Goal: Task Accomplishment & Management: Complete application form

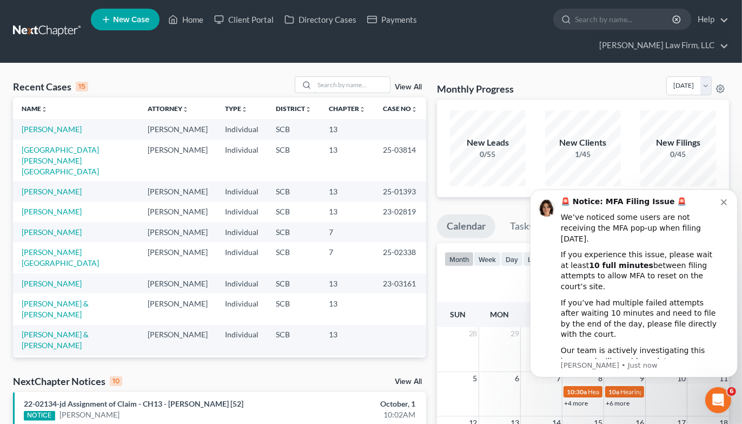
click at [364, 77] on input "search" at bounding box center [352, 85] width 76 height 16
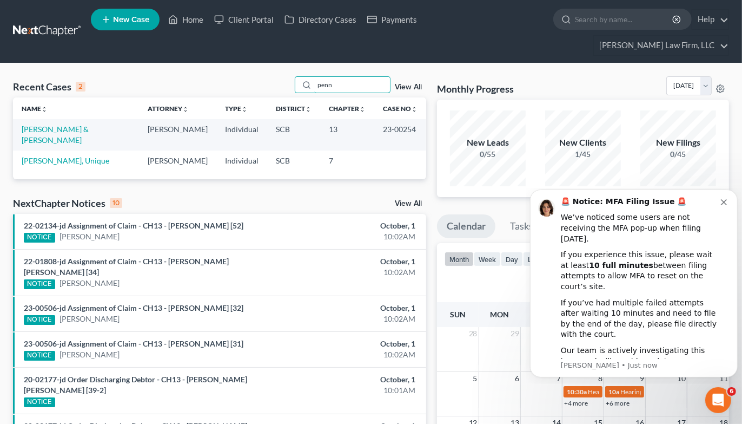
type input "penn"
click at [56, 124] on link "[PERSON_NAME] & [PERSON_NAME]" at bounding box center [55, 134] width 67 height 20
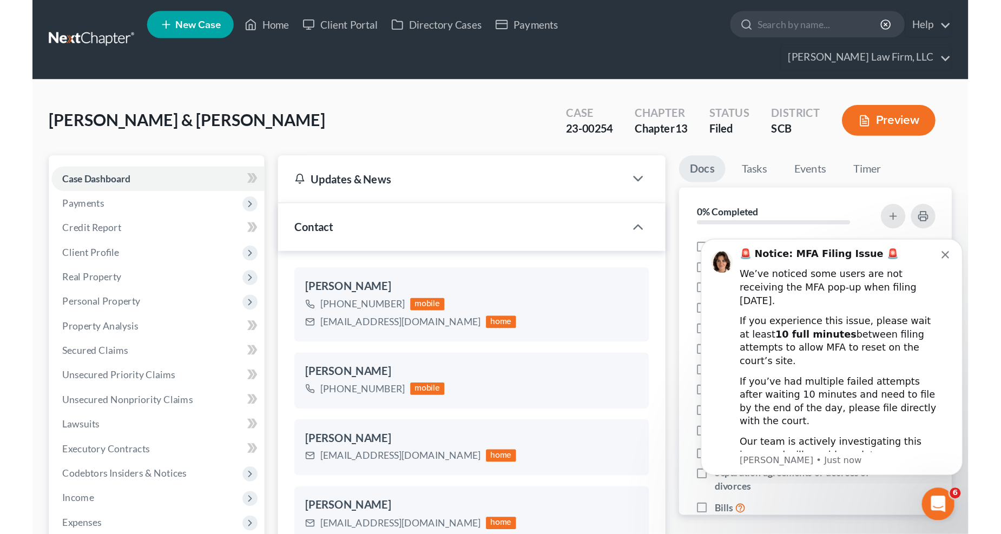
scroll to position [1435, 0]
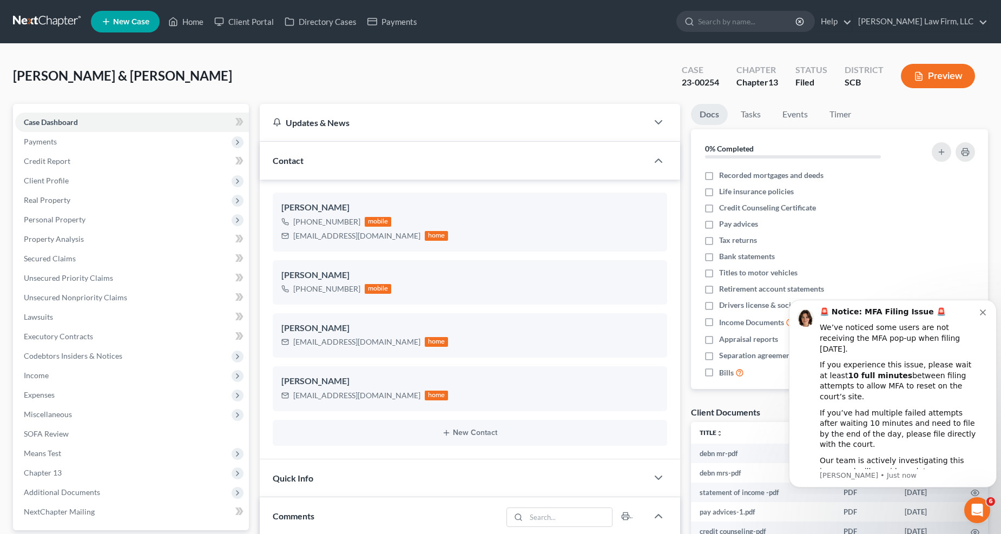
click at [62, 390] on span "Expenses" at bounding box center [132, 394] width 234 height 19
click at [66, 409] on link "Home" at bounding box center [143, 414] width 212 height 19
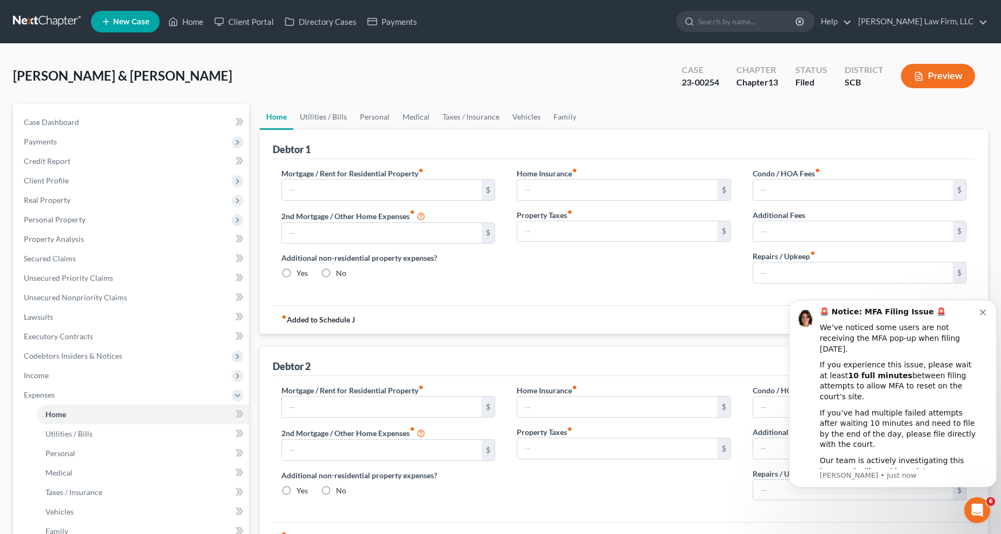
type input "1,000.00"
type input "0.00"
radio input "true"
type input "0.00"
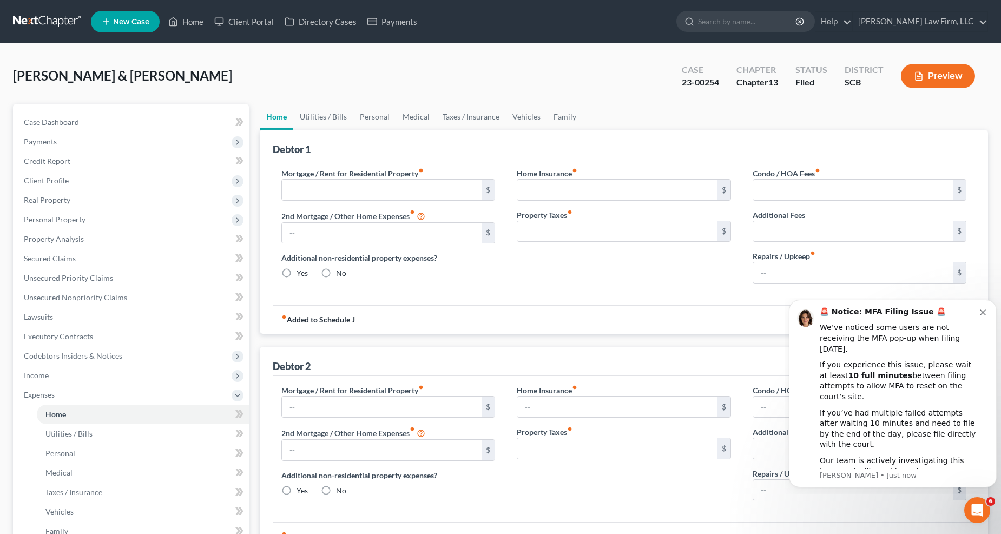
type input "0.00"
type input "4,900.00"
type input "0.00"
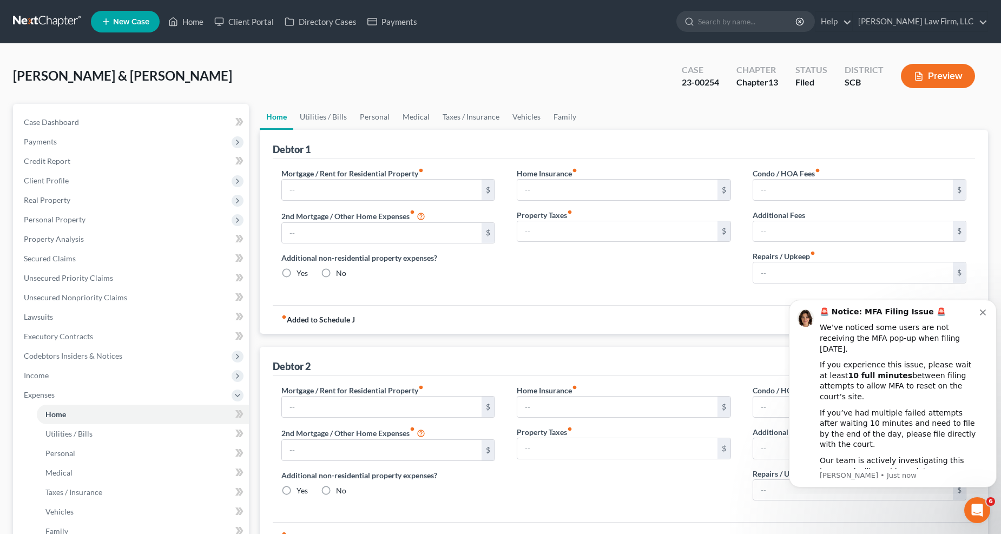
radio input "true"
type input "0.00"
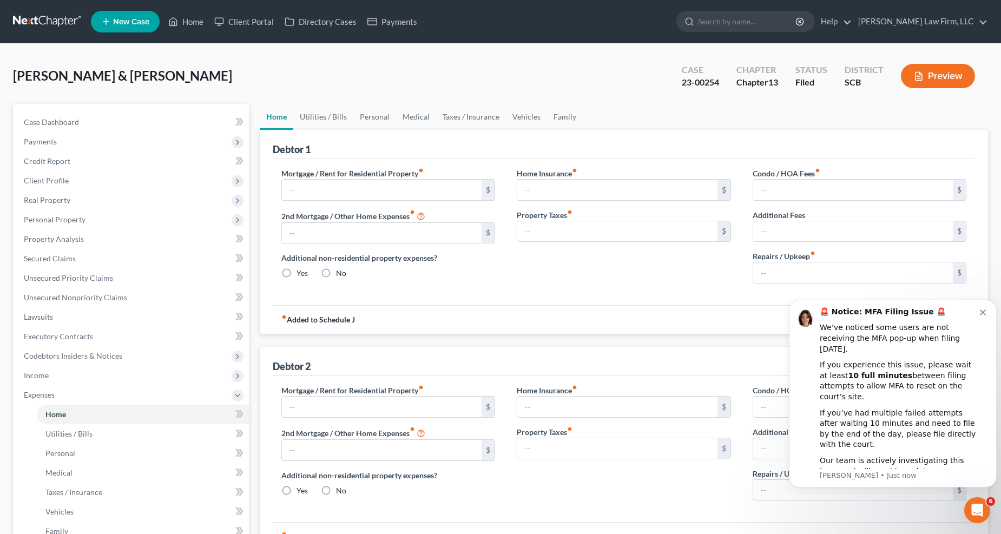
type input "200.00"
click at [750, 315] on icon "Dismiss notification" at bounding box center [983, 312] width 6 height 6
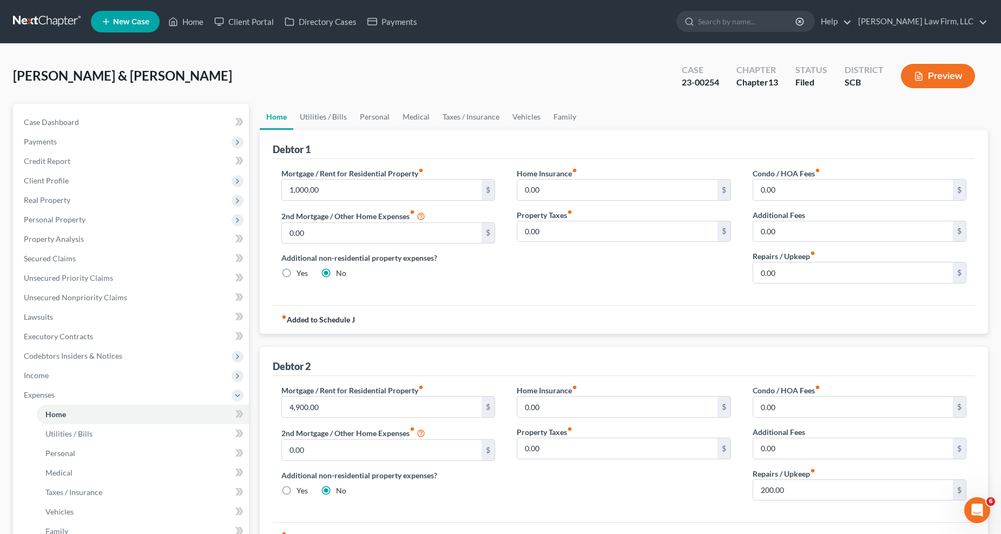
click at [50, 375] on span "Income" at bounding box center [132, 375] width 234 height 19
click at [63, 395] on span "Employment Income" at bounding box center [79, 394] width 69 height 9
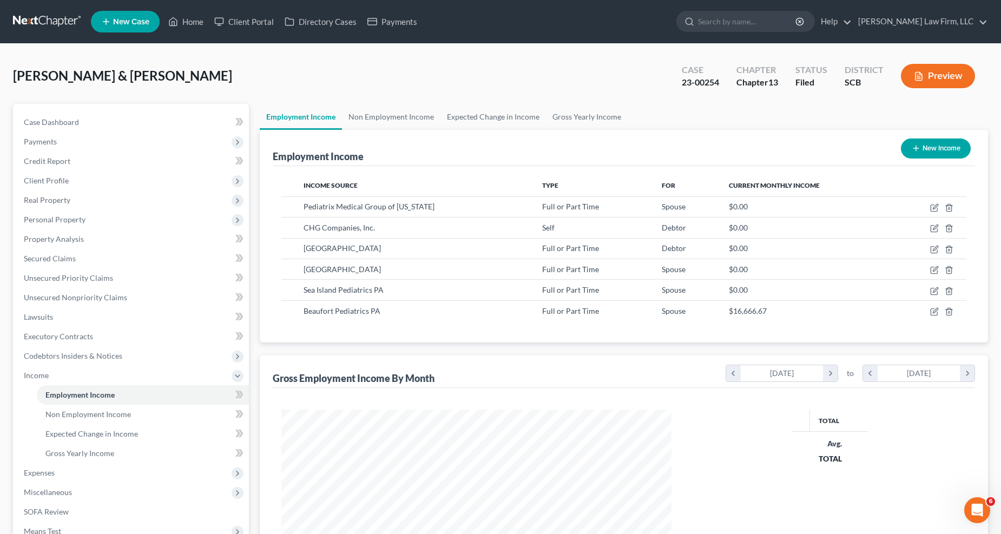
scroll to position [195, 412]
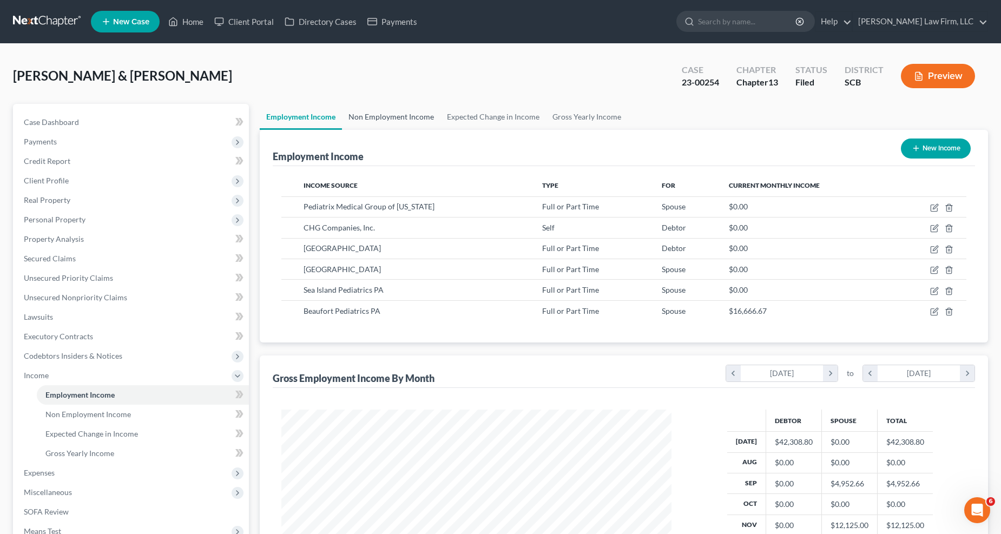
click at [404, 117] on link "Non Employment Income" at bounding box center [391, 117] width 98 height 26
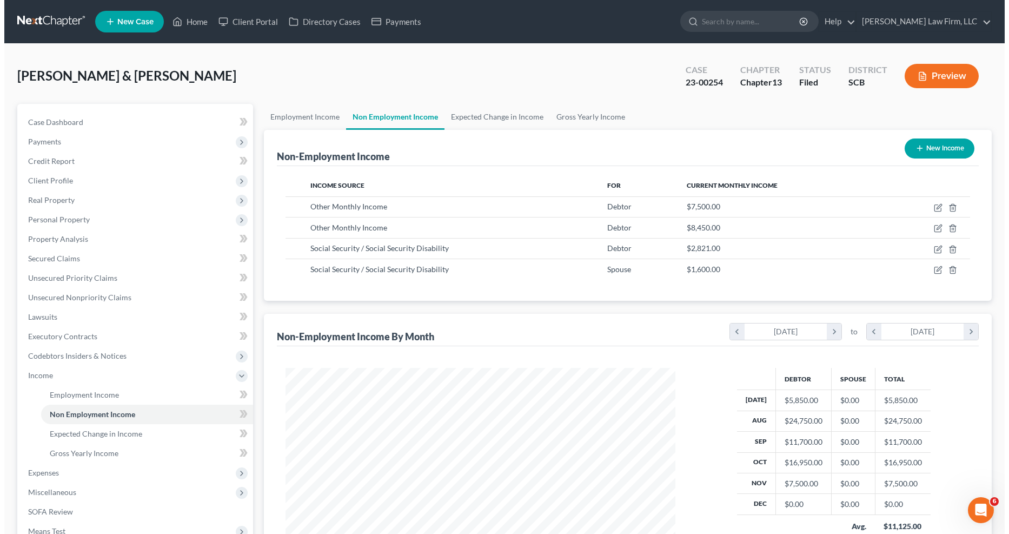
scroll to position [195, 412]
click at [750, 204] on icon "button" at bounding box center [934, 207] width 9 height 9
select select "13"
select select "0"
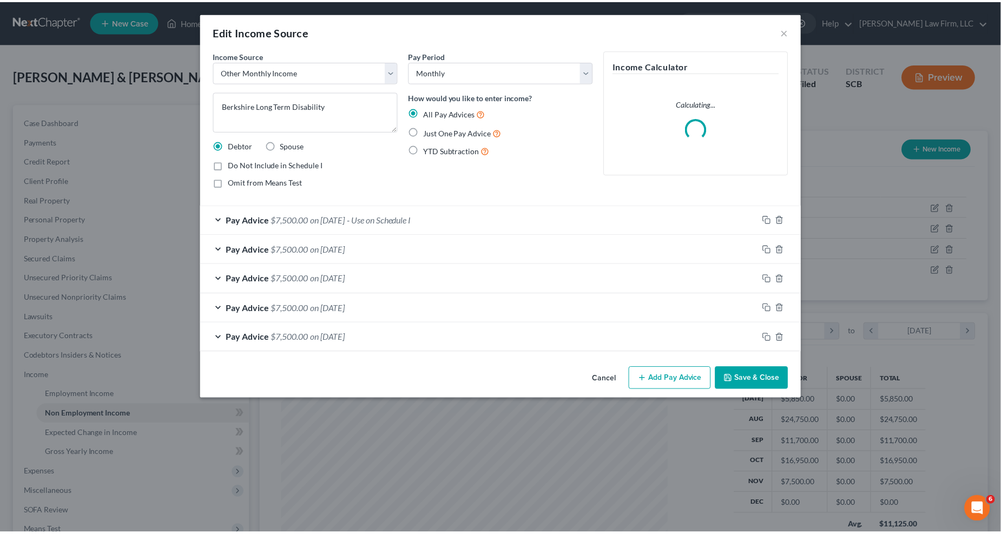
scroll to position [196, 417]
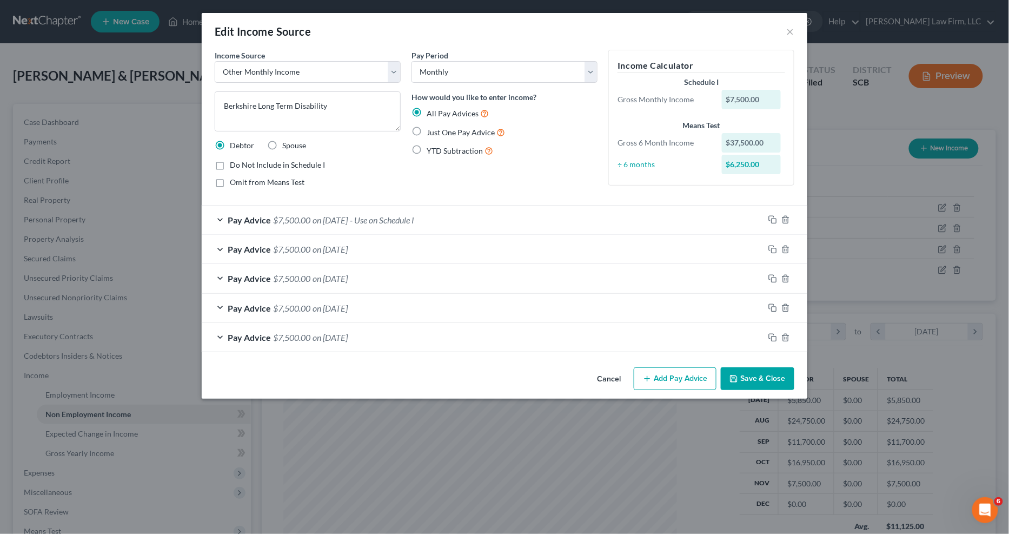
click at [750, 375] on button "Save & Close" at bounding box center [758, 378] width 74 height 23
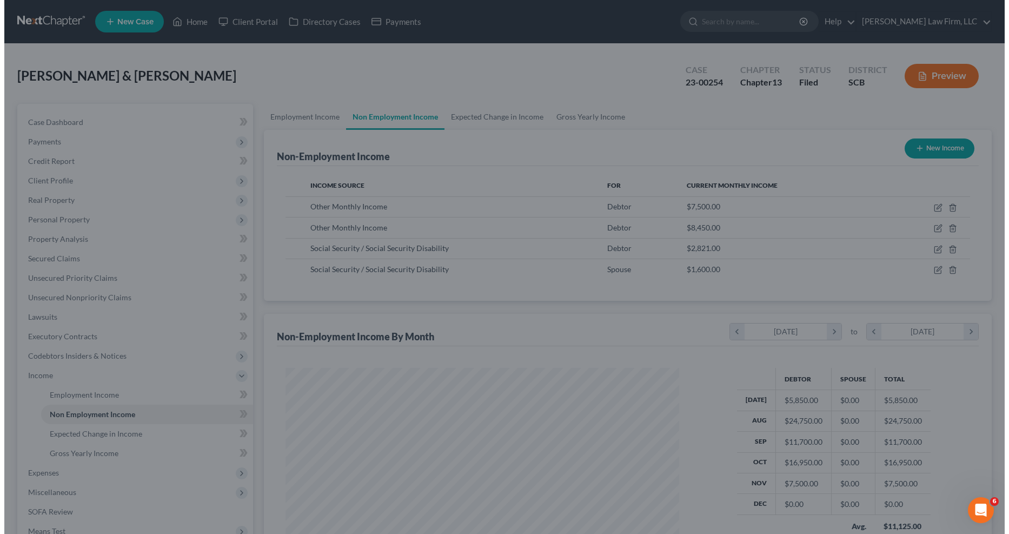
scroll to position [540788, 540571]
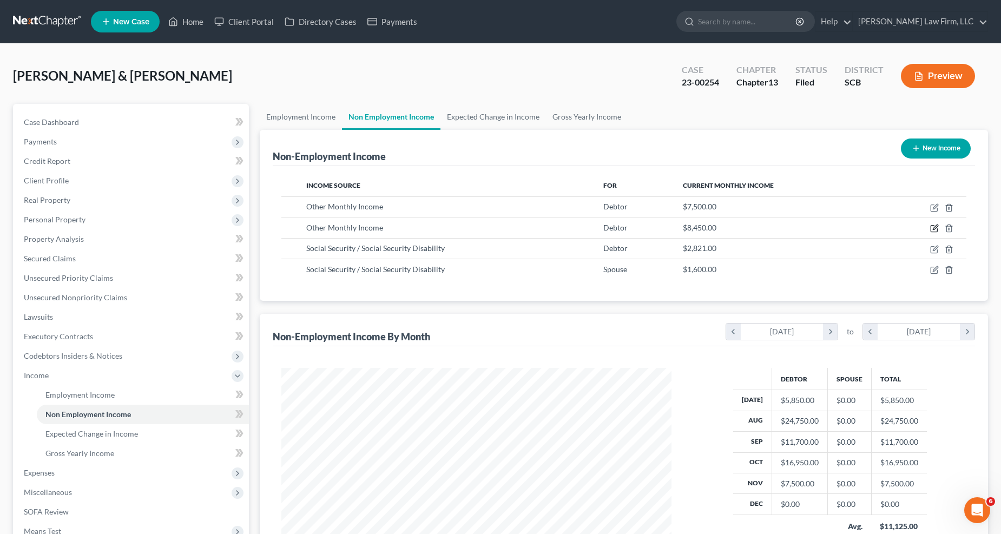
click at [750, 227] on icon "button" at bounding box center [935, 227] width 5 height 5
select select "13"
select select "3"
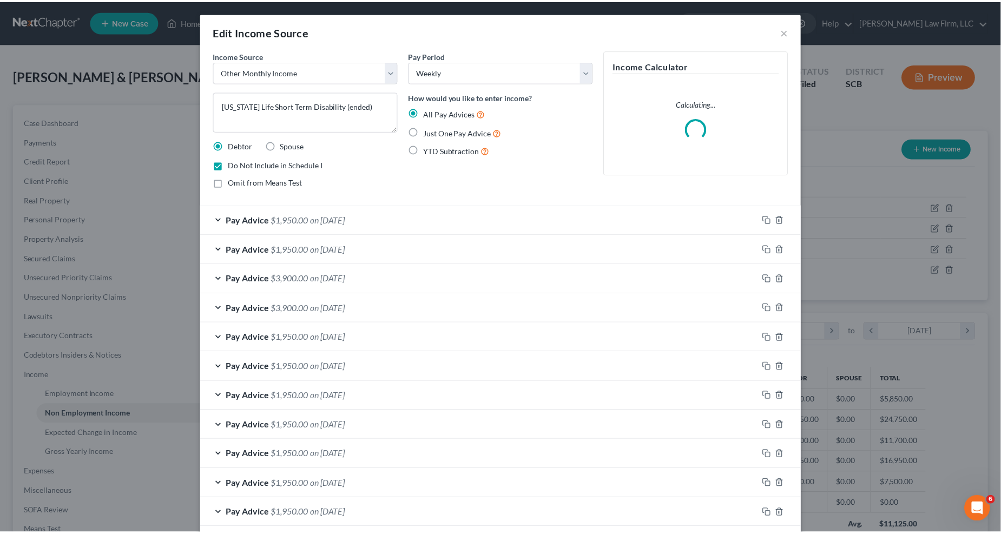
scroll to position [196, 417]
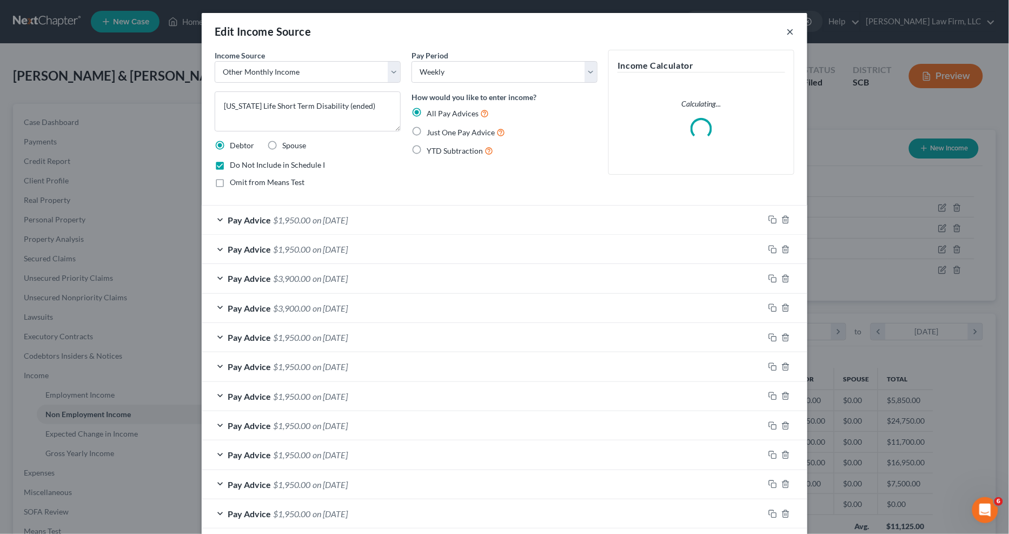
click at [750, 29] on button "×" at bounding box center [791, 31] width 8 height 13
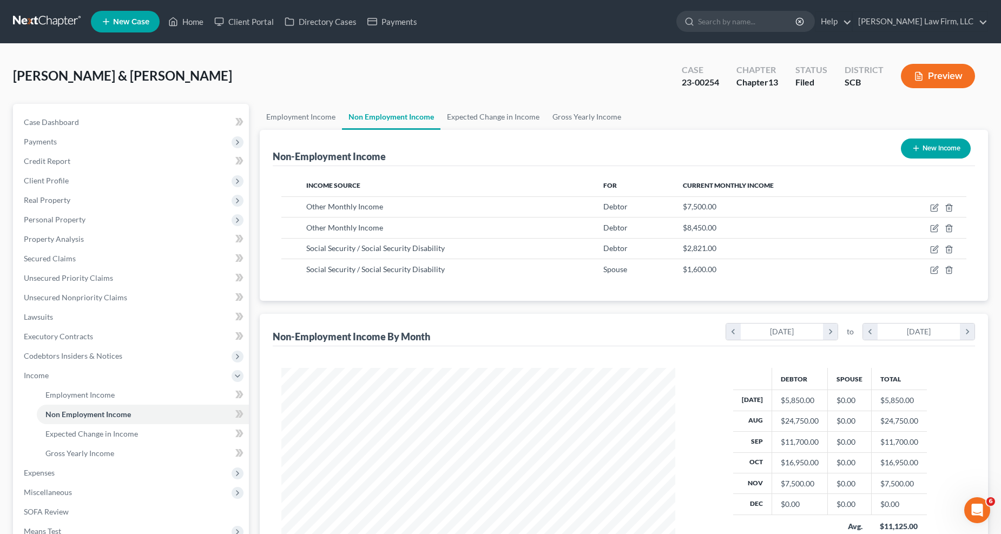
scroll to position [195, 412]
click at [750, 248] on icon "button" at bounding box center [935, 248] width 5 height 5
select select "4"
select select "0"
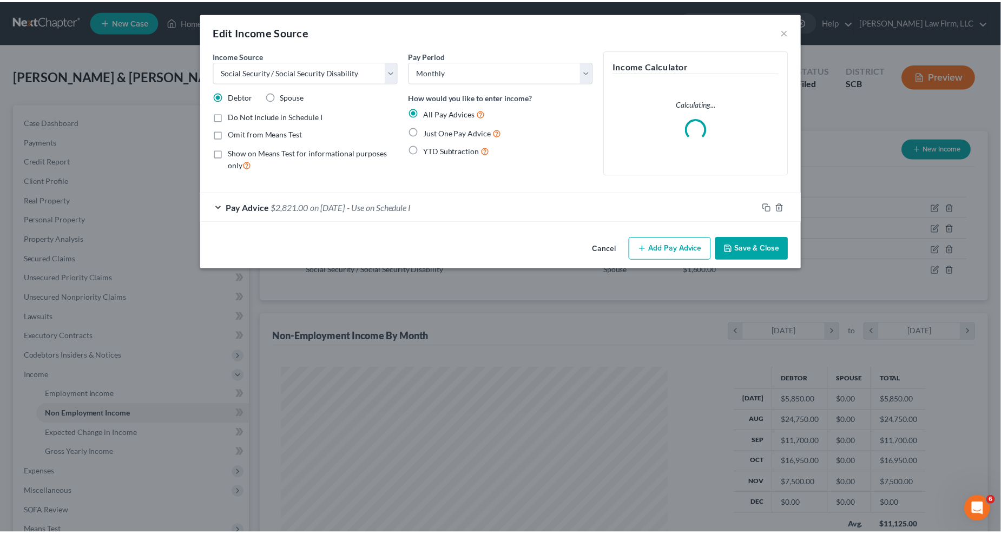
scroll to position [196, 417]
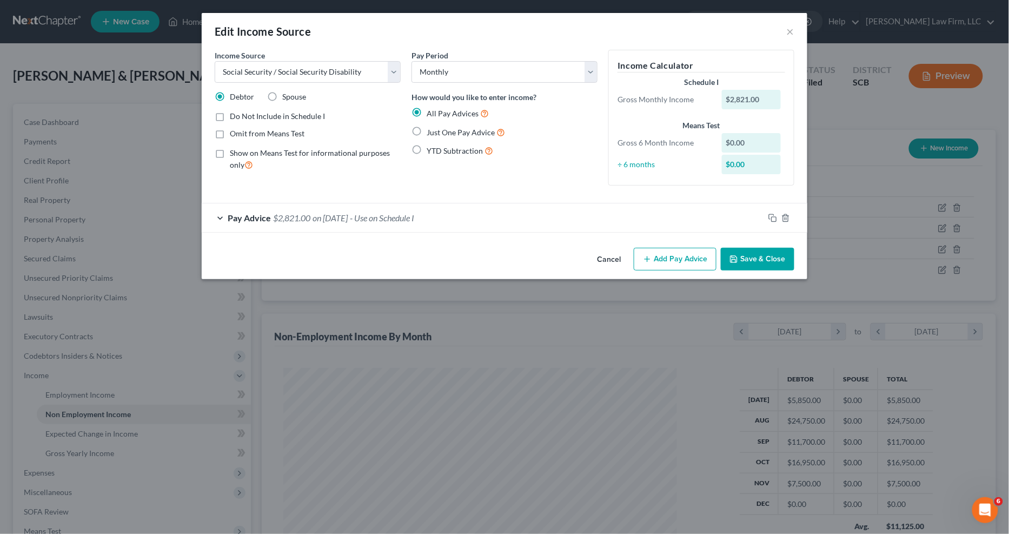
click at [473, 202] on form "Income Source * Select Unemployment Disability (from employer) Pension Retireme…" at bounding box center [505, 141] width 580 height 183
click at [478, 215] on div "Pay Advice $2,821.00 on 02/08/2023 - Use on Schedule I" at bounding box center [483, 217] width 563 height 29
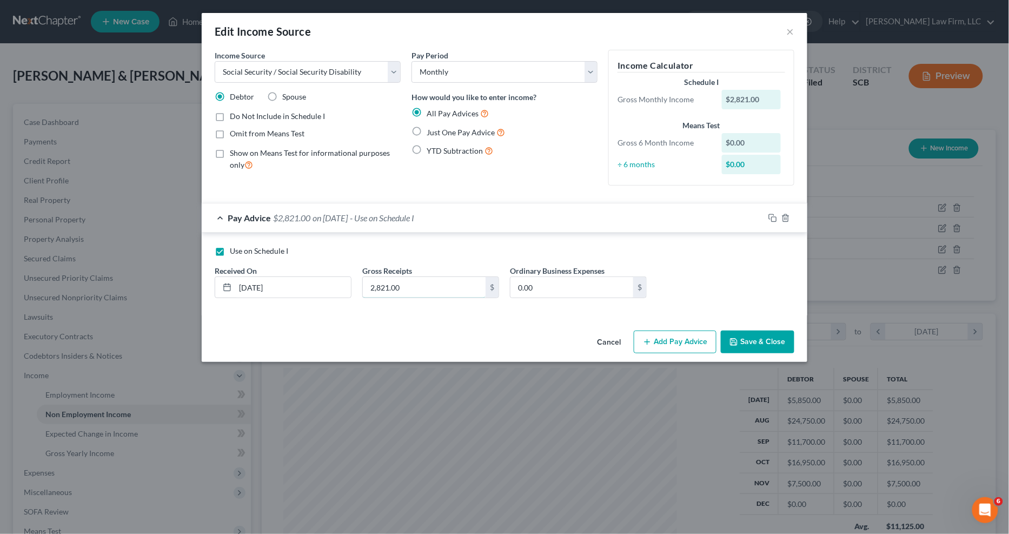
click at [417, 279] on input "2,821.00" at bounding box center [424, 287] width 123 height 21
click at [750, 342] on button "Save & Close" at bounding box center [758, 342] width 74 height 23
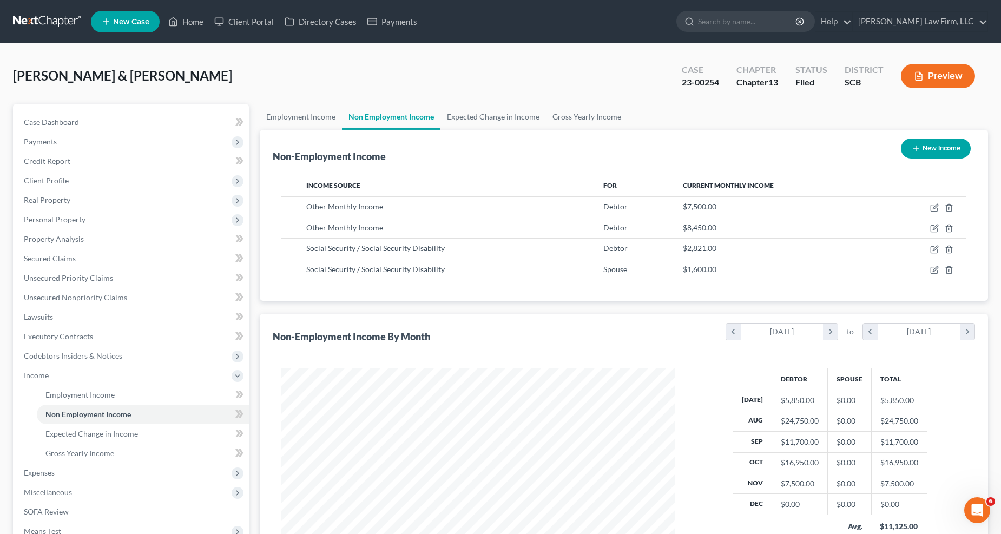
scroll to position [540788, 540571]
click at [506, 116] on link "Expected Change in Income" at bounding box center [492, 117] width 105 height 26
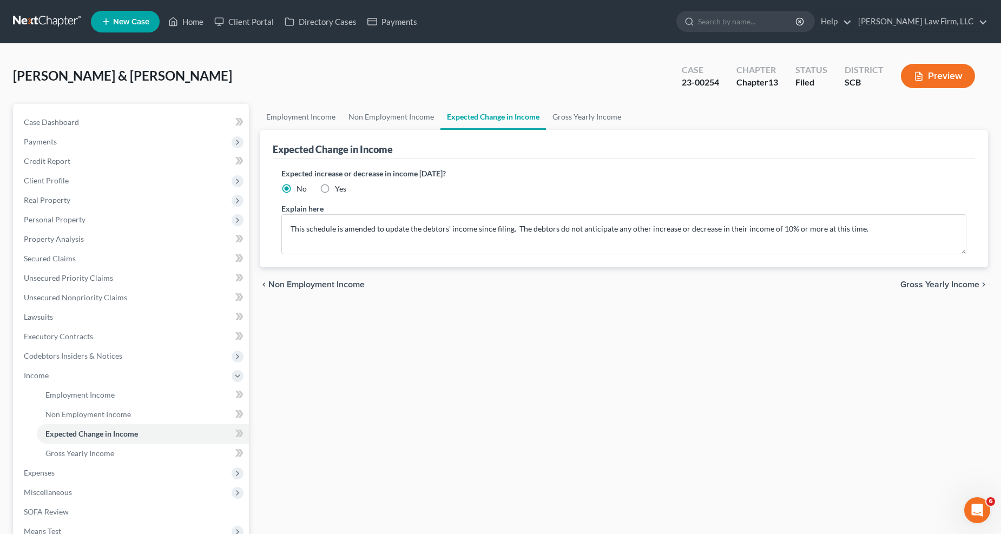
click at [55, 423] on span "Expenses" at bounding box center [39, 472] width 31 height 9
click at [61, 415] on span "Home" at bounding box center [55, 414] width 21 height 9
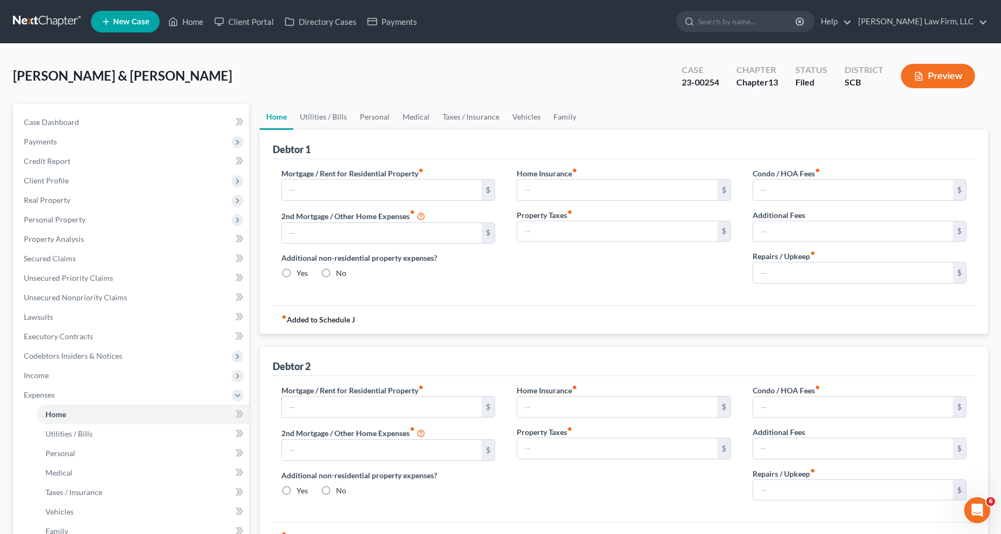
type input "1,000.00"
type input "0.00"
radio input "true"
type input "0.00"
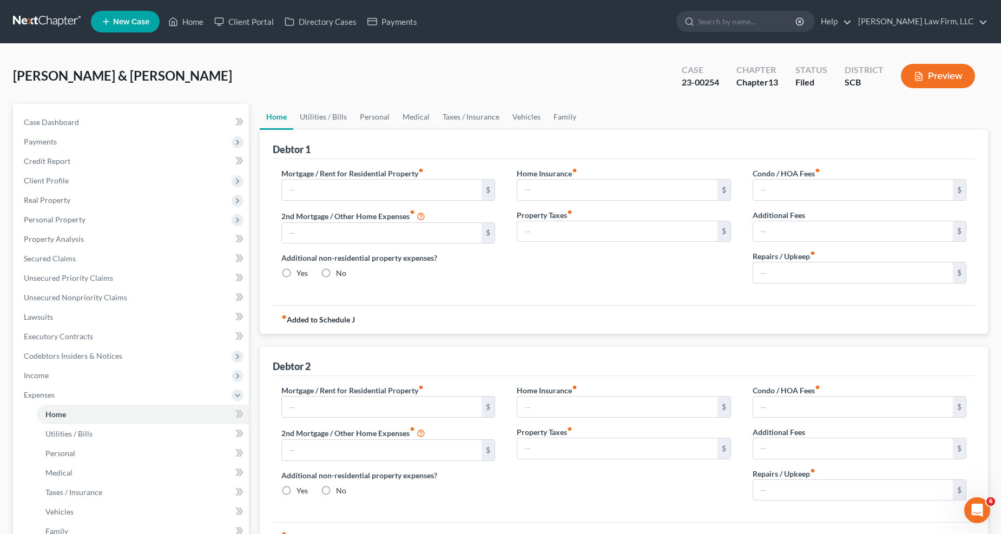
type input "0.00"
type input "4,900.00"
type input "0.00"
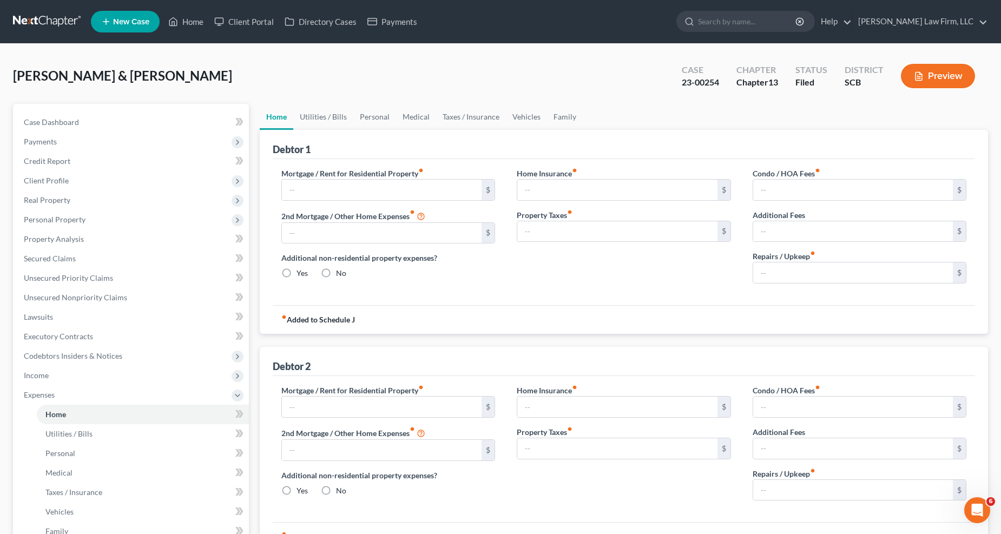
radio input "true"
type input "0.00"
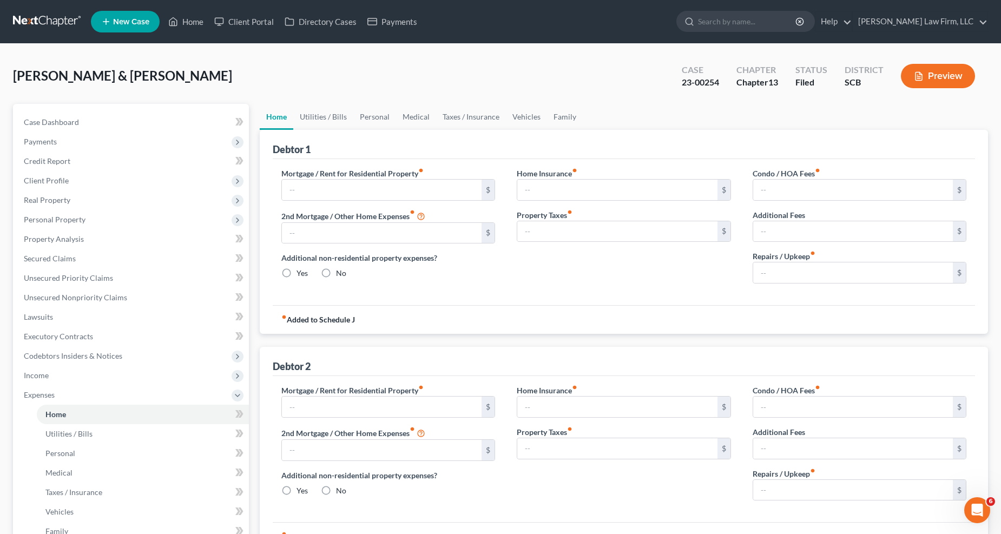
type input "200.00"
click at [425, 115] on link "Medical" at bounding box center [416, 117] width 40 height 26
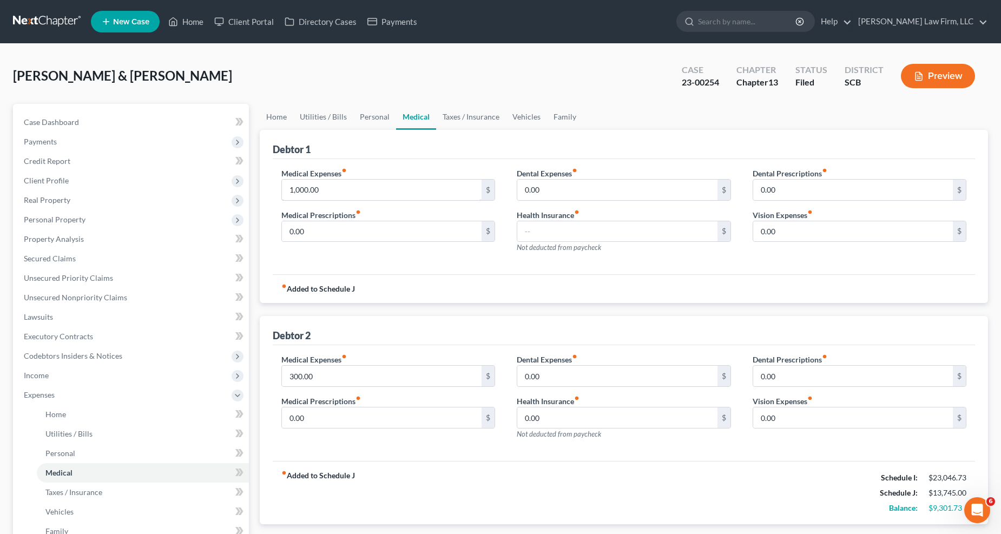
click at [365, 187] on input "1,000.00" at bounding box center [382, 190] width 200 height 21
click at [280, 108] on link "Home" at bounding box center [277, 117] width 34 height 26
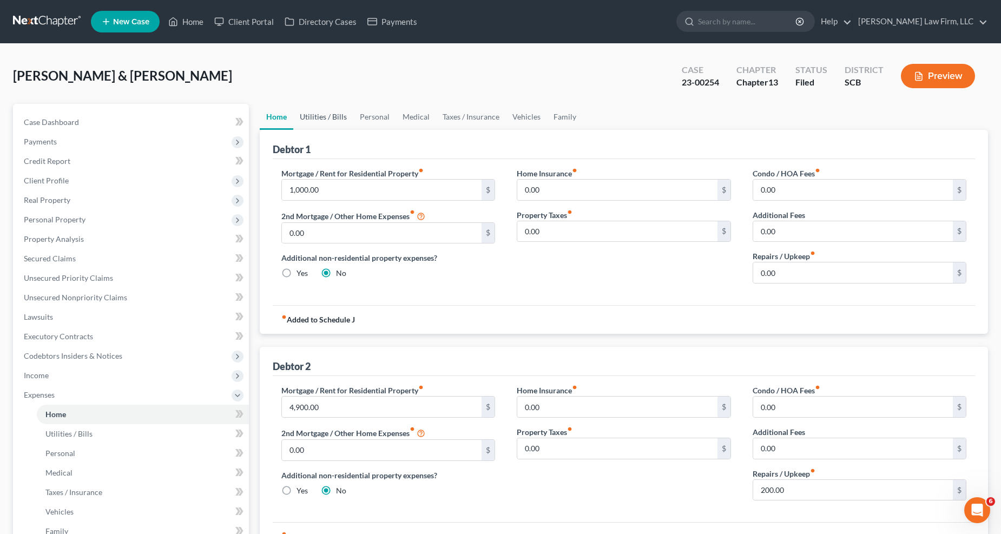
click at [309, 113] on link "Utilities / Bills" at bounding box center [323, 117] width 60 height 26
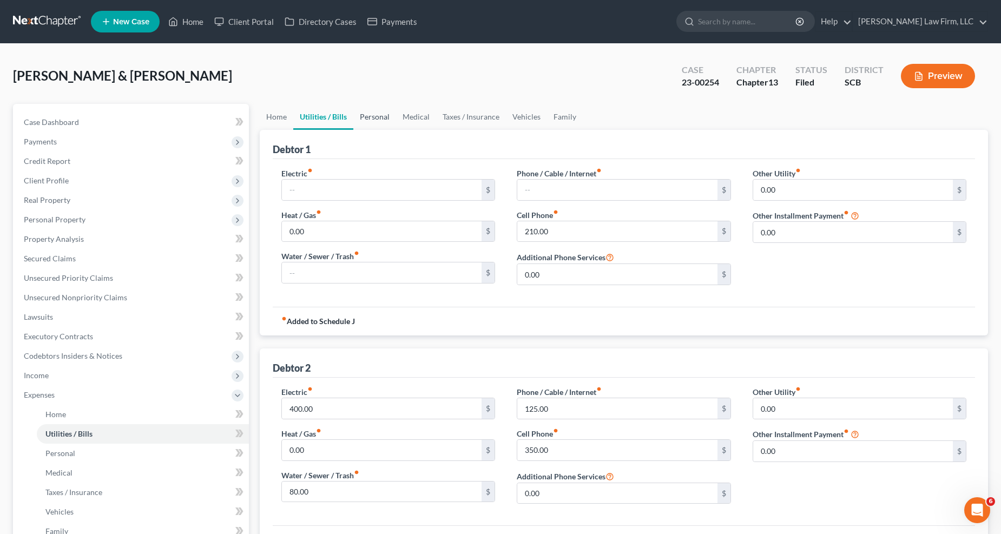
click at [365, 113] on link "Personal" at bounding box center [374, 117] width 43 height 26
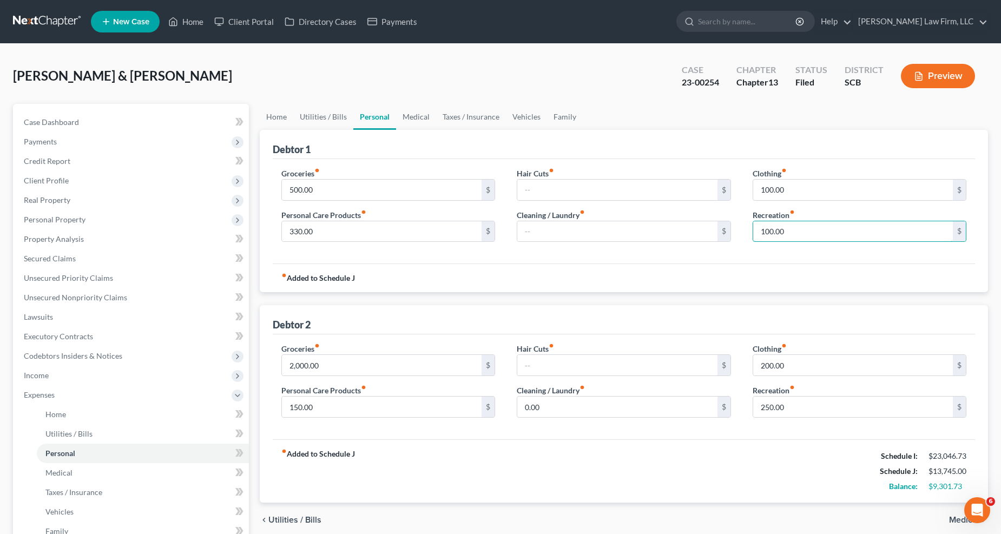
click at [750, 234] on input "100.00" at bounding box center [853, 231] width 200 height 21
type input "500"
click at [410, 114] on link "Medical" at bounding box center [416, 117] width 40 height 26
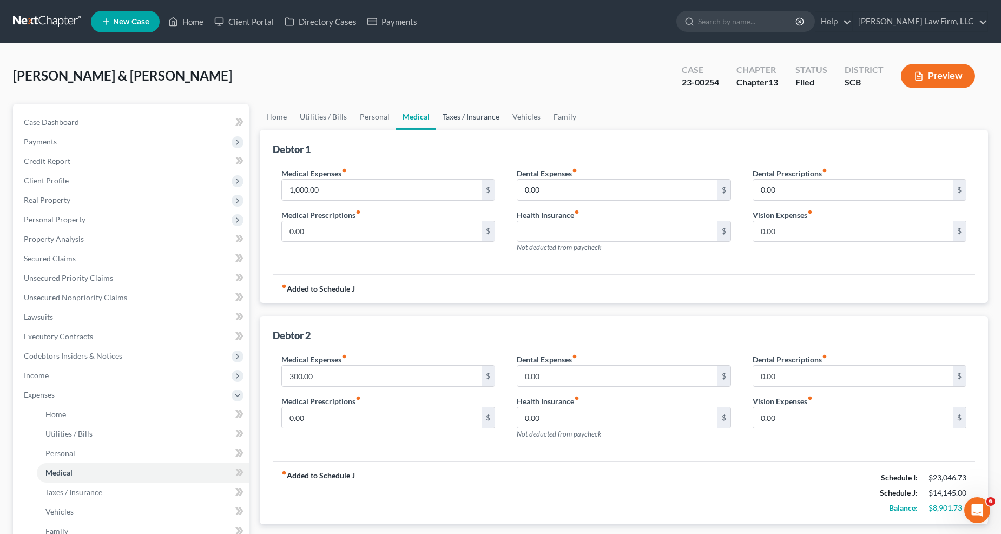
click at [474, 105] on link "Taxes / Insurance" at bounding box center [471, 117] width 70 height 26
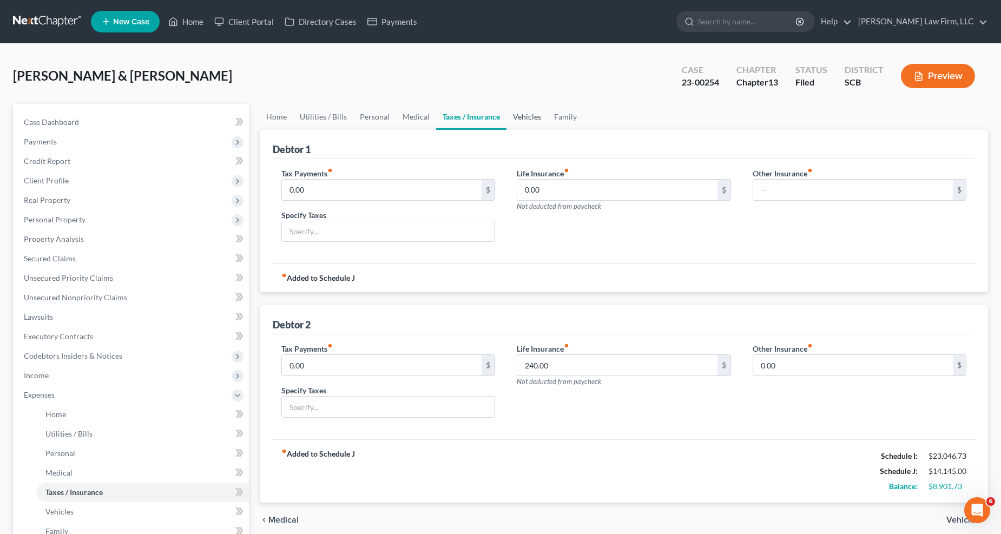
click at [513, 110] on link "Vehicles" at bounding box center [526, 117] width 41 height 26
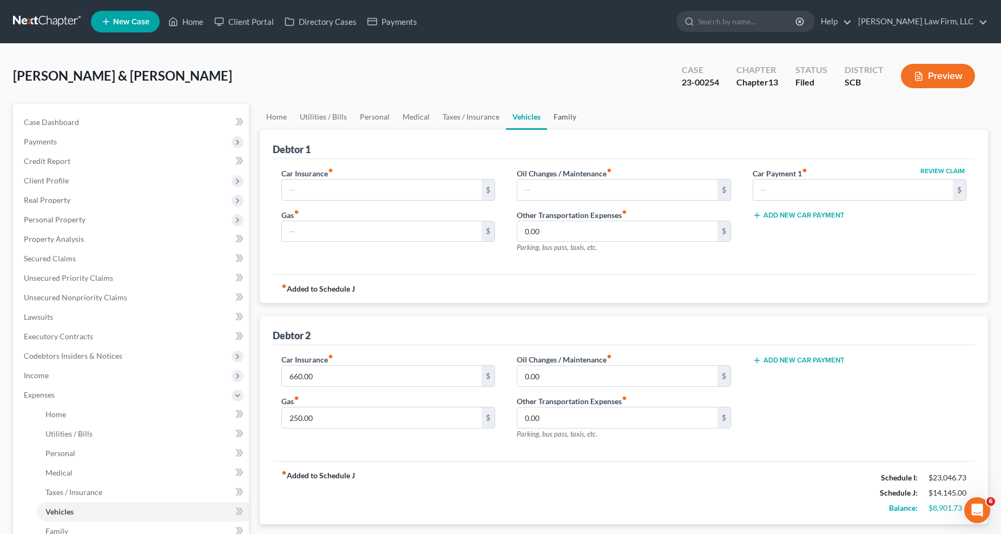
click at [566, 114] on link "Family" at bounding box center [565, 117] width 36 height 26
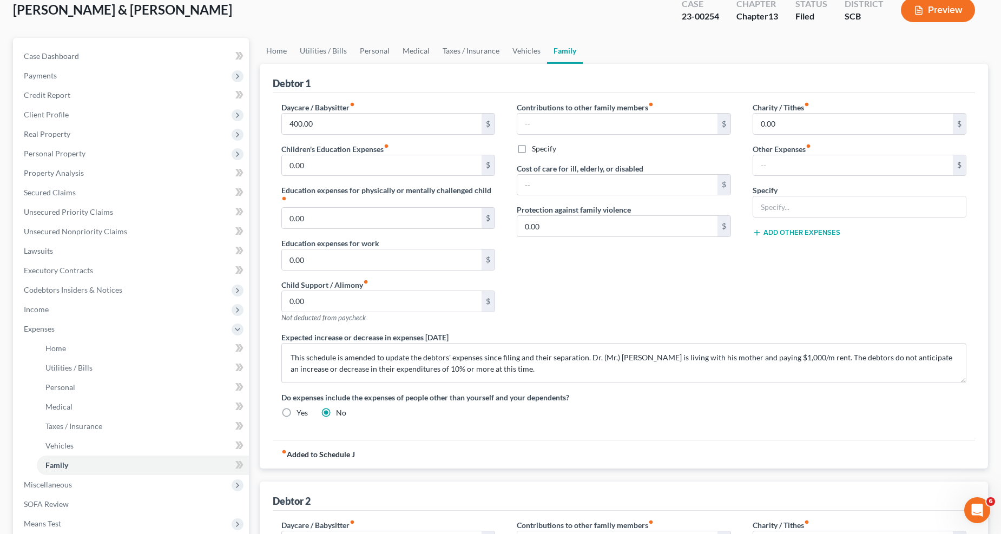
scroll to position [60, 0]
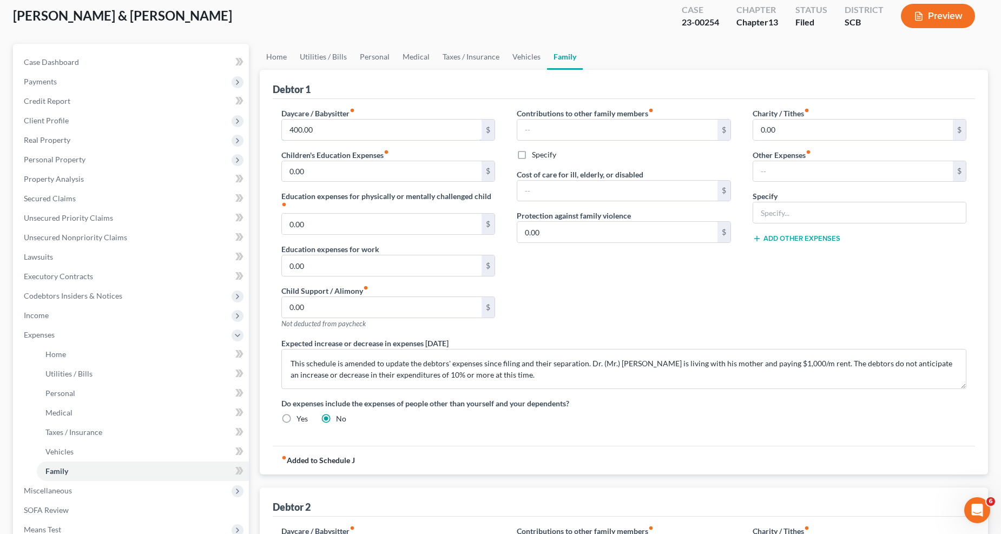
click at [384, 123] on input "400.00" at bounding box center [382, 130] width 200 height 21
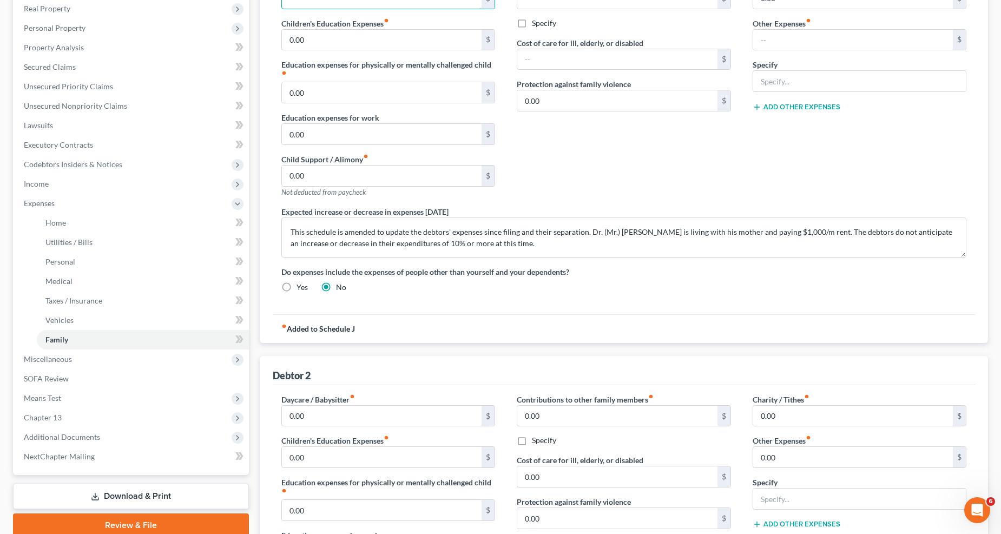
scroll to position [240, 0]
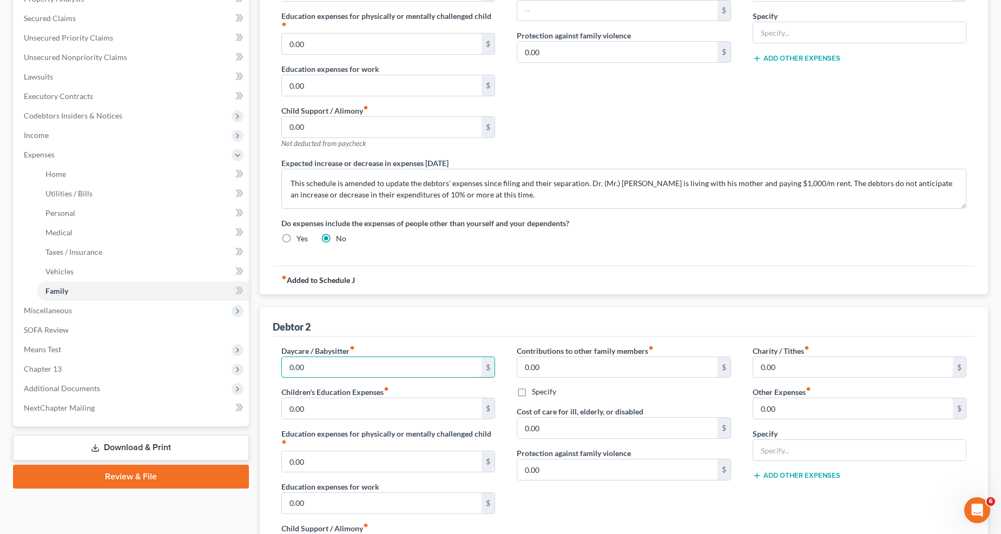
click at [341, 367] on input "0.00" at bounding box center [382, 367] width 200 height 21
paste input "40"
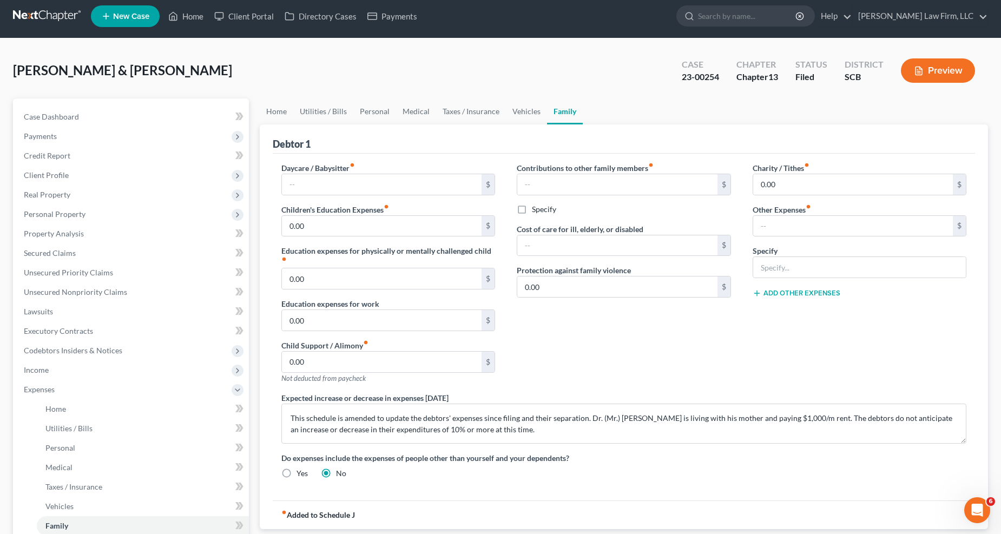
scroll to position [0, 0]
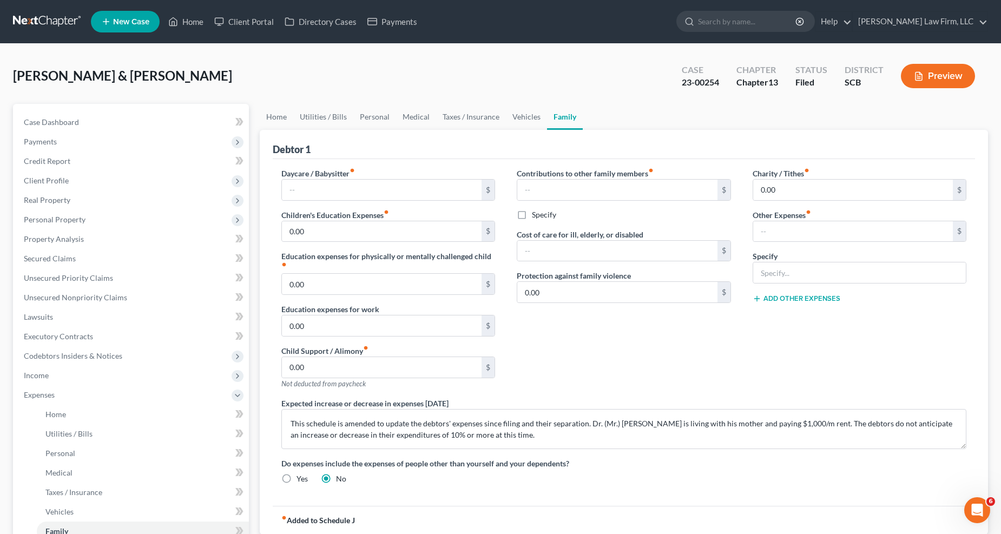
type input "400.00"
click at [281, 120] on link "Home" at bounding box center [277, 117] width 34 height 26
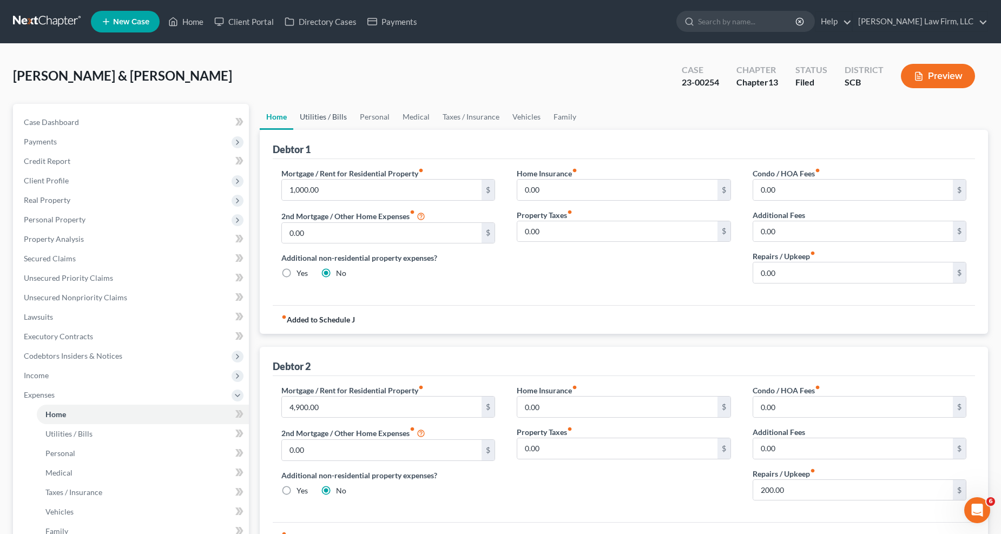
click at [312, 115] on link "Utilities / Bills" at bounding box center [323, 117] width 60 height 26
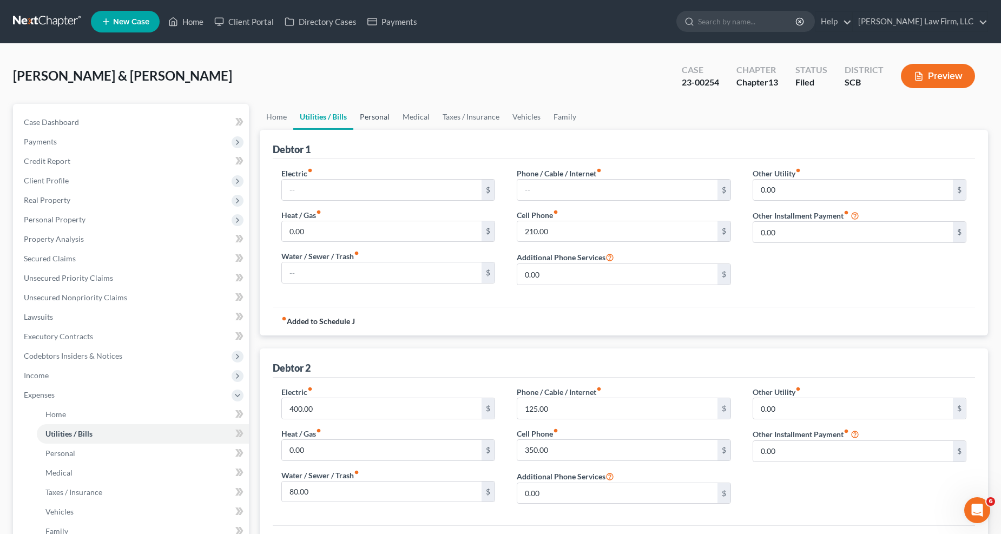
click at [371, 117] on link "Personal" at bounding box center [374, 117] width 43 height 26
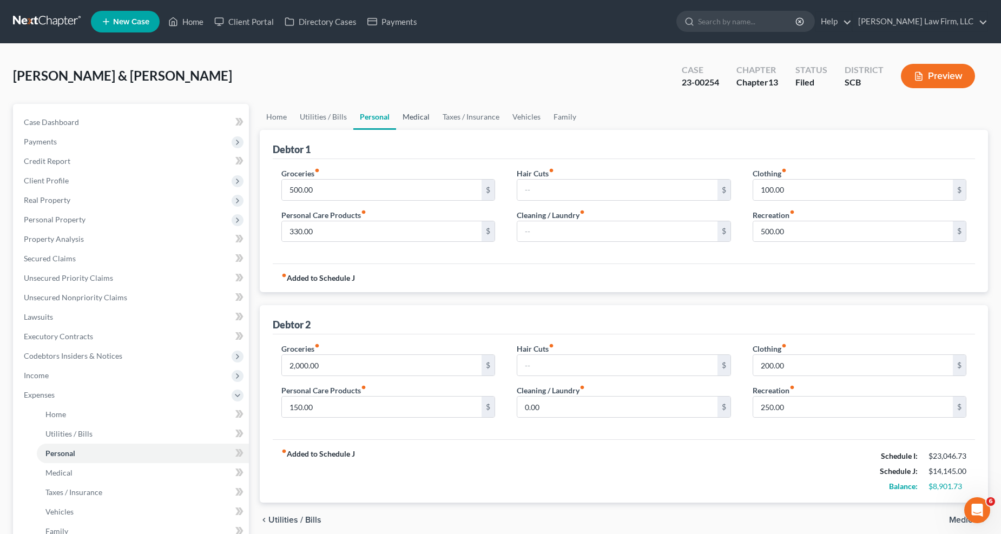
click at [400, 115] on link "Medical" at bounding box center [416, 117] width 40 height 26
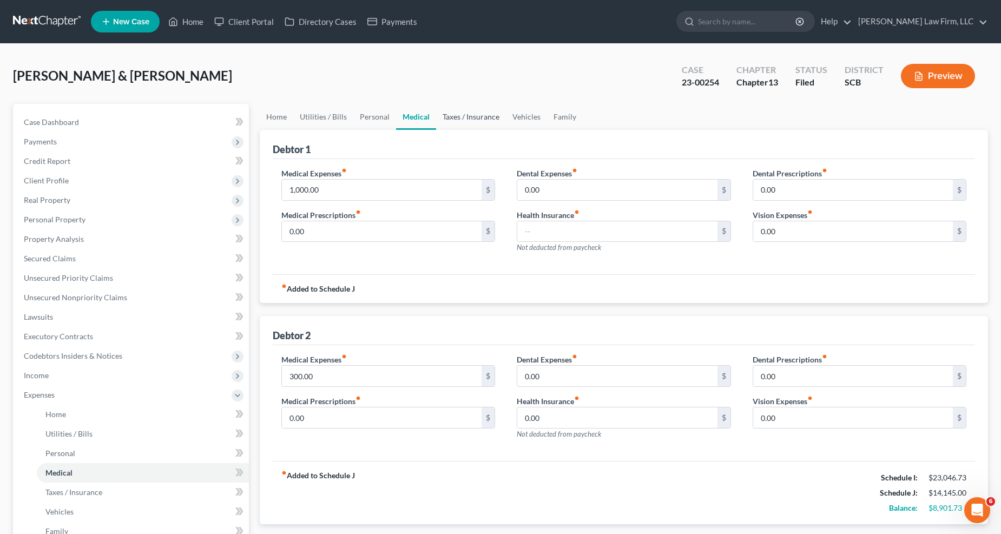
click at [461, 112] on link "Taxes / Insurance" at bounding box center [471, 117] width 70 height 26
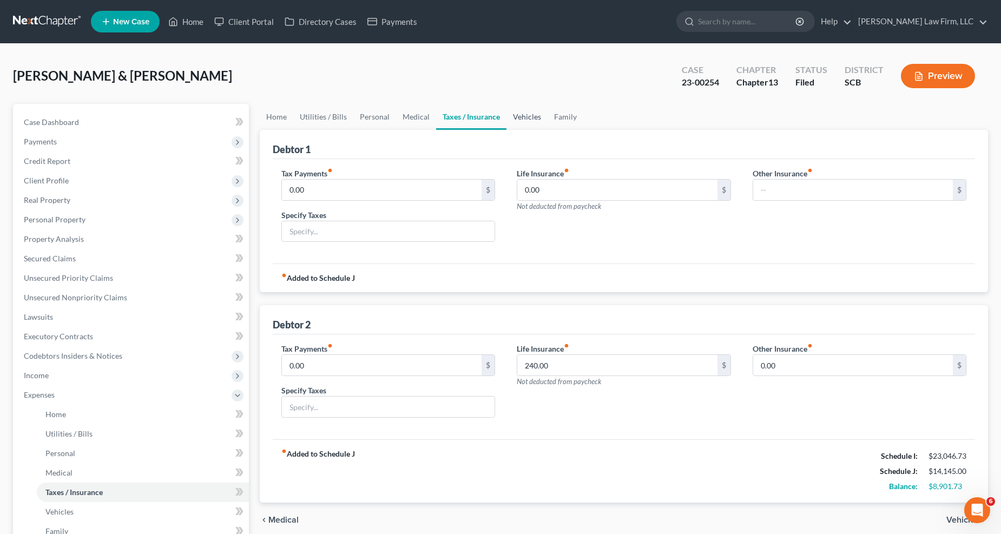
click at [516, 117] on link "Vehicles" at bounding box center [526, 117] width 41 height 26
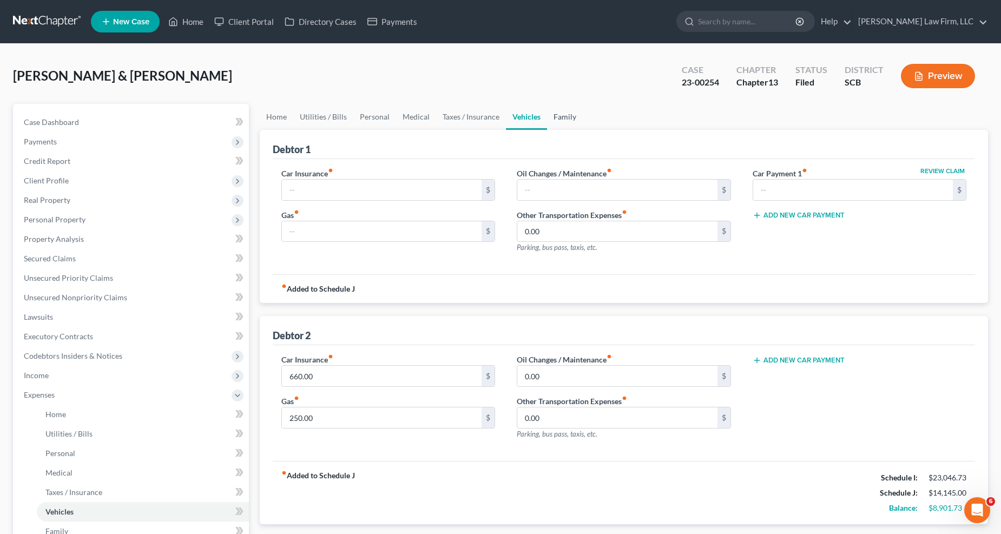
click at [561, 117] on link "Family" at bounding box center [565, 117] width 36 height 26
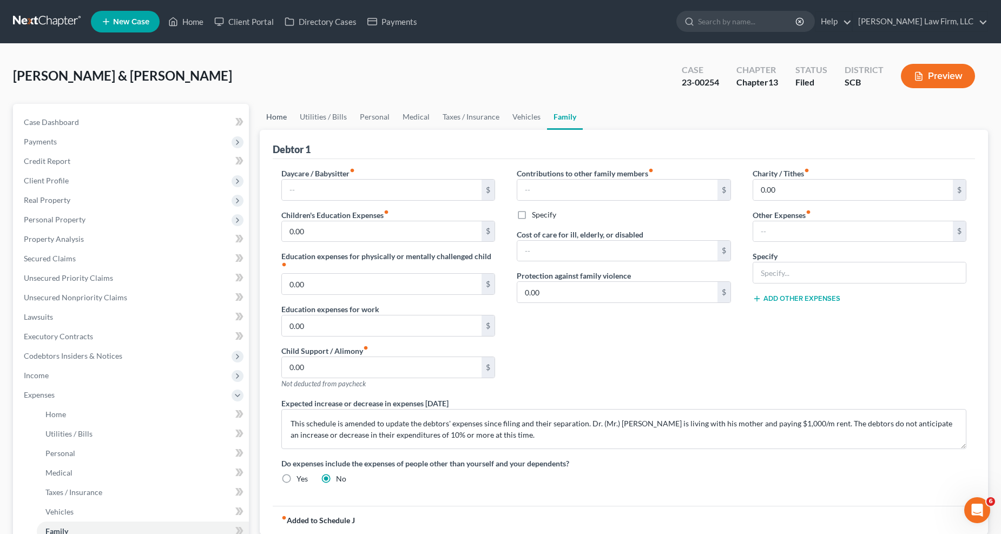
click at [272, 114] on link "Home" at bounding box center [277, 117] width 34 height 26
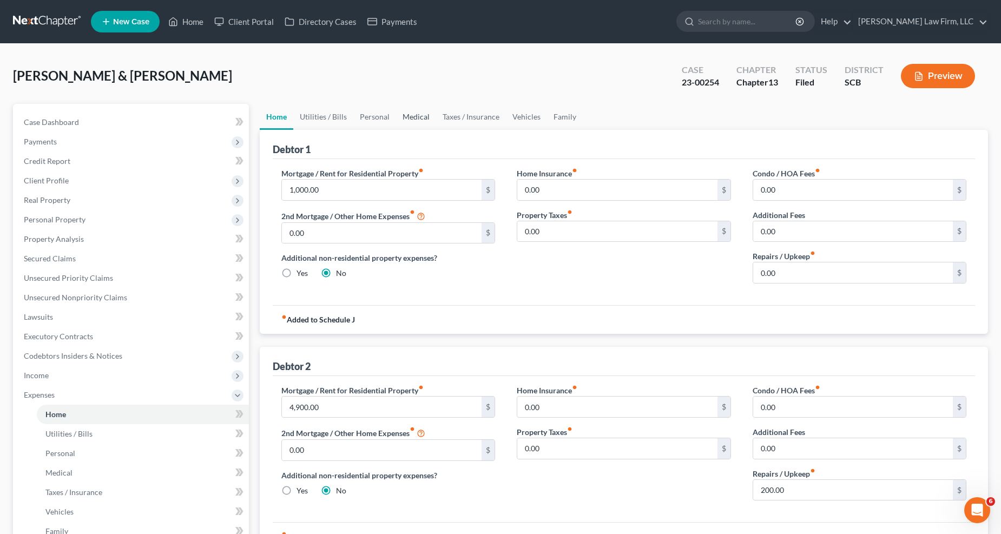
click at [420, 115] on link "Medical" at bounding box center [416, 117] width 40 height 26
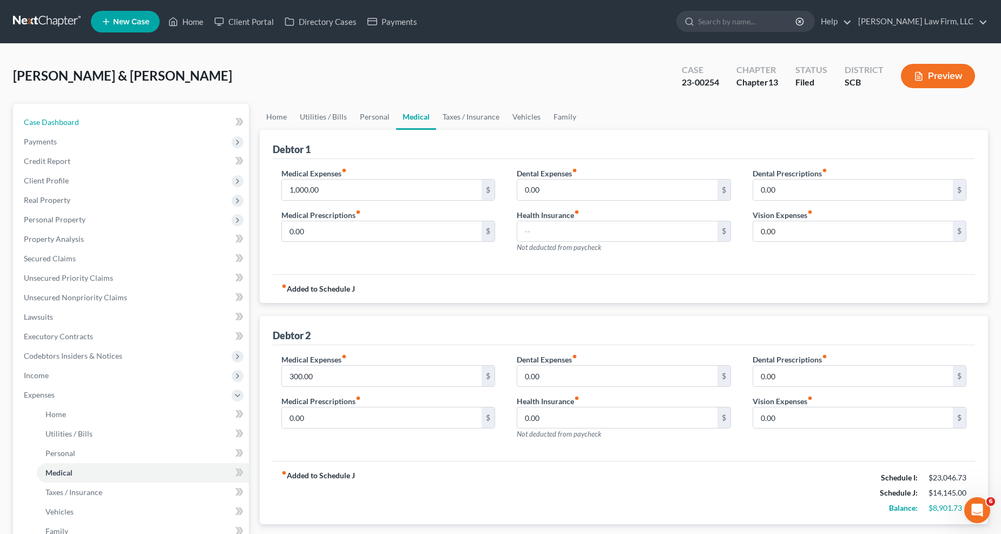
click at [68, 120] on span "Case Dashboard" at bounding box center [51, 121] width 55 height 9
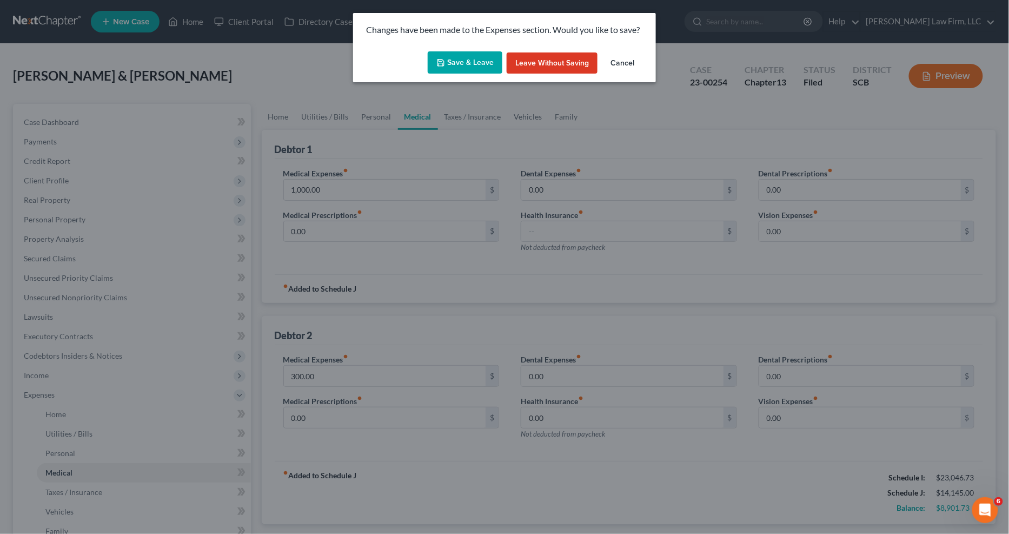
click at [467, 58] on button "Save & Leave" at bounding box center [465, 62] width 75 height 23
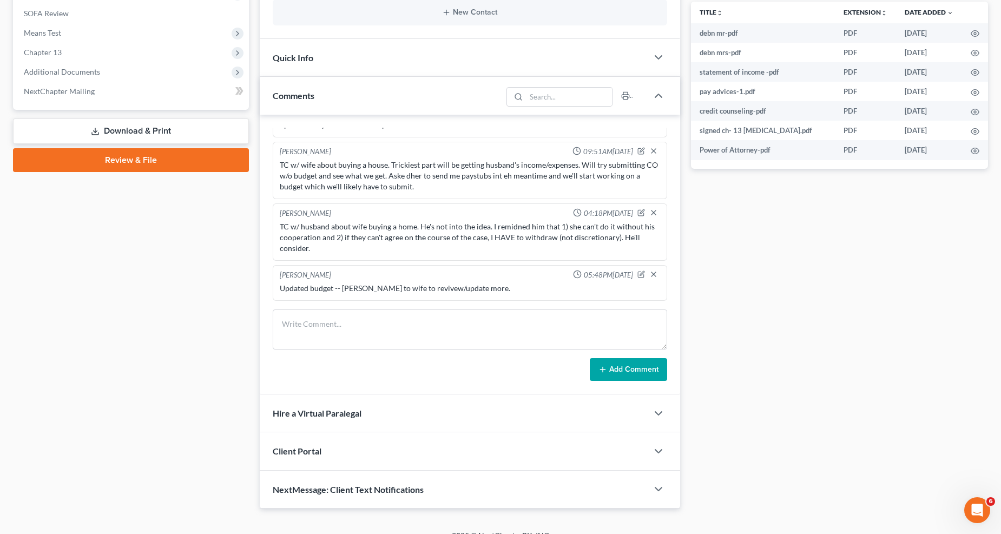
scroll to position [1435, 0]
click at [451, 327] on textarea at bounding box center [470, 329] width 394 height 40
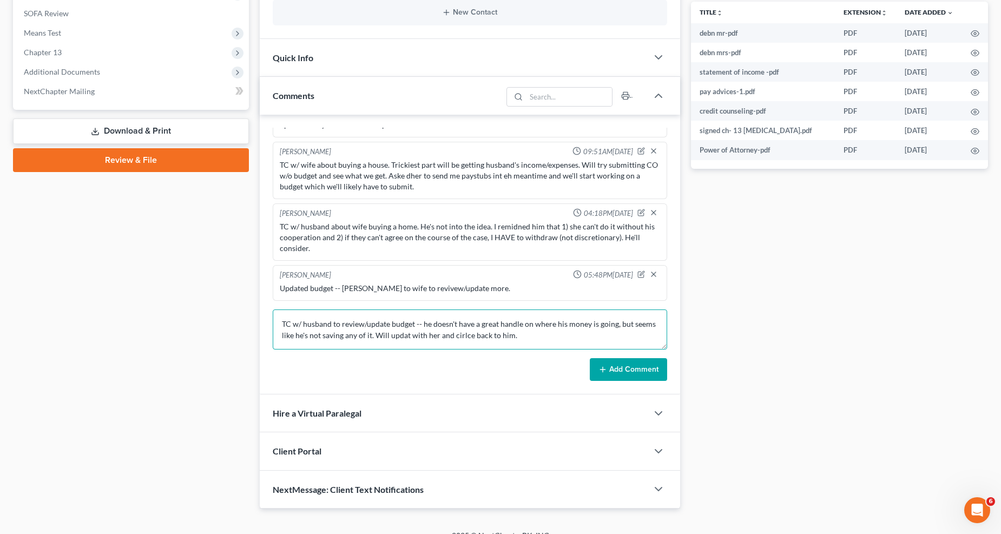
type textarea "TC w/ husband to review/update budget -- he doesn't have a great handle on wher…"
click at [645, 367] on button "Add Comment" at bounding box center [628, 369] width 77 height 23
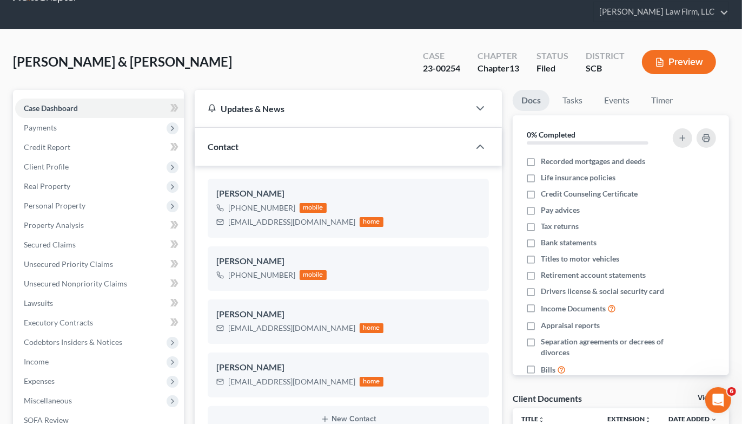
scroll to position [0, 0]
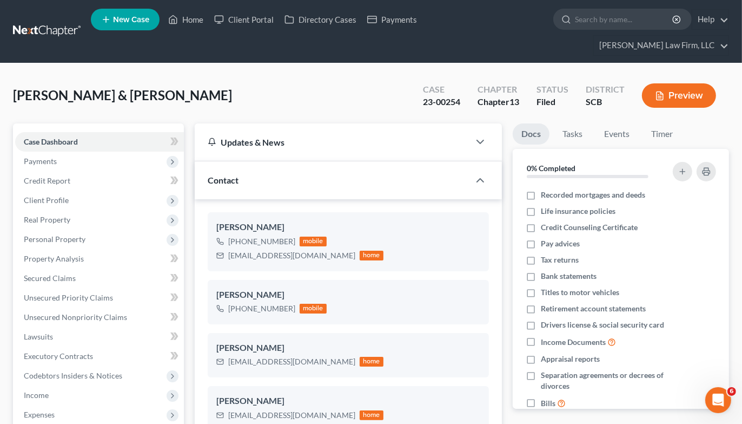
click at [51, 22] on link at bounding box center [47, 31] width 69 height 19
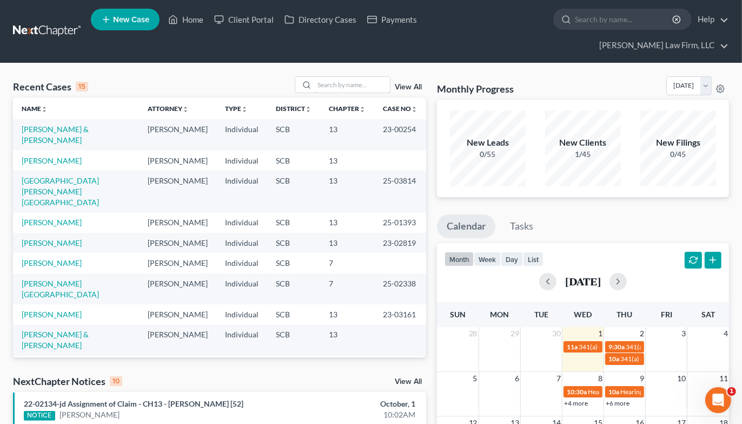
drag, startPoint x: 367, startPoint y: 57, endPoint x: 366, endPoint y: 62, distance: 5.5
click at [366, 77] on input "search" at bounding box center [352, 85] width 76 height 16
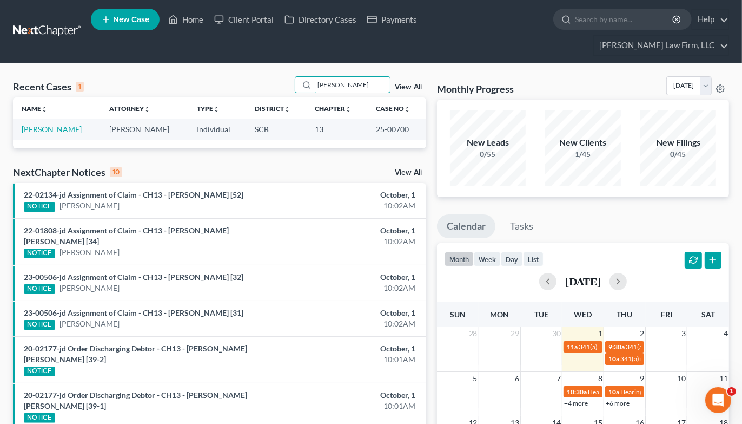
type input "[PERSON_NAME]"
click at [51, 124] on link "[PERSON_NAME]" at bounding box center [52, 128] width 60 height 9
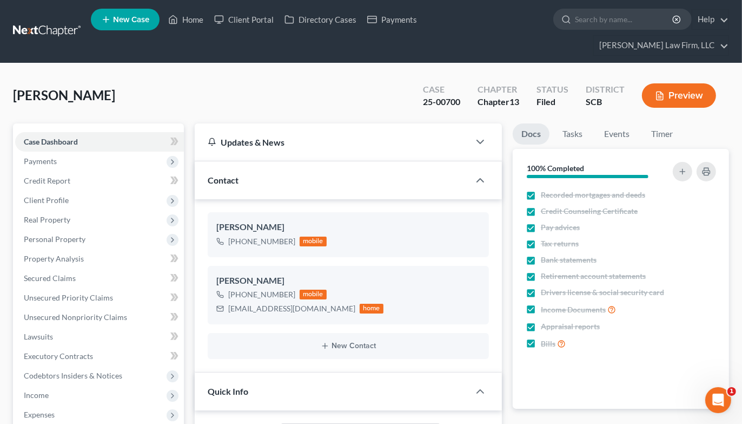
select select "1"
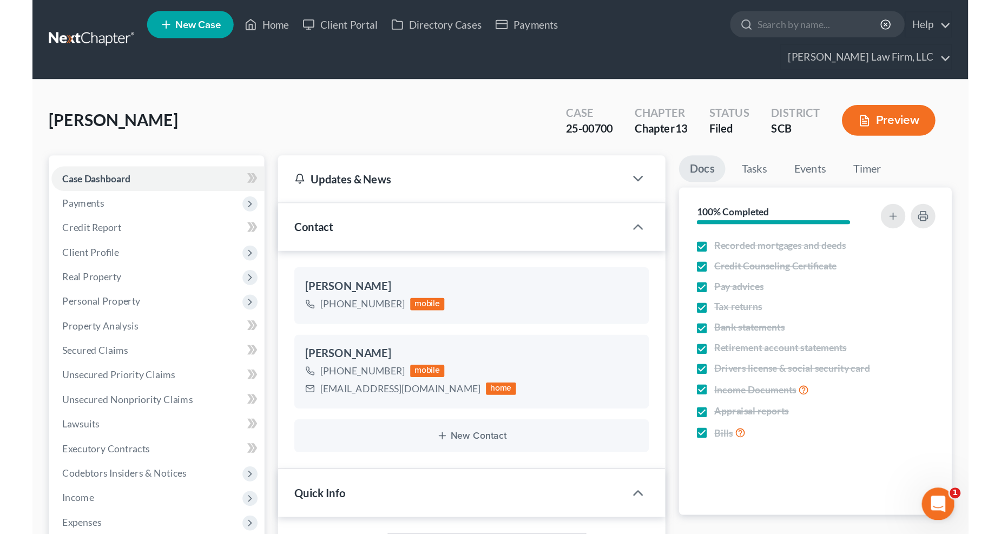
scroll to position [342, 0]
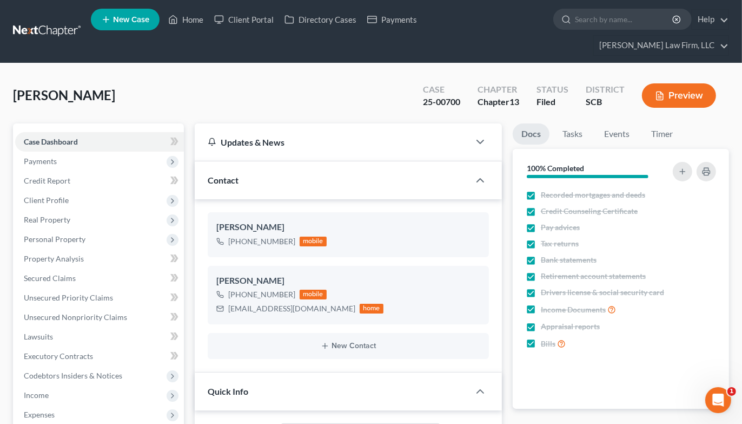
click at [49, 385] on span "Income" at bounding box center [99, 394] width 169 height 19
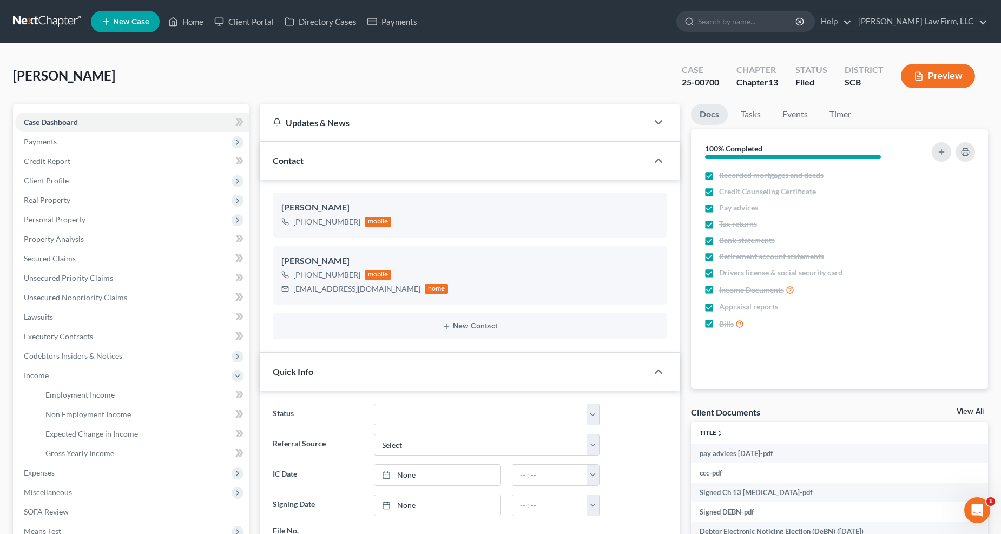
scroll to position [267, 0]
click at [103, 390] on span "Employment Income" at bounding box center [79, 394] width 69 height 9
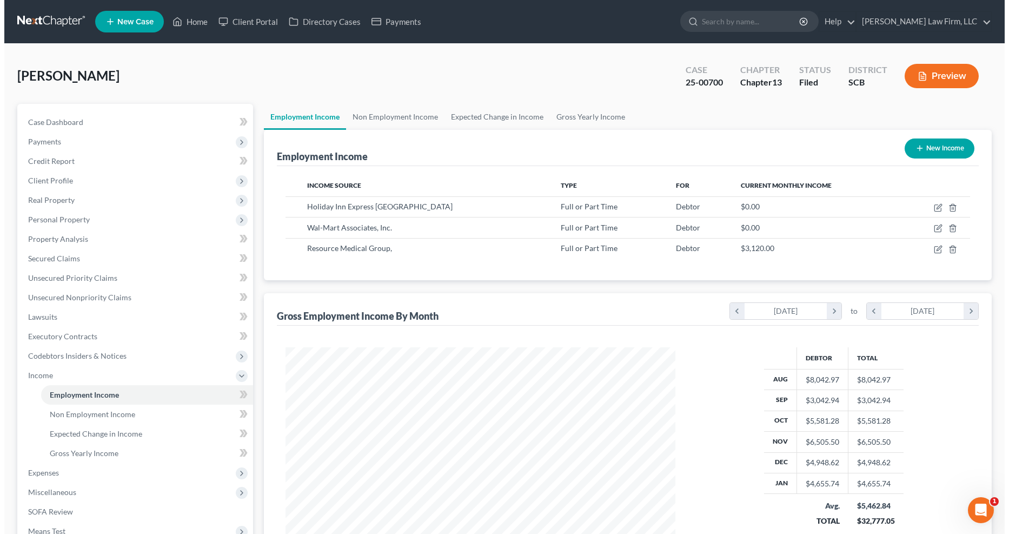
scroll to position [195, 412]
click at [750, 251] on icon "button" at bounding box center [934, 249] width 9 height 9
select select "0"
select select "42"
select select "2"
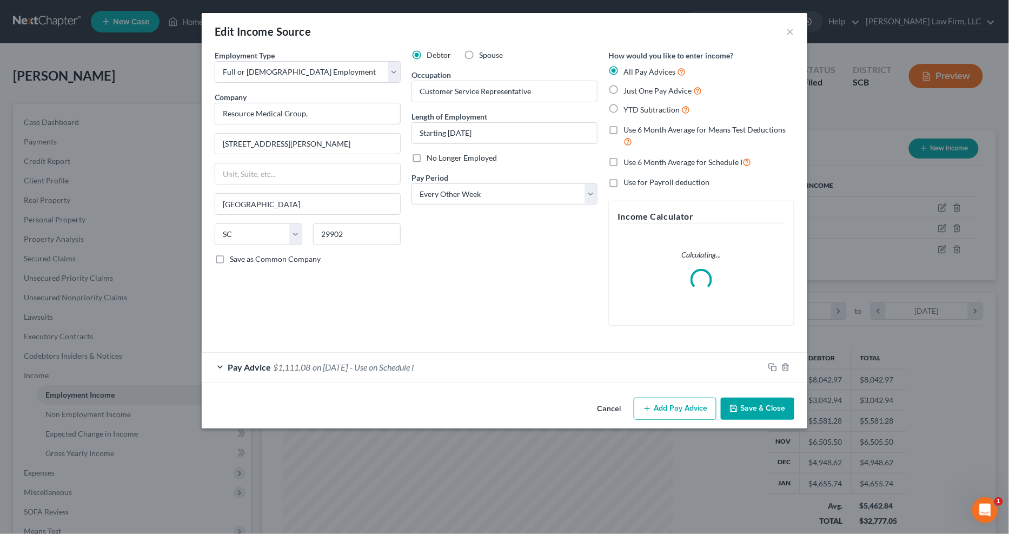
scroll to position [196, 417]
click at [464, 367] on div "Pay Advice $1,111.08 on [DATE] - Use on Schedule I" at bounding box center [483, 367] width 563 height 29
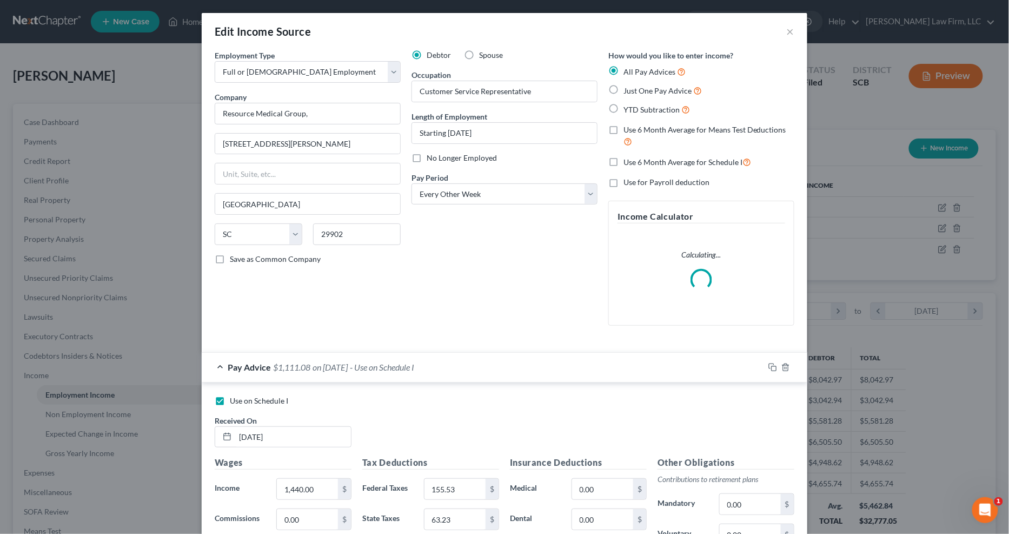
click at [427, 156] on span "No Longer Employed" at bounding box center [462, 157] width 70 height 9
click at [431, 156] on input "No Longer Employed" at bounding box center [434, 156] width 7 height 7
checkbox input "true"
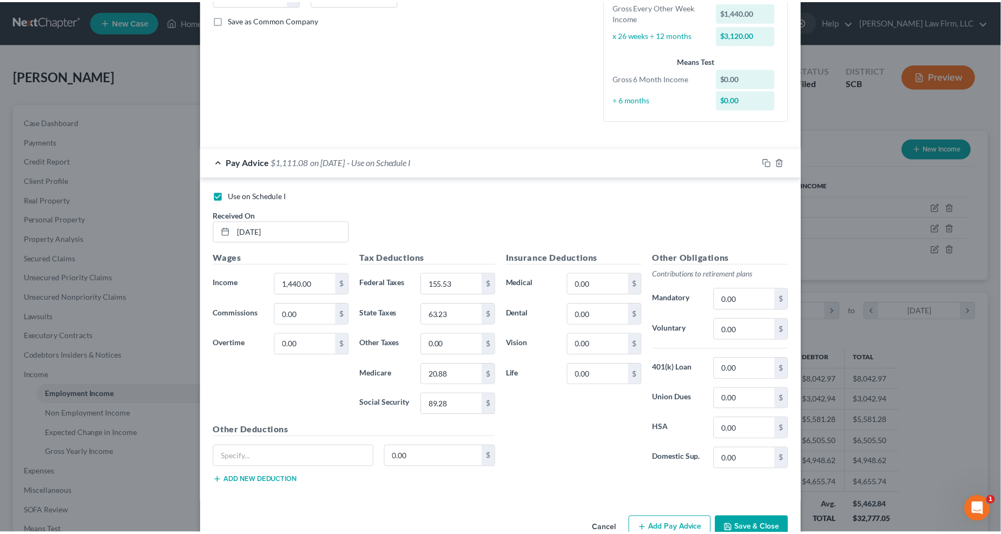
scroll to position [268, 0]
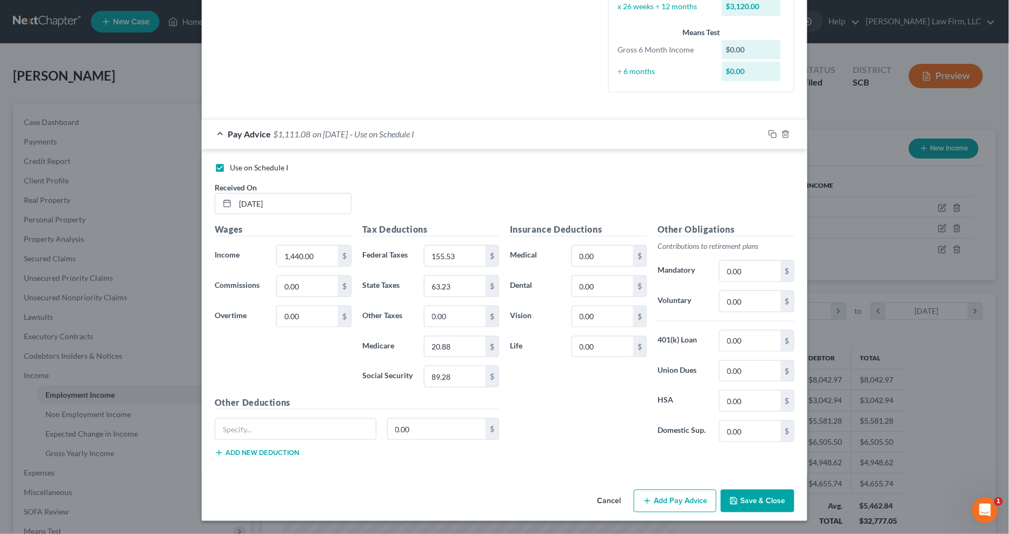
click at [750, 423] on button "Save & Close" at bounding box center [758, 501] width 74 height 23
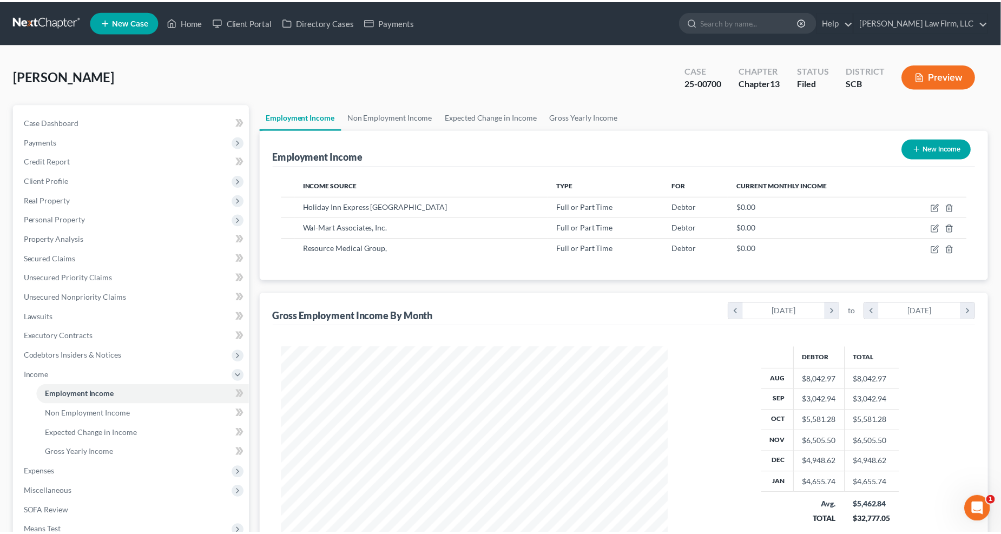
scroll to position [195, 412]
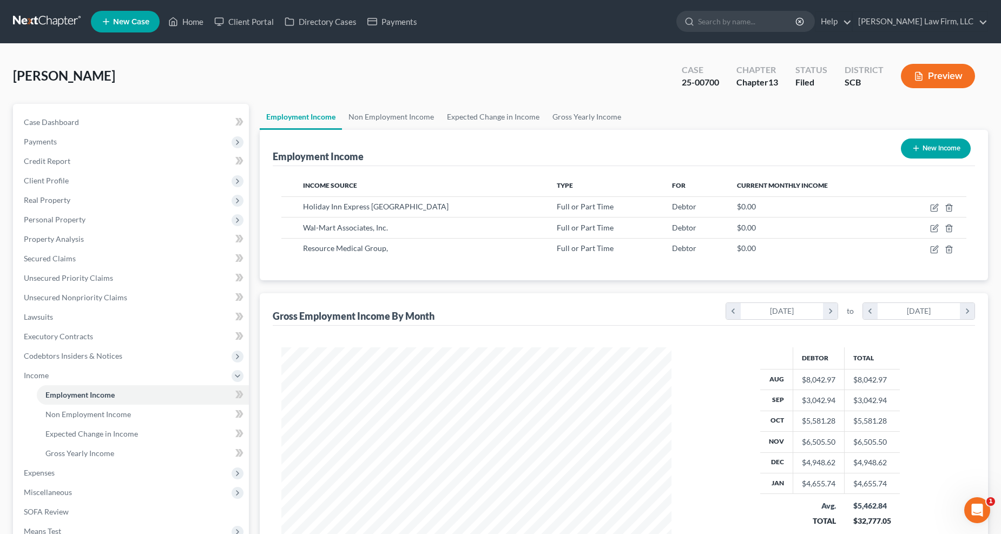
click at [750, 151] on button "New Income" at bounding box center [936, 148] width 70 height 20
select select "0"
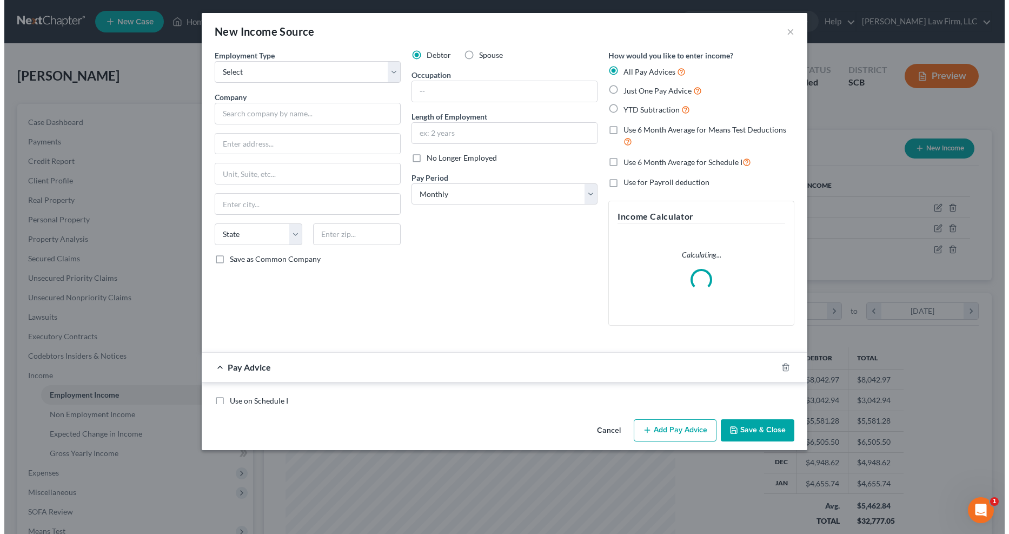
scroll to position [196, 417]
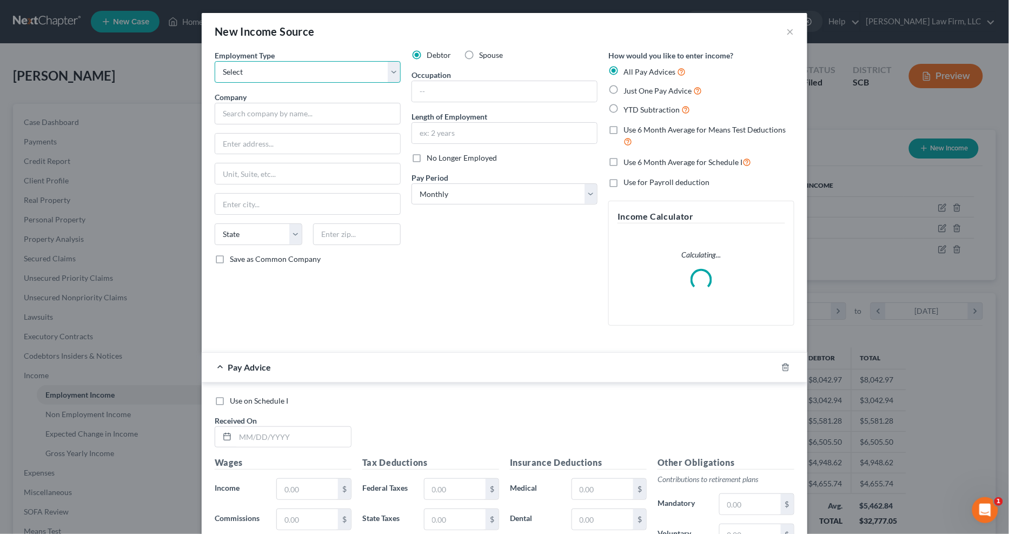
click at [291, 72] on select "Select Full or [DEMOGRAPHIC_DATA] Employment Self Employment" at bounding box center [308, 72] width 186 height 22
select select "0"
click at [215, 61] on select "Select Full or [DEMOGRAPHIC_DATA] Employment Self Employment" at bounding box center [308, 72] width 186 height 22
click at [276, 111] on input "text" at bounding box center [308, 114] width 186 height 22
type input "NEW JOB"
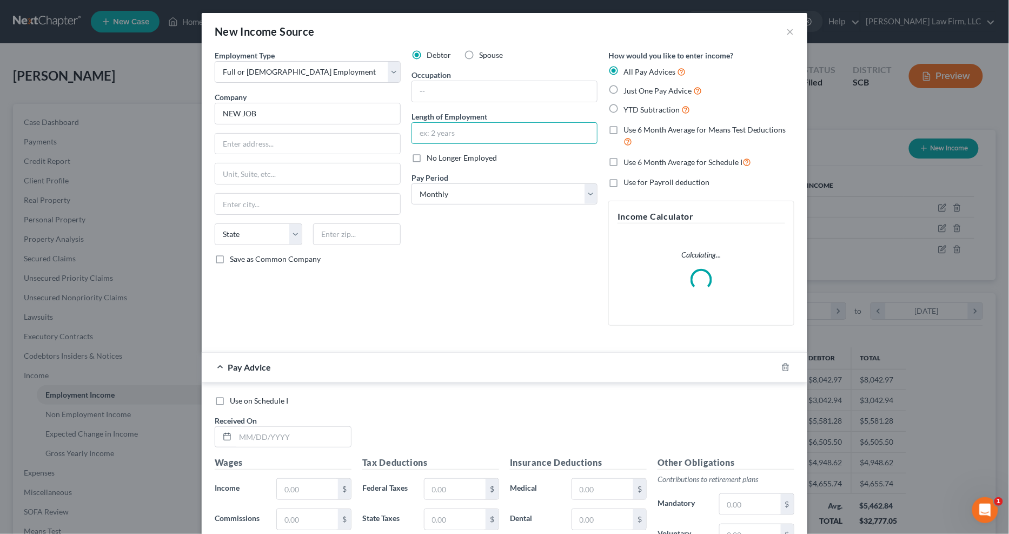
click at [481, 136] on input "text" at bounding box center [504, 133] width 185 height 21
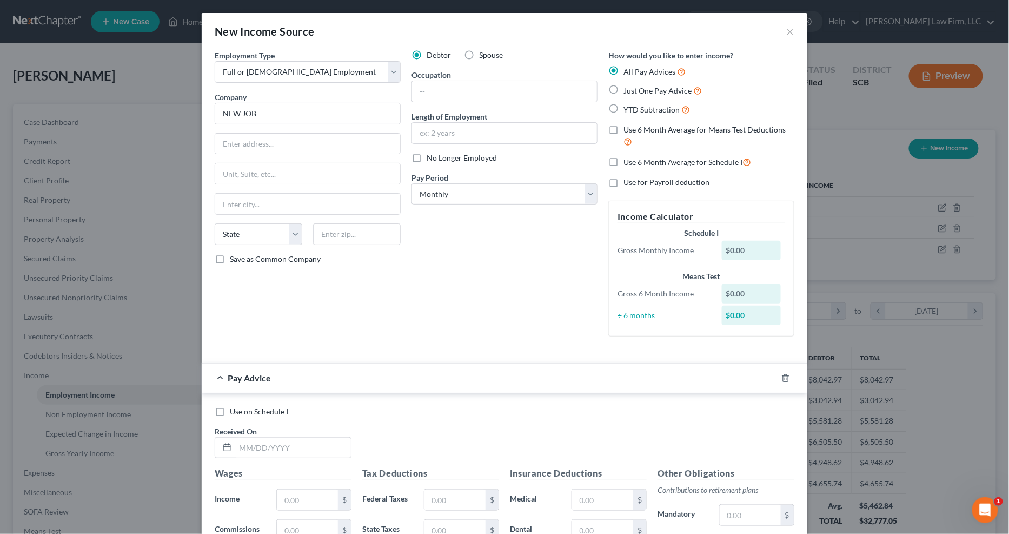
click at [428, 278] on div "Debtor Spouse Occupation Length of Employment No Longer Employed Pay Period * S…" at bounding box center [504, 197] width 197 height 295
click at [440, 195] on select "Select Monthly Twice Monthly Every Other Week Weekly" at bounding box center [505, 194] width 186 height 22
select select "2"
click at [412, 183] on select "Select Monthly Twice Monthly Every Other Week Weekly" at bounding box center [505, 194] width 186 height 22
click at [282, 412] on span "Use on Schedule I" at bounding box center [259, 411] width 58 height 9
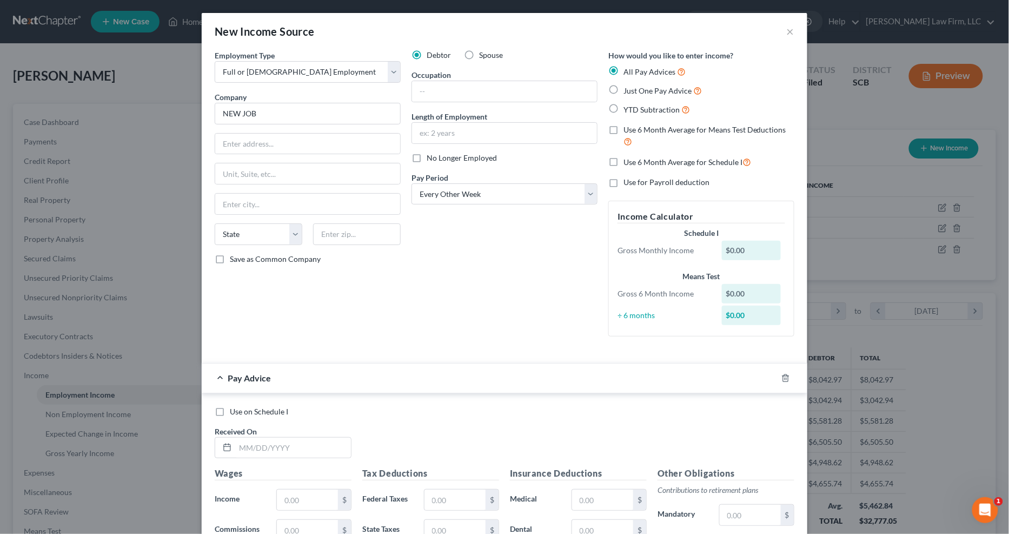
click at [241, 412] on input "Use on Schedule I" at bounding box center [237, 409] width 7 height 7
checkbox input "true"
click at [280, 423] on input "text" at bounding box center [293, 448] width 116 height 21
click at [479, 260] on div "Debtor Spouse Occupation Length of Employment No Longer Employed Pay Period * S…" at bounding box center [504, 197] width 197 height 295
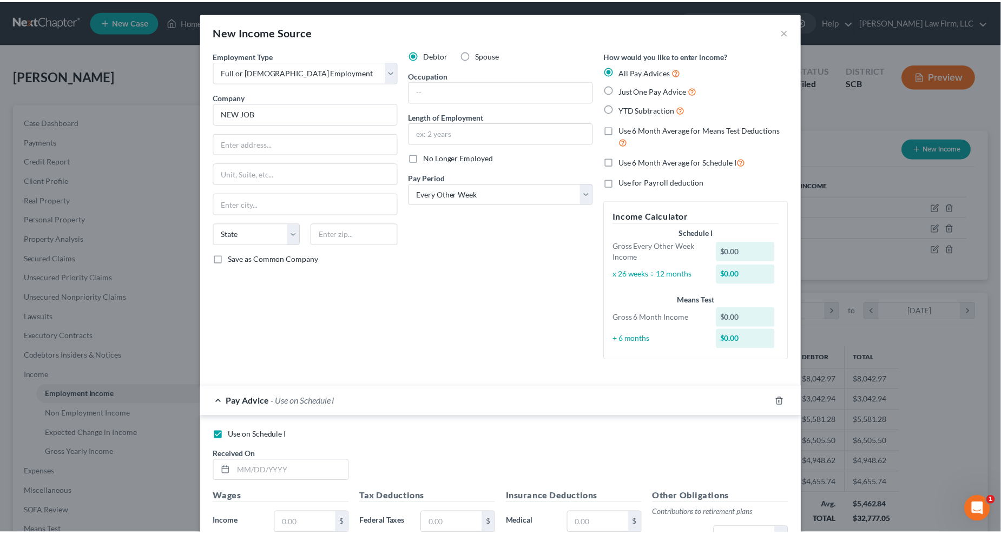
scroll to position [268, 0]
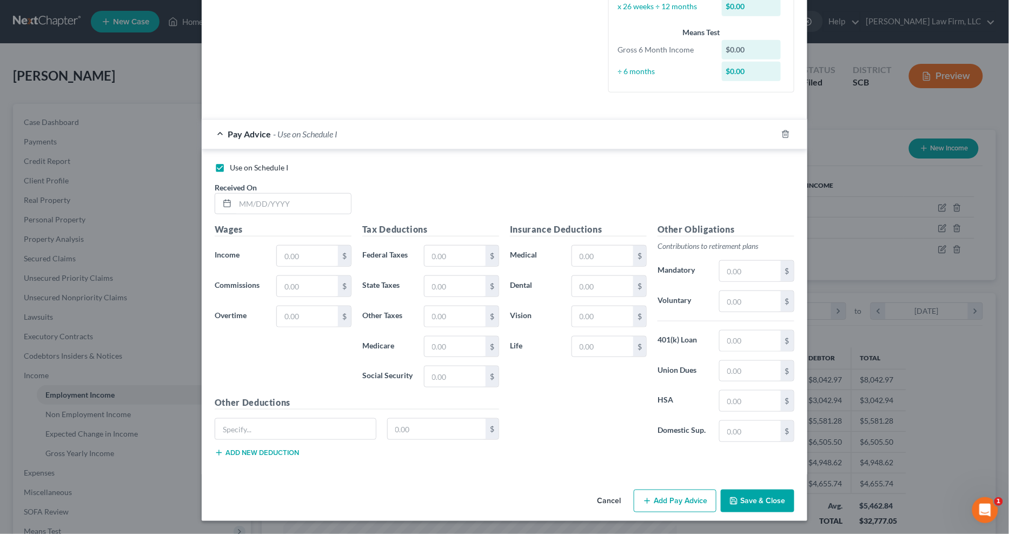
click at [750, 423] on button "Save & Close" at bounding box center [758, 501] width 74 height 23
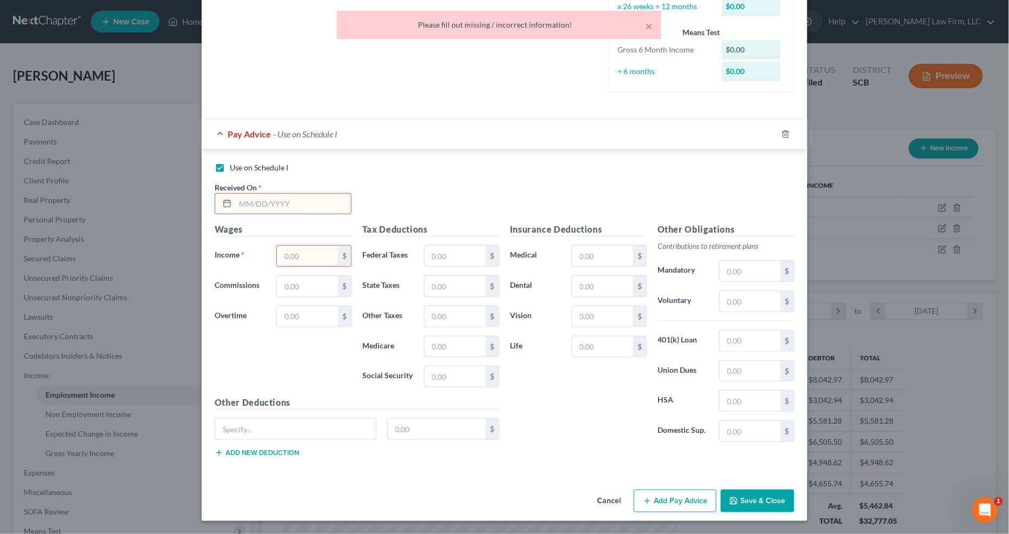
click at [294, 198] on input "text" at bounding box center [293, 204] width 116 height 21
type input "[DATE]"
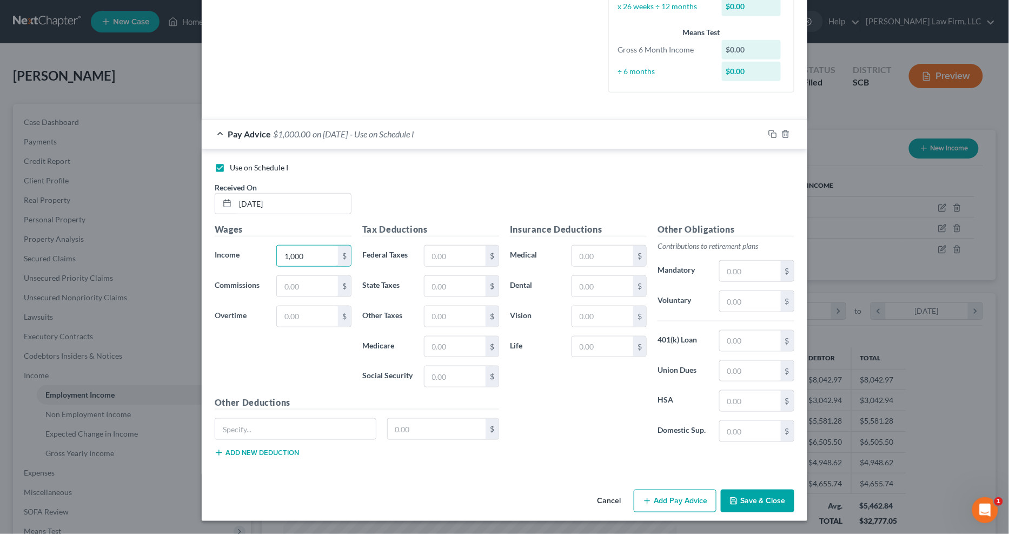
type input "1,000"
click at [750, 423] on button "Save & Close" at bounding box center [758, 501] width 74 height 23
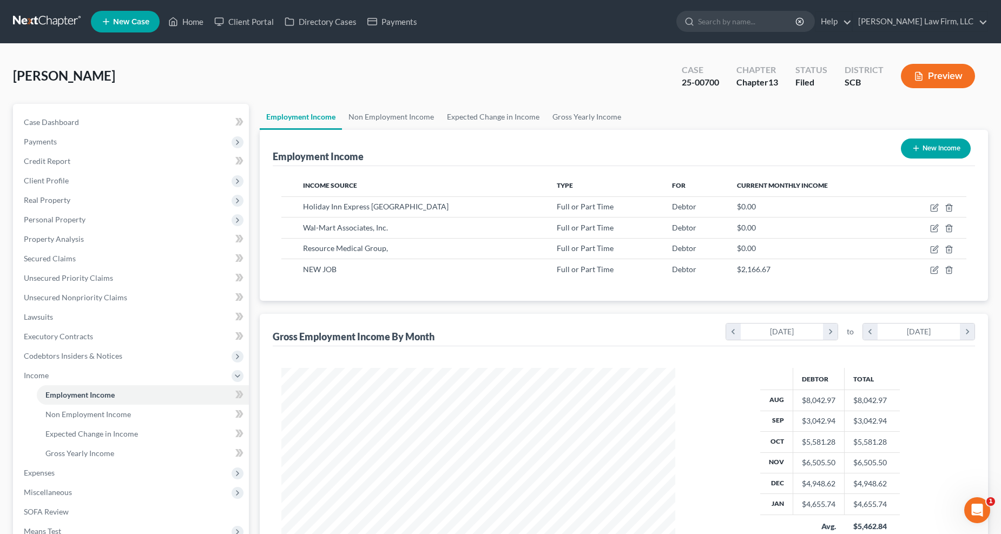
scroll to position [540788, 540571]
click at [140, 116] on link "Case Dashboard" at bounding box center [132, 122] width 234 height 19
select select "2"
select select "1"
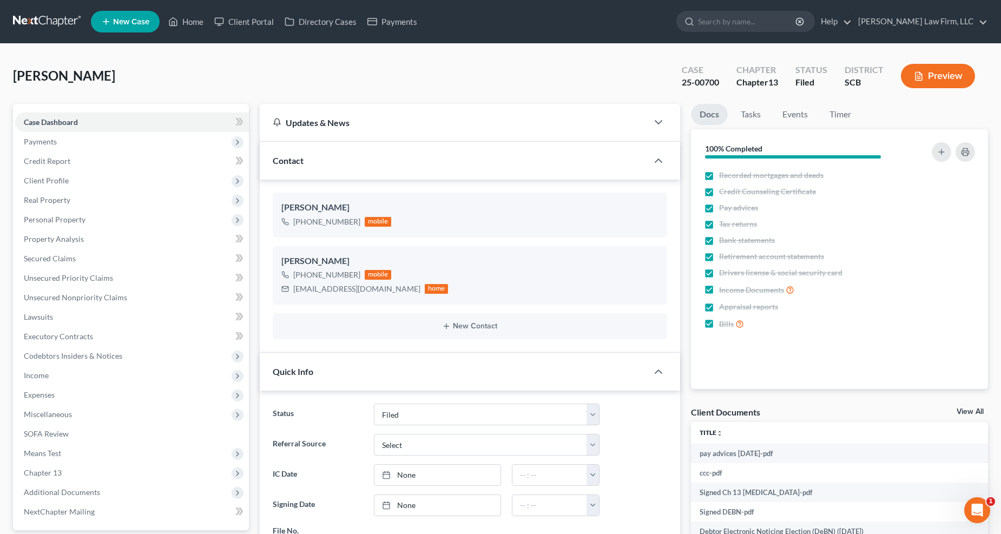
click at [64, 380] on span "Income" at bounding box center [132, 375] width 234 height 19
click at [69, 393] on span "Employment Income" at bounding box center [79, 394] width 69 height 9
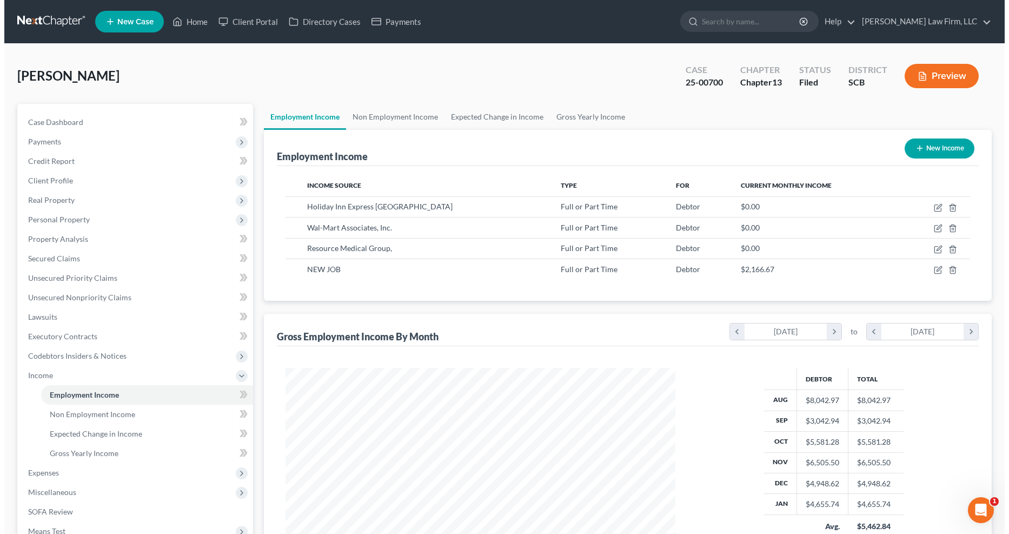
scroll to position [195, 412]
click at [750, 269] on icon "button" at bounding box center [935, 268] width 5 height 5
select select "0"
select select "2"
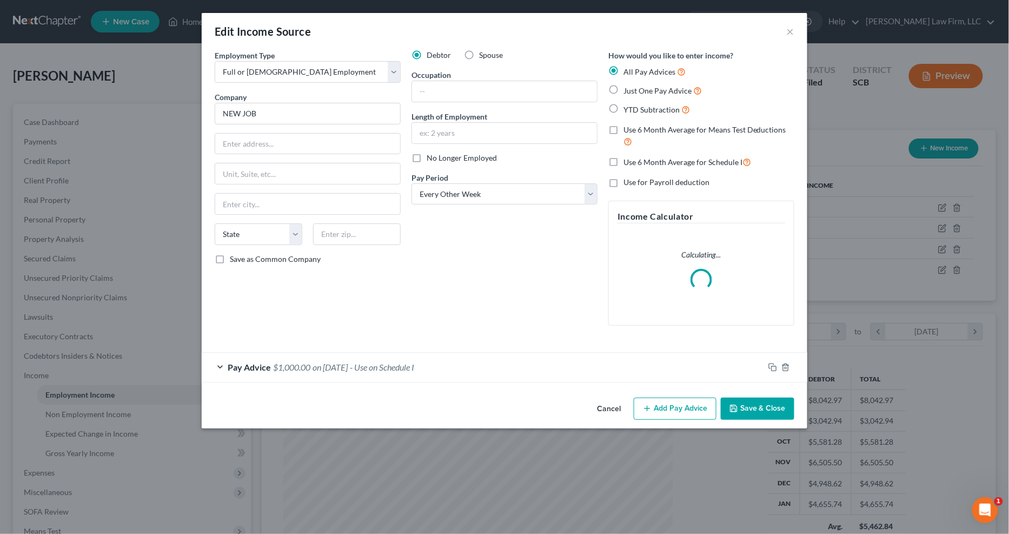
scroll to position [196, 417]
click at [316, 114] on input "NEW JOB" at bounding box center [308, 114] width 186 height 22
click at [316, 115] on input "NEW JOB" at bounding box center [308, 114] width 186 height 22
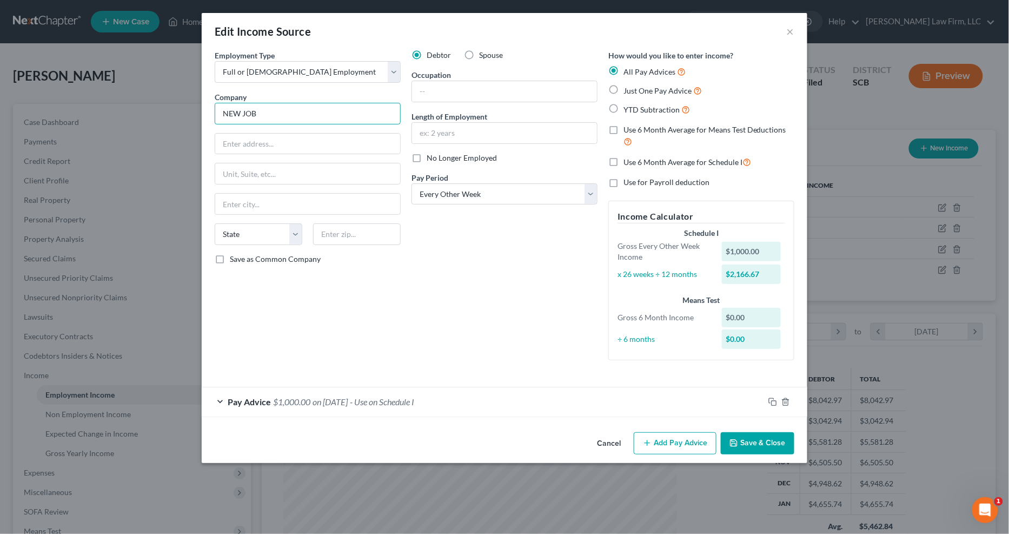
click at [322, 103] on input "NEW JOB" at bounding box center [308, 114] width 186 height 22
click at [319, 107] on input "NEW JOB" at bounding box center [308, 114] width 186 height 22
type input "N"
drag, startPoint x: 225, startPoint y: 114, endPoint x: 220, endPoint y: 114, distance: 5.4
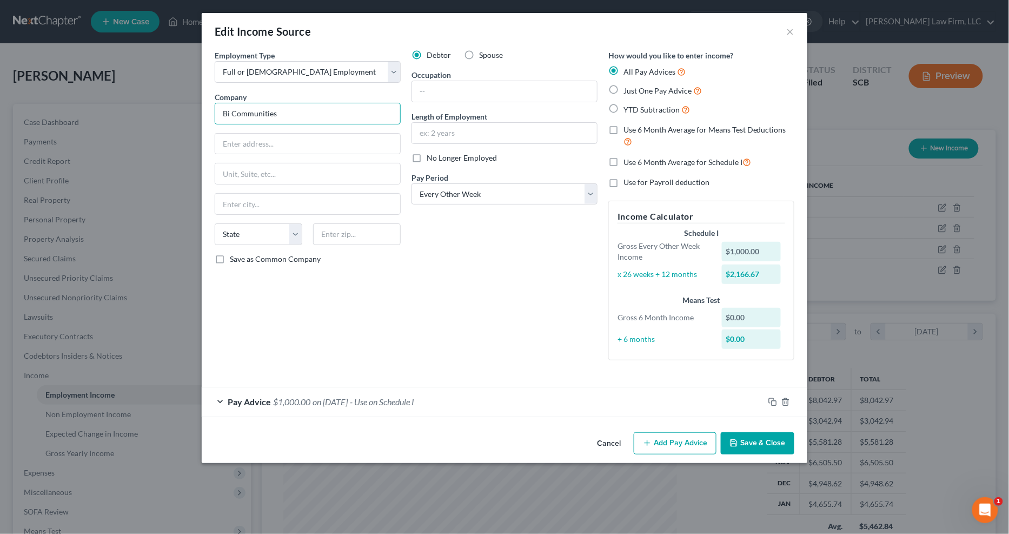
click at [220, 114] on input "Bi Communities" at bounding box center [308, 114] width 186 height 22
type input "Vi Communities"
click at [268, 147] on input "text" at bounding box center [307, 144] width 185 height 21
type input "[STREET_ADDRESS]"
type input "Hilton Head"
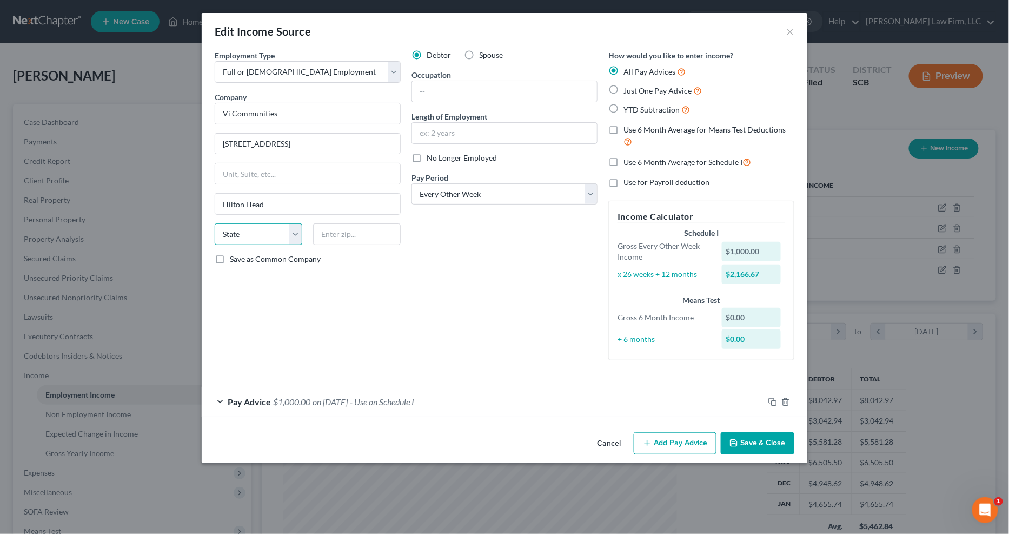
select select "42"
type input "29928"
type input "[GEOGRAPHIC_DATA]"
click at [289, 111] on input "Vi Communities" at bounding box center [308, 114] width 186 height 22
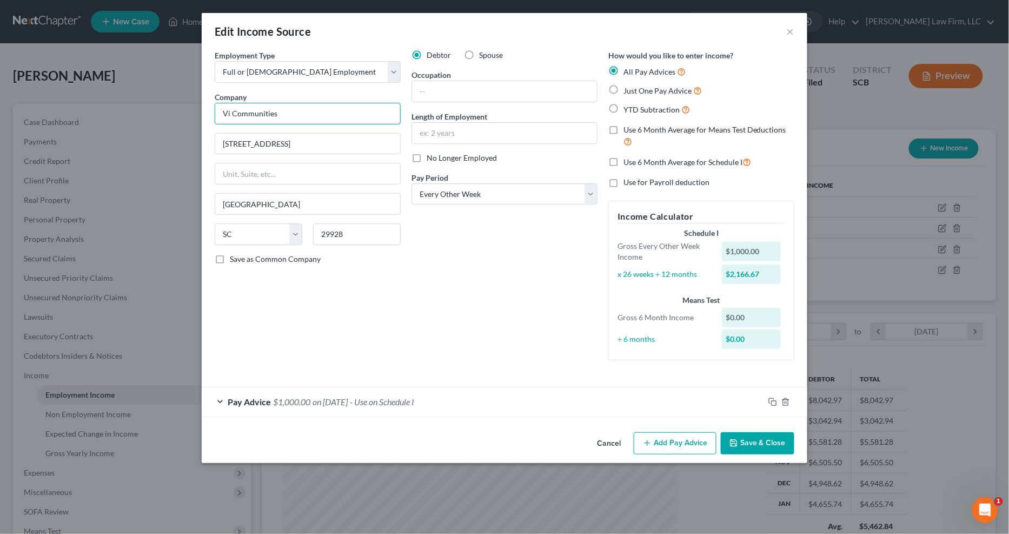
click at [289, 114] on input "Vi Communities" at bounding box center [308, 114] width 186 height 22
type input "Classic Resident Management"
click at [267, 142] on input "[STREET_ADDRESS][PERSON_NAME]" at bounding box center [307, 144] width 185 height 21
type input "[STREET_ADDRESS]"
click at [248, 167] on input "text" at bounding box center [307, 173] width 185 height 21
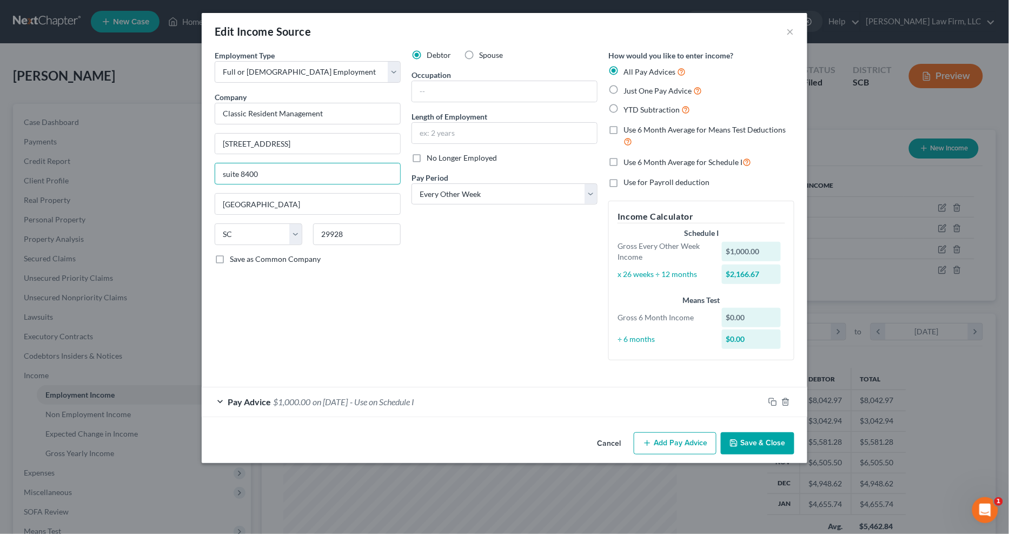
type input "suite 8400"
type input "[GEOGRAPHIC_DATA]"
click at [390, 239] on input "29928" at bounding box center [357, 234] width 88 height 22
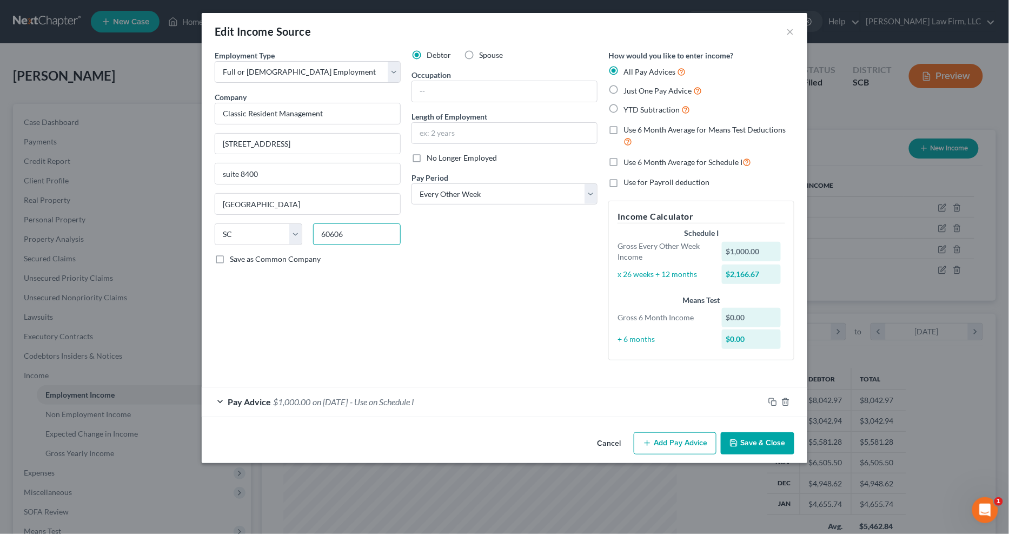
type input "60606"
type input "[GEOGRAPHIC_DATA]"
select select "14"
drag, startPoint x: 263, startPoint y: 144, endPoint x: 298, endPoint y: 129, distance: 38.0
click at [263, 144] on input "[STREET_ADDRESS]" at bounding box center [307, 144] width 185 height 21
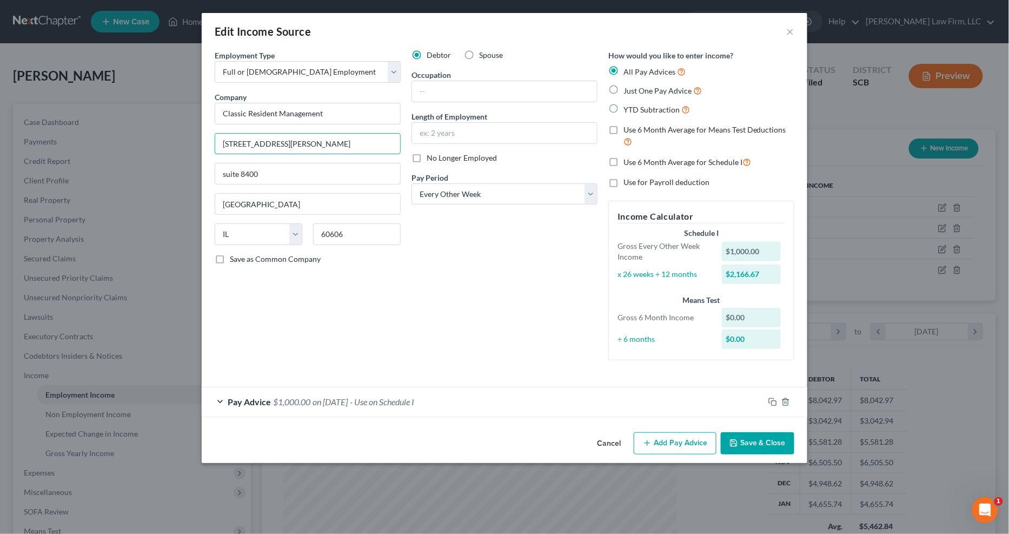
type input "[STREET_ADDRESS][PERSON_NAME]"
type input "Suite 8400"
click at [528, 91] on input "text" at bounding box center [504, 91] width 185 height 21
type input "C"
type input "Care Staff Coordinator"
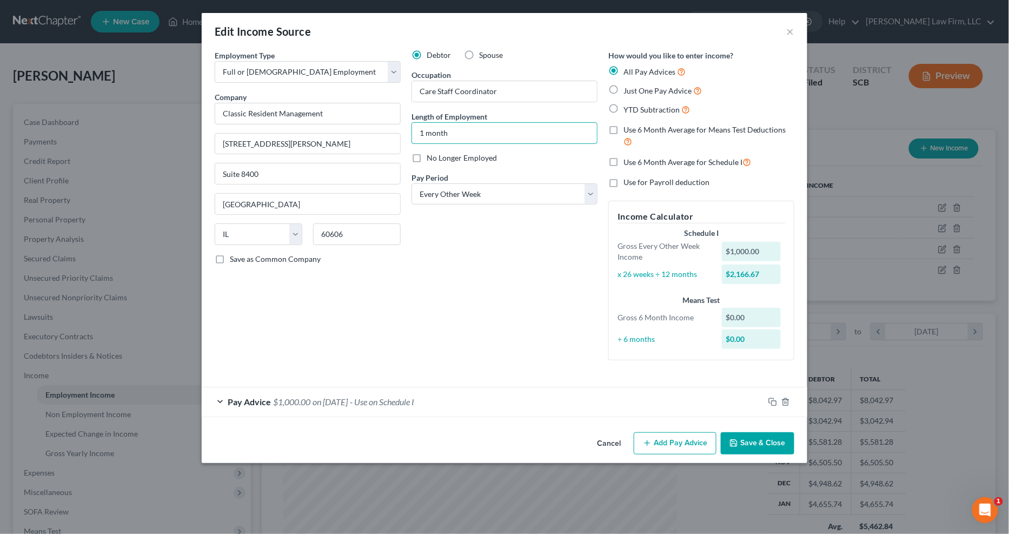
type input "1 month"
click at [480, 187] on select "Select Monthly Twice Monthly Every Other Week Weekly" at bounding box center [505, 194] width 186 height 22
click at [480, 189] on select "Select Monthly Twice Monthly Every Other Week Weekly" at bounding box center [505, 194] width 186 height 22
click at [414, 396] on div "Pay Advice $1,000.00 on [DATE] - Use on Schedule I" at bounding box center [483, 401] width 563 height 29
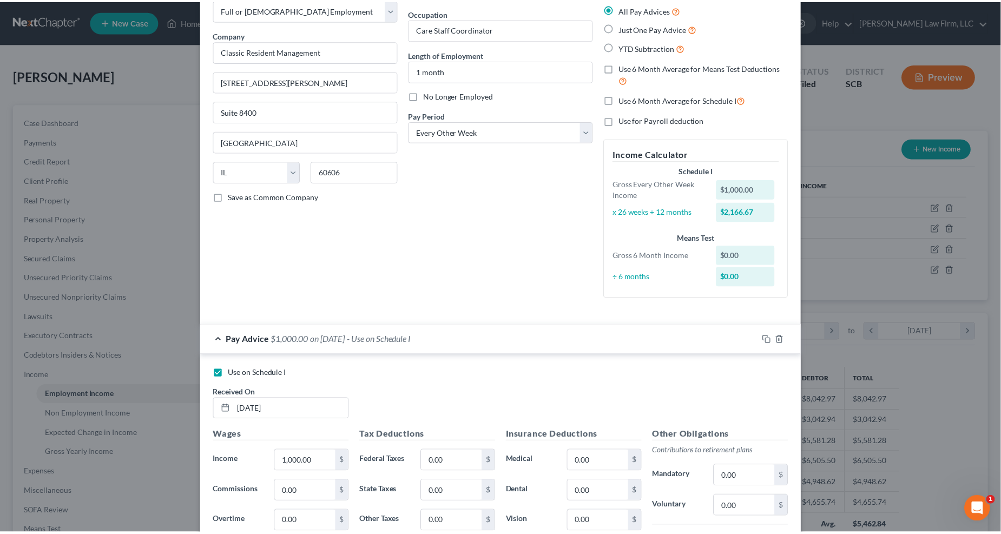
scroll to position [268, 0]
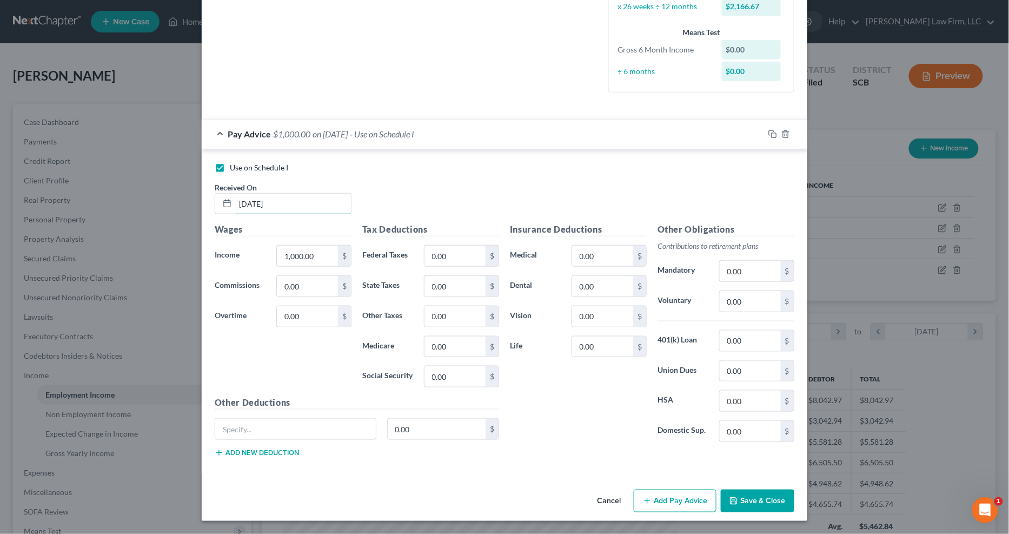
click at [313, 196] on input "[DATE]" at bounding box center [293, 204] width 116 height 21
click at [313, 260] on input "1,000.00" at bounding box center [307, 256] width 61 height 21
click at [750, 423] on button "Save & Close" at bounding box center [758, 501] width 74 height 23
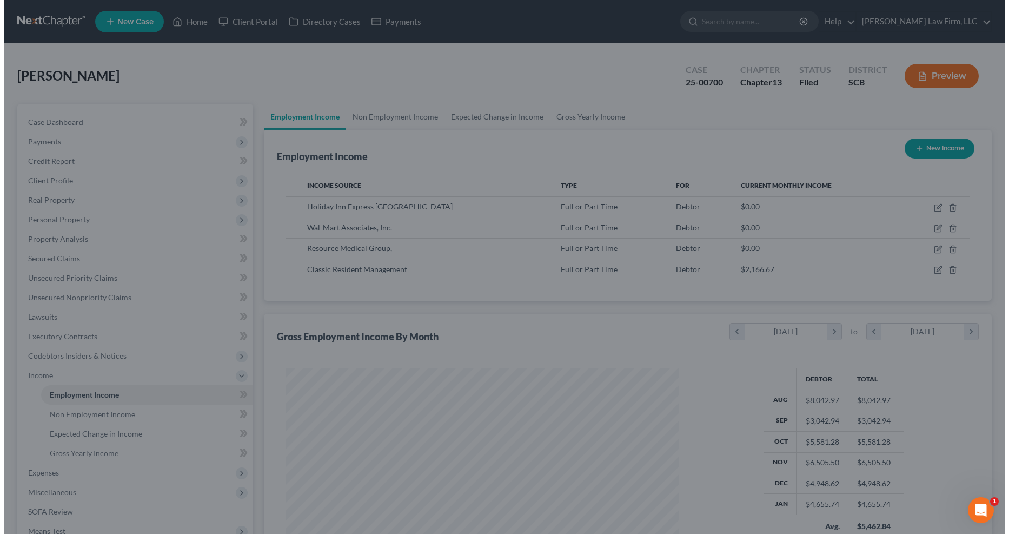
scroll to position [540788, 540571]
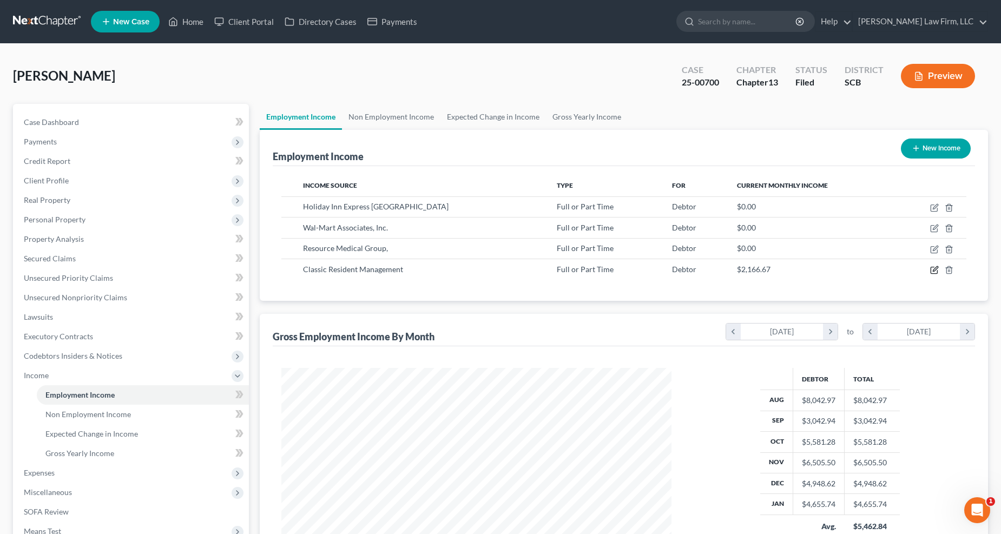
click at [750, 268] on icon "button" at bounding box center [934, 270] width 9 height 9
select select "0"
select select "14"
select select "2"
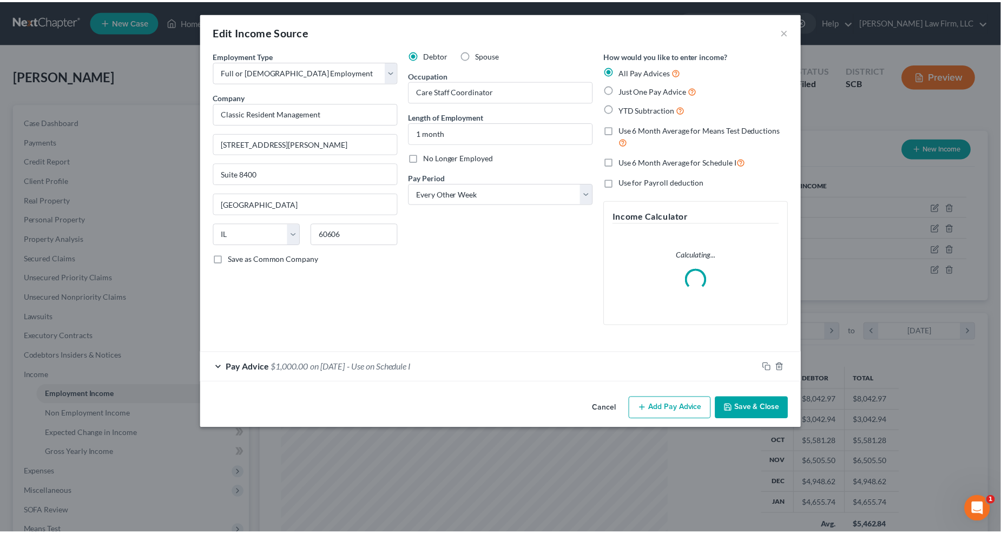
scroll to position [196, 417]
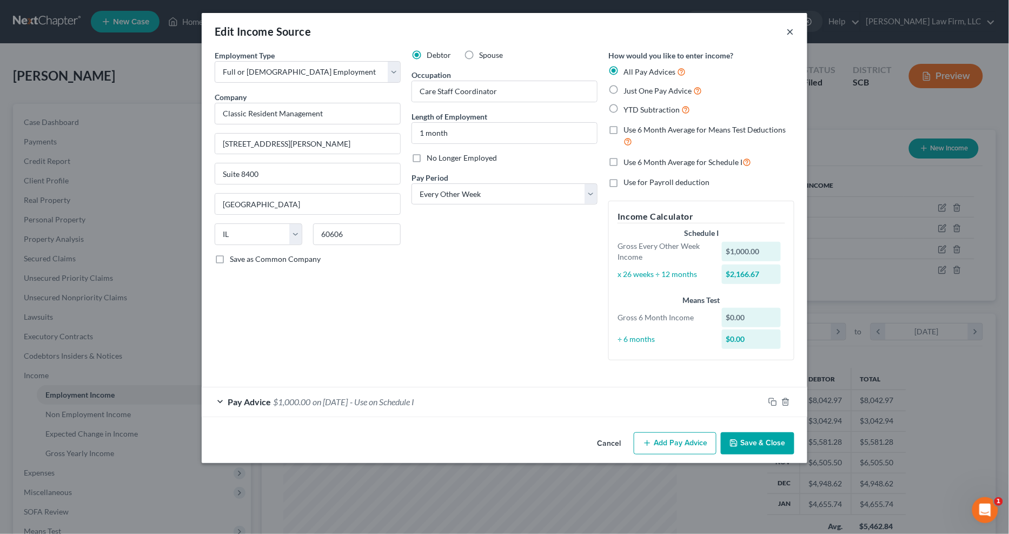
click at [750, 30] on button "×" at bounding box center [791, 31] width 8 height 13
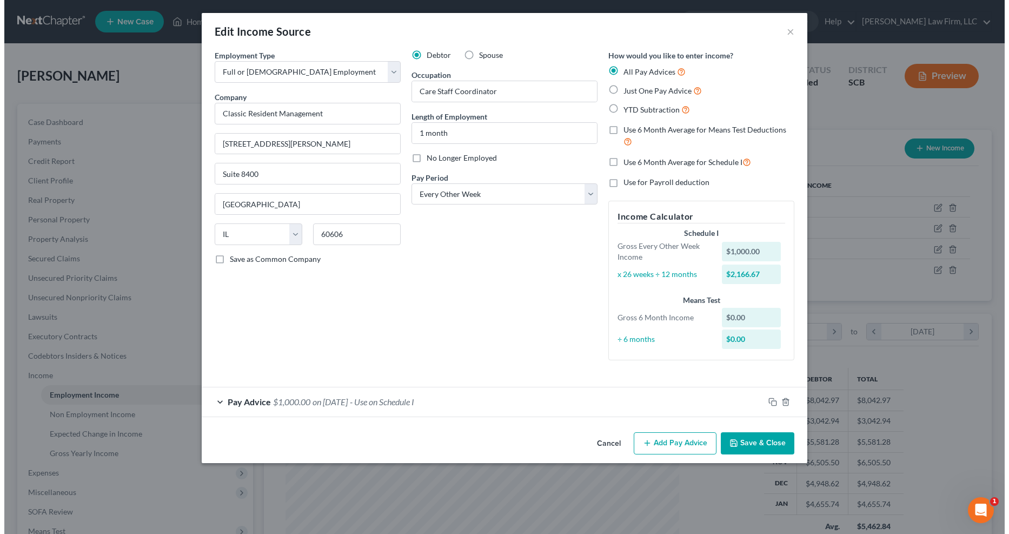
scroll to position [540788, 540571]
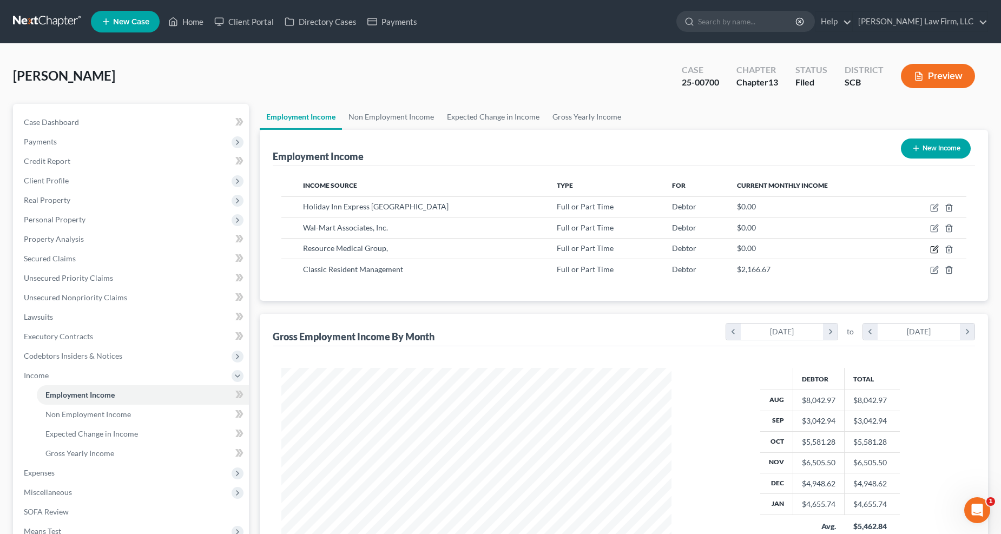
click at [750, 246] on icon "button" at bounding box center [934, 249] width 9 height 9
select select "0"
select select "42"
select select "2"
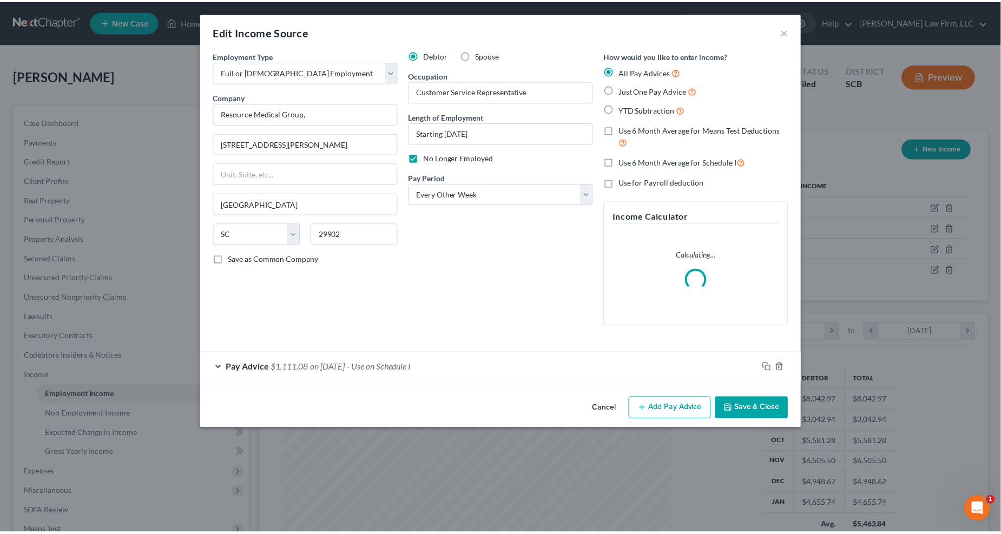
scroll to position [196, 417]
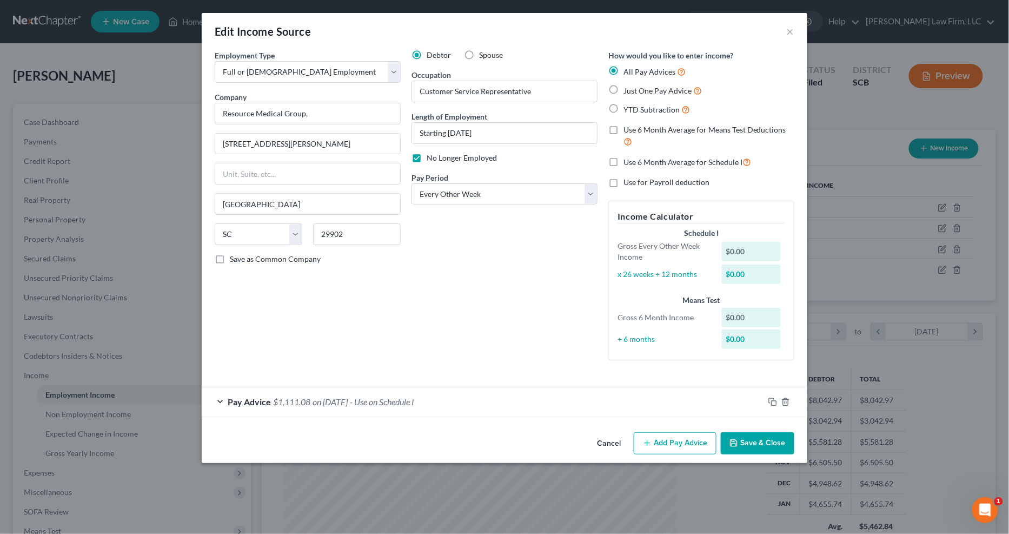
click at [750, 29] on div "Edit Income Source ×" at bounding box center [505, 31] width 606 height 37
click at [750, 31] on button "×" at bounding box center [791, 31] width 8 height 13
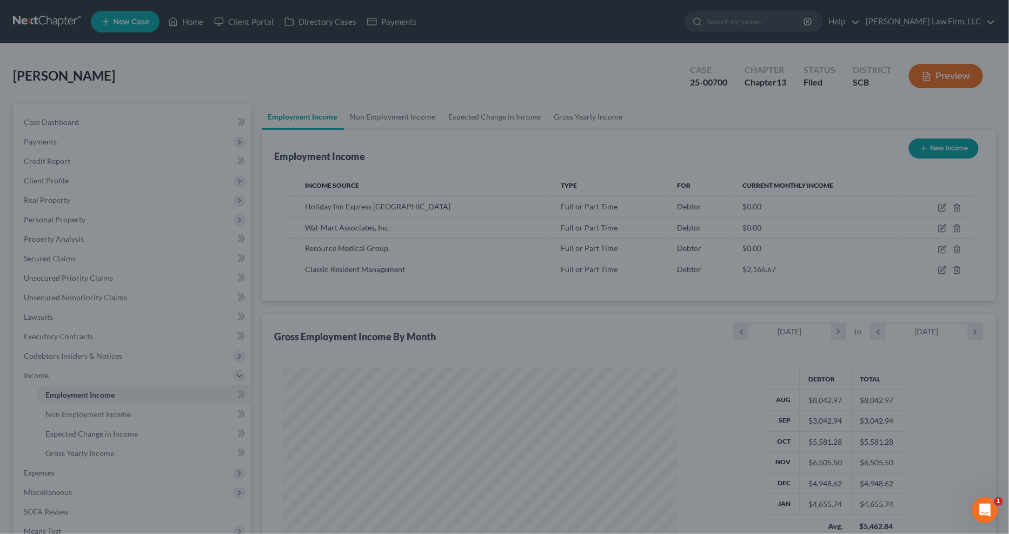
scroll to position [540788, 540571]
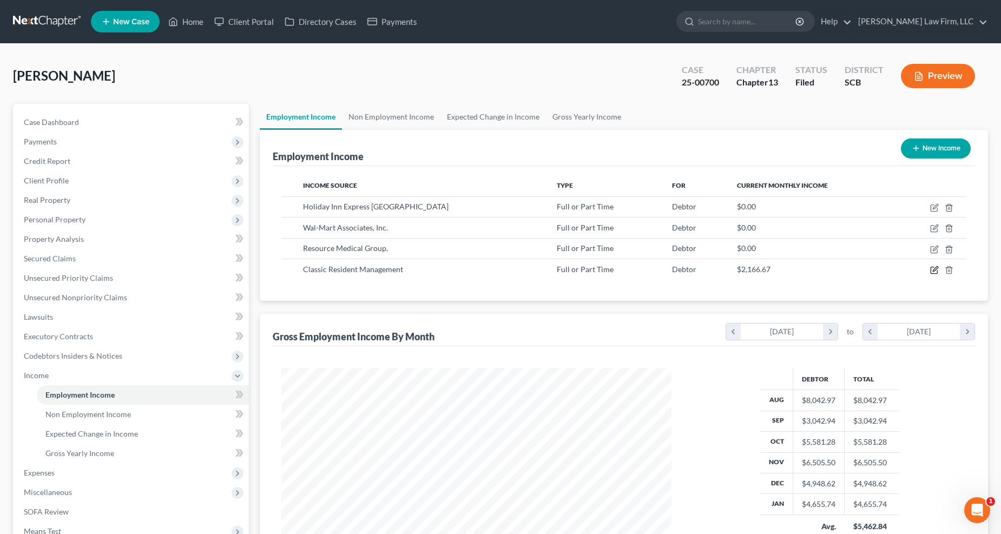
click at [750, 267] on icon "button" at bounding box center [934, 270] width 9 height 9
select select "0"
select select "14"
select select "2"
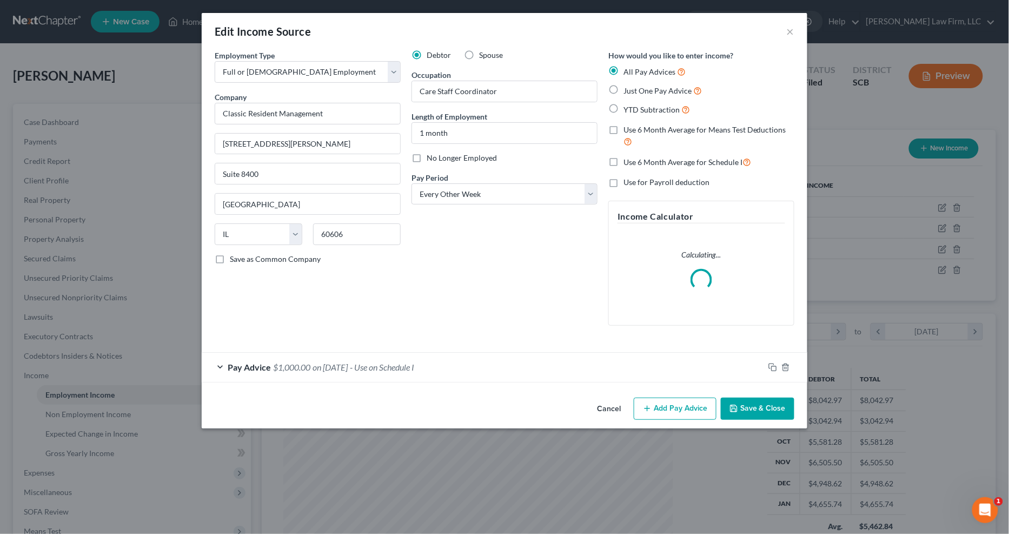
scroll to position [196, 417]
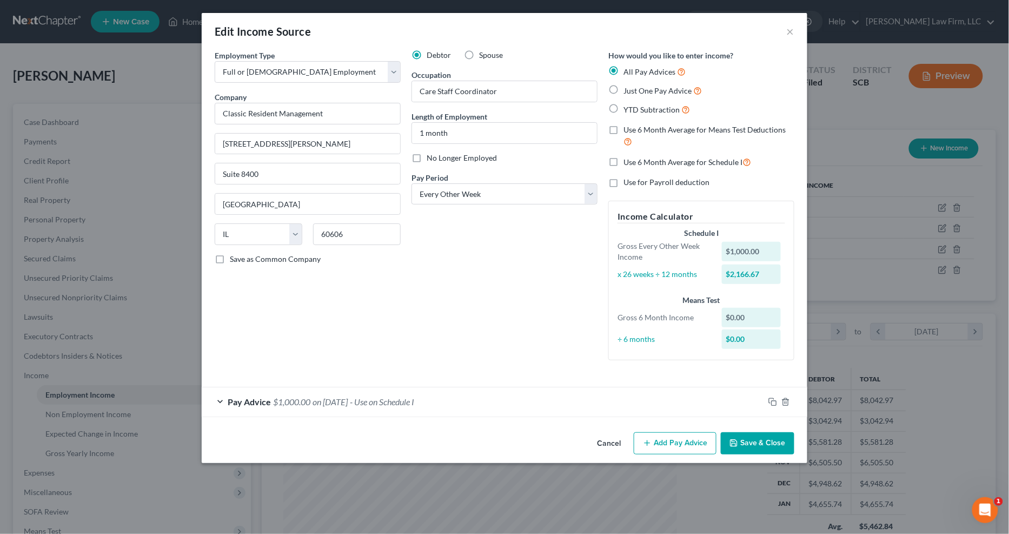
drag, startPoint x: 437, startPoint y: 410, endPoint x: 426, endPoint y: 413, distance: 11.3
click at [437, 410] on div "Pay Advice $1,000.00 on [DATE] - Use on Schedule I" at bounding box center [483, 401] width 563 height 29
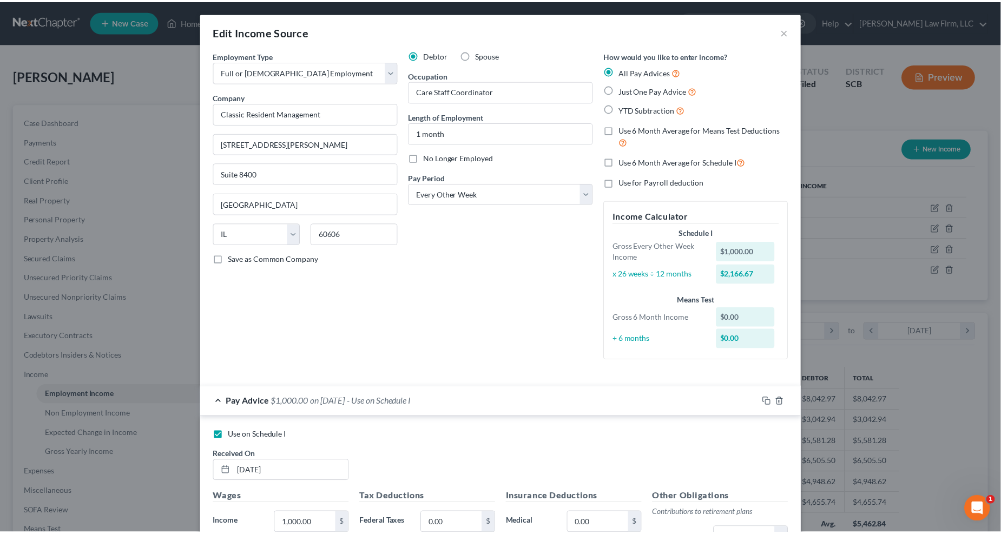
scroll to position [268, 0]
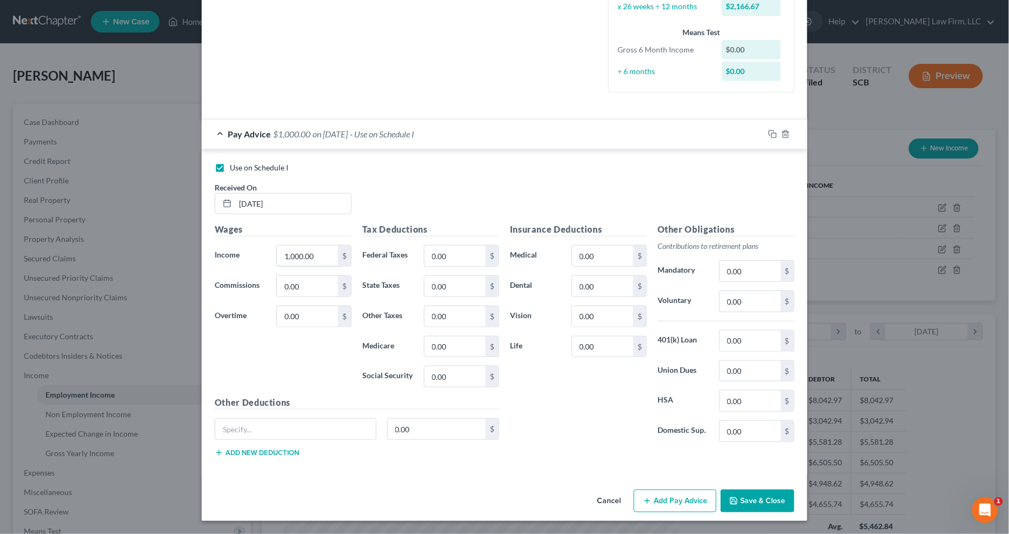
click at [328, 248] on input "1,000.00" at bounding box center [307, 256] width 61 height 21
type input "1,673.89"
click at [449, 255] on input "0.00" at bounding box center [455, 256] width 61 height 21
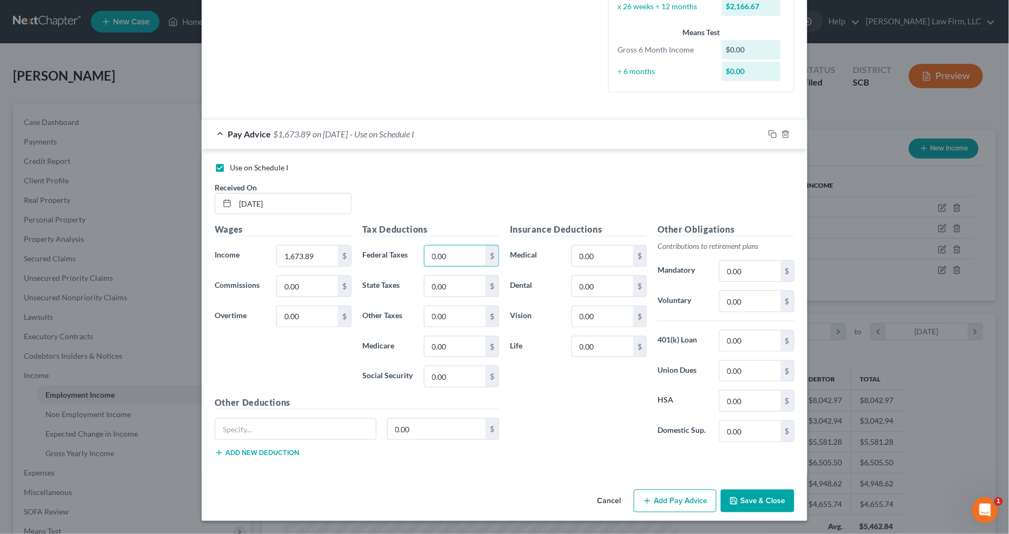
click at [449, 255] on input "0.00" at bounding box center [455, 256] width 61 height 21
type input "196.04"
click at [617, 253] on input "0.00" at bounding box center [602, 256] width 61 height 21
type input "293.32"
click at [269, 423] on input "text" at bounding box center [295, 429] width 161 height 21
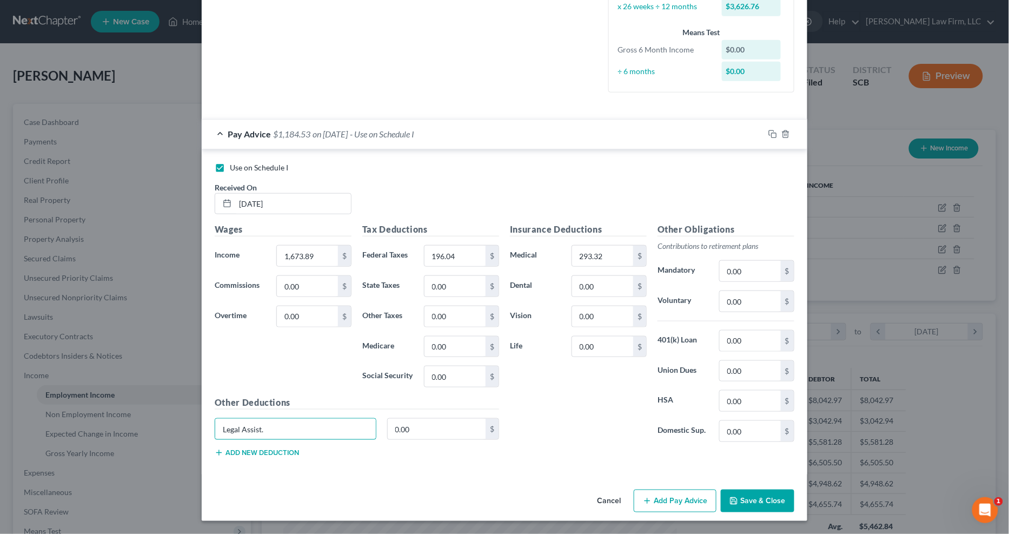
type input "Legal Assist."
type input "9.55"
click at [750, 423] on button "Save & Close" at bounding box center [758, 501] width 74 height 23
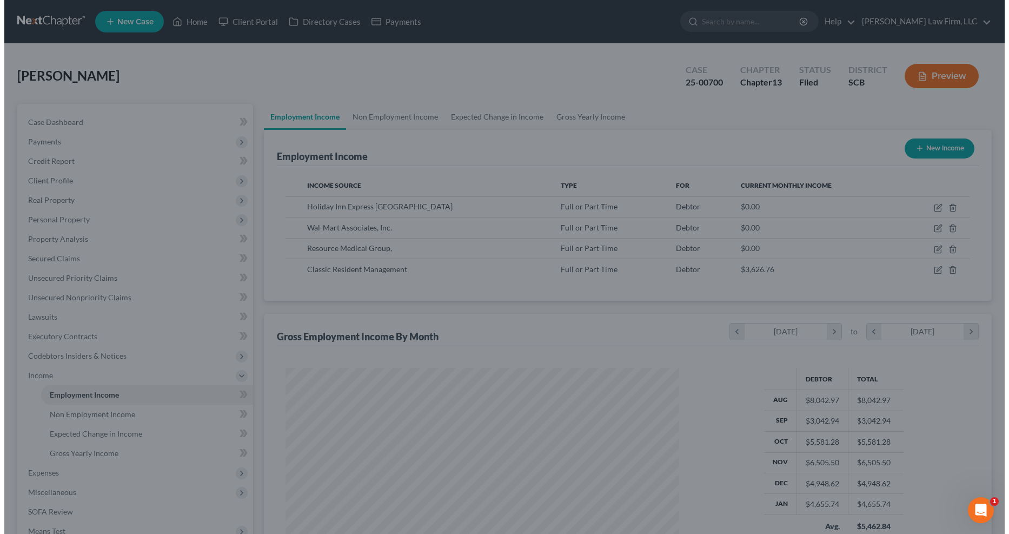
scroll to position [540788, 540571]
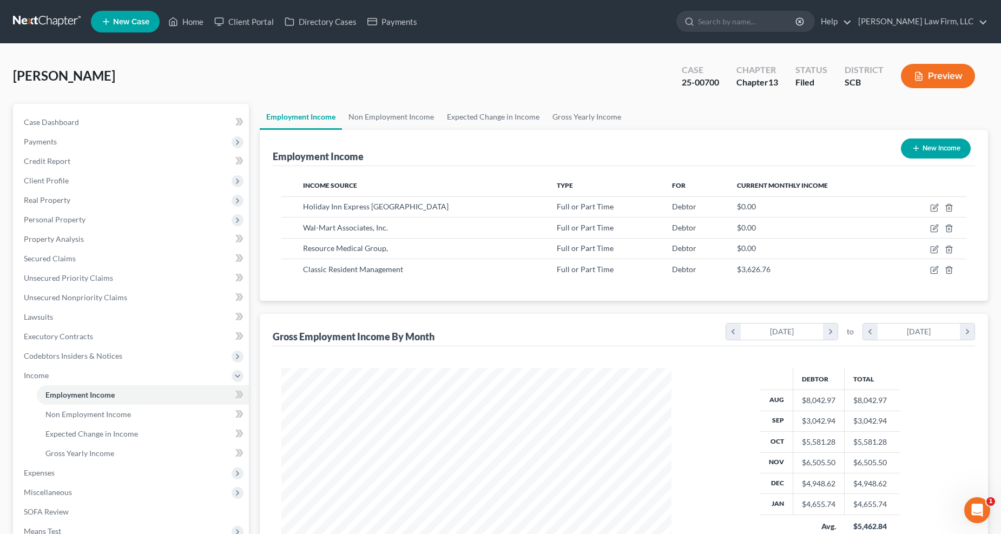
click at [750, 155] on button "New Income" at bounding box center [936, 148] width 70 height 20
select select "0"
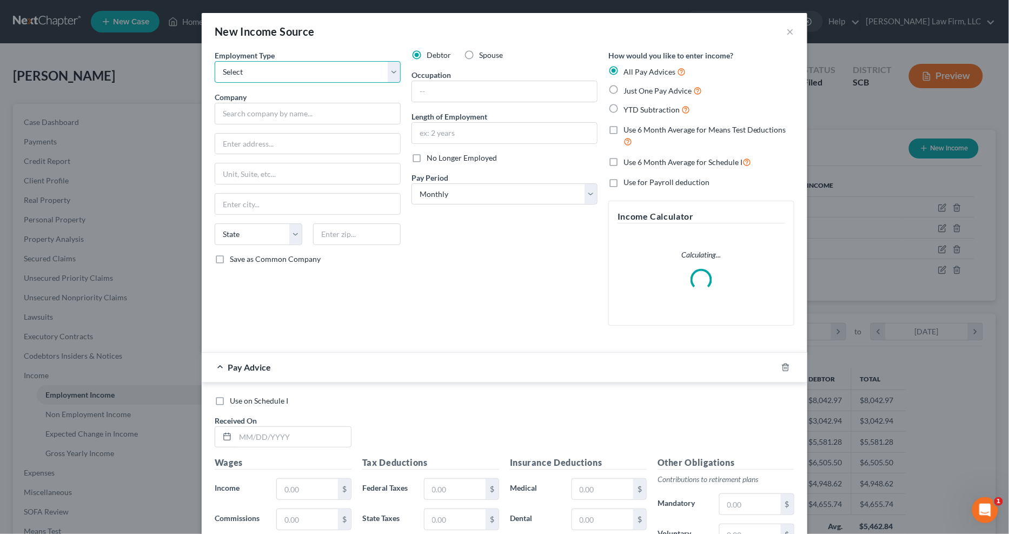
click at [331, 66] on select "Select Full or [DEMOGRAPHIC_DATA] Employment Self Employment" at bounding box center [308, 72] width 186 height 22
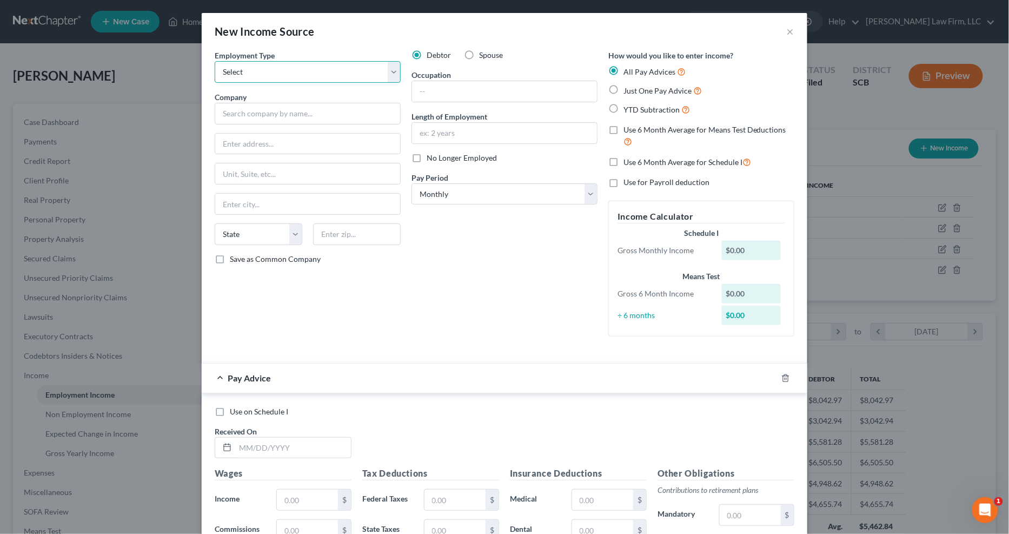
select select "0"
click at [215, 61] on select "Select Full or [DEMOGRAPHIC_DATA] Employment Self Employment" at bounding box center [308, 72] width 186 height 22
click at [320, 107] on input "text" at bounding box center [308, 114] width 186 height 22
type input "Oaks at [GEOGRAPHIC_DATA]"
type input "[STREET_ADDRESS]"
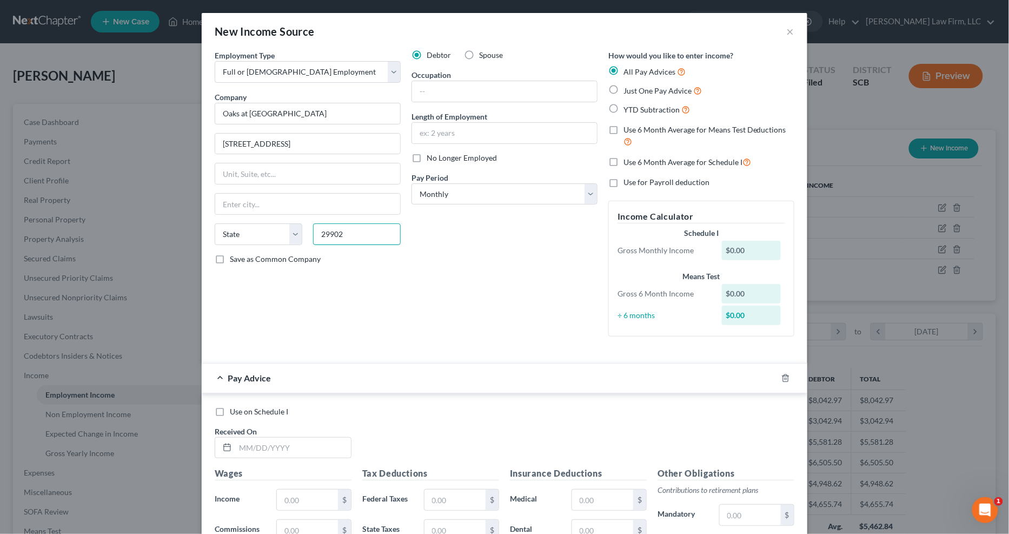
type input "29902"
type input "[GEOGRAPHIC_DATA]"
select select "42"
click at [437, 137] on input "text" at bounding box center [504, 133] width 185 height 21
type input "6 Months"
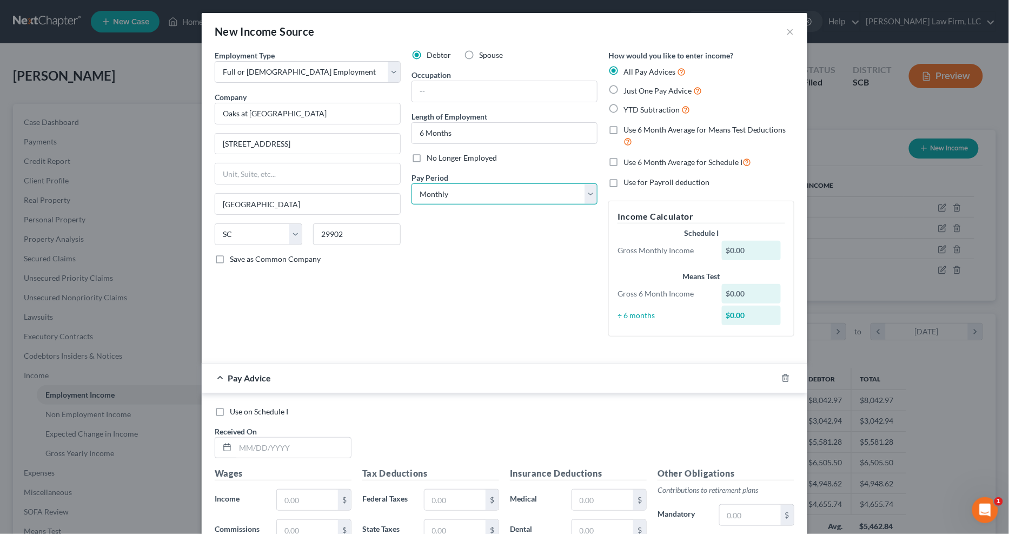
click at [463, 196] on select "Select Monthly Twice Monthly Every Other Week Weekly" at bounding box center [505, 194] width 186 height 22
select select "2"
click at [412, 183] on select "Select Monthly Twice Monthly Every Other Week Weekly" at bounding box center [505, 194] width 186 height 22
click at [457, 243] on div "Debtor Spouse Occupation Length of Employment 6 Months No Longer Employed Pay P…" at bounding box center [504, 197] width 197 height 295
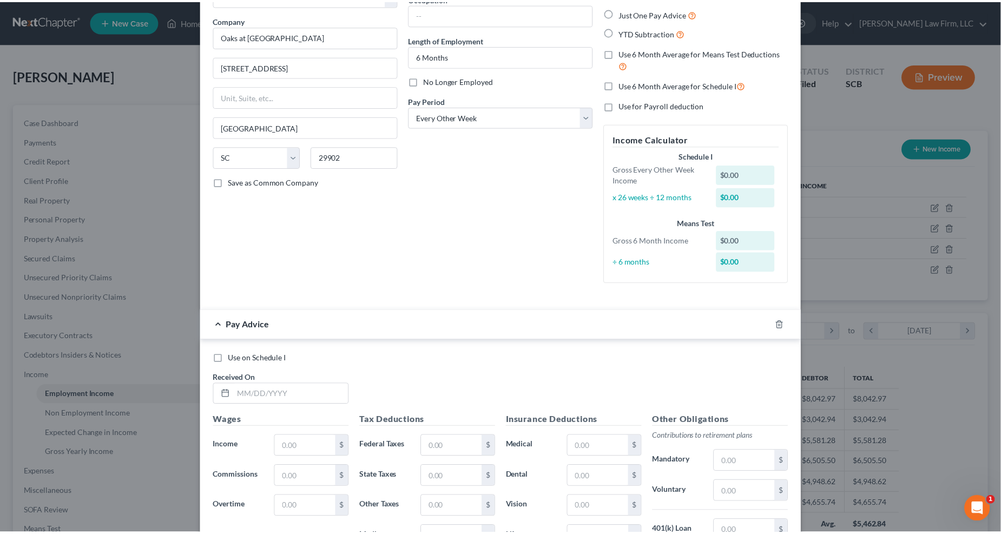
scroll to position [268, 0]
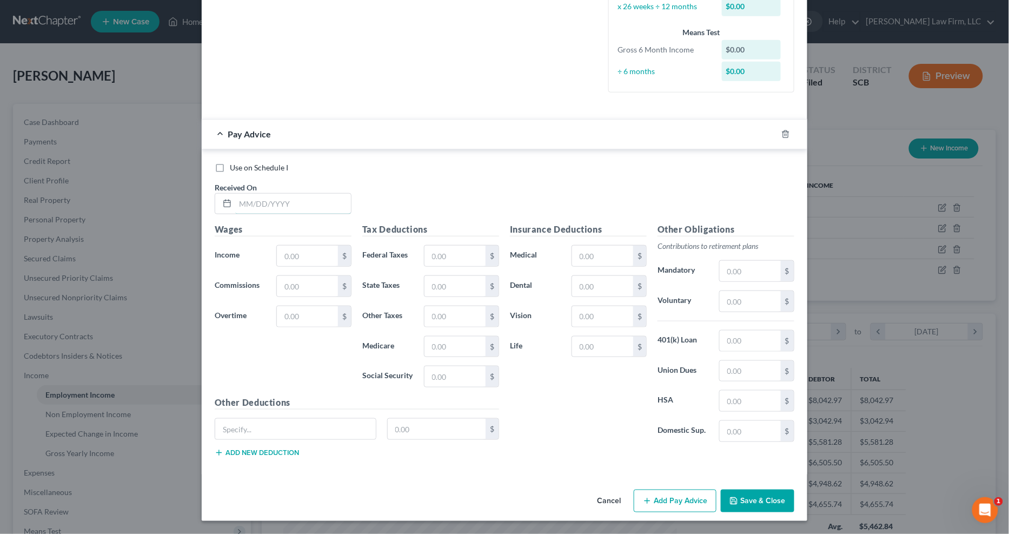
drag, startPoint x: 294, startPoint y: 200, endPoint x: 283, endPoint y: 190, distance: 14.6
click at [294, 200] on input "text" at bounding box center [293, 204] width 116 height 21
click at [267, 169] on span "Use on Schedule I" at bounding box center [259, 167] width 58 height 9
click at [241, 169] on input "Use on Schedule I" at bounding box center [237, 165] width 7 height 7
checkbox input "true"
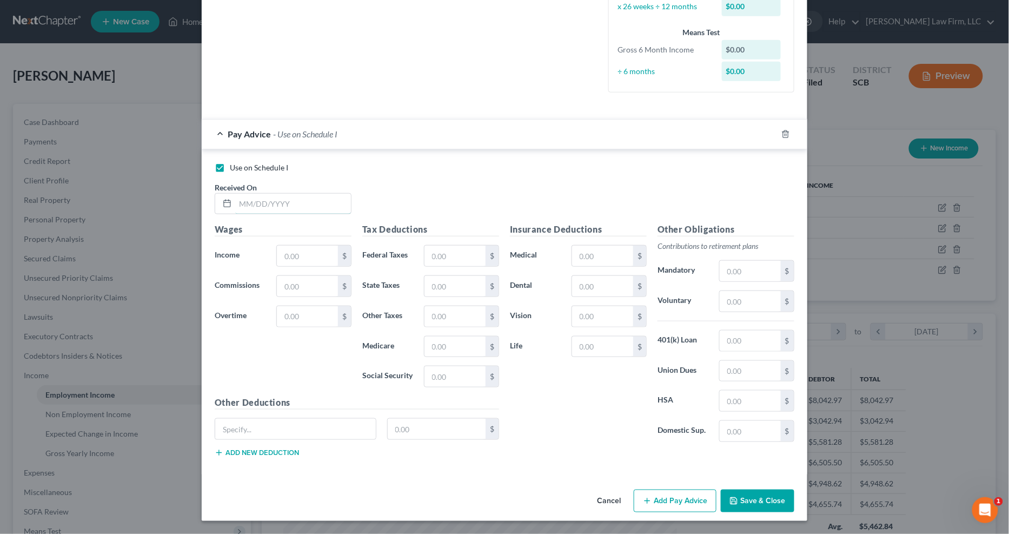
click at [268, 201] on input "text" at bounding box center [293, 204] width 116 height 21
type input "[DATE]"
type input "2,333.63"
click at [428, 261] on input "text" at bounding box center [455, 256] width 61 height 21
type input "221.07"
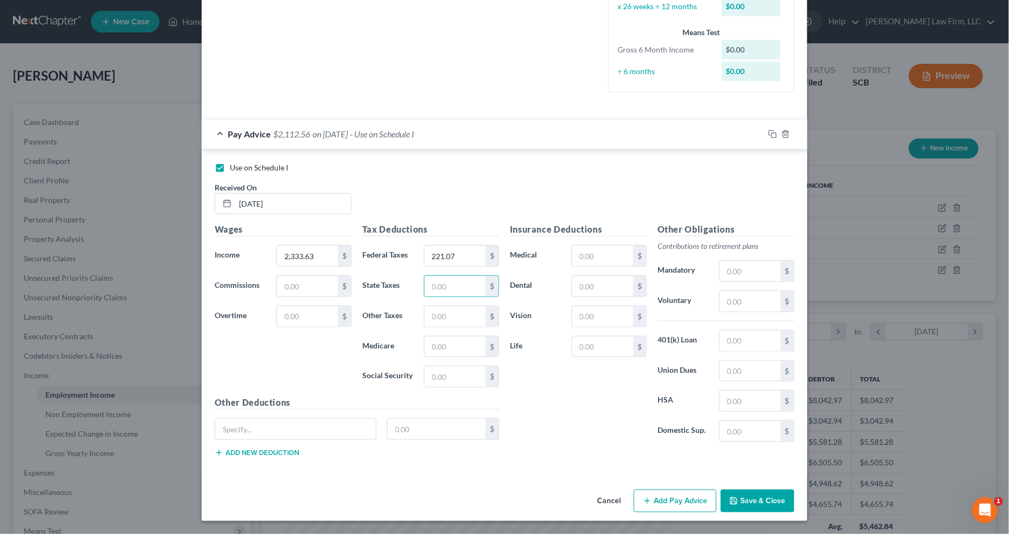
click at [748, 423] on button "Save & Close" at bounding box center [758, 501] width 74 height 23
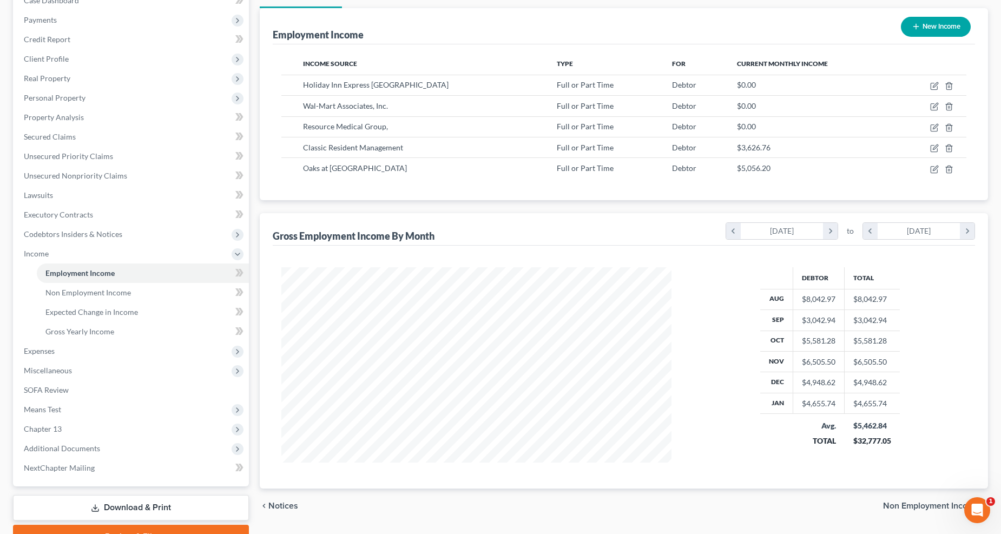
scroll to position [176, 0]
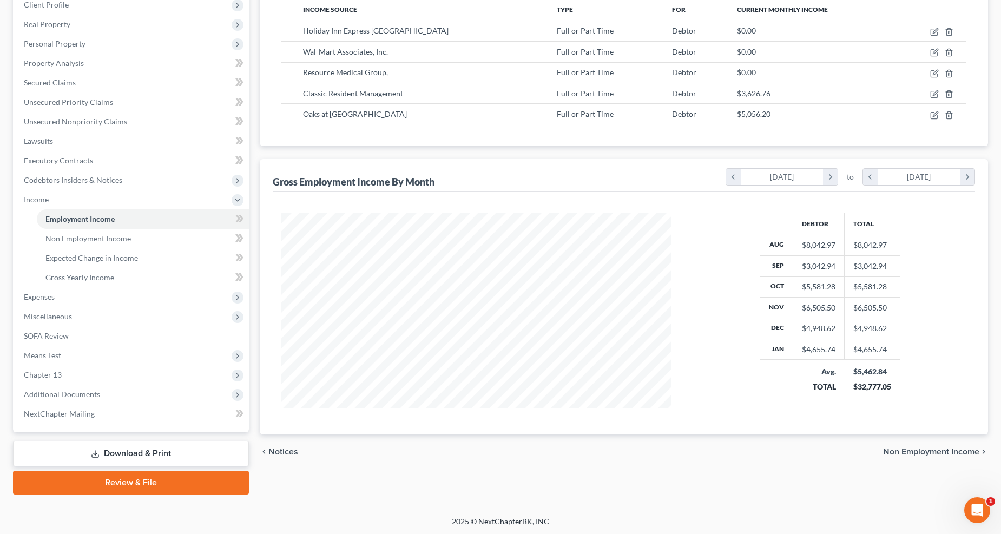
click at [69, 298] on span "Expenses" at bounding box center [132, 296] width 234 height 19
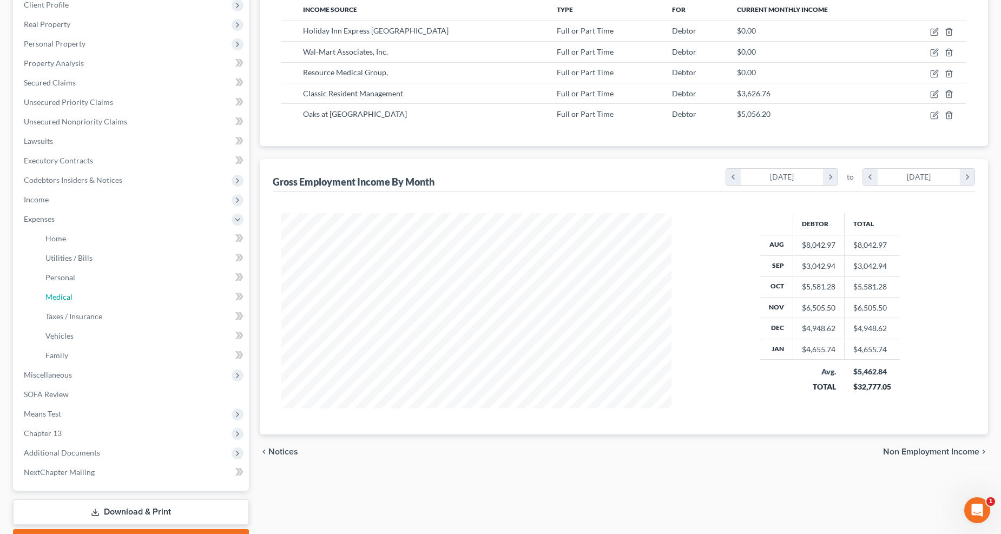
click at [71, 301] on link "Medical" at bounding box center [143, 296] width 212 height 19
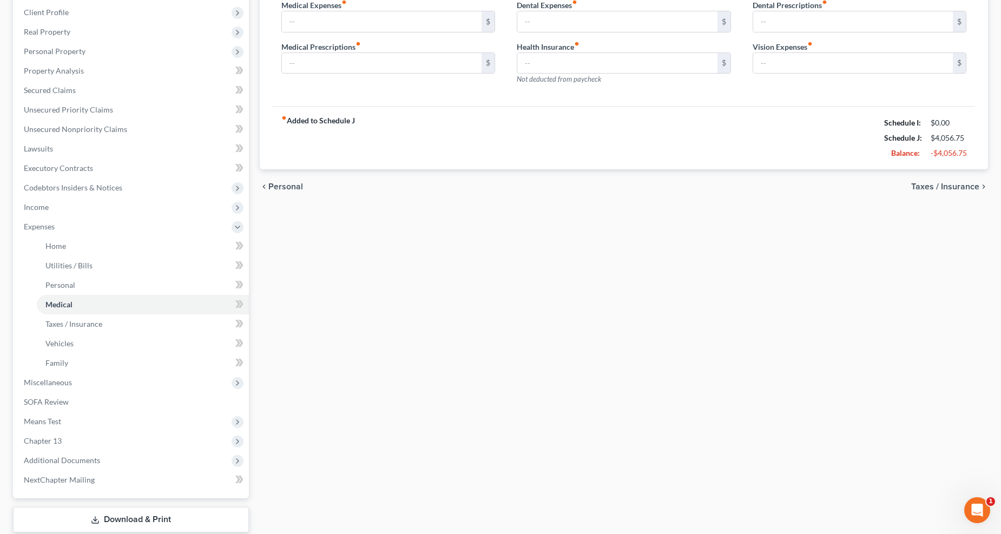
type input "5.00"
type input "0.00"
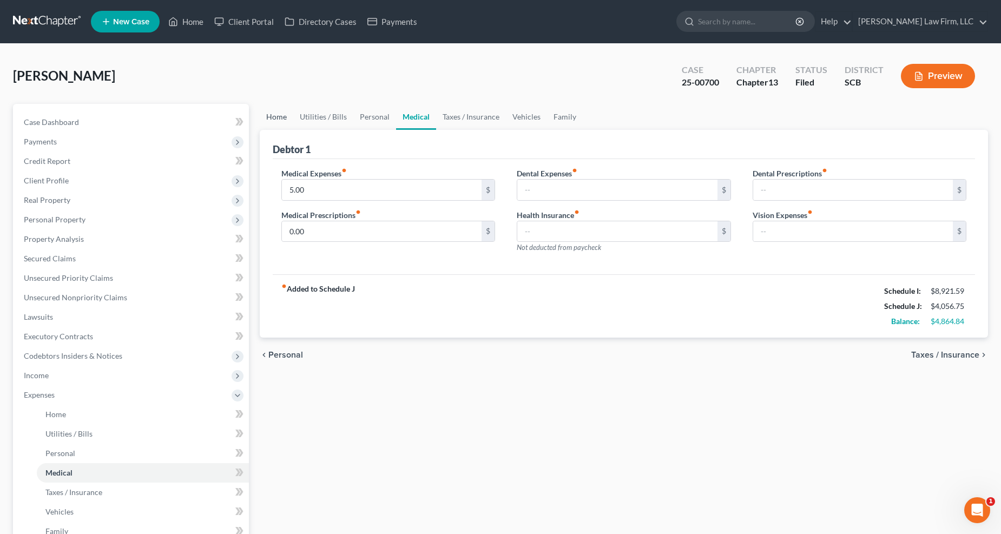
click at [276, 109] on link "Home" at bounding box center [277, 117] width 34 height 26
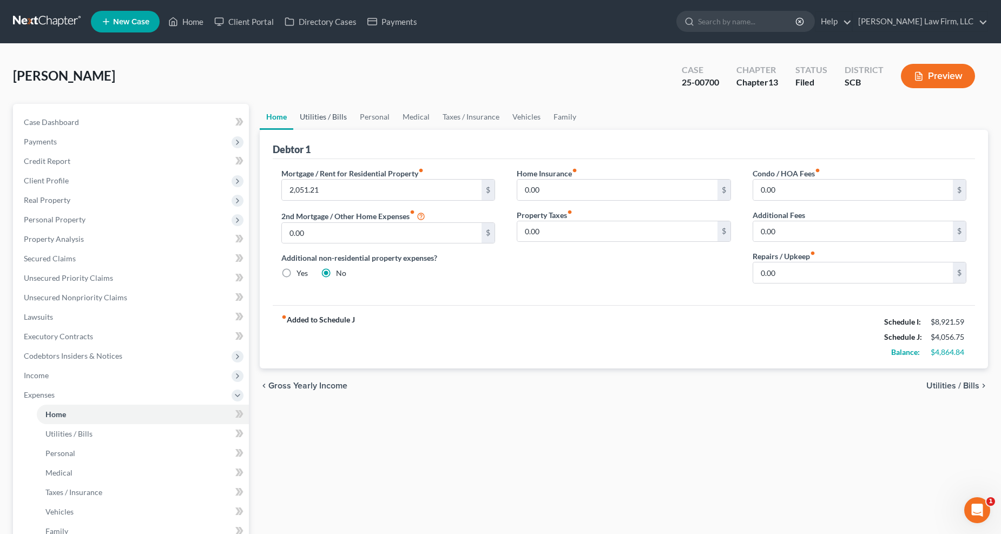
click at [331, 112] on link "Utilities / Bills" at bounding box center [323, 117] width 60 height 26
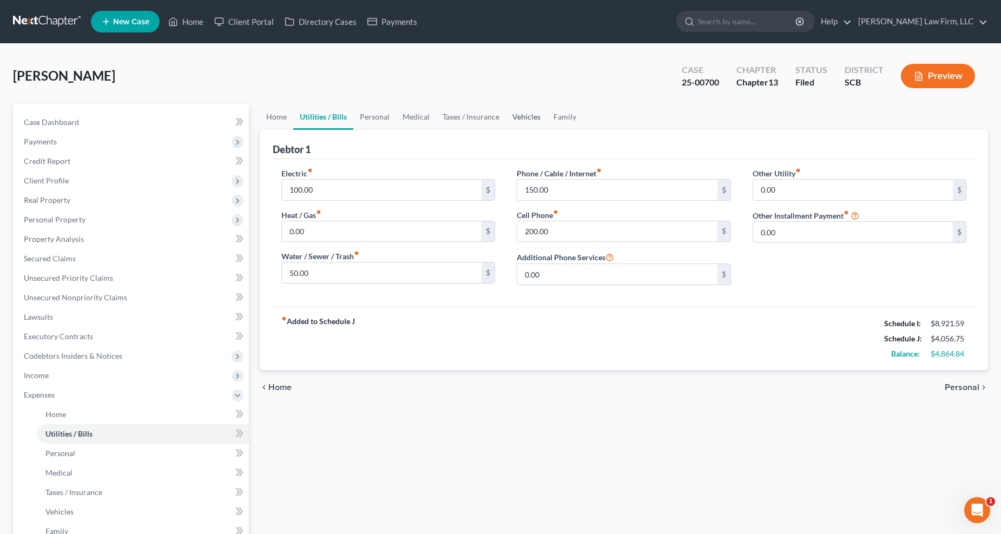
click at [518, 116] on link "Vehicles" at bounding box center [526, 117] width 41 height 26
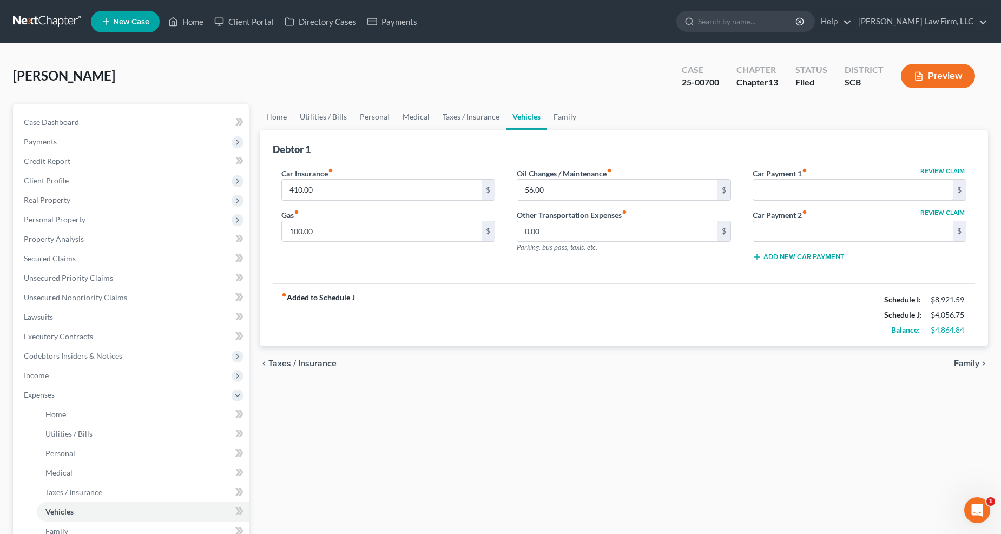
click at [750, 197] on input "text" at bounding box center [853, 190] width 200 height 21
type input "500"
click at [278, 116] on link "Home" at bounding box center [277, 117] width 34 height 26
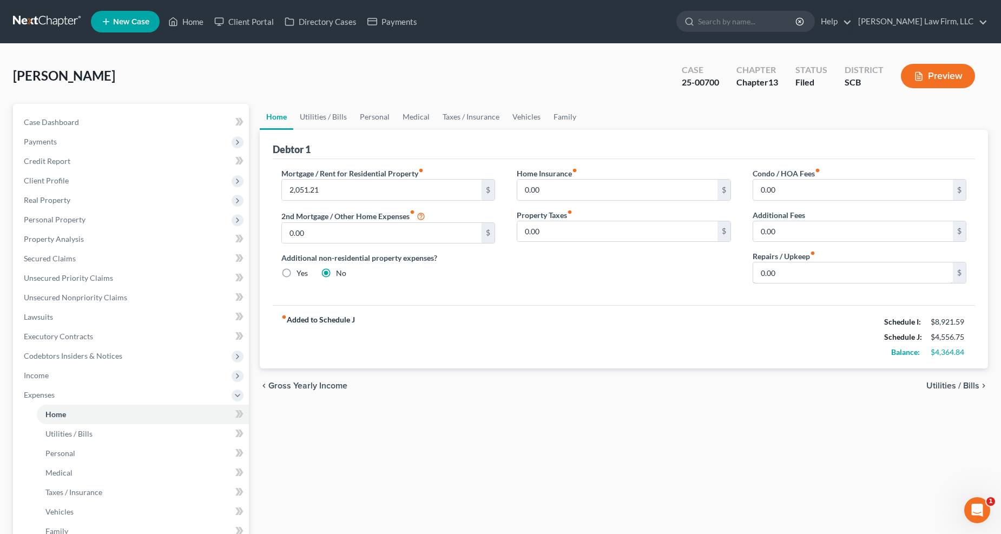
click at [750, 274] on input "0.00" at bounding box center [853, 272] width 200 height 21
type input "100"
click at [345, 113] on link "Utilities / Bills" at bounding box center [323, 117] width 60 height 26
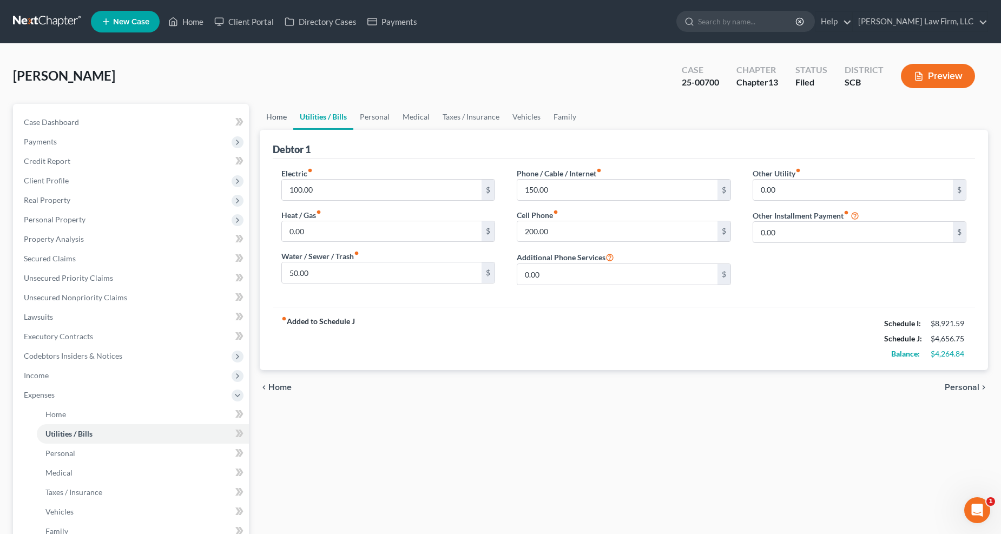
drag, startPoint x: 282, startPoint y: 117, endPoint x: 333, endPoint y: 120, distance: 50.9
click at [283, 117] on link "Home" at bounding box center [277, 117] width 34 height 26
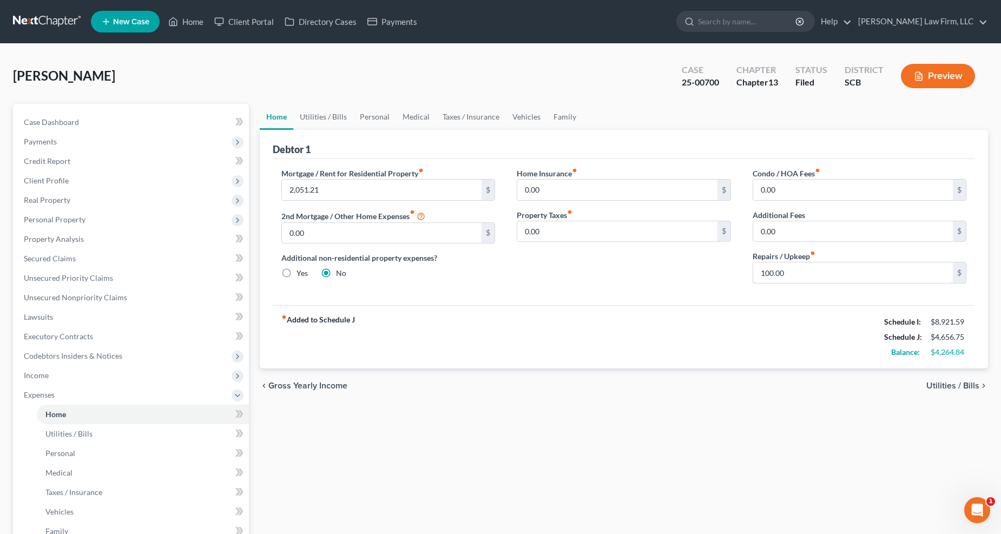
click at [750, 270] on input "100.00" at bounding box center [853, 272] width 200 height 21
click at [334, 118] on link "Utilities / Bills" at bounding box center [323, 117] width 60 height 26
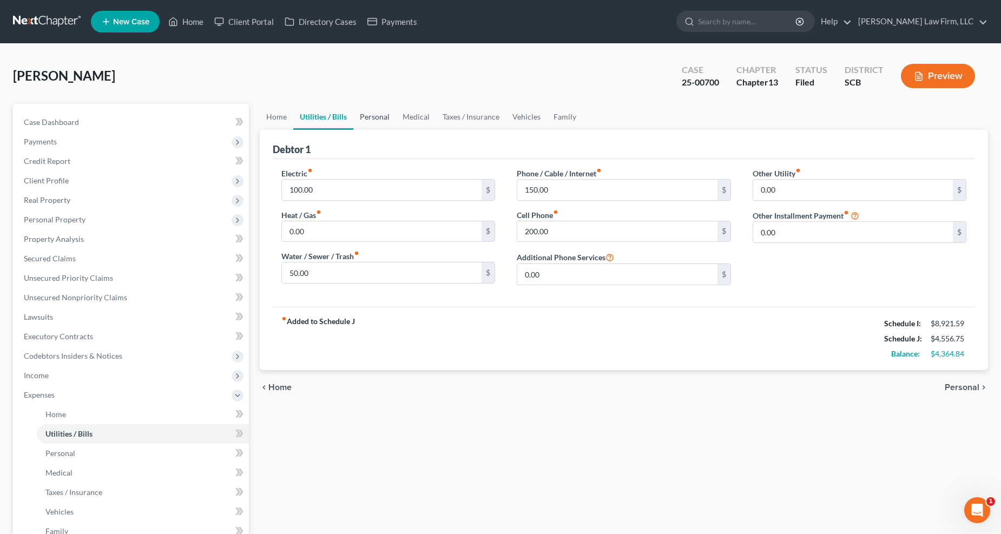
click at [377, 113] on link "Personal" at bounding box center [374, 117] width 43 height 26
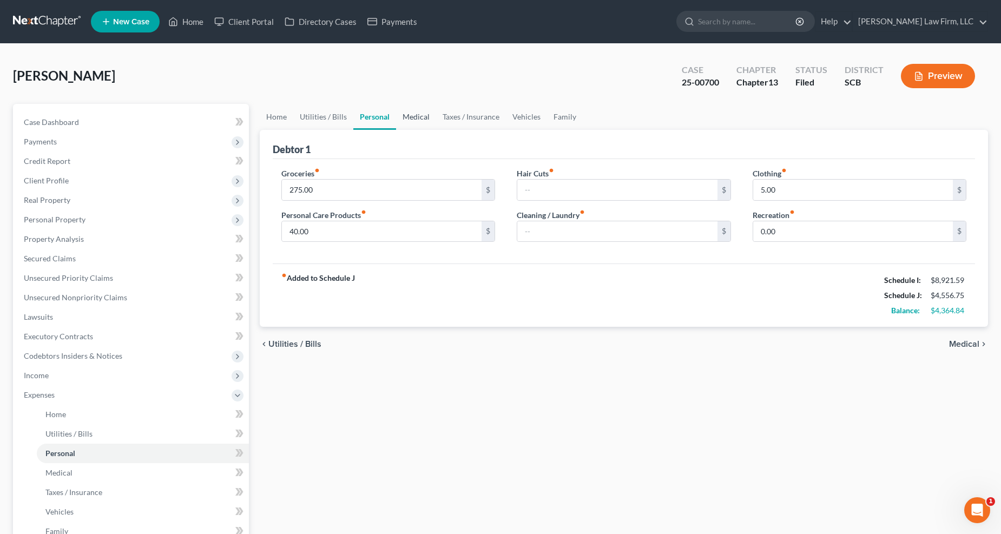
click at [409, 110] on link "Medical" at bounding box center [416, 117] width 40 height 26
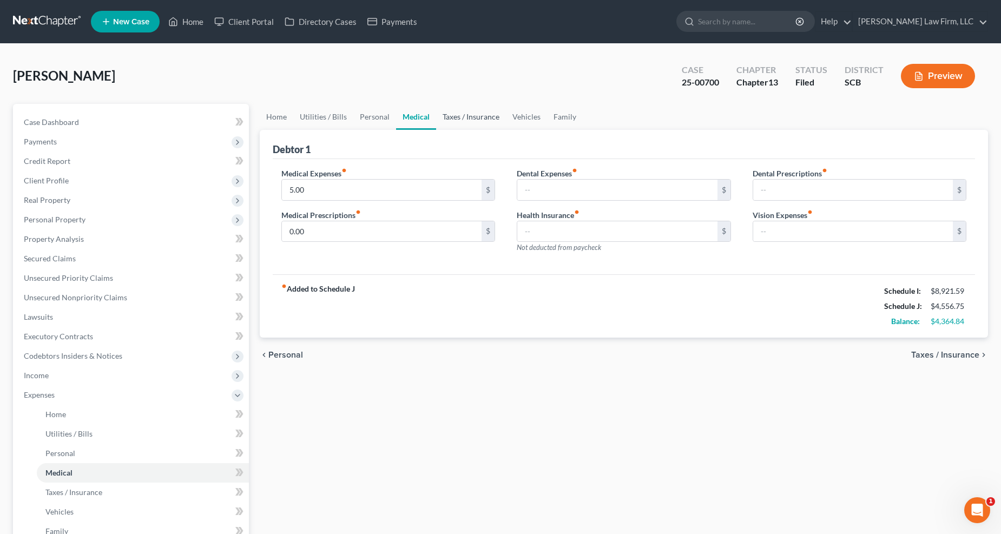
click at [464, 112] on link "Taxes / Insurance" at bounding box center [471, 117] width 70 height 26
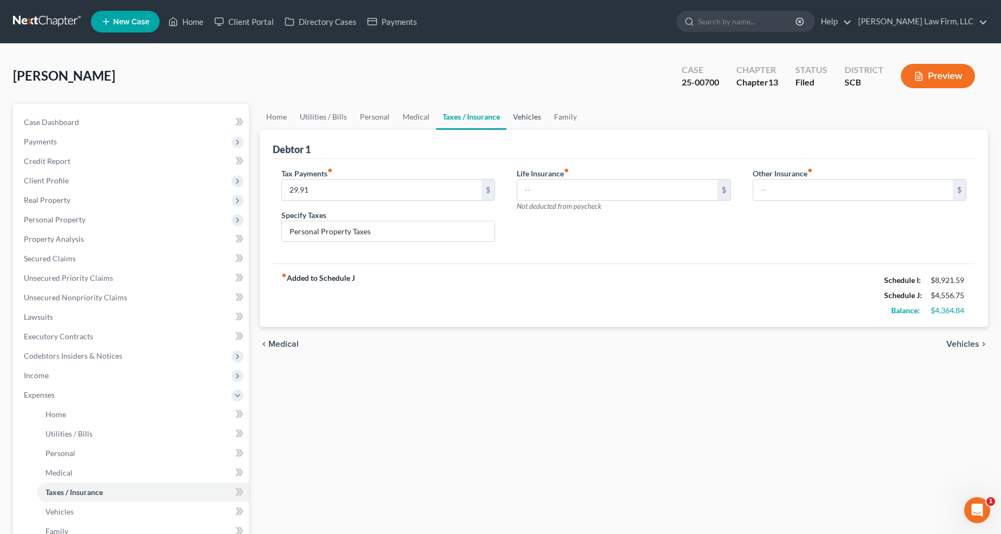
click at [509, 114] on link "Vehicles" at bounding box center [526, 117] width 41 height 26
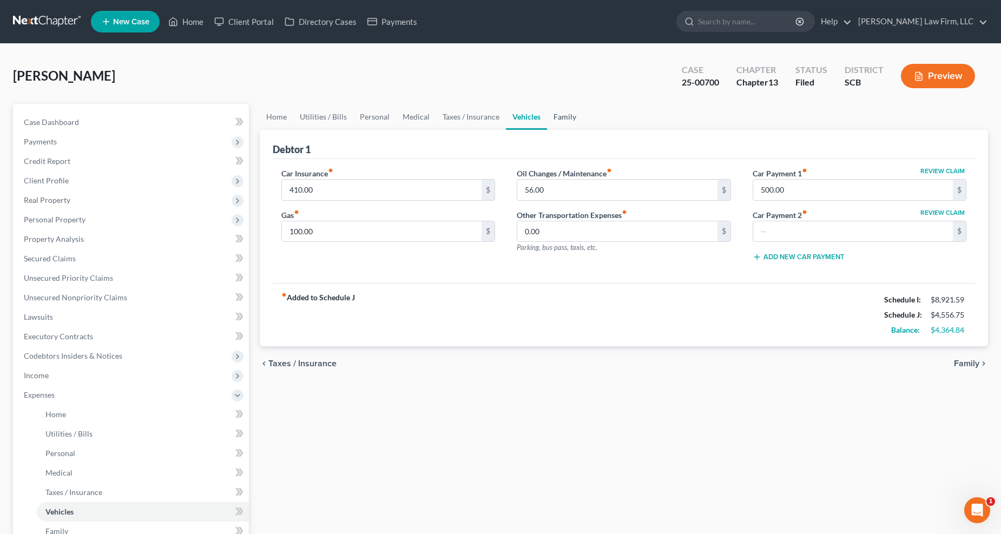
click at [562, 116] on link "Family" at bounding box center [565, 117] width 36 height 26
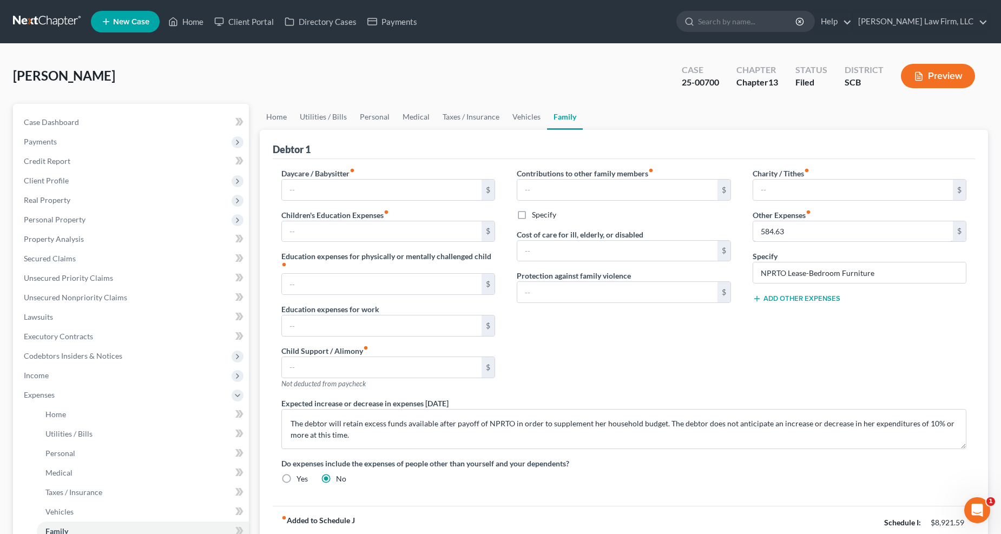
click at [750, 230] on input "584.63" at bounding box center [853, 231] width 200 height 21
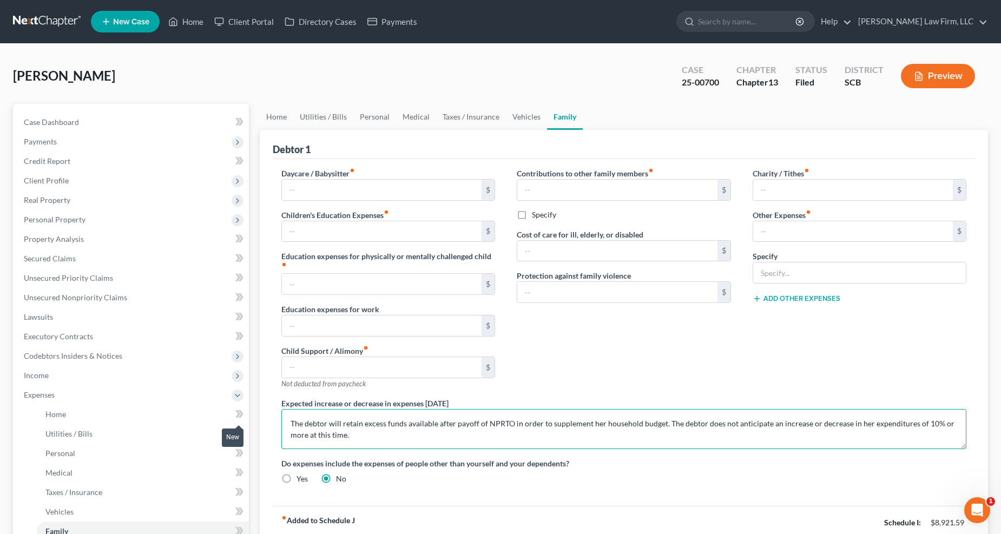
drag, startPoint x: 662, startPoint y: 420, endPoint x: 237, endPoint y: 417, distance: 425.2
click at [237, 417] on div "Petition Navigation Case Dashboard Payments Invoices Payments Payments Credit R…" at bounding box center [501, 416] width 986 height 625
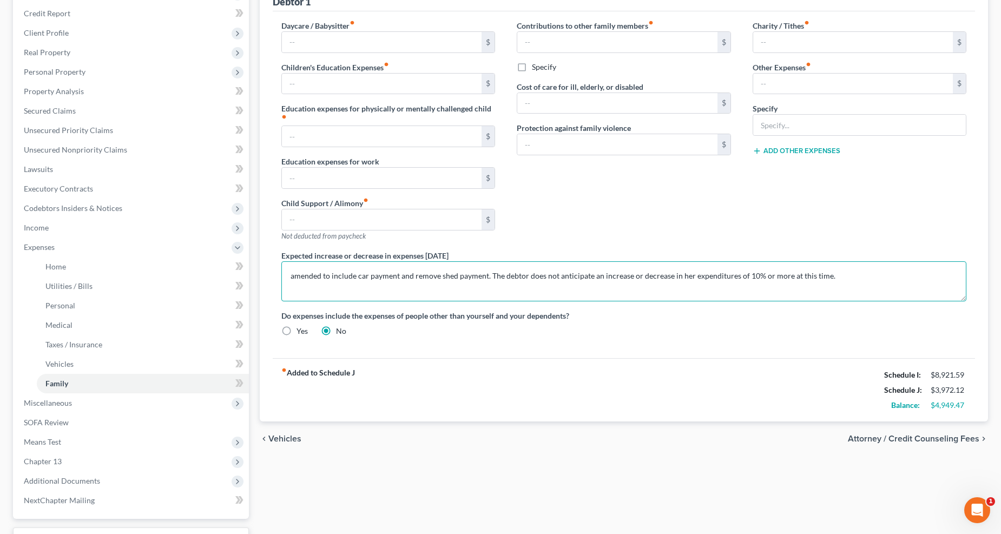
scroll to position [234, 0]
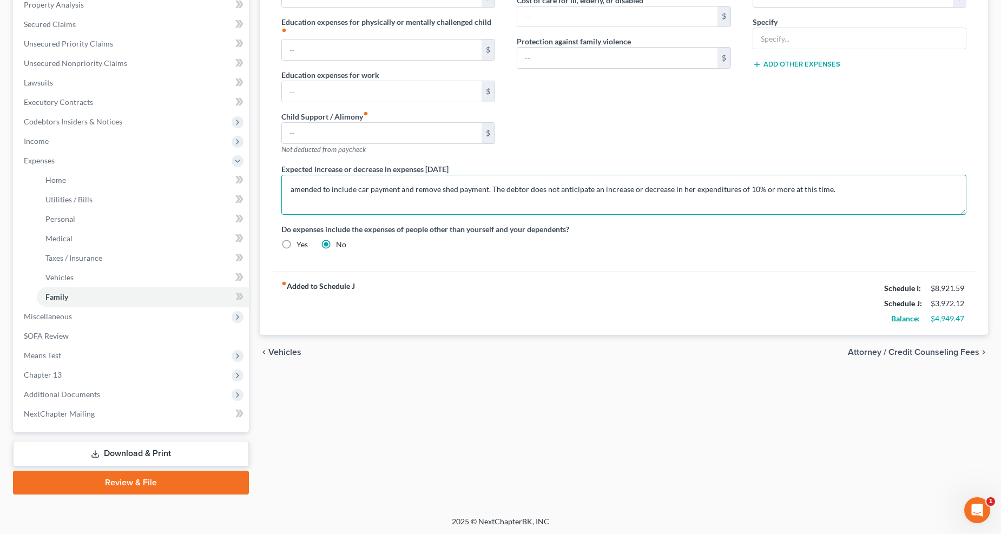
type textarea "amended to include car payment and remove shed payment. The debtor does not ant…"
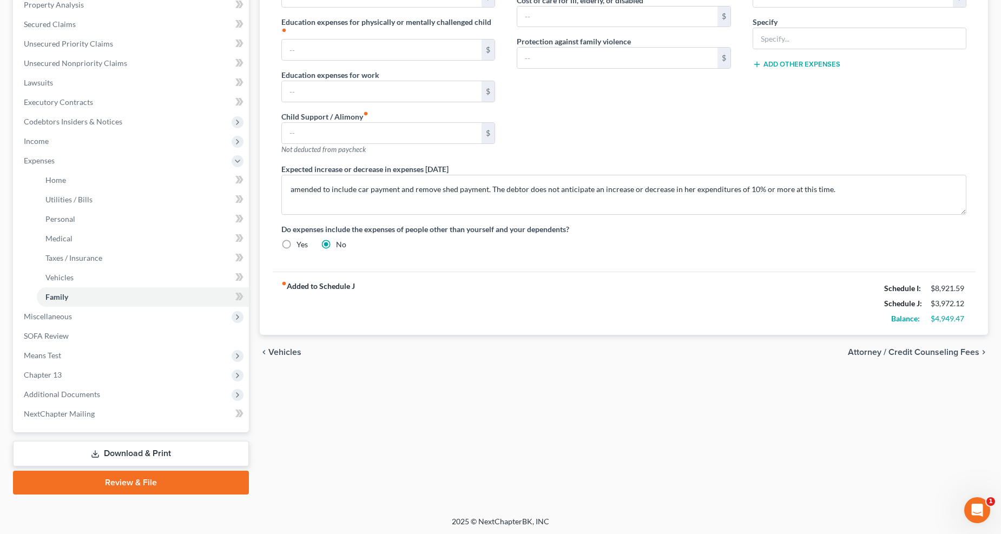
click at [159, 423] on link "Download & Print" at bounding box center [131, 453] width 236 height 25
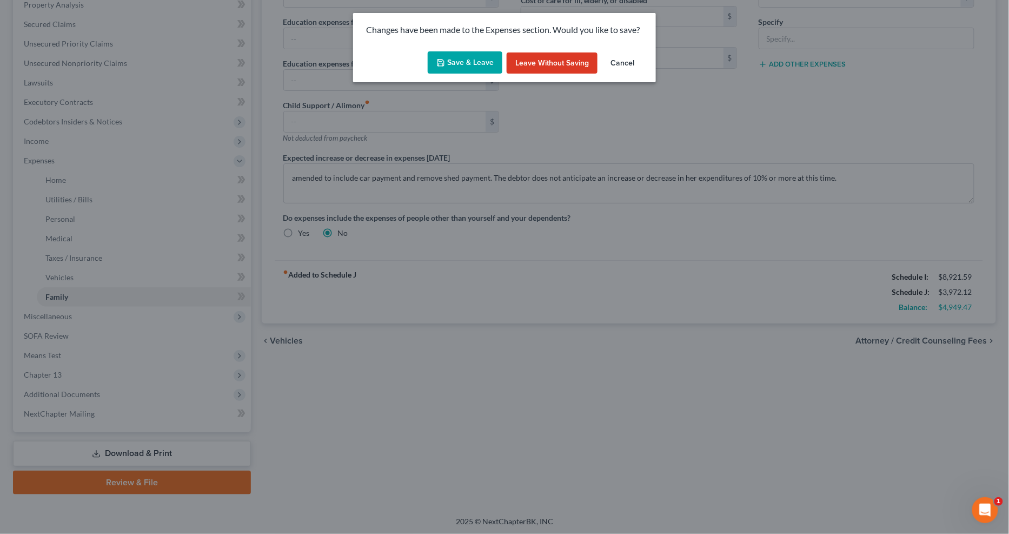
click at [456, 63] on button "Save & Leave" at bounding box center [465, 62] width 75 height 23
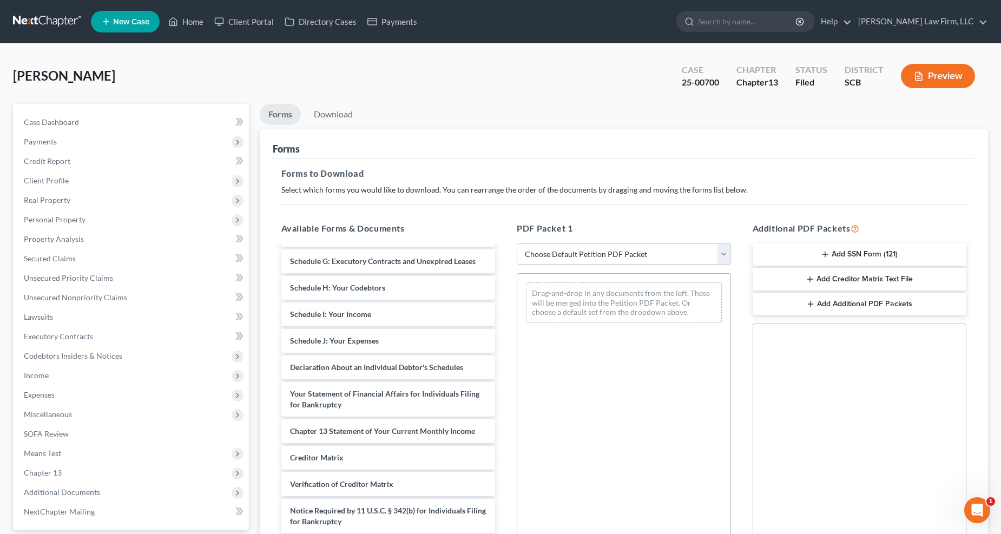
scroll to position [1025, 0]
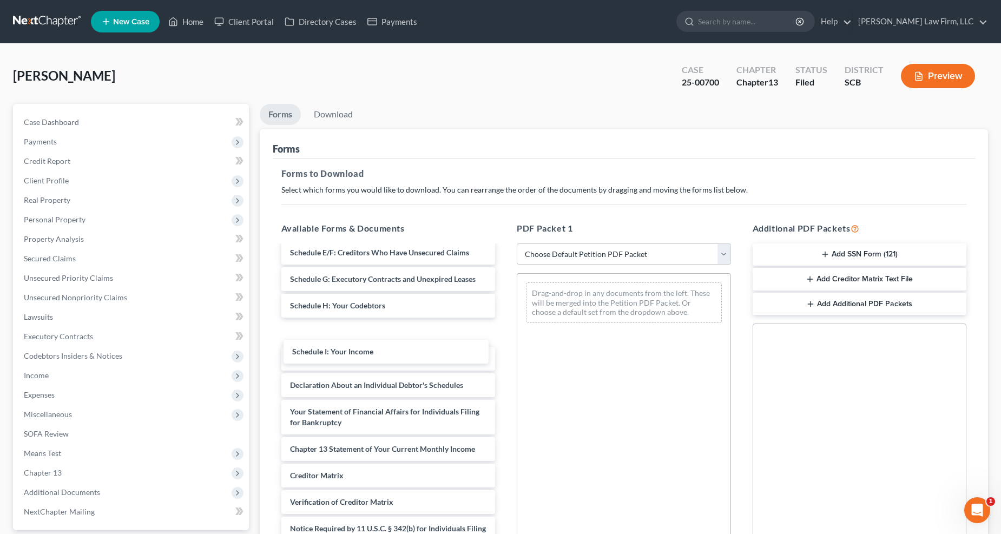
drag, startPoint x: 344, startPoint y: 353, endPoint x: 562, endPoint y: 314, distance: 221.6
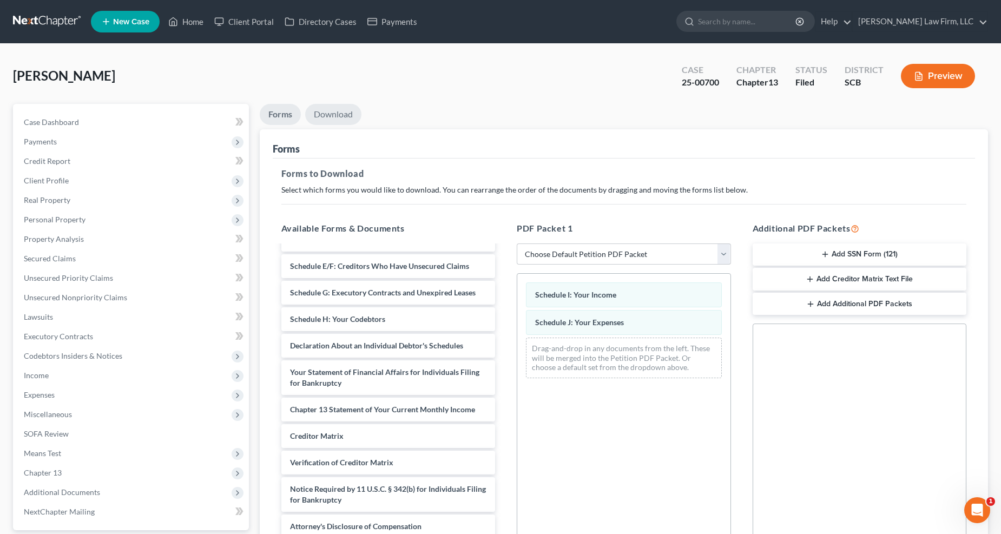
click at [338, 111] on link "Download" at bounding box center [333, 114] width 56 height 21
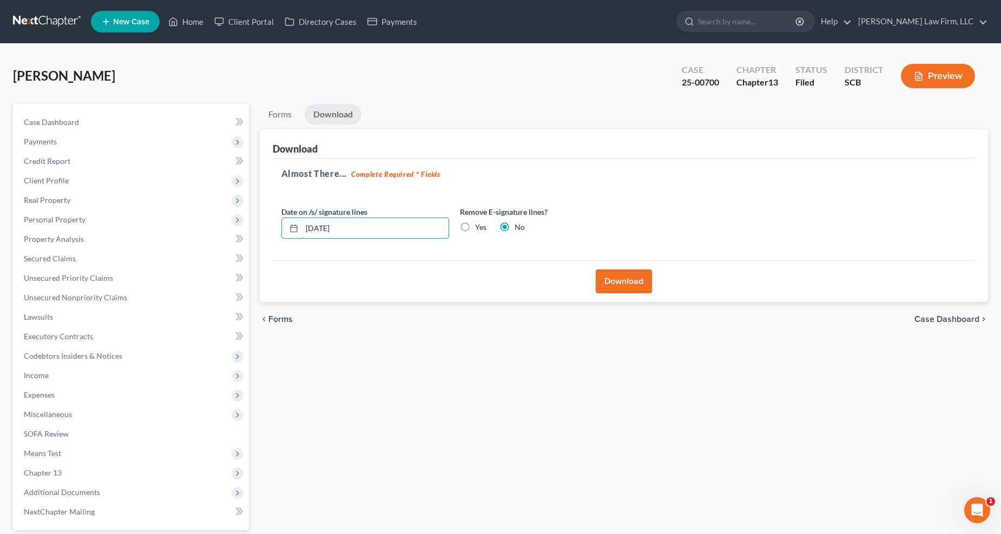
drag, startPoint x: 360, startPoint y: 225, endPoint x: 271, endPoint y: 229, distance: 88.9
click at [271, 229] on div "Download Almost There... Complete Required * Fields Date on /s/ signature lines…" at bounding box center [624, 215] width 729 height 173
click at [475, 227] on label "Yes" at bounding box center [480, 227] width 11 height 11
click at [479, 227] on input "Yes" at bounding box center [482, 225] width 7 height 7
radio input "true"
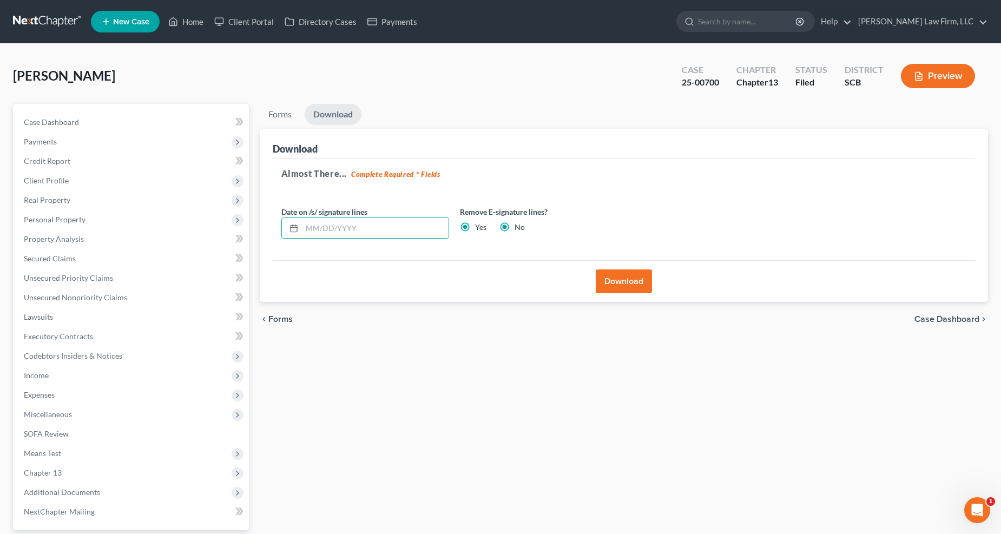
radio input "false"
click at [610, 279] on button "Download" at bounding box center [624, 281] width 56 height 24
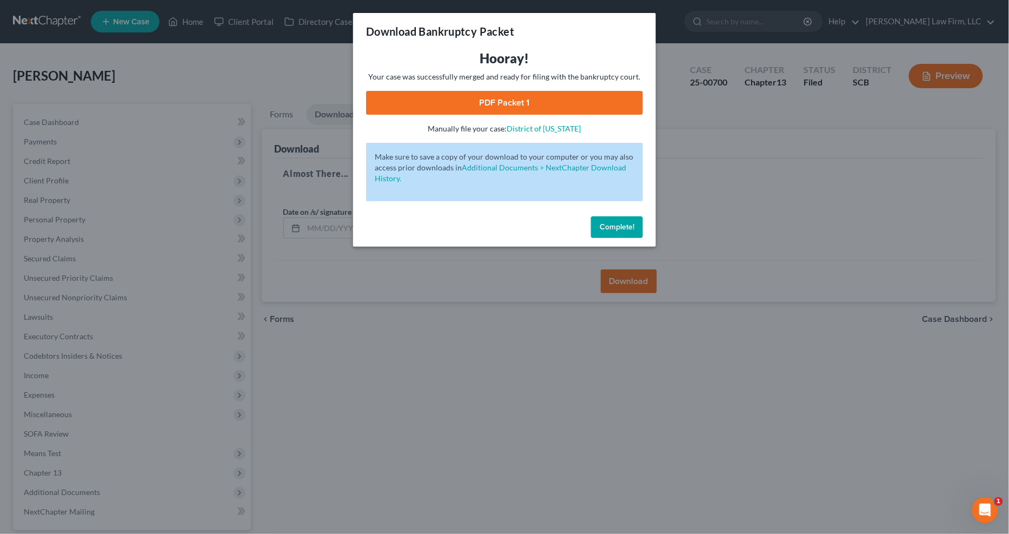
click at [582, 105] on link "PDF Packet 1" at bounding box center [504, 103] width 277 height 24
click at [262, 101] on div "Download Bankruptcy Packet Hooray! Your case was successfully merged and ready …" at bounding box center [504, 267] width 1009 height 534
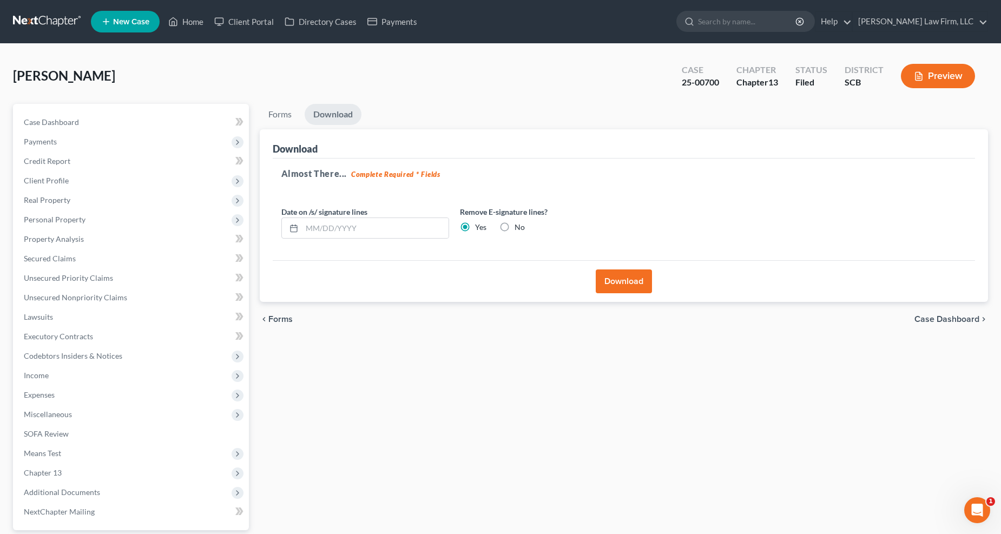
click at [48, 372] on span "Income" at bounding box center [36, 375] width 25 height 9
click at [81, 391] on span "Employment Income" at bounding box center [79, 394] width 69 height 9
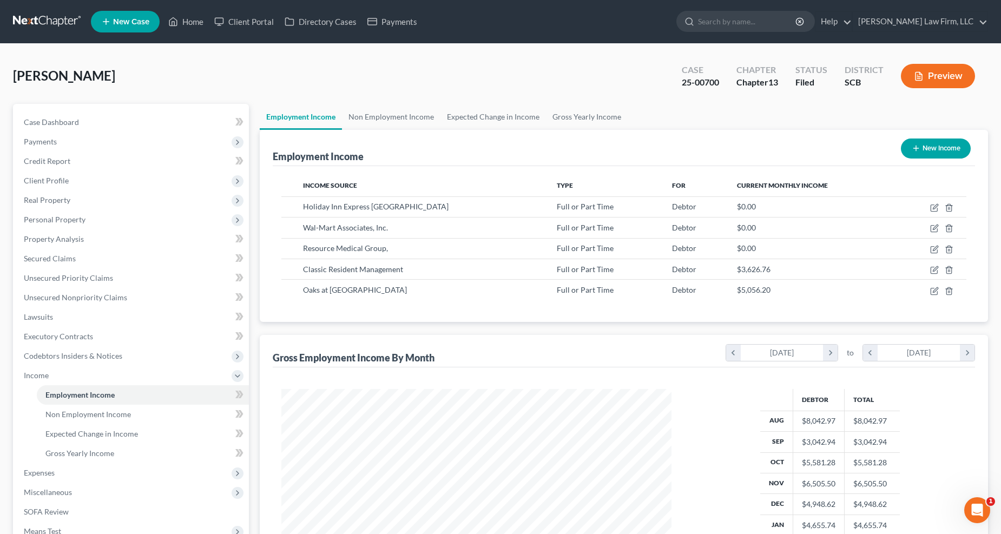
scroll to position [195, 412]
click at [380, 116] on link "Non Employment Income" at bounding box center [391, 117] width 98 height 26
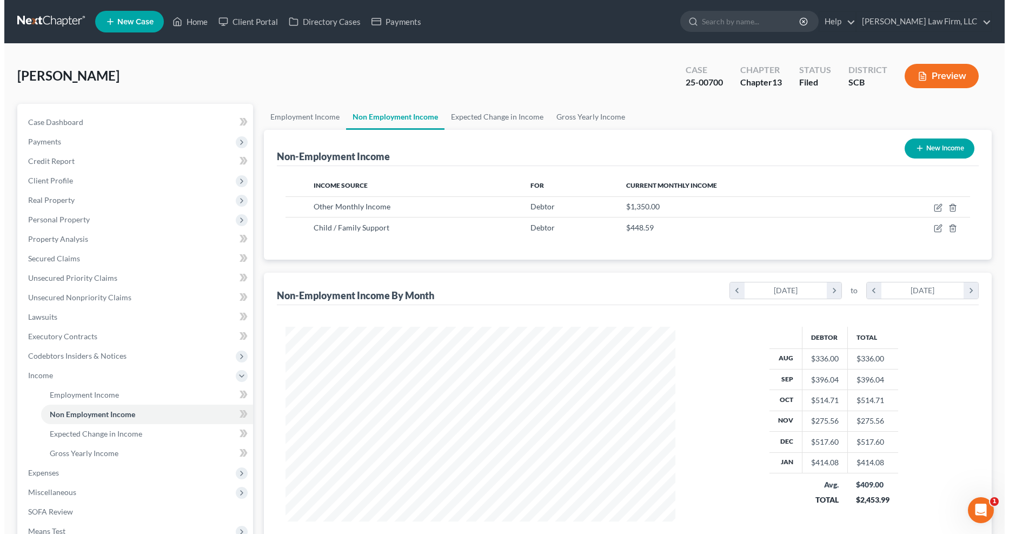
scroll to position [195, 412]
click at [750, 206] on icon "button" at bounding box center [935, 206] width 5 height 5
select select "13"
select select "0"
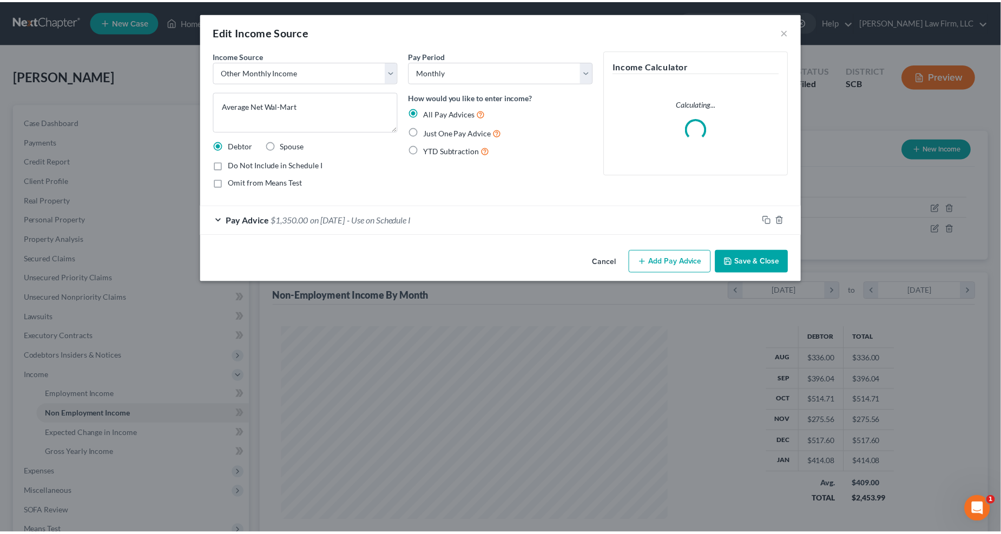
scroll to position [196, 417]
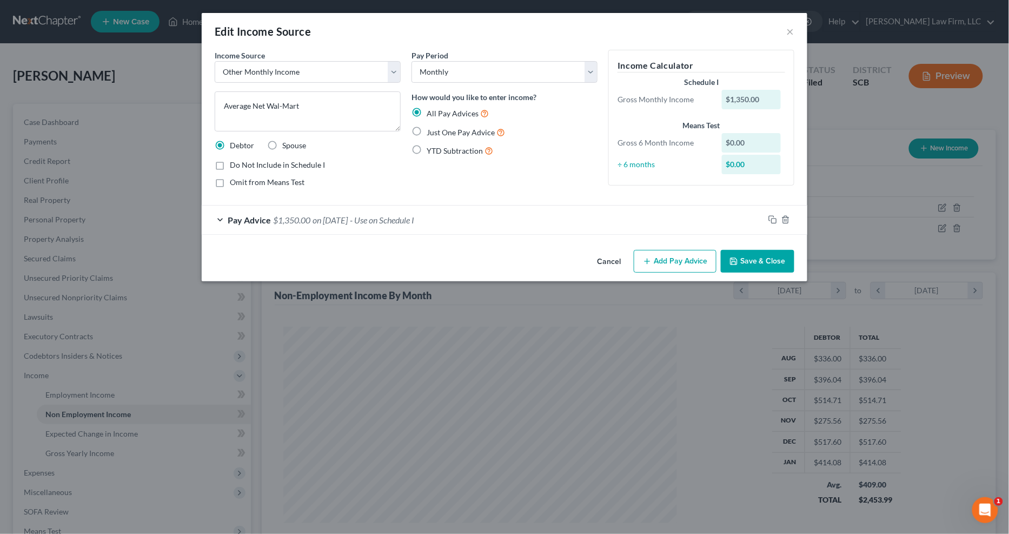
click at [287, 164] on span "Do Not Include in Schedule I" at bounding box center [277, 164] width 95 height 9
click at [241, 164] on input "Do Not Include in Schedule I" at bounding box center [237, 163] width 7 height 7
checkbox input "true"
click at [750, 259] on button "Save & Close" at bounding box center [758, 261] width 74 height 23
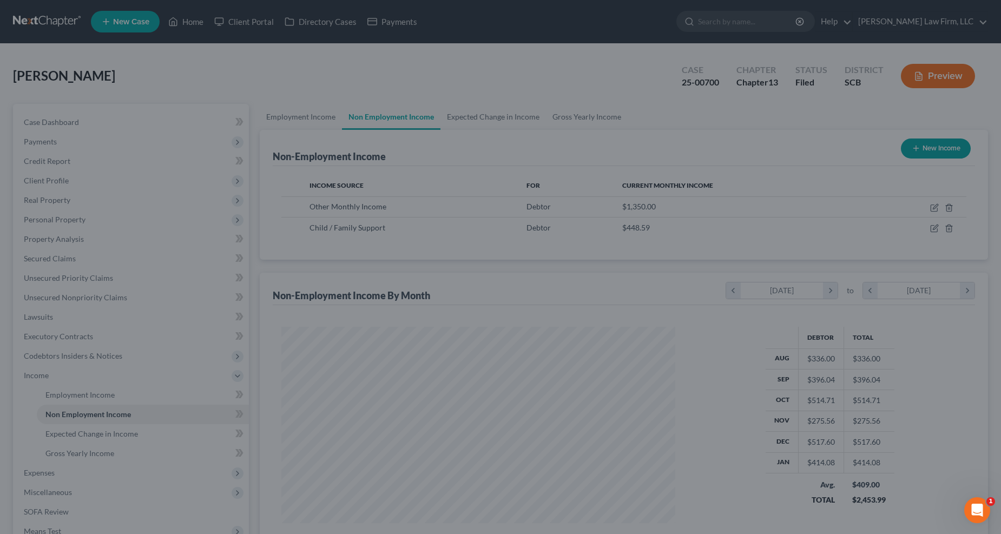
scroll to position [540788, 540571]
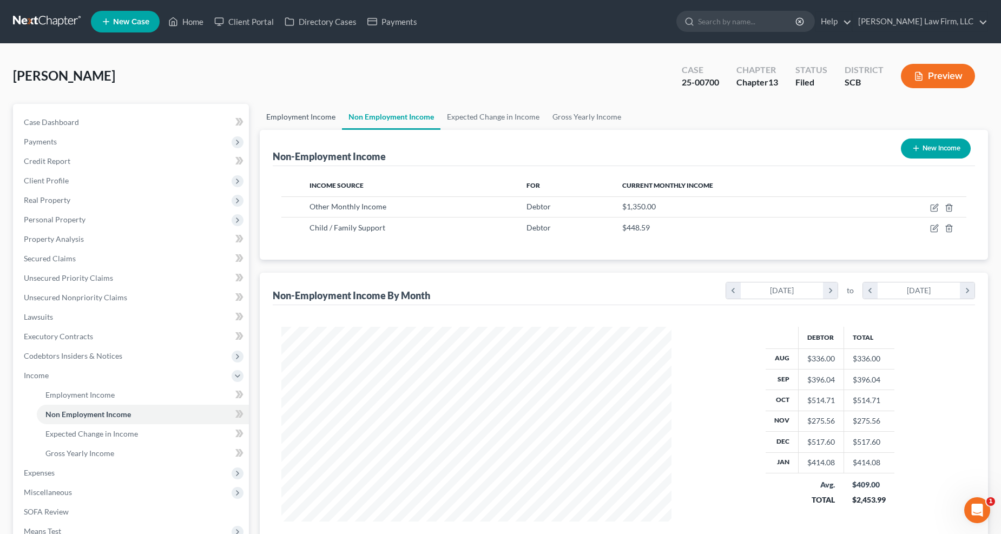
click at [300, 114] on link "Employment Income" at bounding box center [301, 117] width 82 height 26
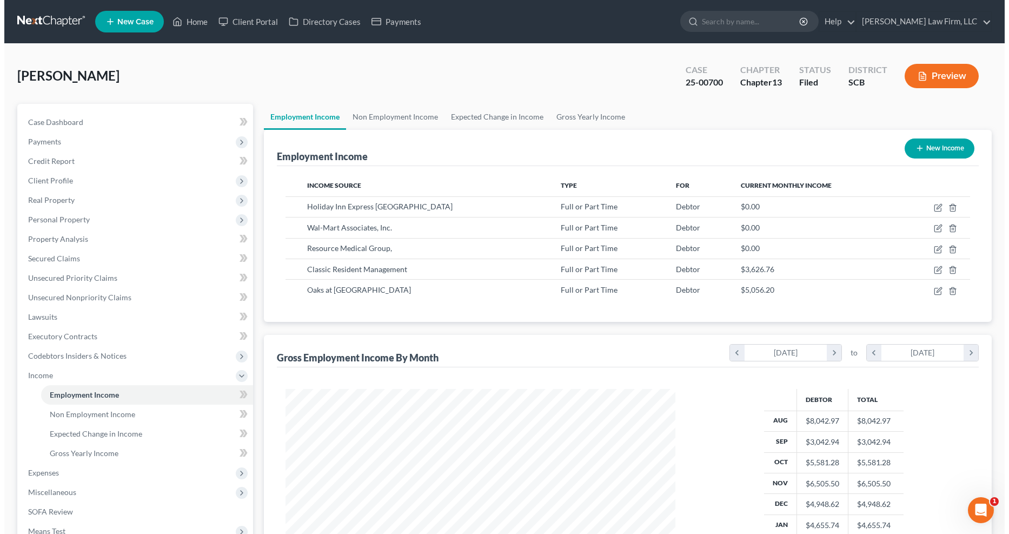
scroll to position [195, 412]
click at [750, 270] on icon "button" at bounding box center [934, 270] width 9 height 9
select select "0"
select select "14"
select select "2"
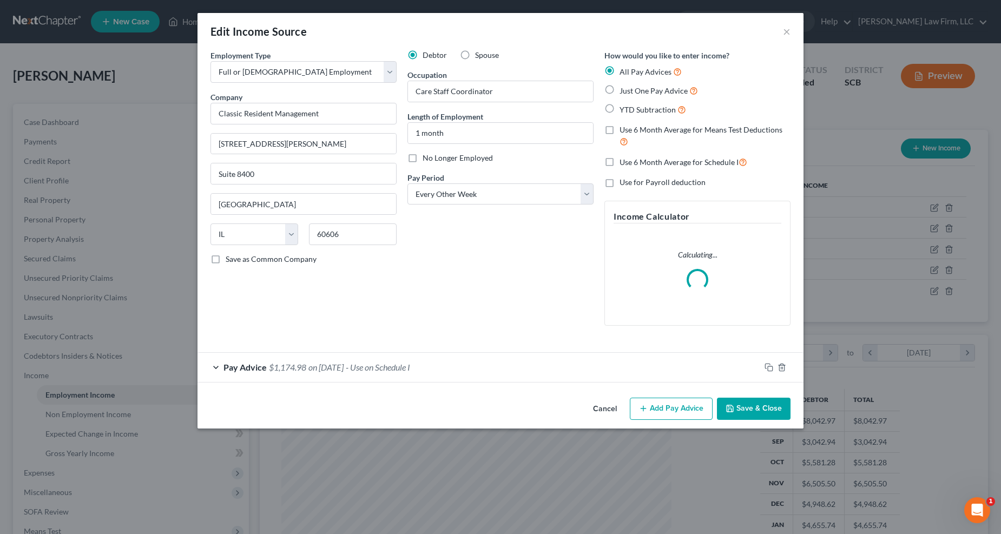
scroll to position [196, 417]
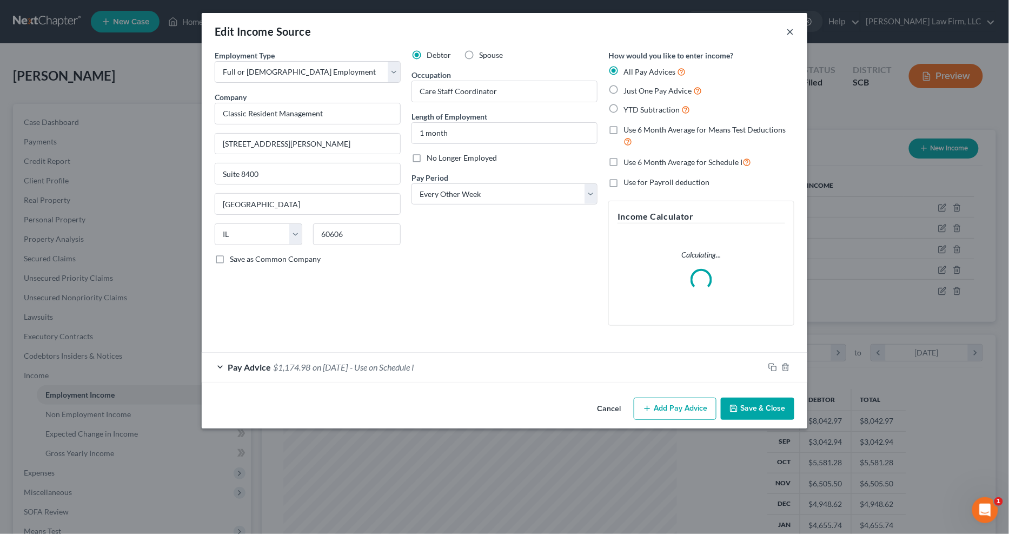
click at [750, 30] on button "×" at bounding box center [791, 31] width 8 height 13
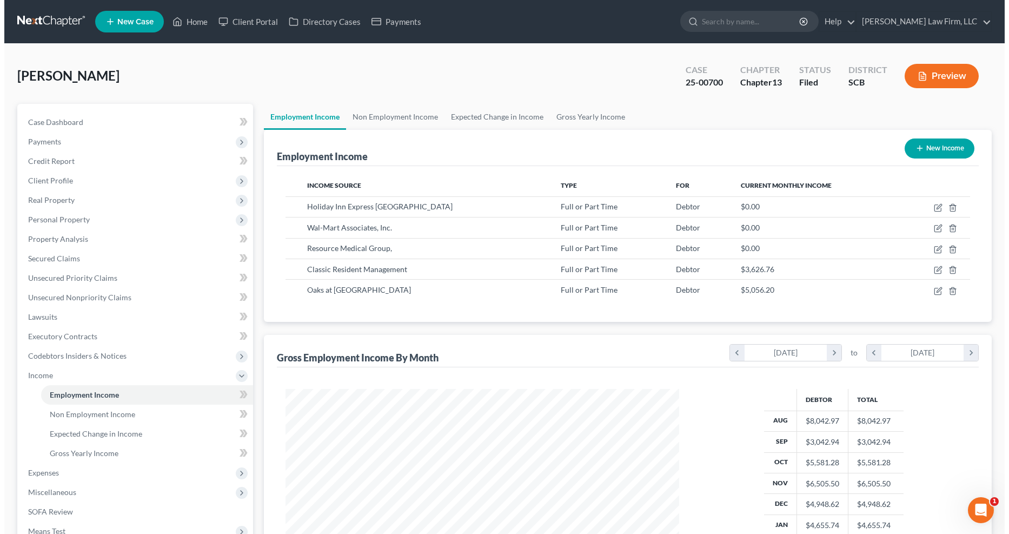
scroll to position [540788, 540571]
click at [750, 289] on icon "button" at bounding box center [934, 291] width 9 height 9
select select "0"
select select "42"
select select "2"
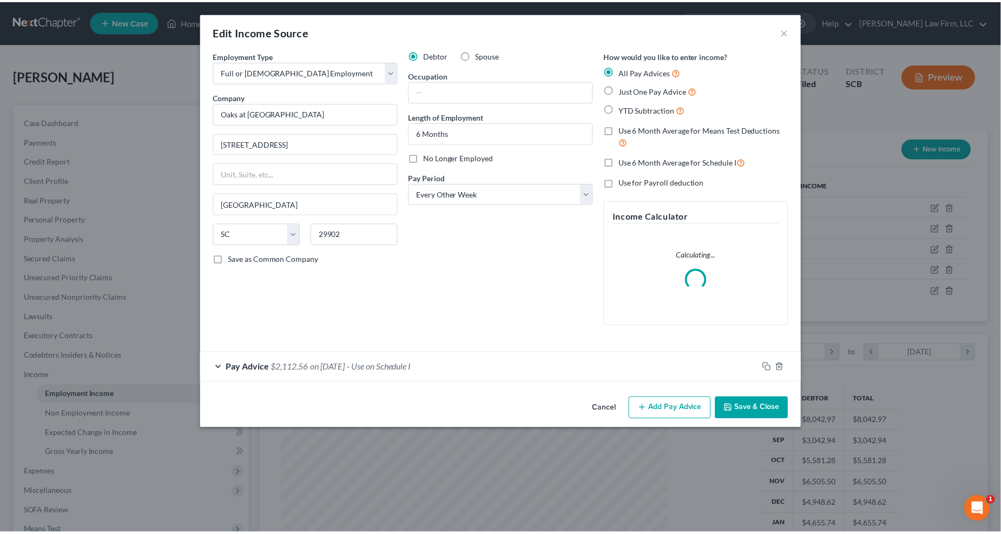
scroll to position [196, 417]
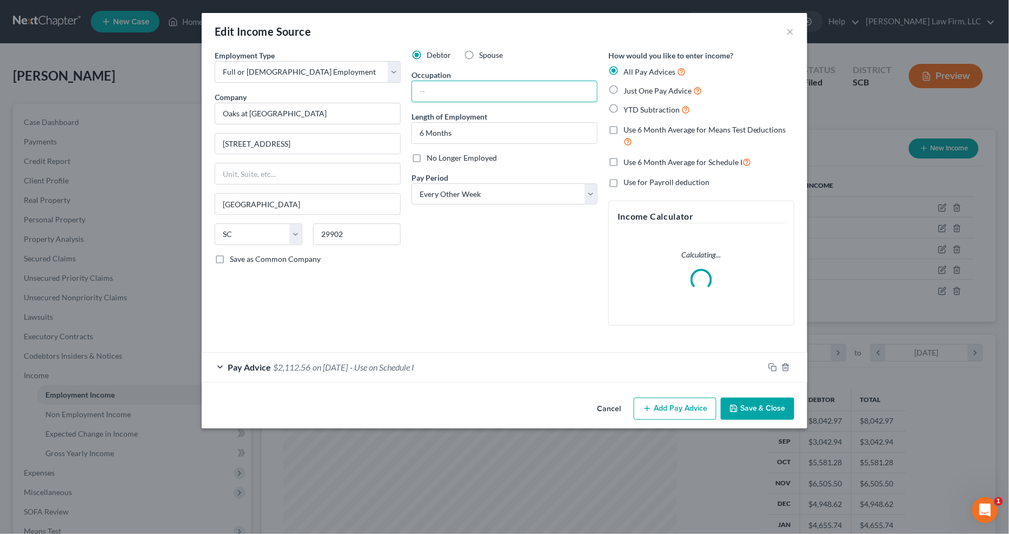
click at [451, 87] on input "text" at bounding box center [504, 91] width 185 height 21
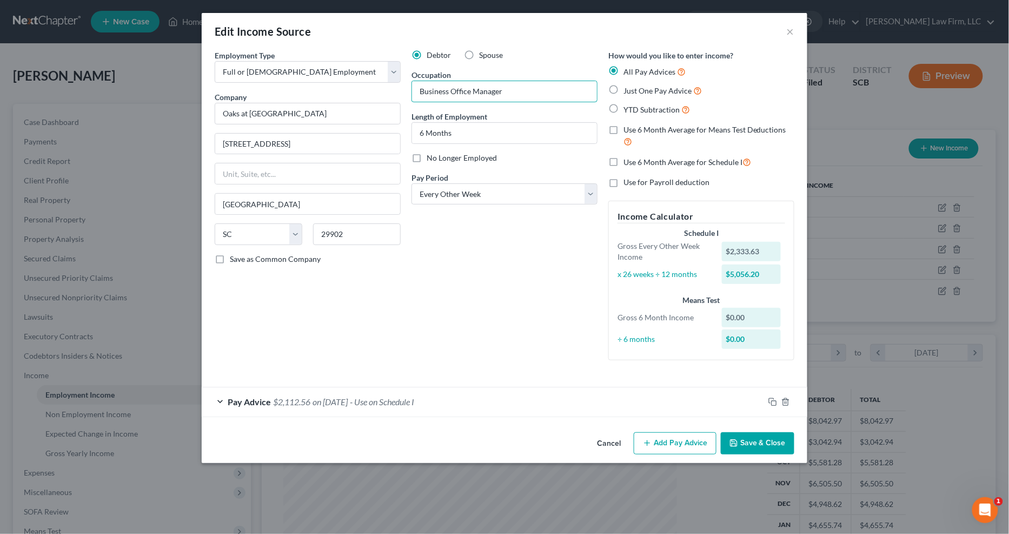
type input "Business Office Manager"
type input "5"
type input "4 Months"
click at [733, 423] on polyline "button" at bounding box center [733, 441] width 3 height 2
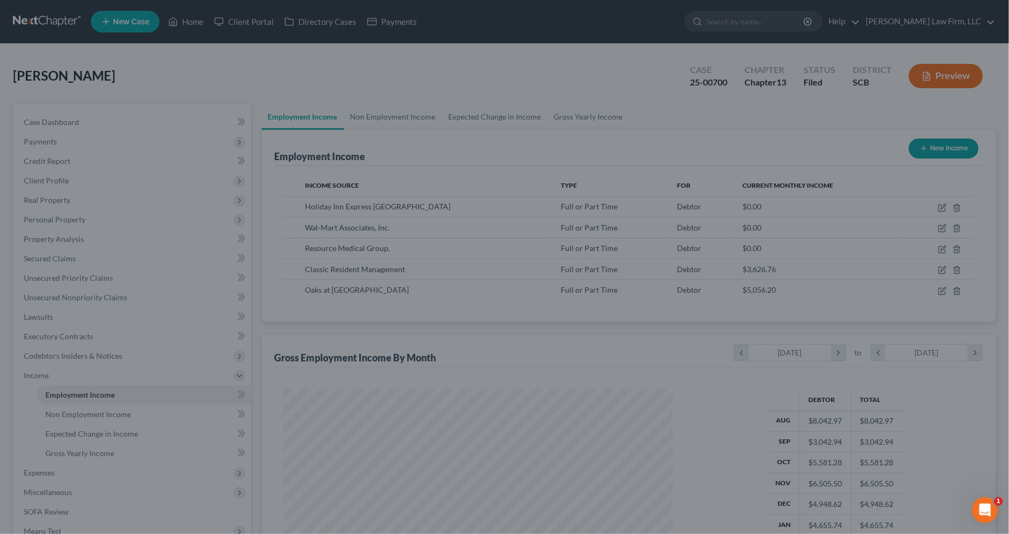
scroll to position [540788, 540571]
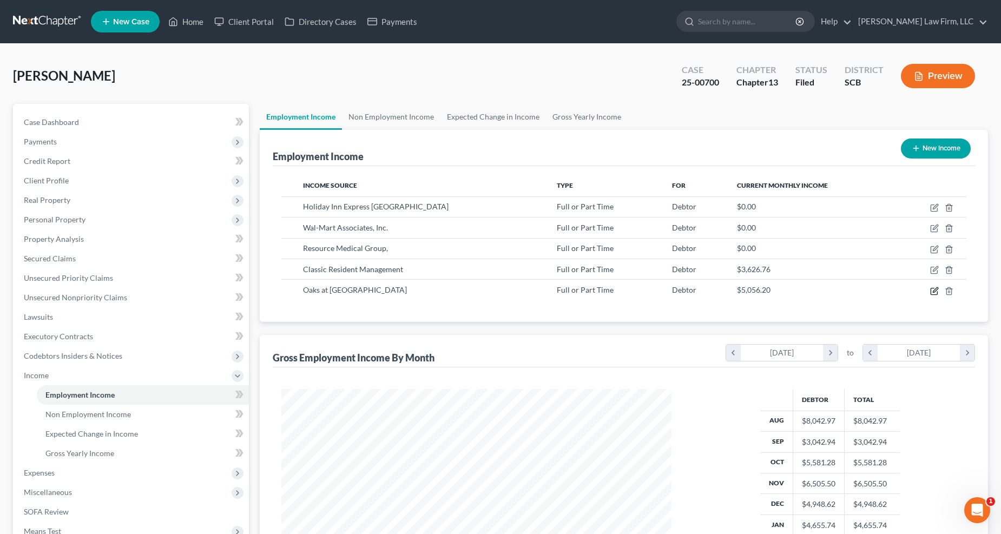
click at [750, 289] on icon "button" at bounding box center [935, 289] width 5 height 5
select select "0"
select select "42"
select select "2"
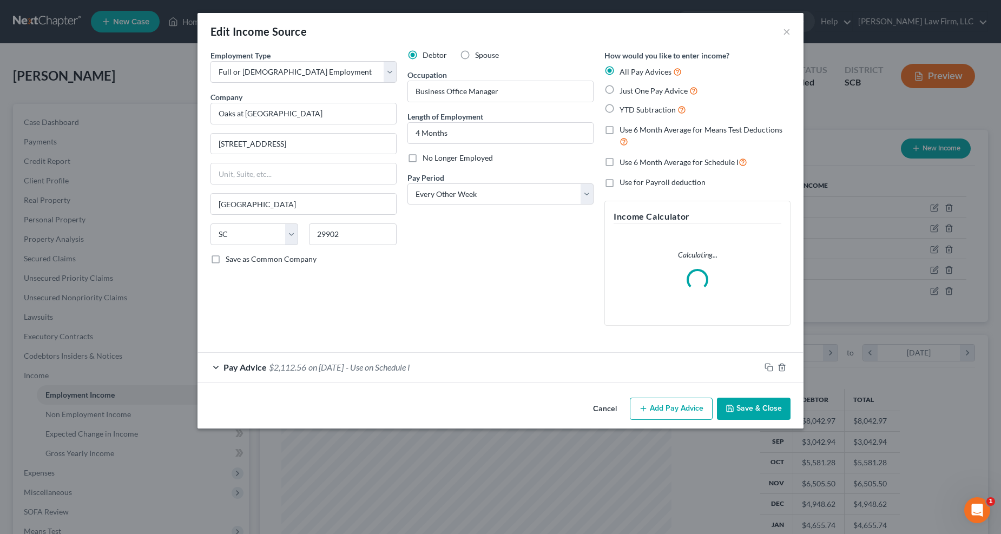
scroll to position [196, 417]
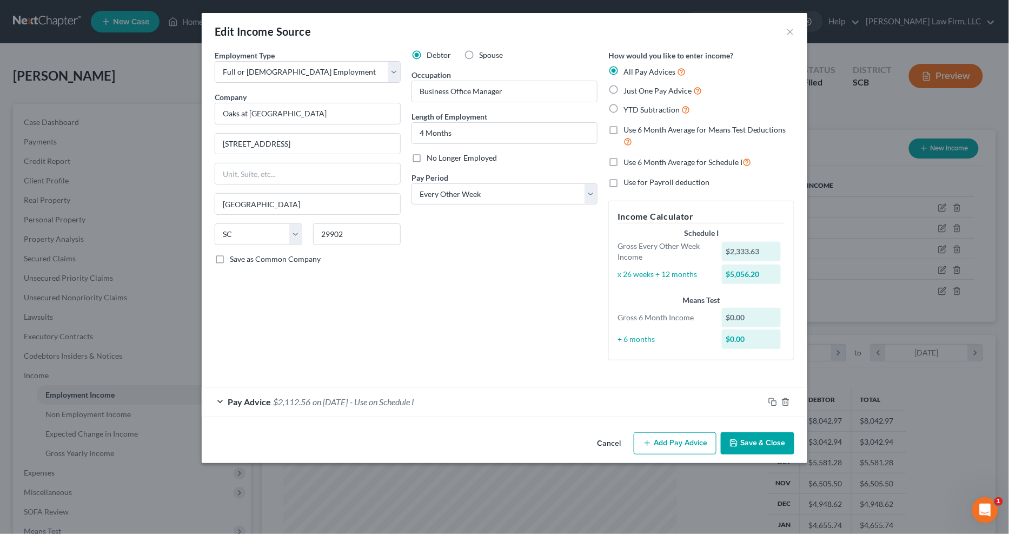
click at [502, 408] on div "Pay Advice $2,112.56 on [DATE] - Use on Schedule I" at bounding box center [483, 401] width 563 height 29
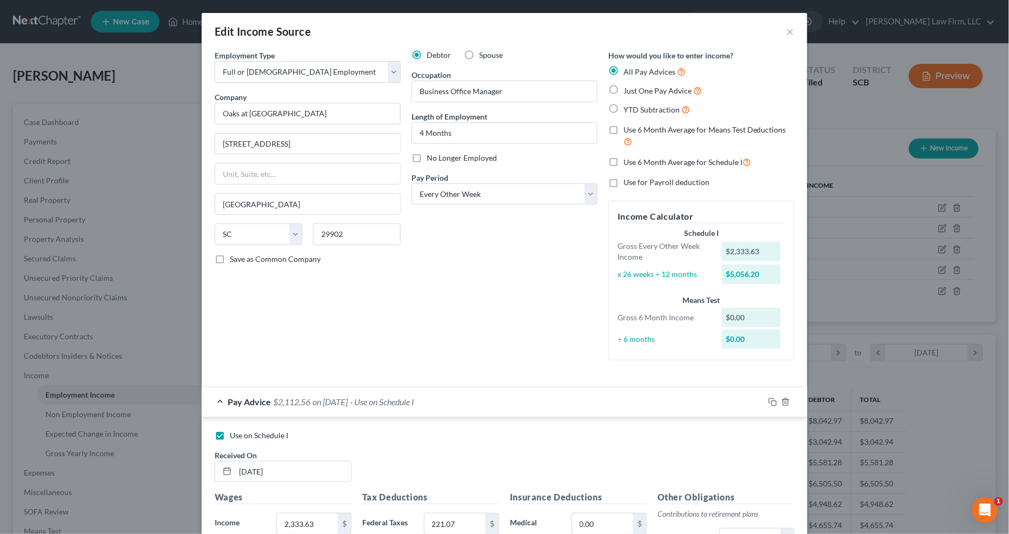
click at [502, 408] on div "Pay Advice $2,112.56 on [DATE] - Use on Schedule I" at bounding box center [483, 401] width 563 height 29
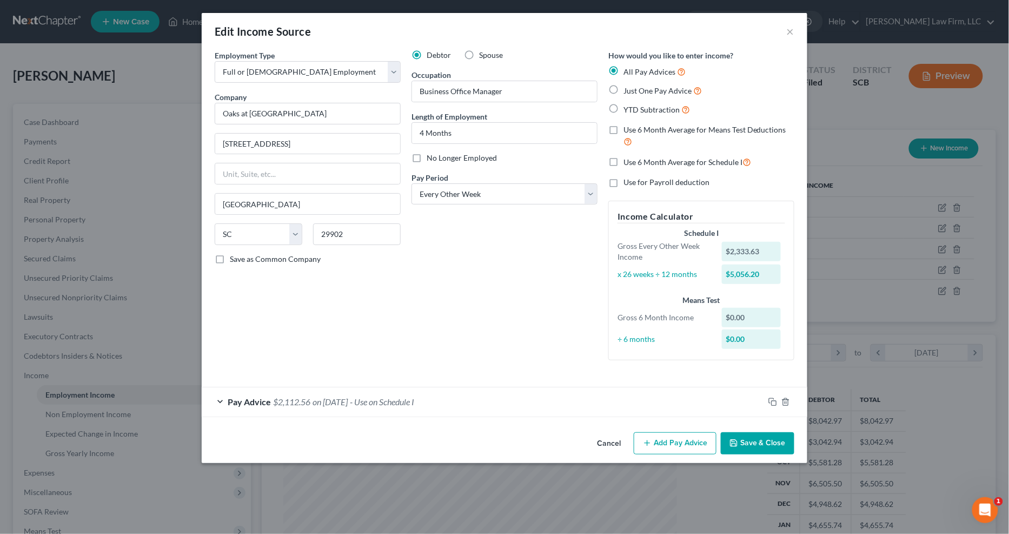
click at [427, 155] on label "No Longer Employed" at bounding box center [462, 158] width 70 height 11
click at [431, 155] on input "No Longer Employed" at bounding box center [434, 156] width 7 height 7
checkbox input "true"
click at [750, 423] on button "Save & Close" at bounding box center [758, 443] width 74 height 23
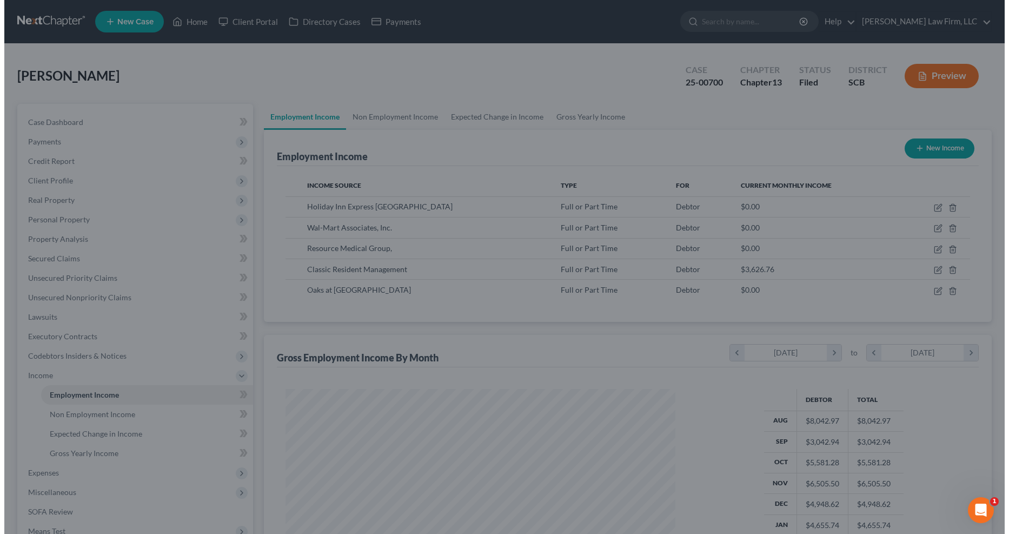
scroll to position [540788, 540571]
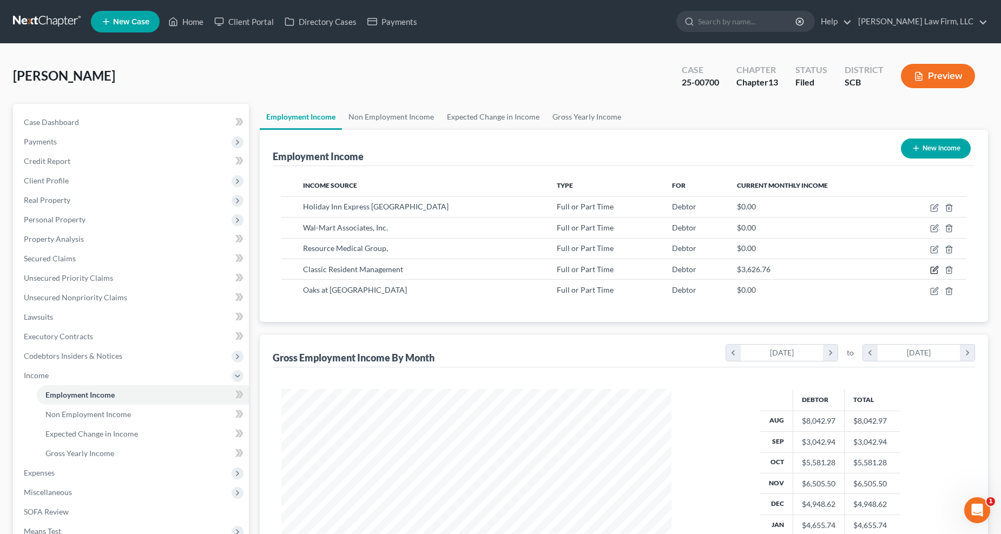
click at [750, 273] on icon "button" at bounding box center [933, 270] width 6 height 6
select select "0"
select select "14"
select select "2"
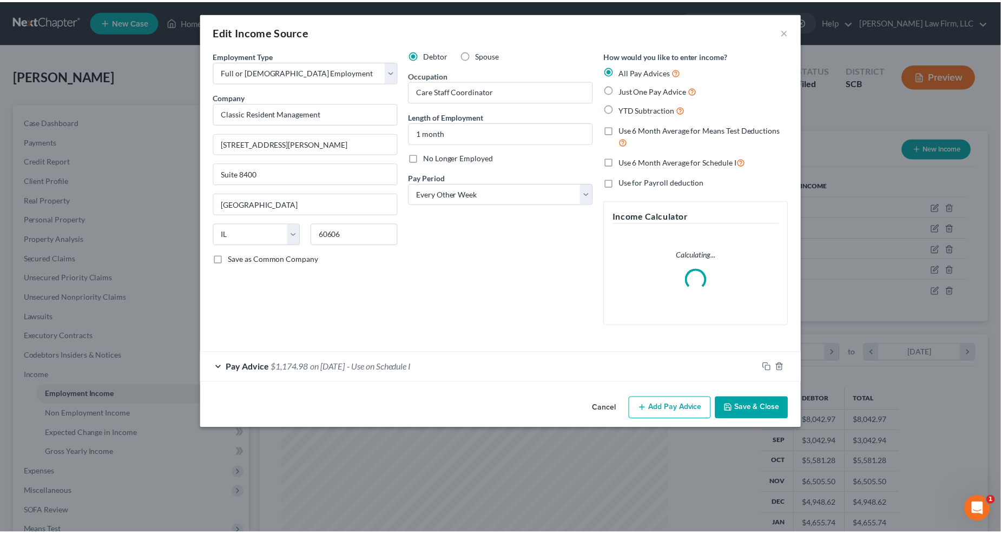
scroll to position [196, 417]
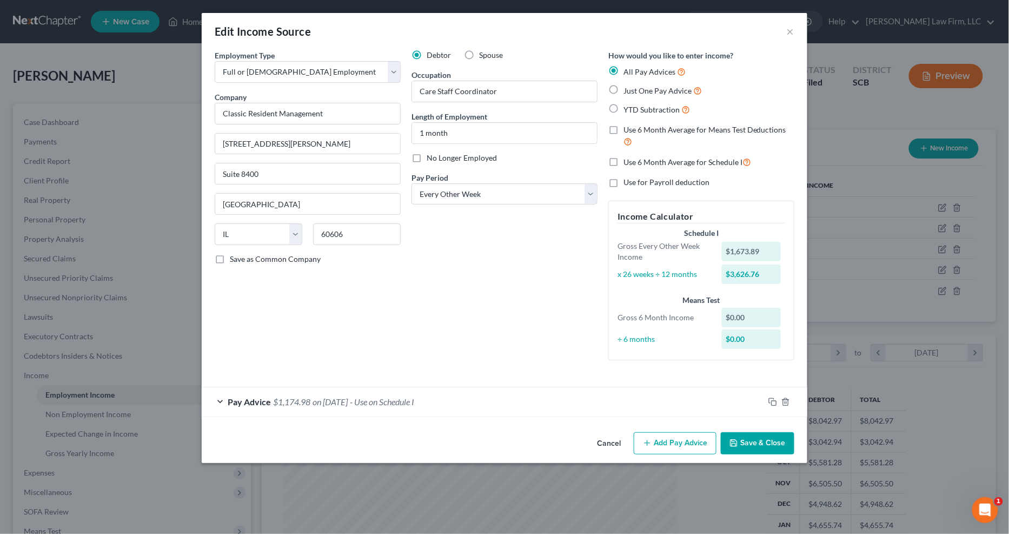
click at [750, 423] on button "Save & Close" at bounding box center [758, 443] width 74 height 23
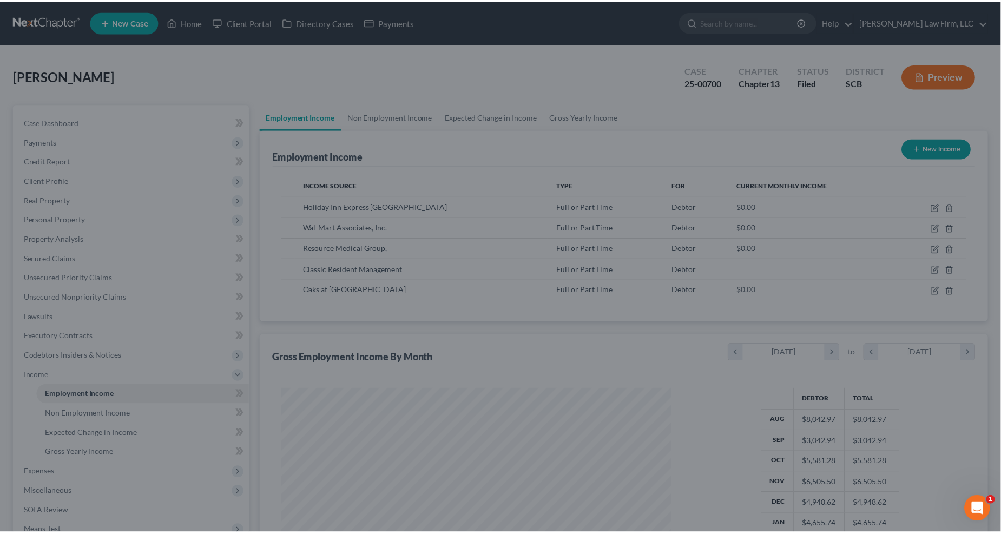
scroll to position [540788, 540571]
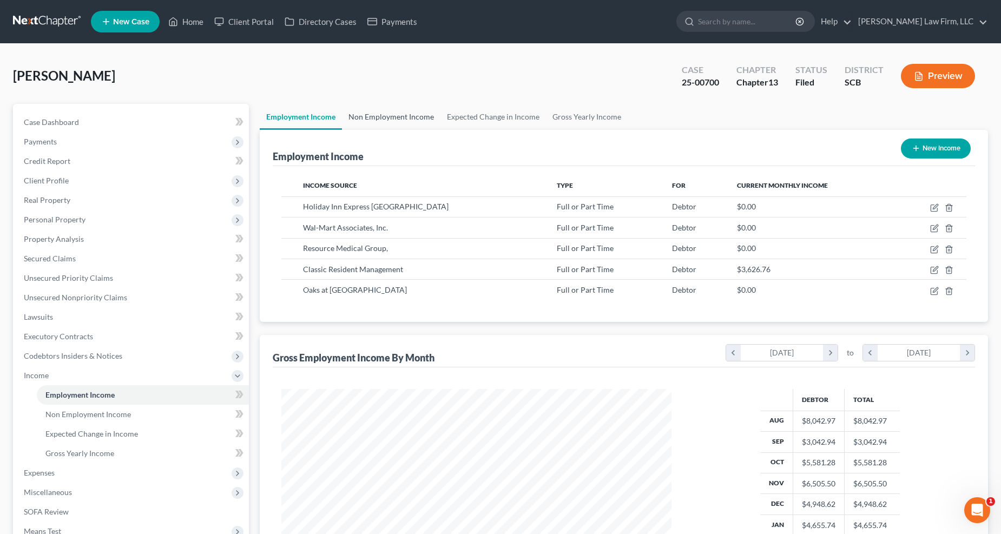
click at [363, 115] on link "Non Employment Income" at bounding box center [391, 117] width 98 height 26
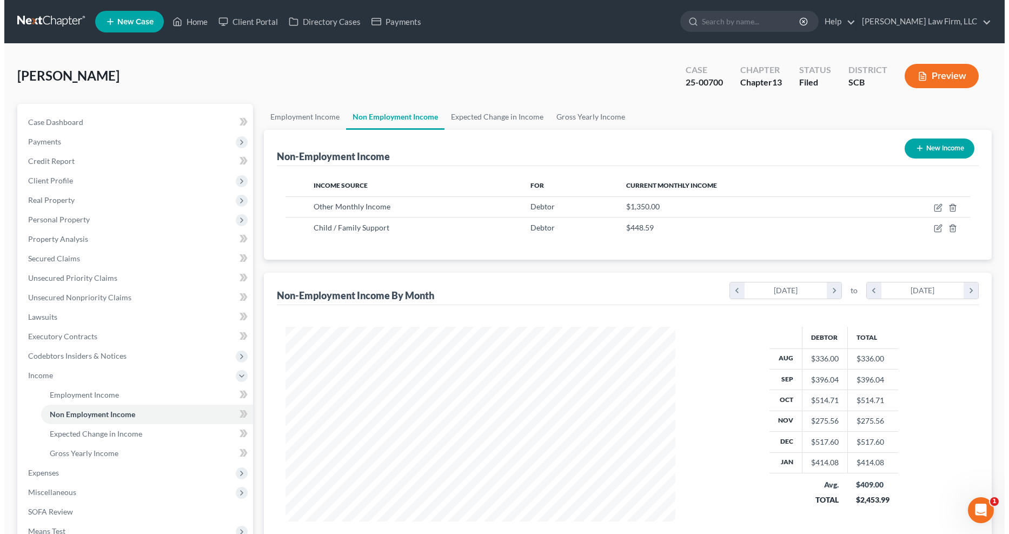
scroll to position [195, 412]
click at [750, 144] on button "New Income" at bounding box center [936, 148] width 70 height 20
select select "0"
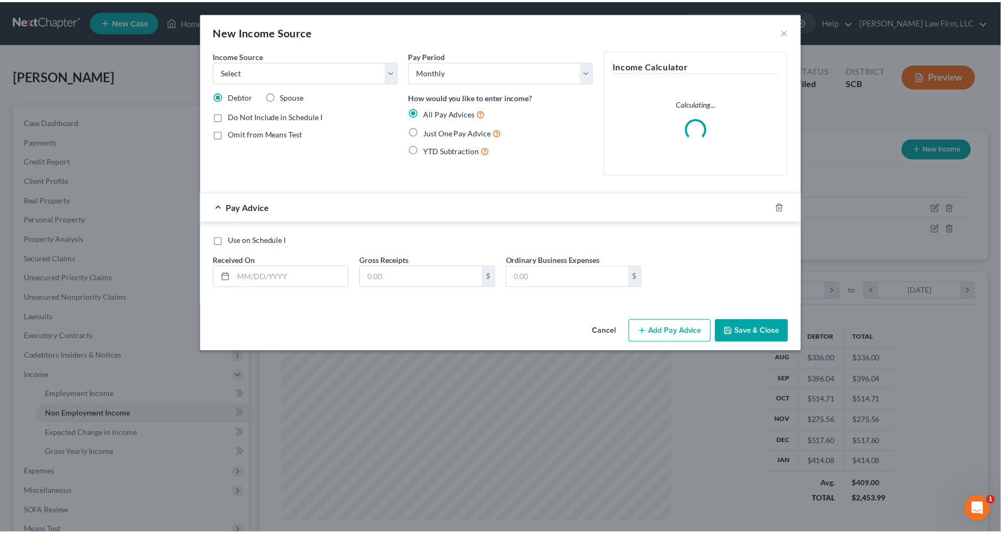
scroll to position [196, 417]
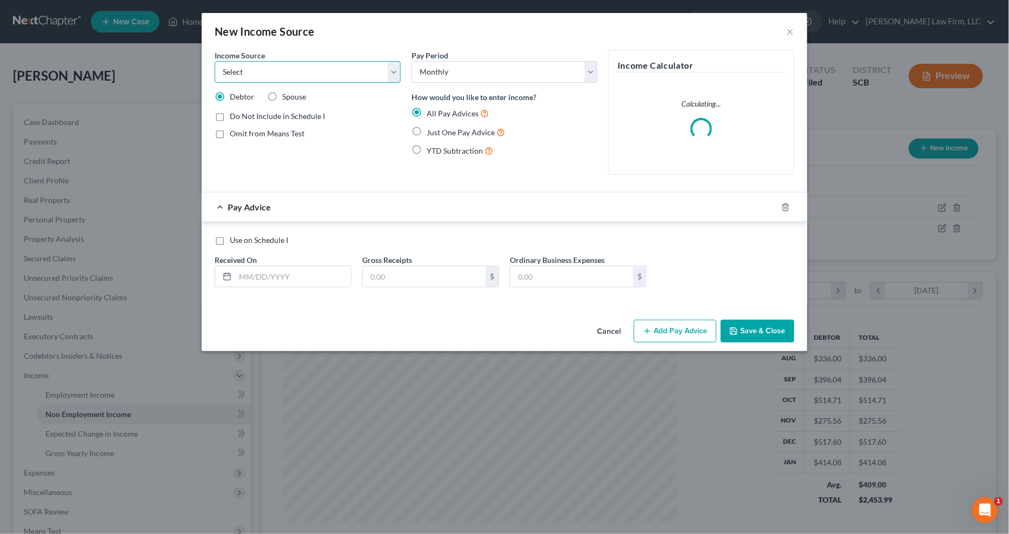
click at [304, 67] on select "Select Unemployment Disability (from employer) Pension Retirement Social Securi…" at bounding box center [308, 72] width 186 height 22
select select "13"
click at [215, 61] on select "Select Unemployment Disability (from employer) Pension Retirement Social Securi…" at bounding box center [308, 72] width 186 height 22
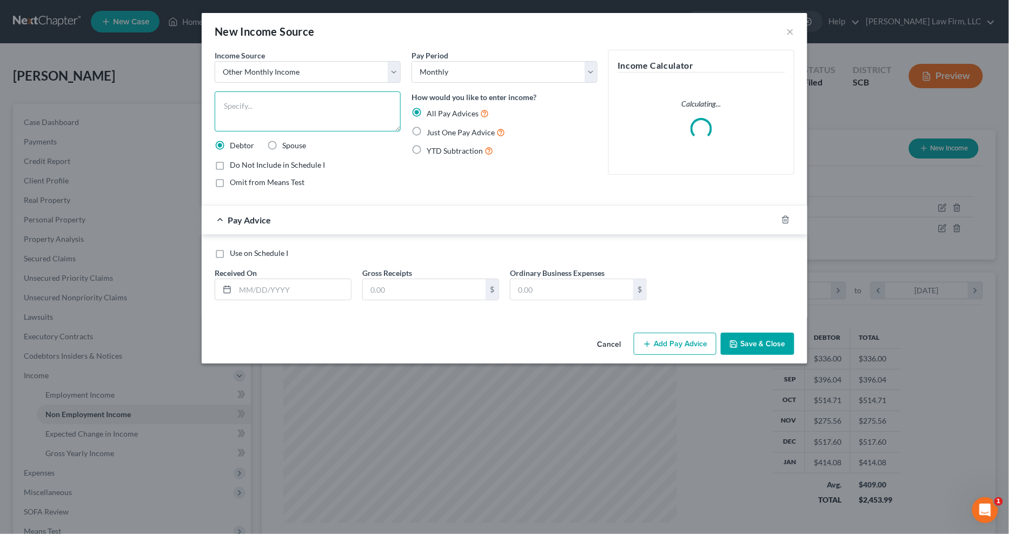
click at [276, 121] on textarea at bounding box center [308, 111] width 186 height 40
type textarea "Anticipated Net Income - Oaks At [GEOGRAPHIC_DATA]"
click at [276, 256] on span "Use on Schedule I" at bounding box center [259, 252] width 58 height 9
click at [241, 255] on input "Use on Schedule I" at bounding box center [237, 251] width 7 height 7
checkbox input "true"
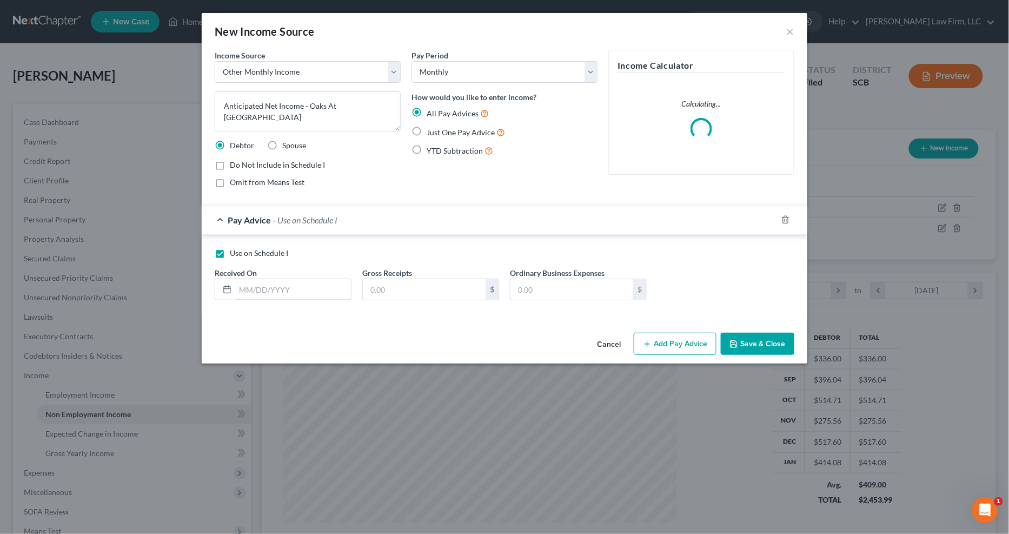
click at [274, 288] on input "text" at bounding box center [293, 289] width 116 height 21
type input "[DATE]"
type input "1,200"
click at [750, 342] on button "Save & Close" at bounding box center [758, 344] width 74 height 23
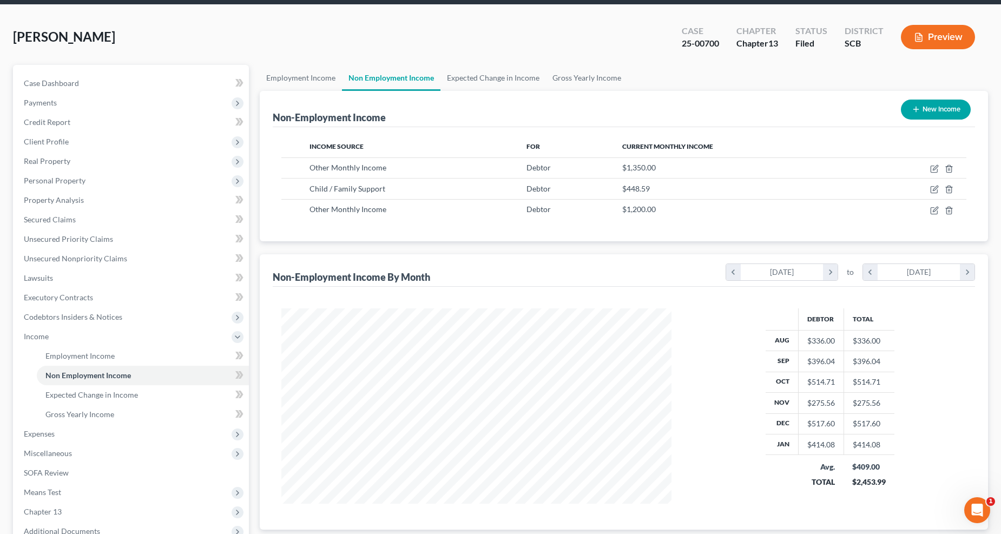
scroll to position [60, 0]
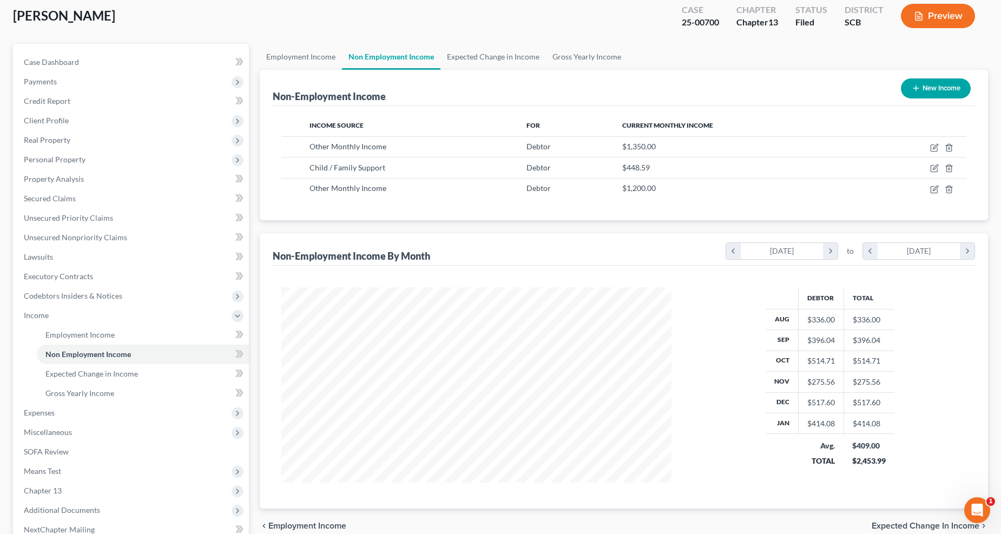
click at [55, 408] on span "Expenses" at bounding box center [39, 412] width 31 height 9
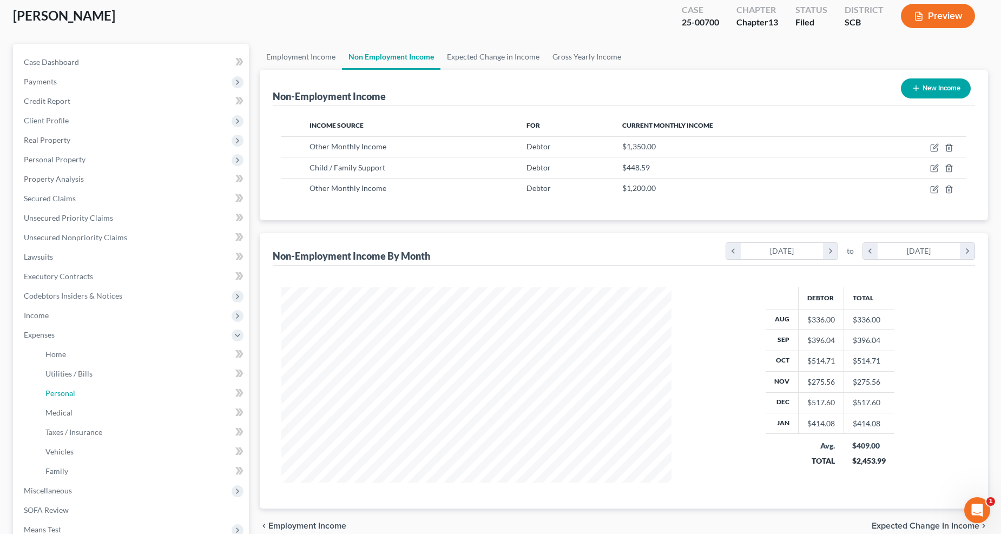
click at [57, 384] on link "Personal" at bounding box center [143, 393] width 212 height 19
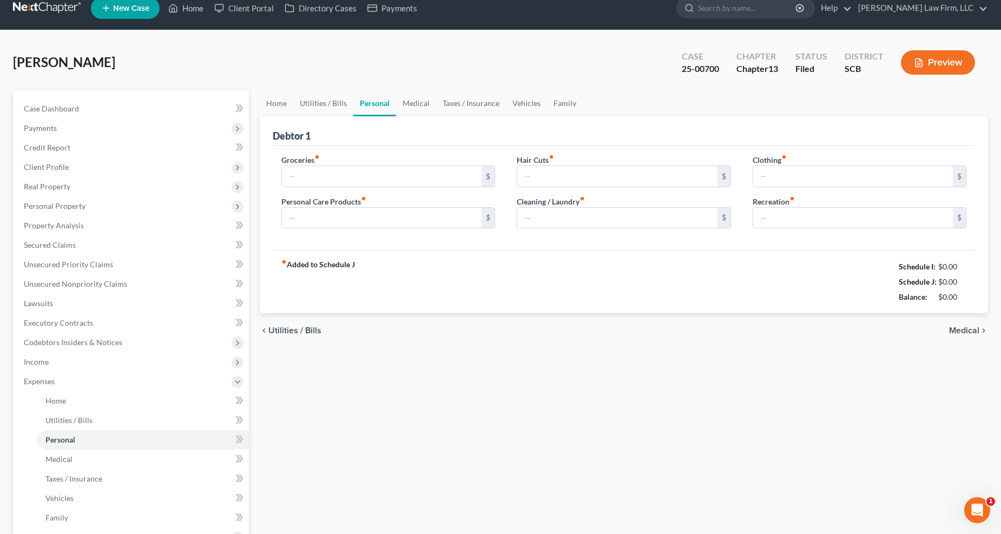
type input "275.00"
type input "40.00"
type input "5.00"
type input "0.00"
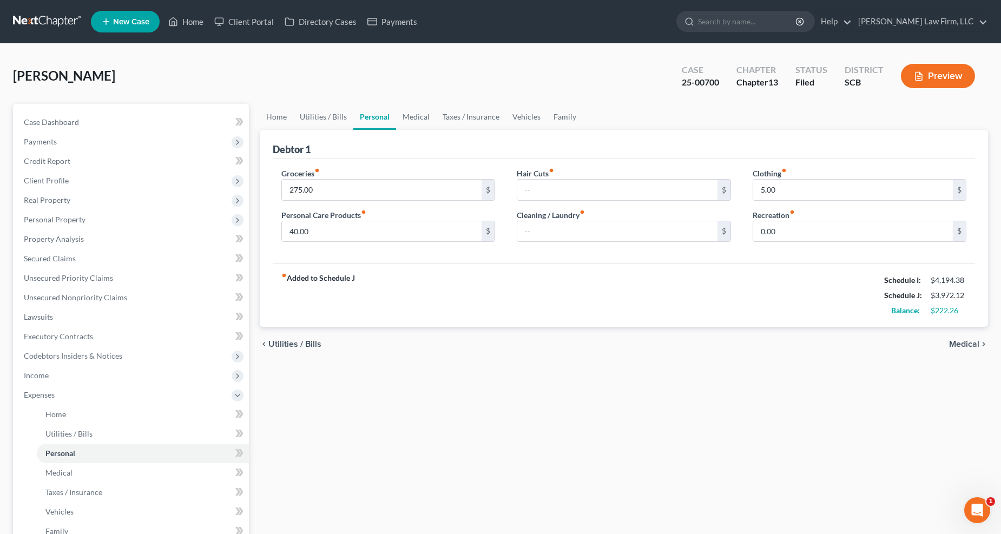
click at [68, 380] on span "Income" at bounding box center [132, 375] width 234 height 19
click at [85, 387] on link "Employment Income" at bounding box center [143, 394] width 212 height 19
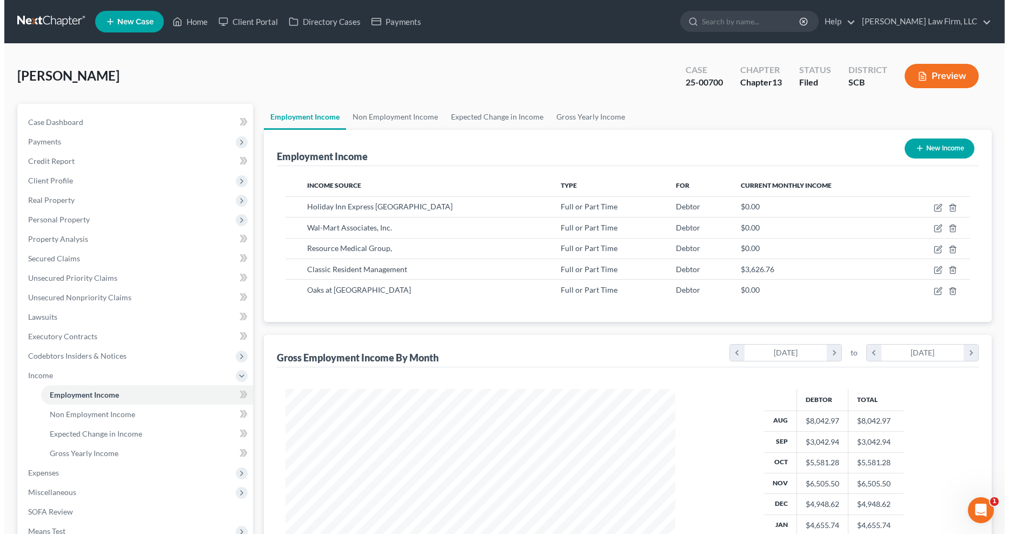
scroll to position [195, 412]
click at [750, 266] on icon "button" at bounding box center [934, 270] width 9 height 9
select select "0"
select select "14"
select select "2"
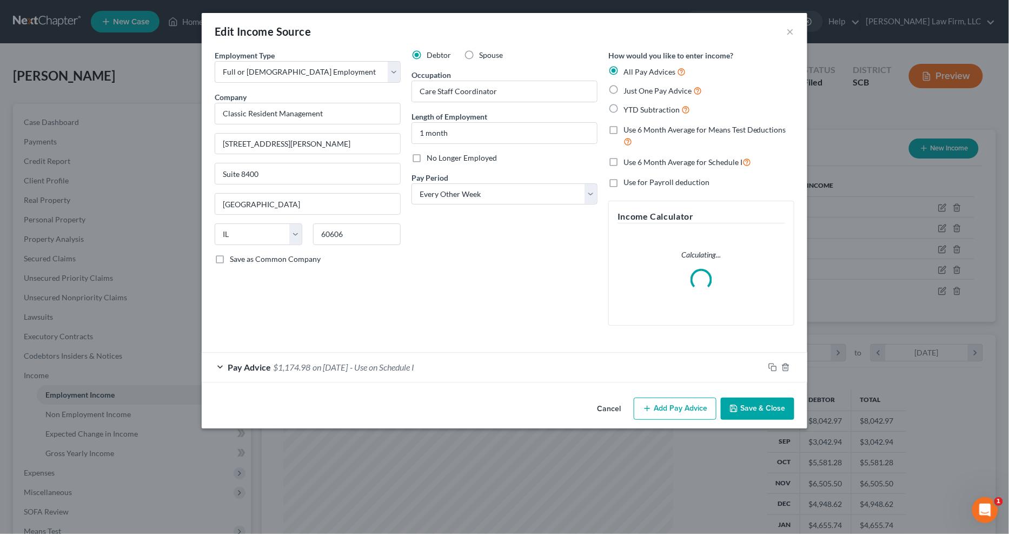
scroll to position [196, 417]
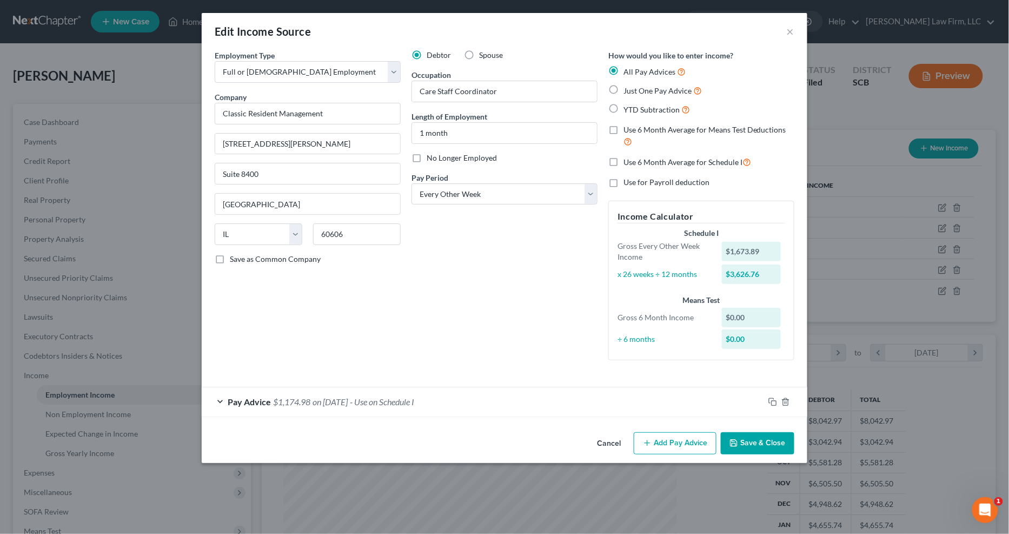
click at [531, 397] on div "Pay Advice $1,174.98 on [DATE] - Use on Schedule I" at bounding box center [483, 401] width 563 height 29
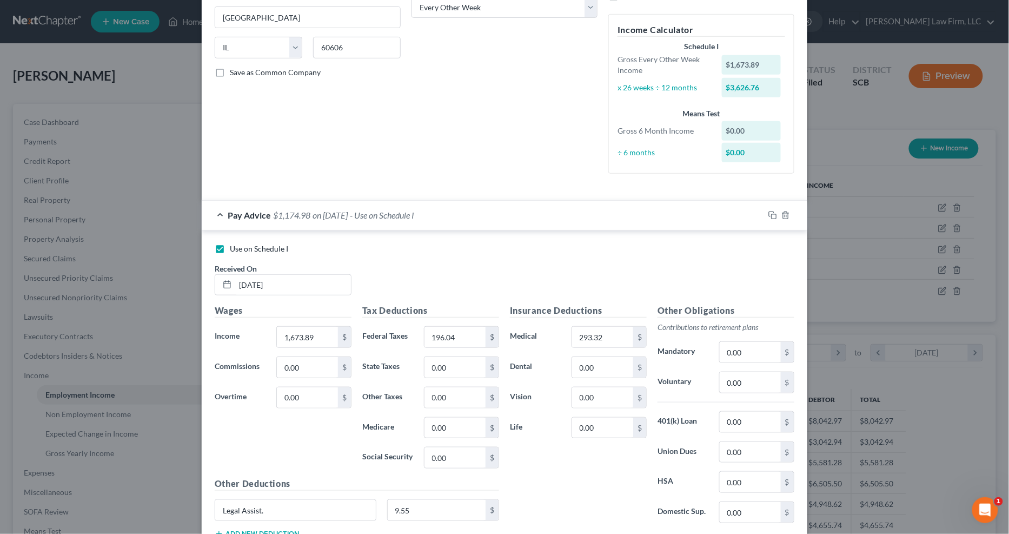
scroll to position [240, 0]
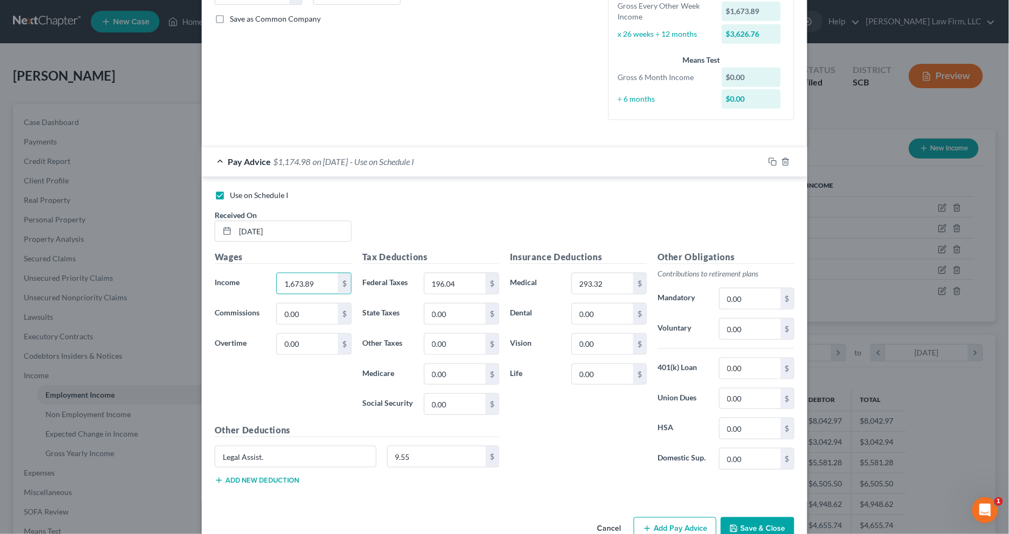
click at [322, 284] on input "1,673.89" at bounding box center [307, 283] width 61 height 21
type input "1,899.24"
type input "124.13"
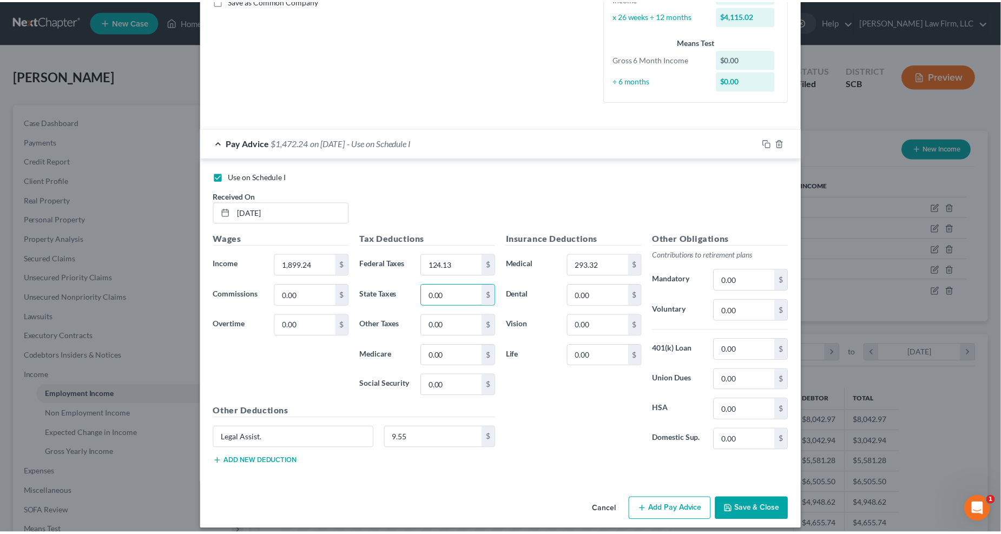
scroll to position [268, 0]
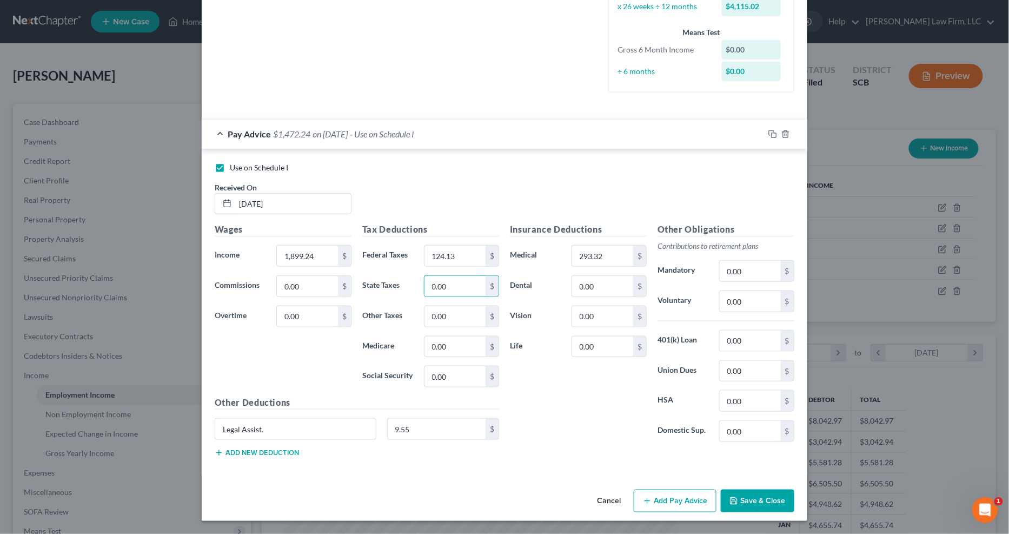
click at [750, 423] on button "Save & Close" at bounding box center [758, 501] width 74 height 23
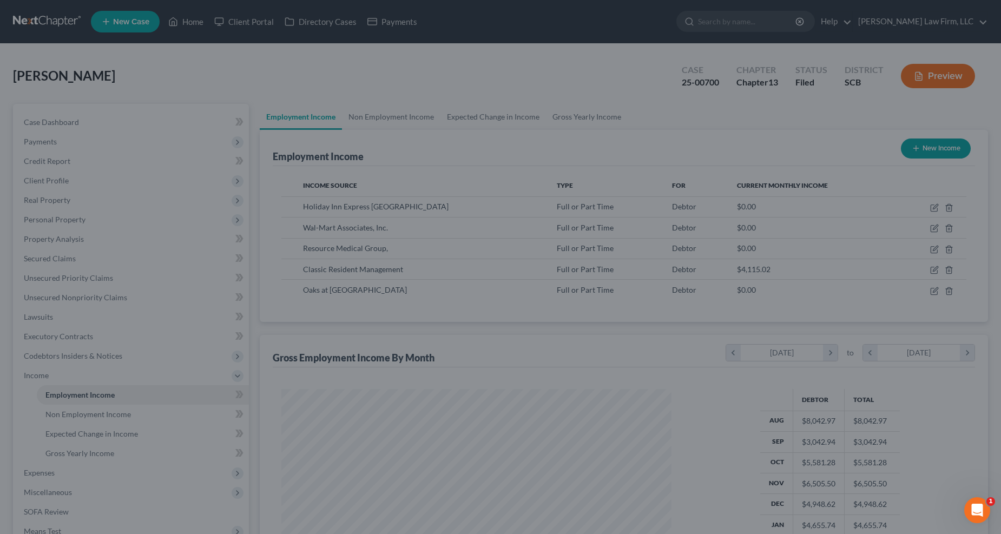
scroll to position [540788, 540571]
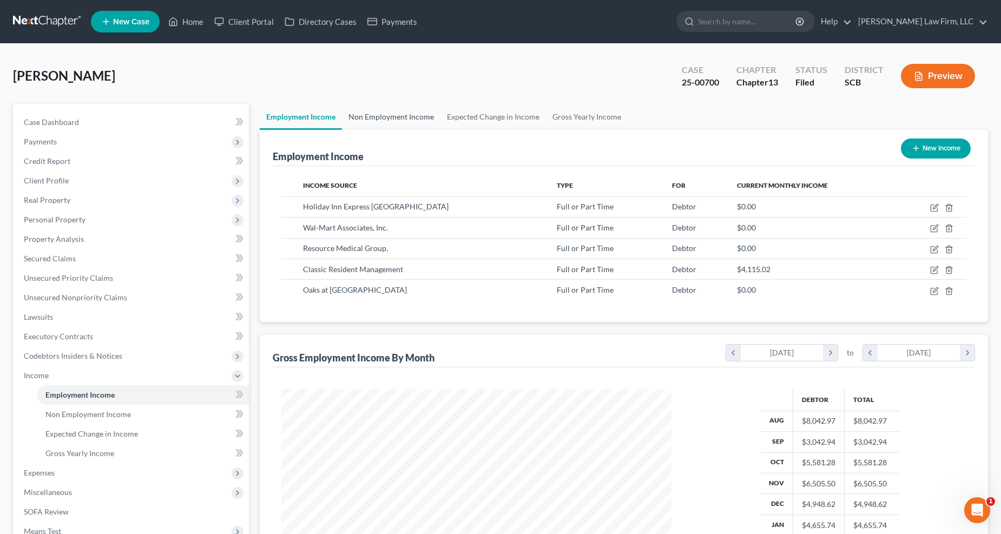
click at [412, 123] on link "Non Employment Income" at bounding box center [391, 117] width 98 height 26
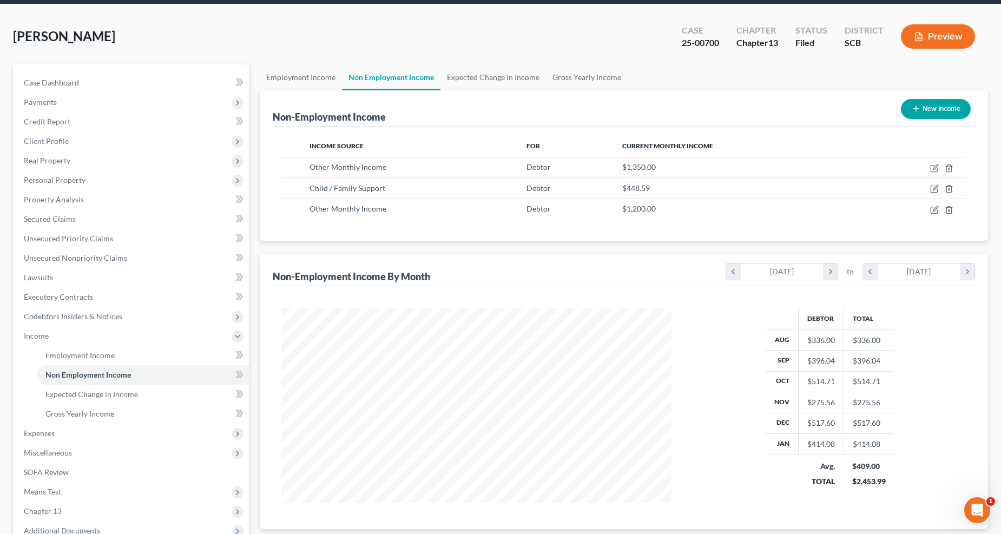
scroll to position [60, 0]
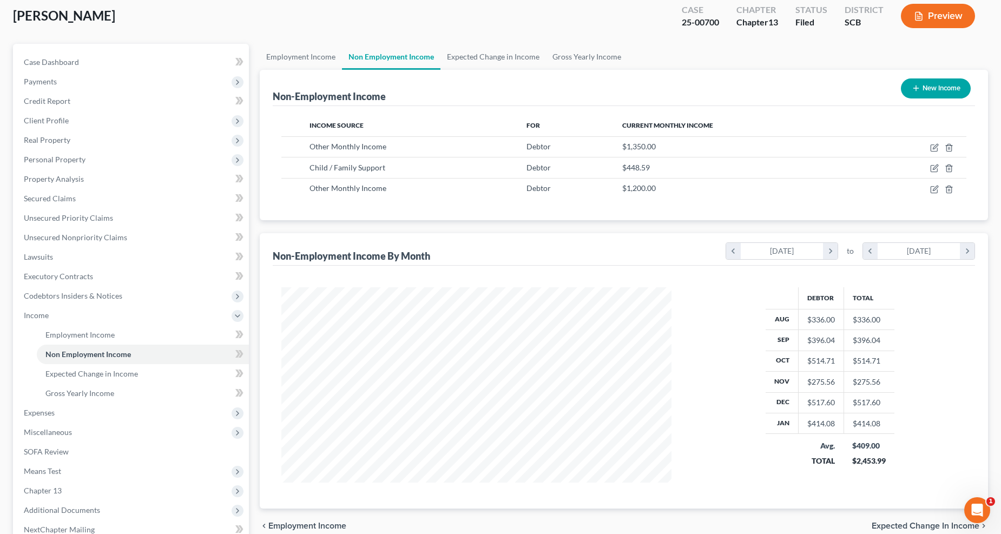
click at [74, 410] on span "Expenses" at bounding box center [132, 412] width 234 height 19
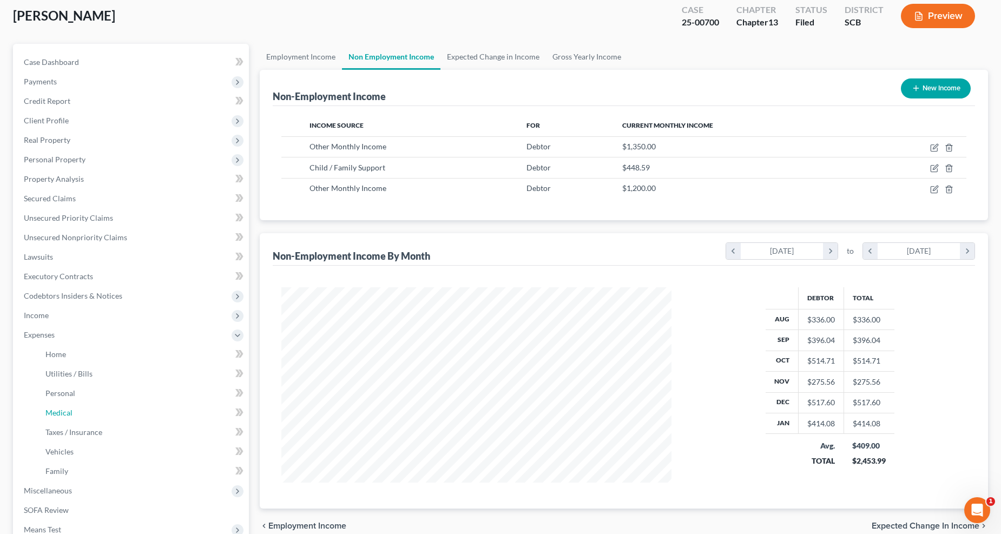
click at [74, 410] on link "Medical" at bounding box center [143, 412] width 212 height 19
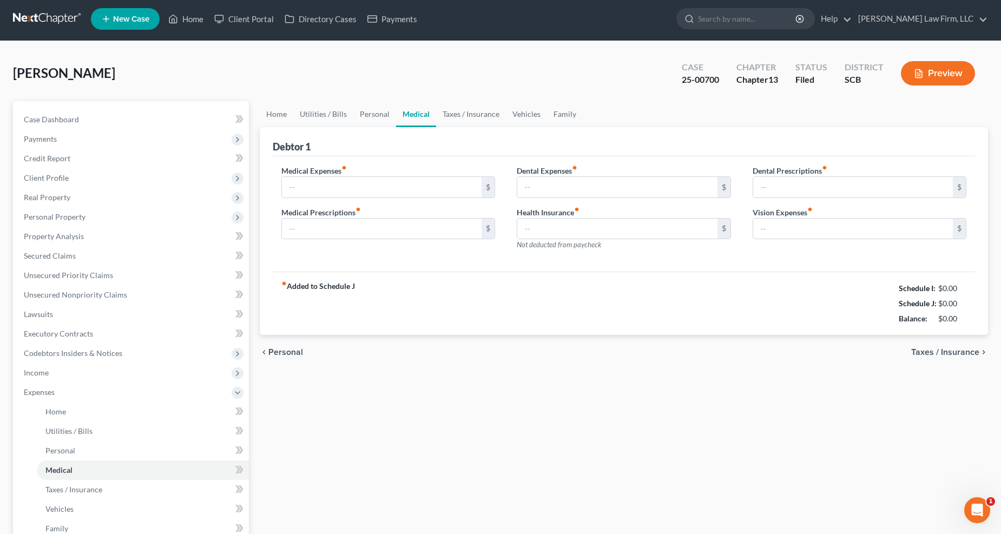
type input "5.00"
type input "0.00"
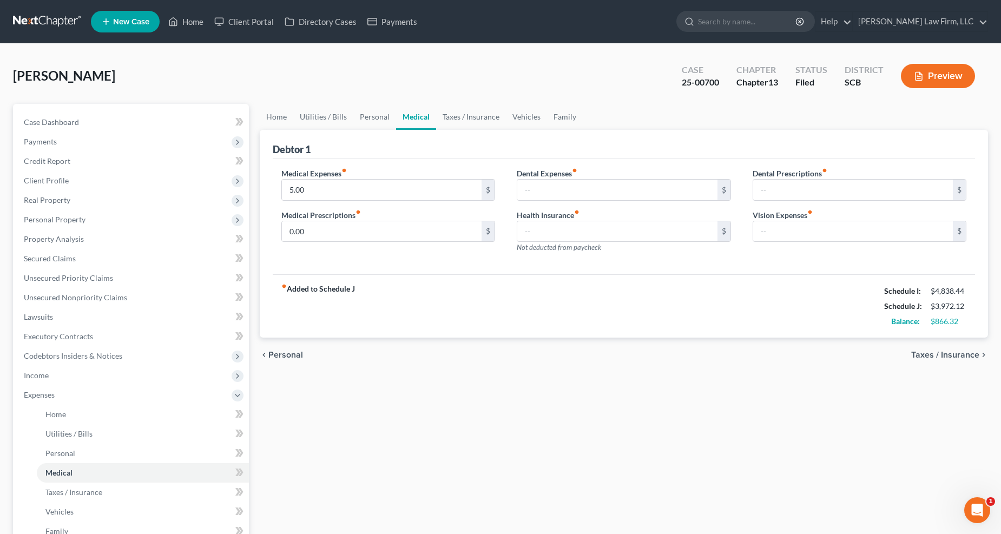
click at [35, 371] on span "Income" at bounding box center [36, 375] width 25 height 9
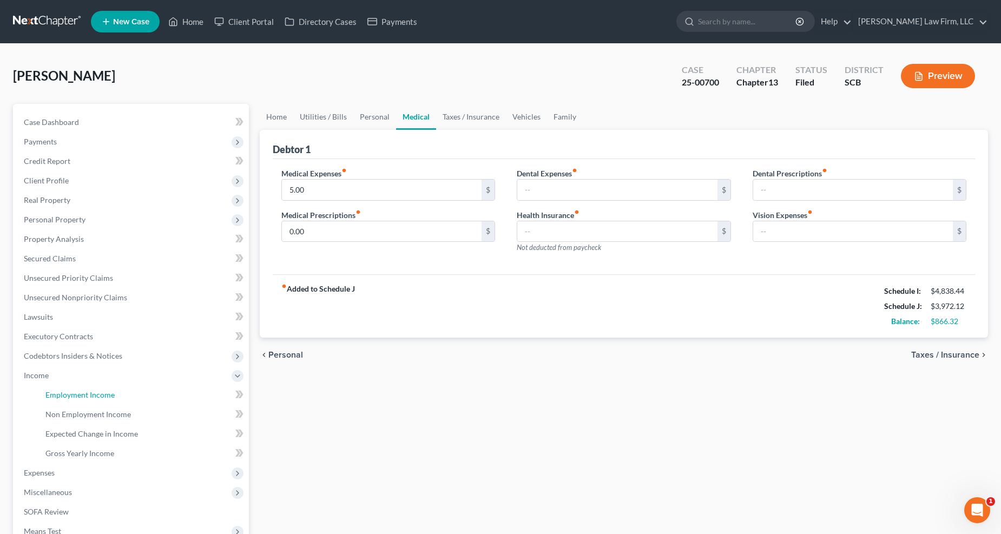
click at [78, 390] on span "Employment Income" at bounding box center [79, 394] width 69 height 9
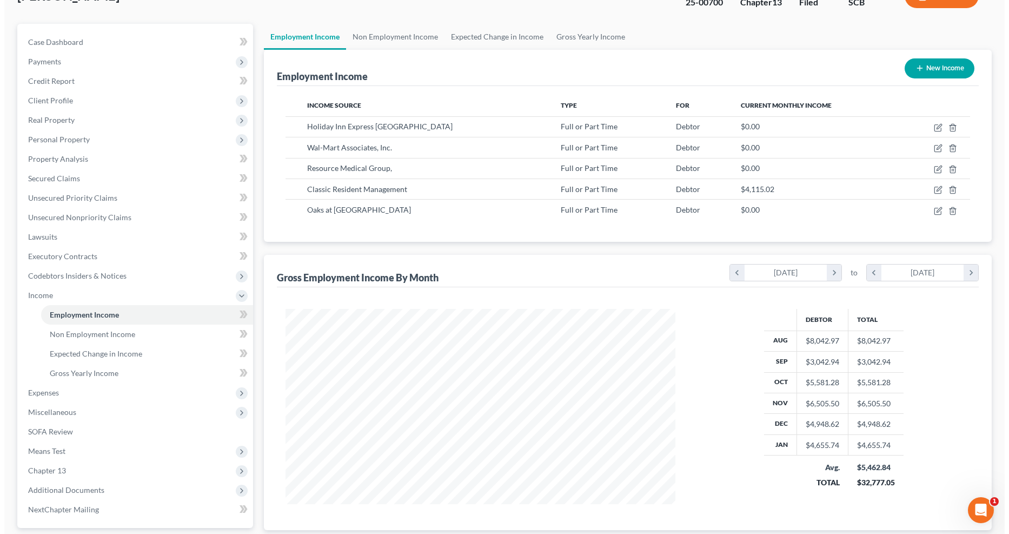
scroll to position [60, 0]
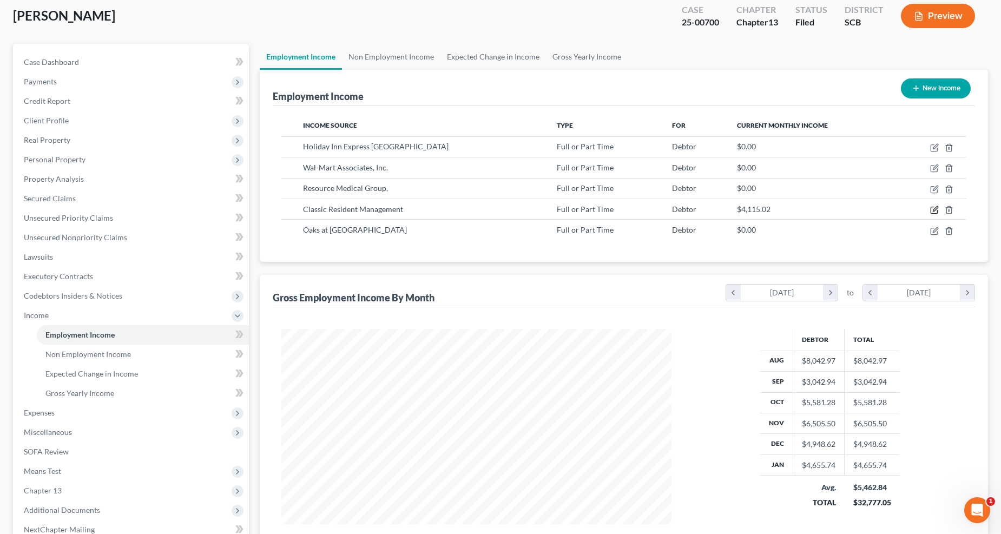
click at [750, 208] on icon "button" at bounding box center [934, 210] width 9 height 9
select select "0"
select select "14"
select select "2"
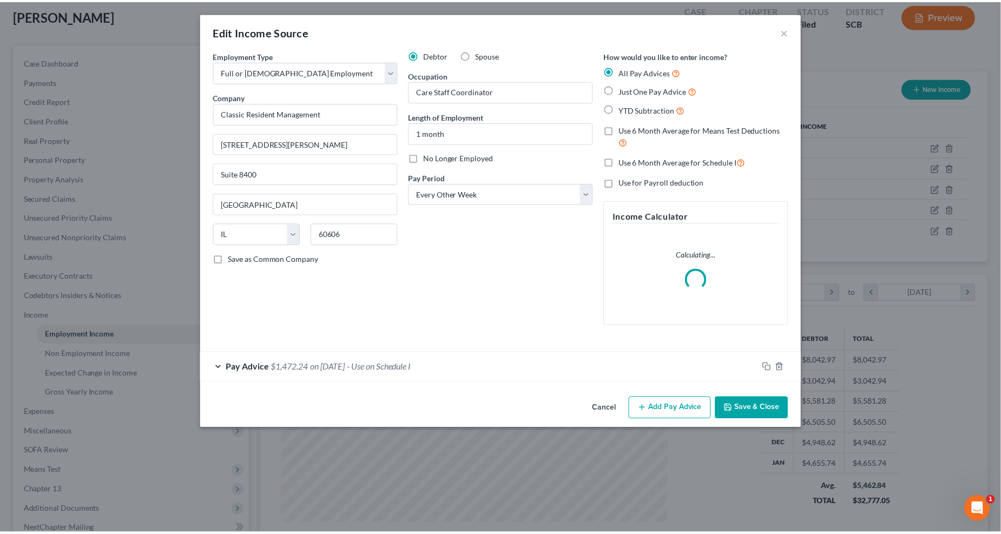
scroll to position [196, 417]
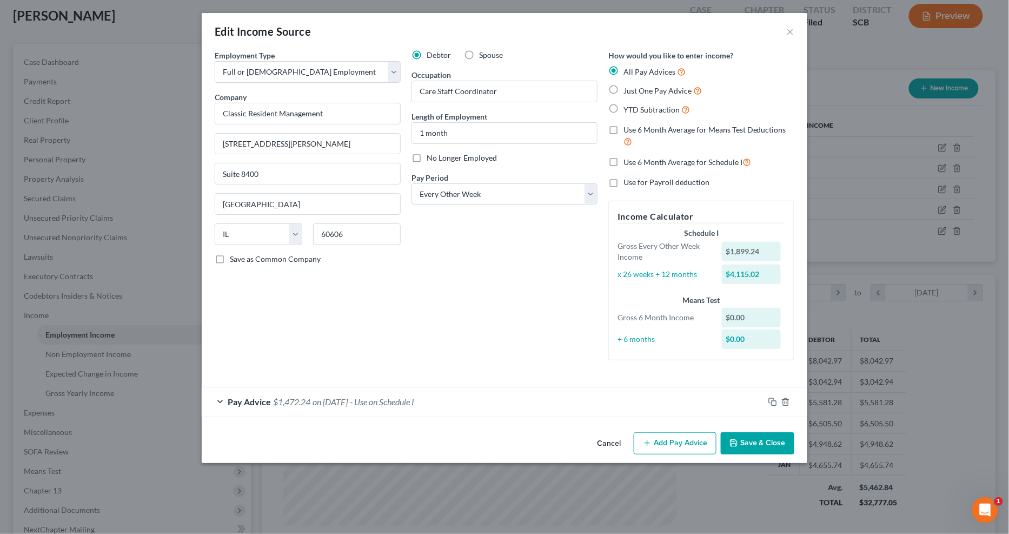
click at [750, 423] on button "Save & Close" at bounding box center [758, 443] width 74 height 23
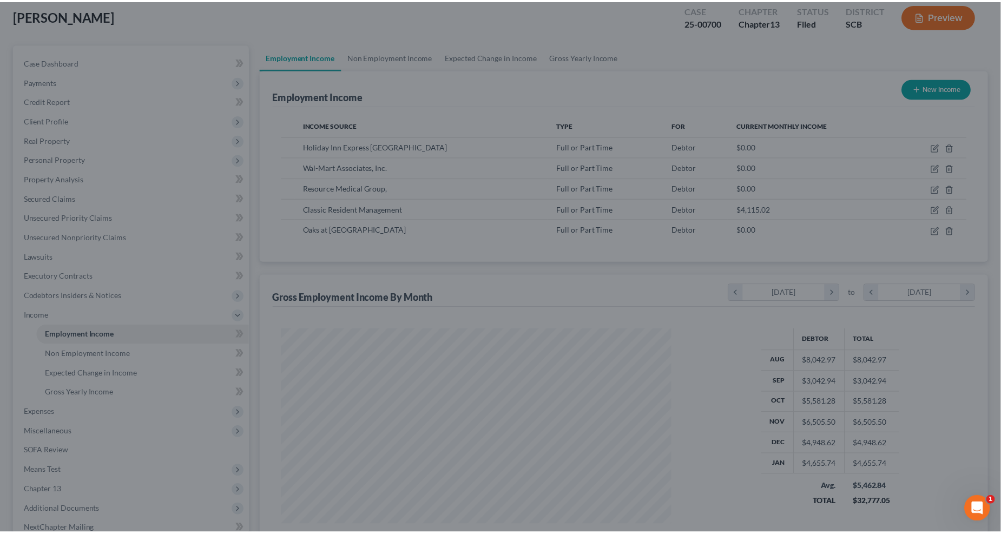
scroll to position [540788, 540571]
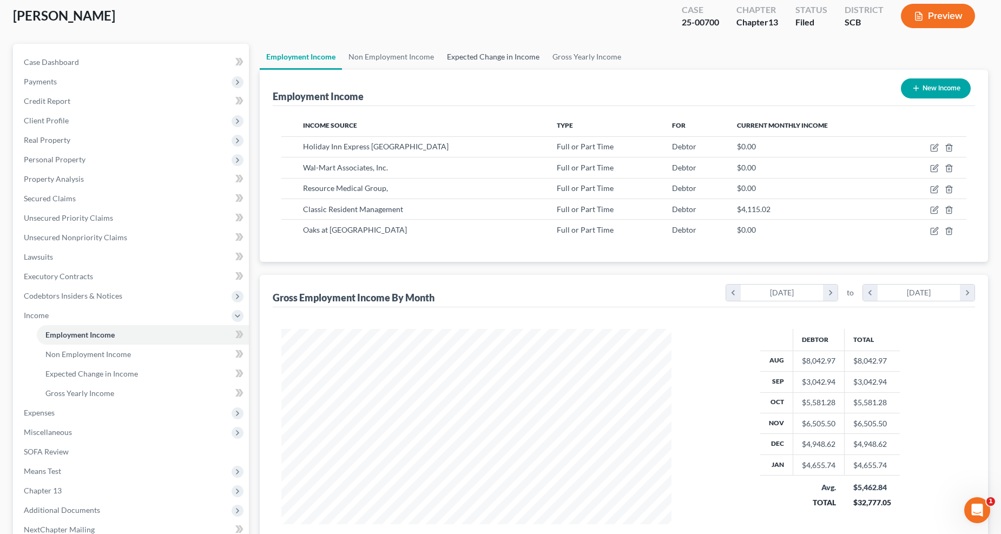
click at [464, 49] on link "Expected Change in Income" at bounding box center [492, 57] width 105 height 26
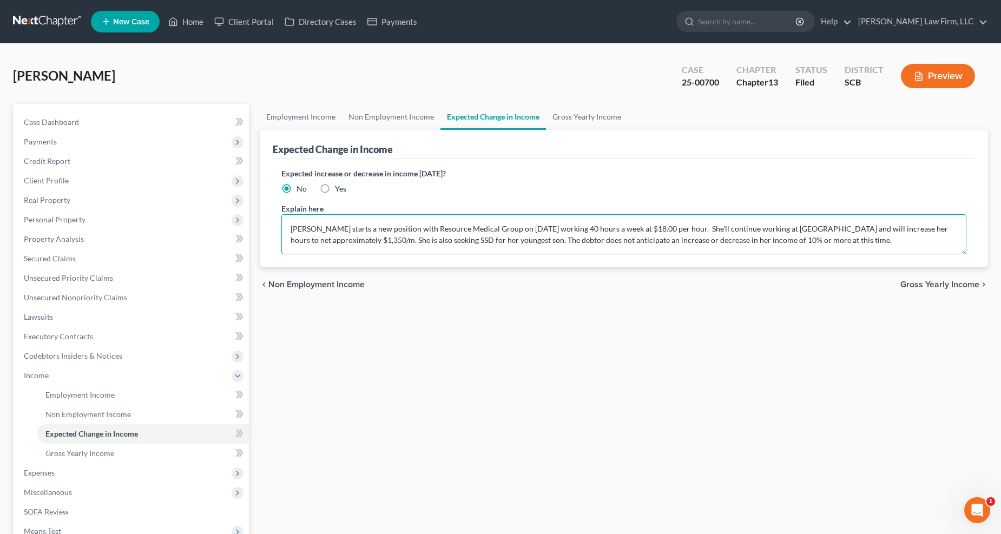
drag, startPoint x: 520, startPoint y: 241, endPoint x: 276, endPoint y: 228, distance: 243.8
click at [276, 228] on div "Expected increase or decrease in income [DATE]? No Yes Explain here [PERSON_NAM…" at bounding box center [624, 213] width 703 height 108
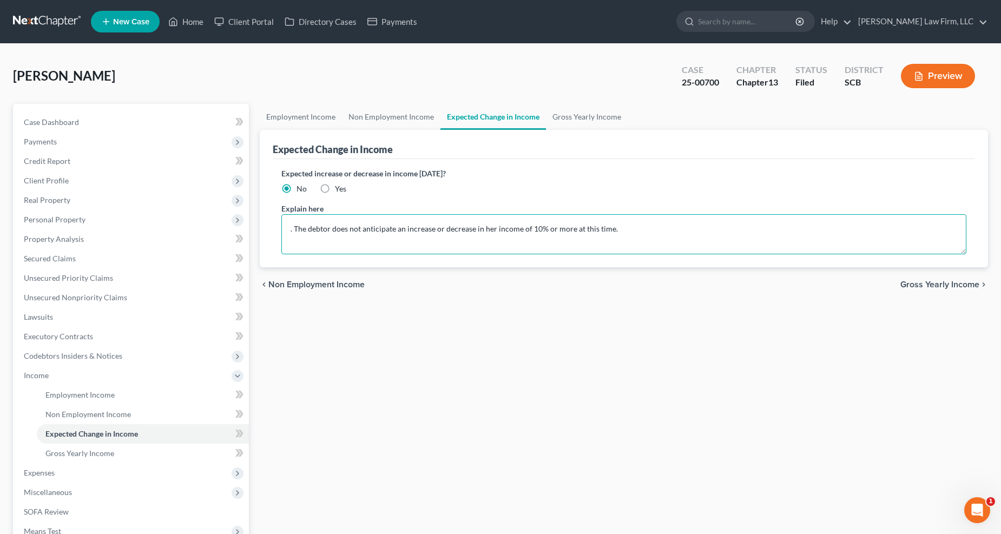
type textarea ". The debtor does not anticipate an increase or decrease in her income of 10% o…"
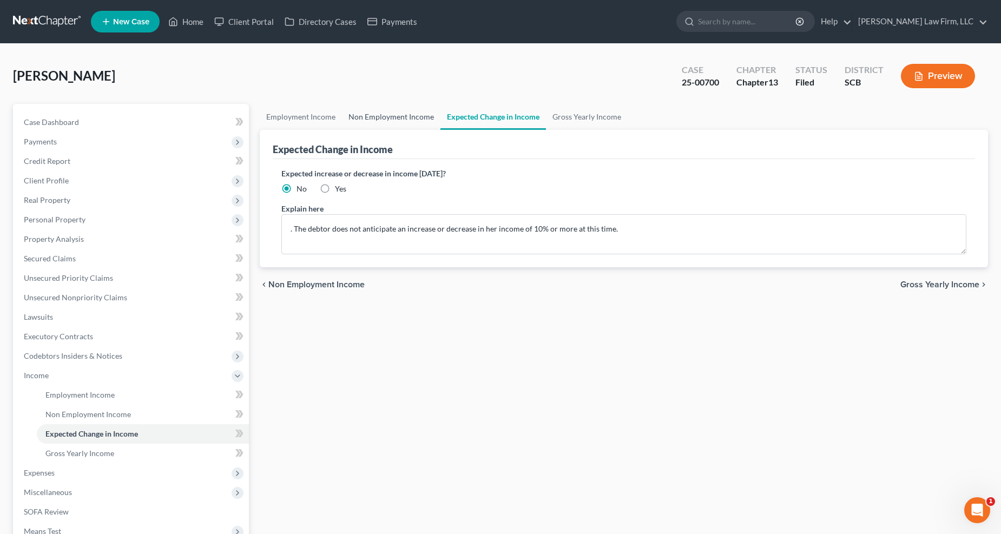
click at [364, 119] on link "Non Employment Income" at bounding box center [391, 117] width 98 height 26
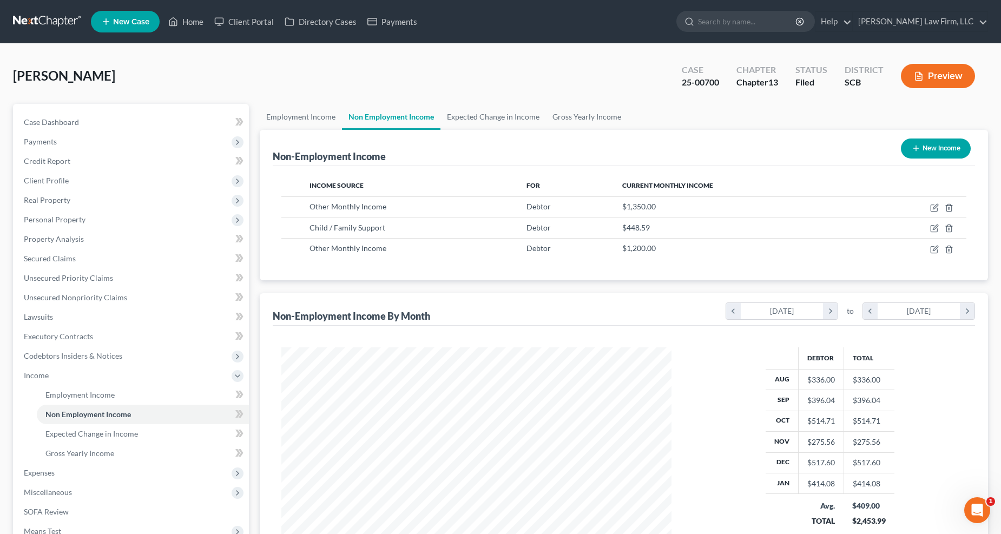
scroll to position [195, 412]
click at [470, 113] on link "Expected Change in Income" at bounding box center [492, 117] width 105 height 26
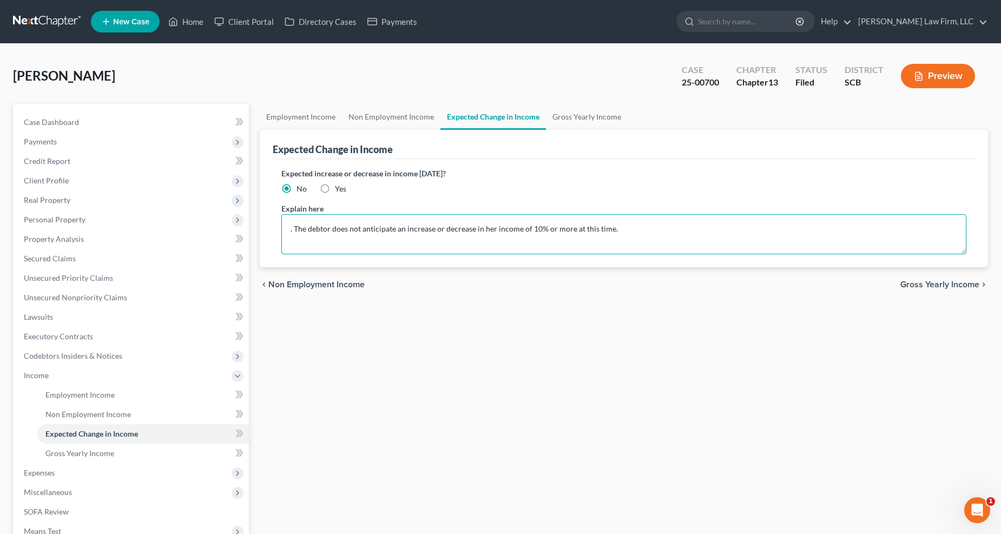
drag, startPoint x: 293, startPoint y: 228, endPoint x: 295, endPoint y: 223, distance: 5.8
click at [279, 223] on div "Expected increase or decrease in income [DATE]? No Yes Explain here . The debto…" at bounding box center [624, 213] width 703 height 108
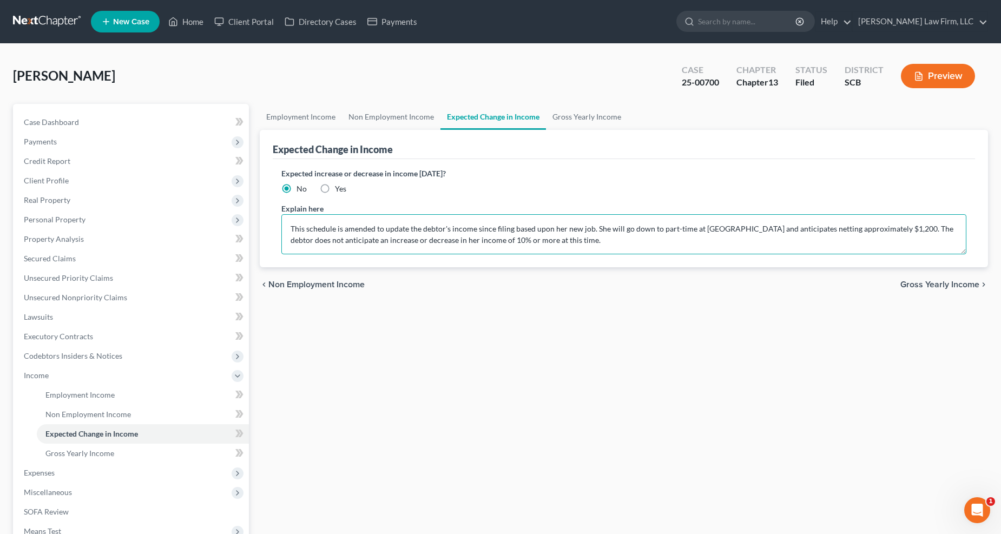
type textarea "This schedule is amended to update the debtor's income since filing based upon …"
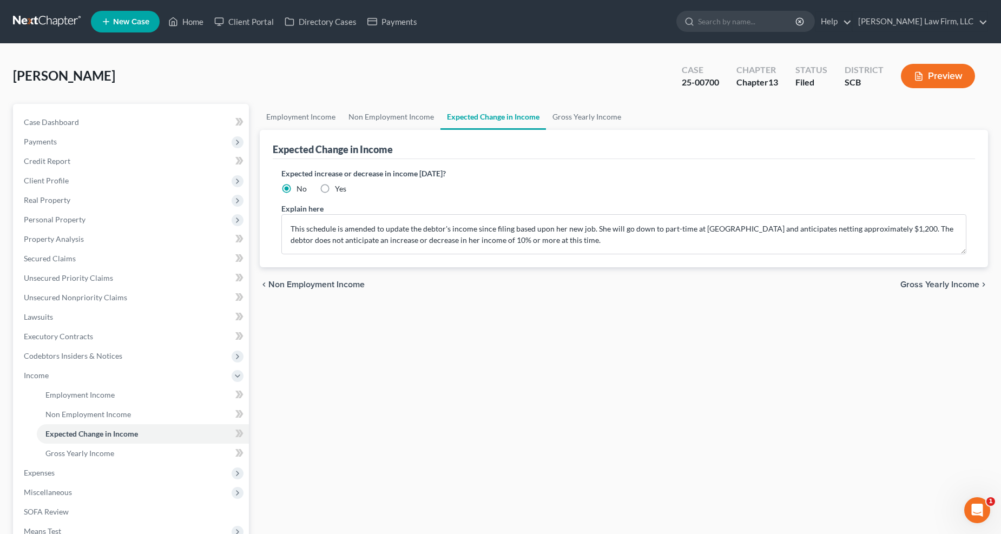
click at [58, 423] on span "Expenses" at bounding box center [132, 472] width 234 height 19
click at [63, 410] on span "Home" at bounding box center [55, 414] width 21 height 9
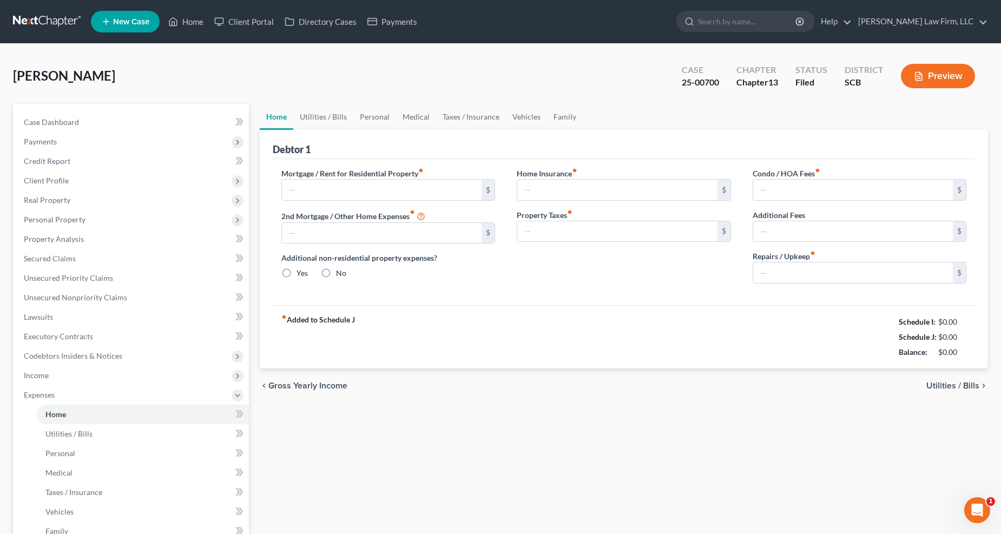
type input "2,051.21"
type input "0.00"
radio input "true"
type input "0.00"
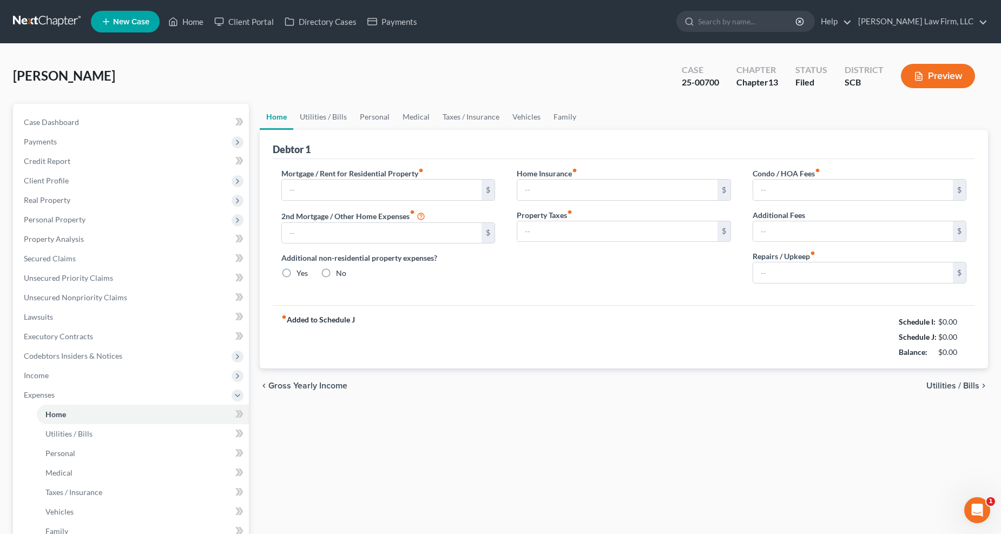
type input "0.00"
click at [750, 279] on input "text" at bounding box center [853, 272] width 200 height 21
type input "25"
click at [338, 115] on link "Utilities / Bills" at bounding box center [323, 117] width 60 height 26
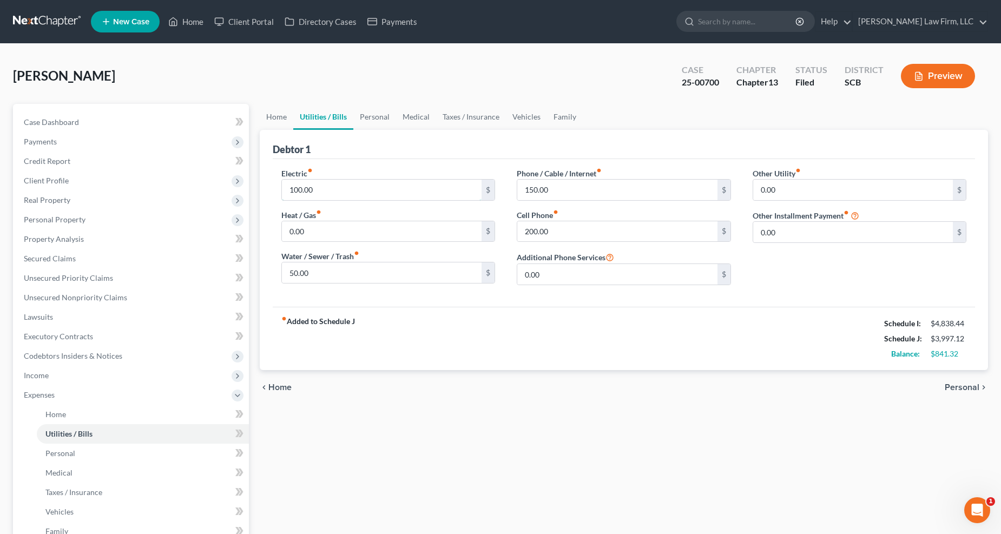
click at [341, 186] on input "100.00" at bounding box center [382, 190] width 200 height 21
type input "150"
click at [376, 115] on link "Personal" at bounding box center [374, 117] width 43 height 26
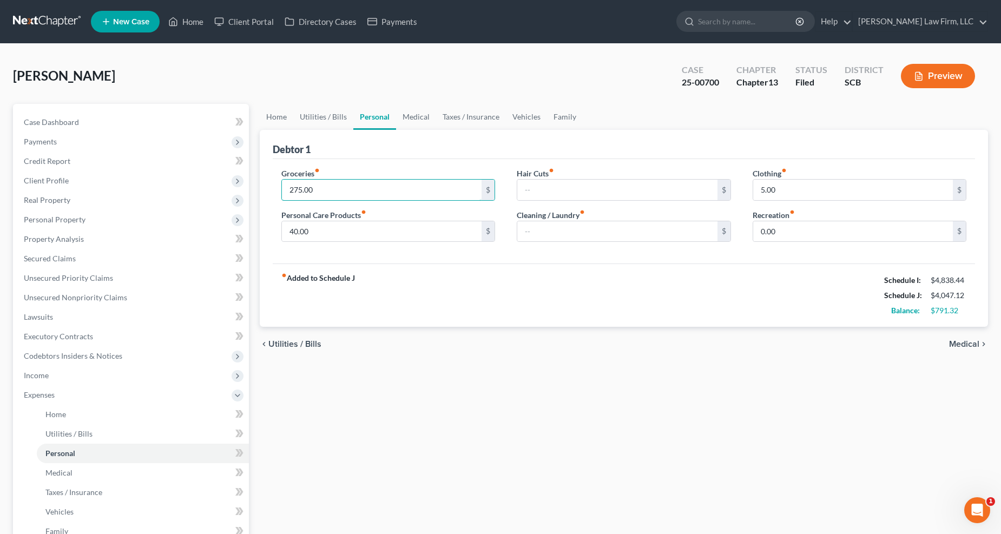
click at [344, 182] on input "275.00" at bounding box center [382, 190] width 200 height 21
click at [337, 188] on input "350" at bounding box center [382, 190] width 200 height 21
type input "400"
click at [423, 115] on link "Medical" at bounding box center [416, 117] width 40 height 26
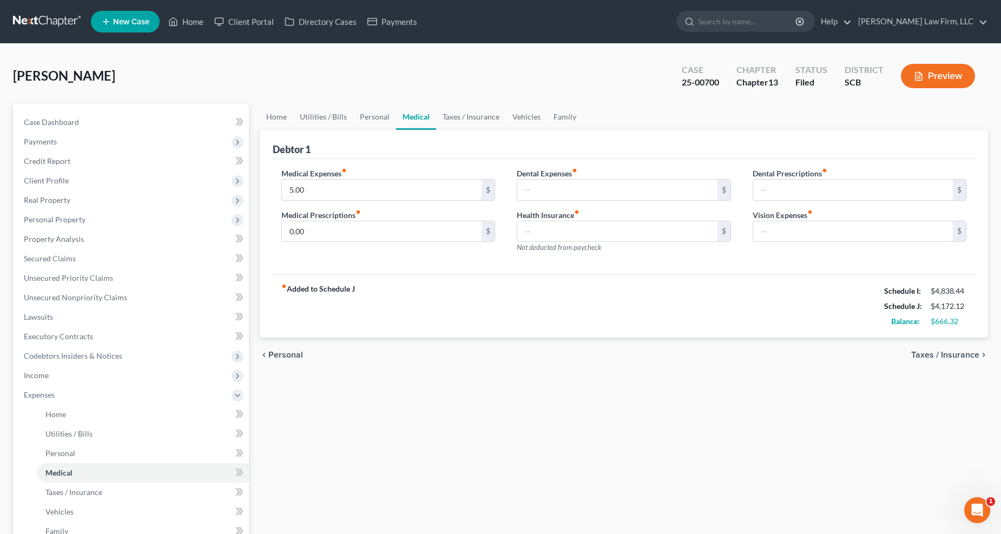
click at [342, 184] on input "5.00" at bounding box center [382, 190] width 200 height 21
type input "25"
click at [460, 112] on link "Taxes / Insurance" at bounding box center [471, 117] width 70 height 26
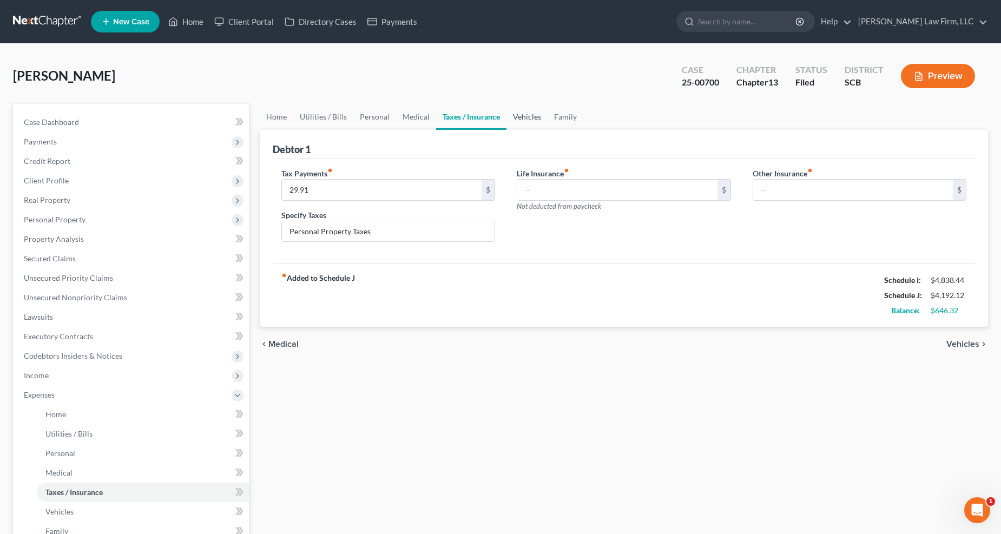
click at [519, 113] on link "Vehicles" at bounding box center [526, 117] width 41 height 26
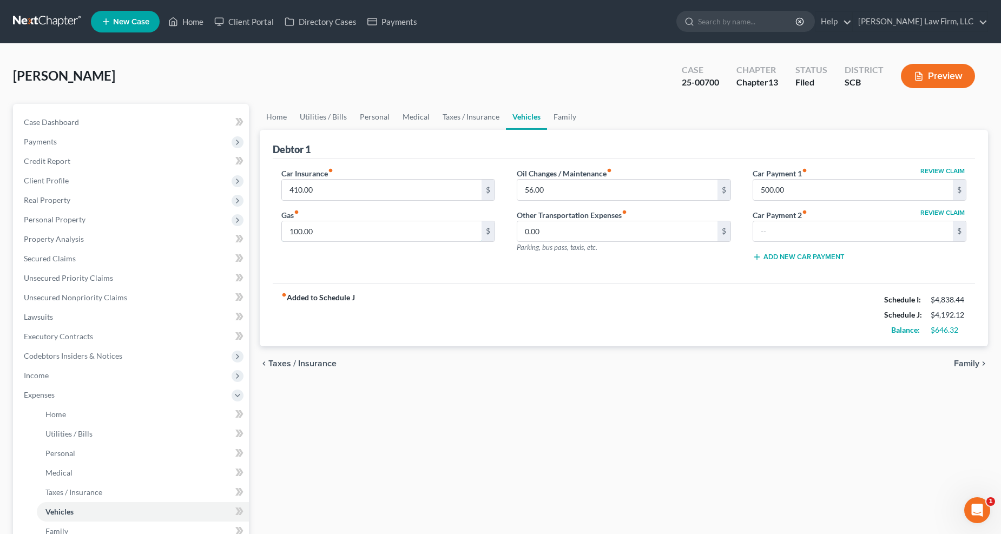
click at [329, 233] on input "100.00" at bounding box center [382, 231] width 200 height 21
click at [329, 234] on input "350" at bounding box center [382, 231] width 200 height 21
type input "300"
click at [563, 113] on link "Family" at bounding box center [565, 117] width 36 height 26
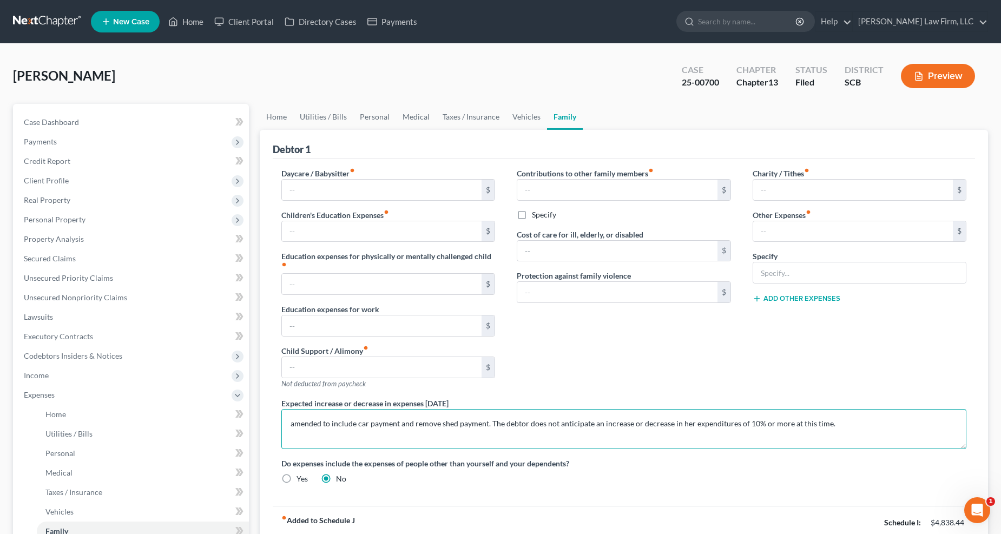
click at [484, 423] on textarea "amended to include car payment and remove shed payment. The debtor does not ant…" at bounding box center [623, 429] width 685 height 40
click at [321, 419] on textarea "amended to include car payment and remove shed payment. The debtor does not ant…" at bounding box center [623, 429] width 685 height 40
click at [292, 421] on textarea "amended home repairs, electric, food, medical, transportation to include car pa…" at bounding box center [623, 429] width 685 height 40
click at [344, 423] on textarea "This schedule is amended to increase the debtor's expenses for home repairs, el…" at bounding box center [623, 429] width 685 height 40
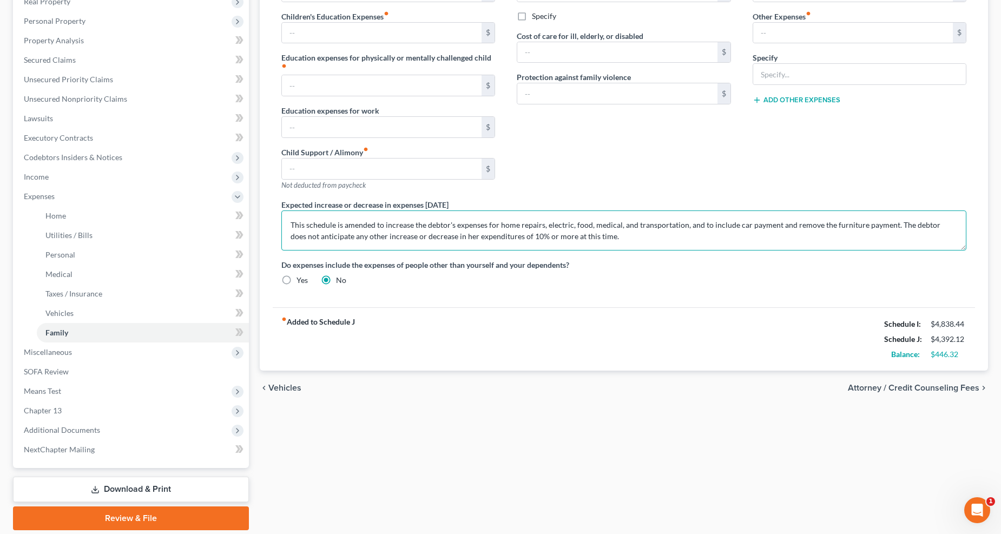
scroll to position [234, 0]
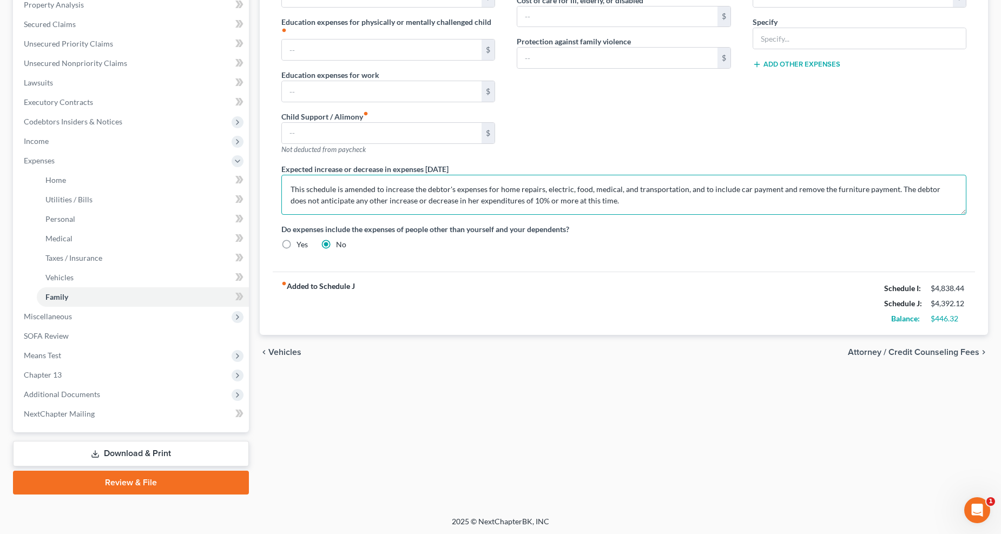
type textarea "This schedule is amended to increase the debtor's expenses for home repairs, el…"
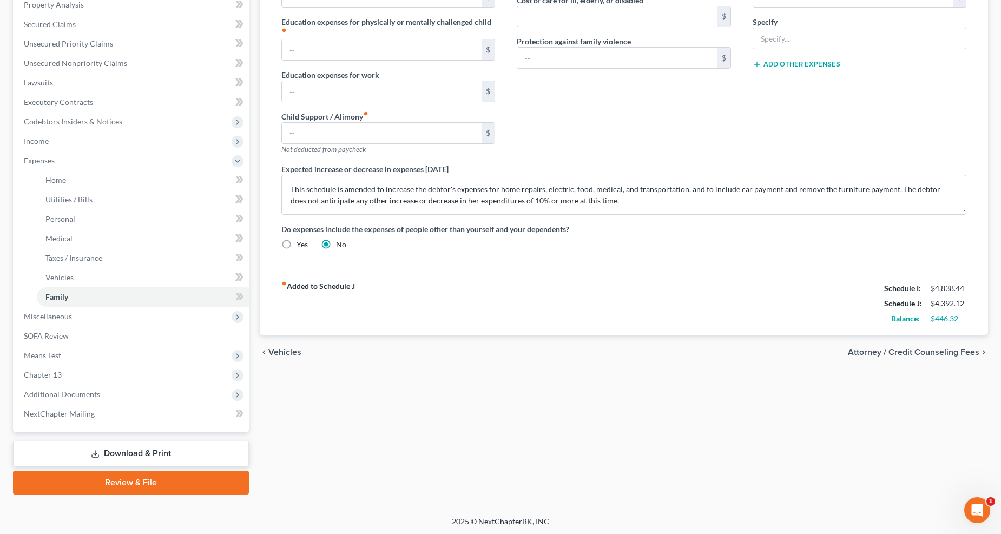
click at [750, 345] on div "chevron_left Vehicles Attorney / Credit Counseling Fees chevron_right" at bounding box center [624, 352] width 729 height 35
click at [750, 353] on span "Attorney / Credit Counseling Fees" at bounding box center [913, 352] width 131 height 9
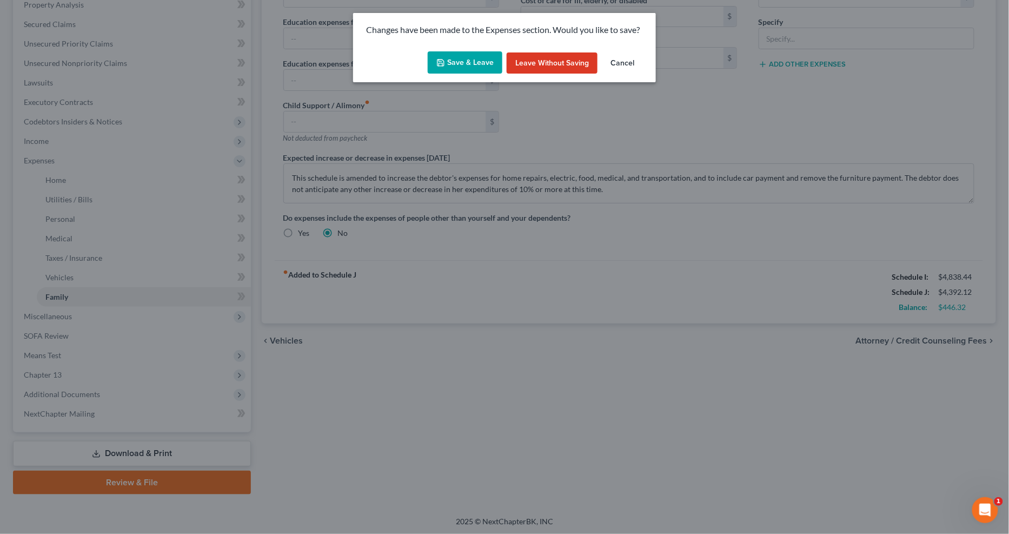
click at [467, 64] on button "Save & Leave" at bounding box center [465, 62] width 75 height 23
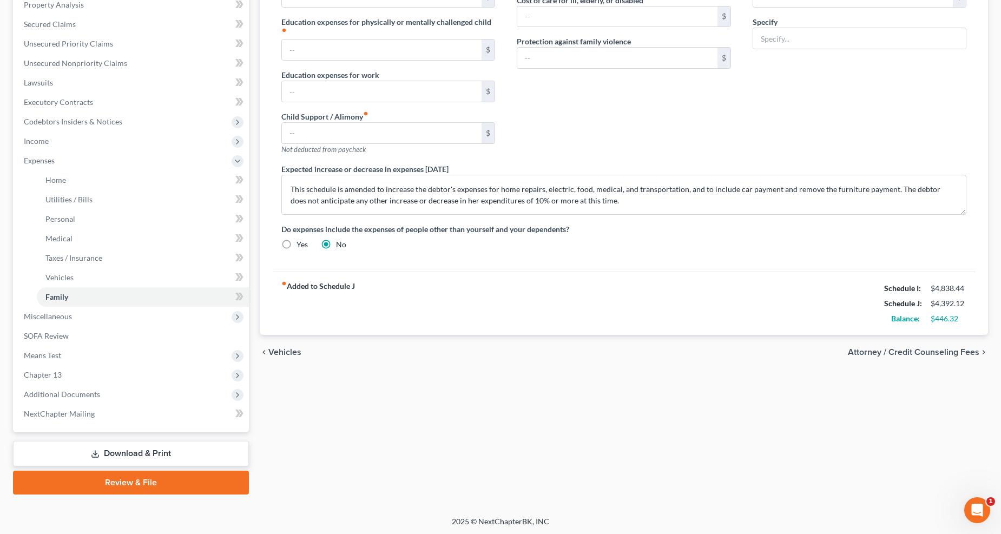
select select "0"
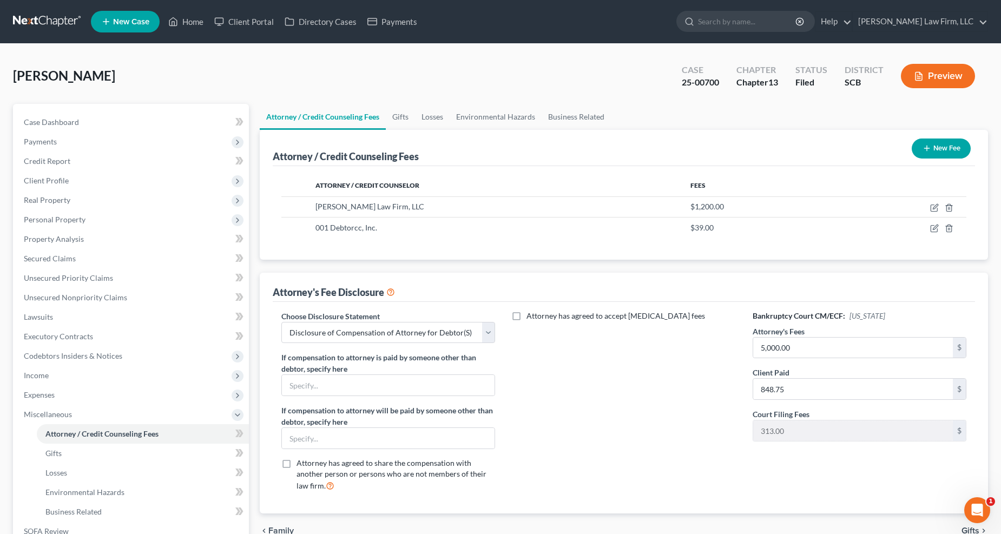
click at [52, 397] on span "Expenses" at bounding box center [39, 394] width 31 height 9
click at [68, 423] on span "Medical" at bounding box center [58, 472] width 27 height 9
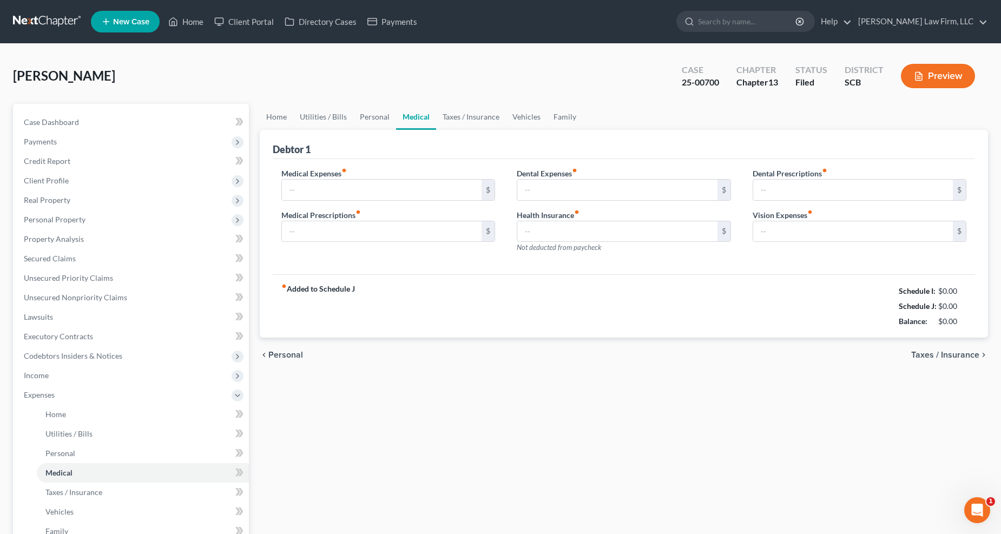
type input "25.00"
type input "0.00"
click at [372, 110] on link "Personal" at bounding box center [374, 117] width 43 height 26
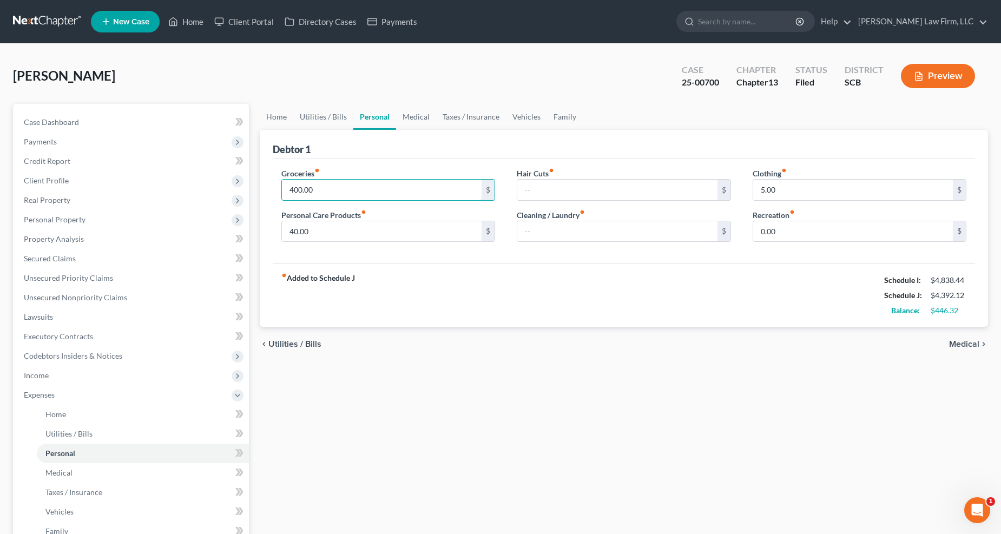
click at [323, 188] on input "400.00" at bounding box center [382, 190] width 200 height 21
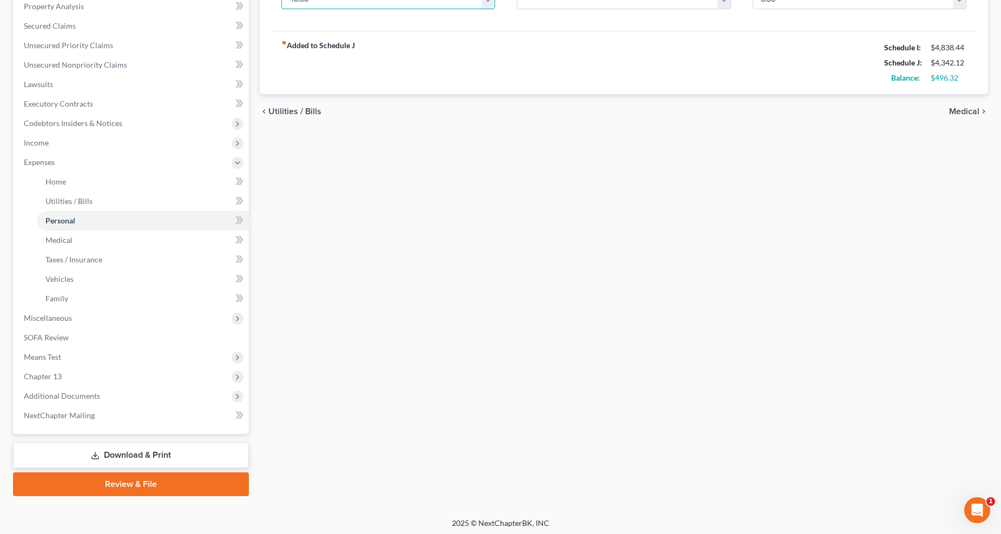
scroll to position [234, 0]
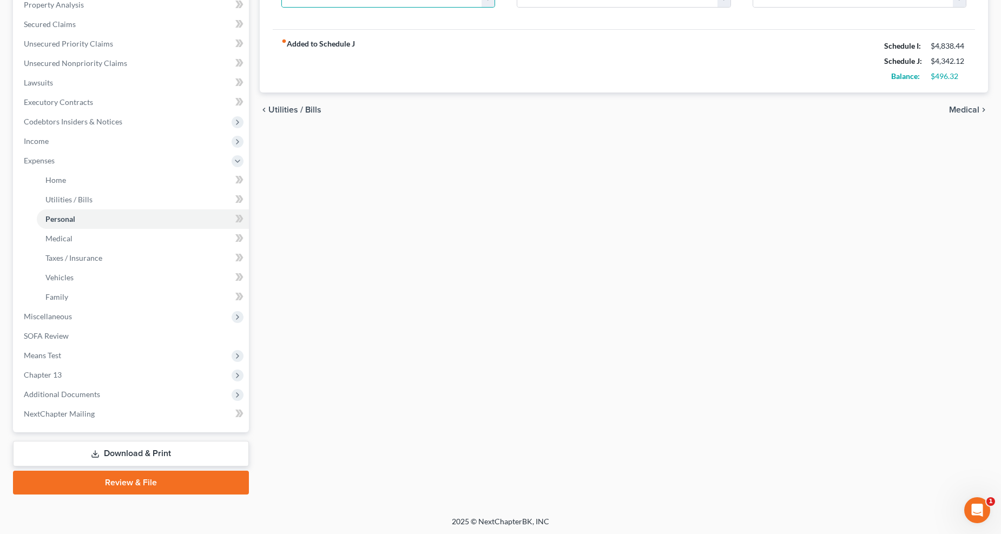
click at [174, 423] on link "Download & Print" at bounding box center [131, 453] width 236 height 25
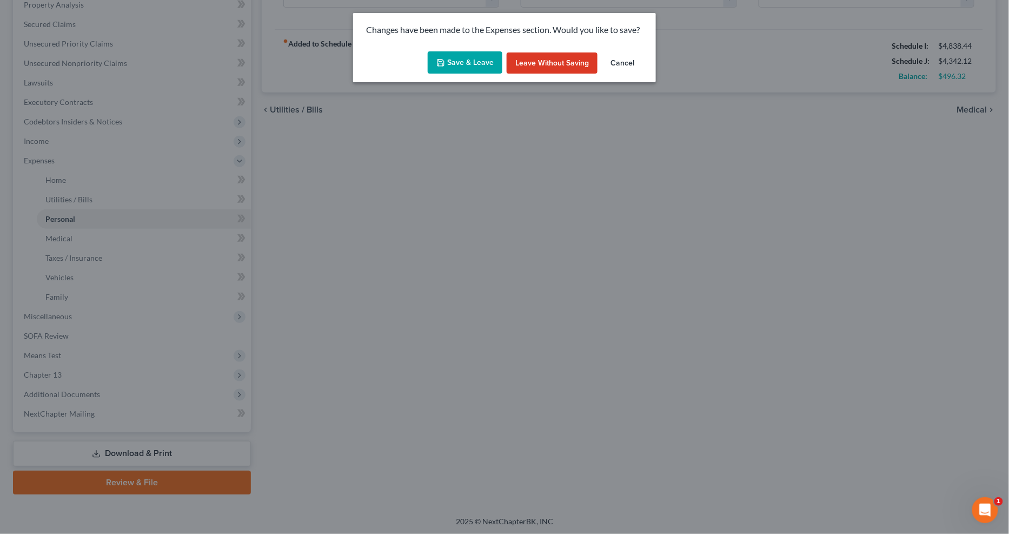
click at [458, 66] on button "Save & Leave" at bounding box center [465, 62] width 75 height 23
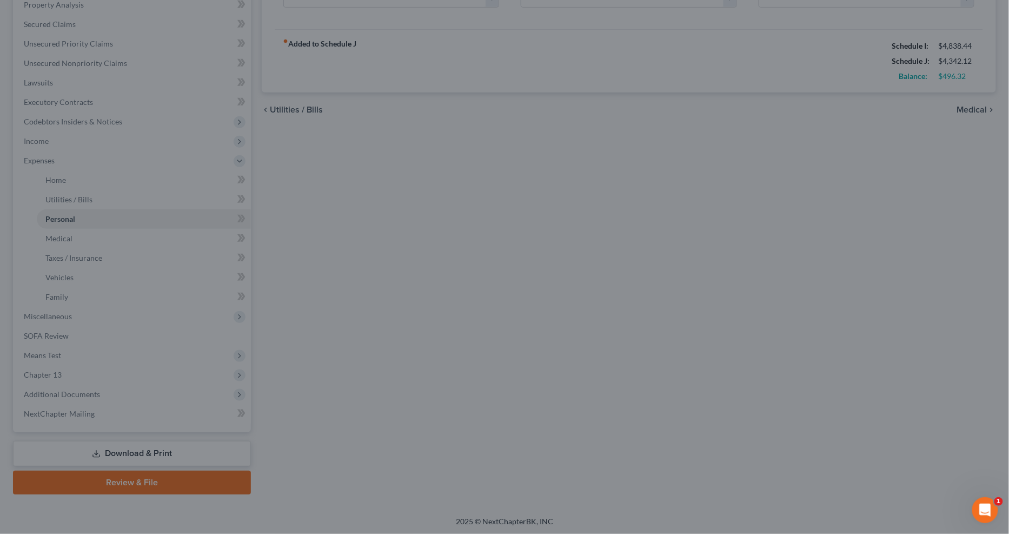
type input "350.00"
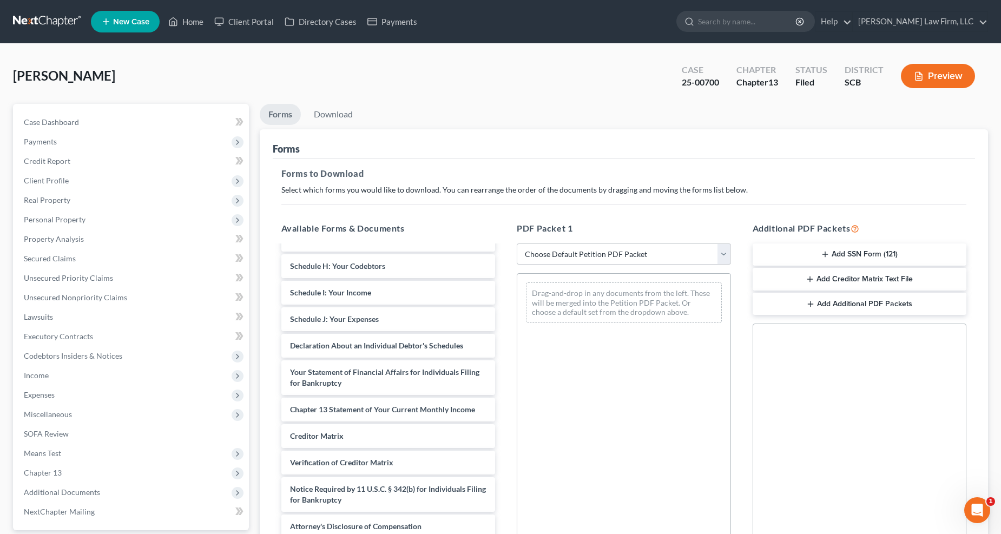
scroll to position [1085, 0]
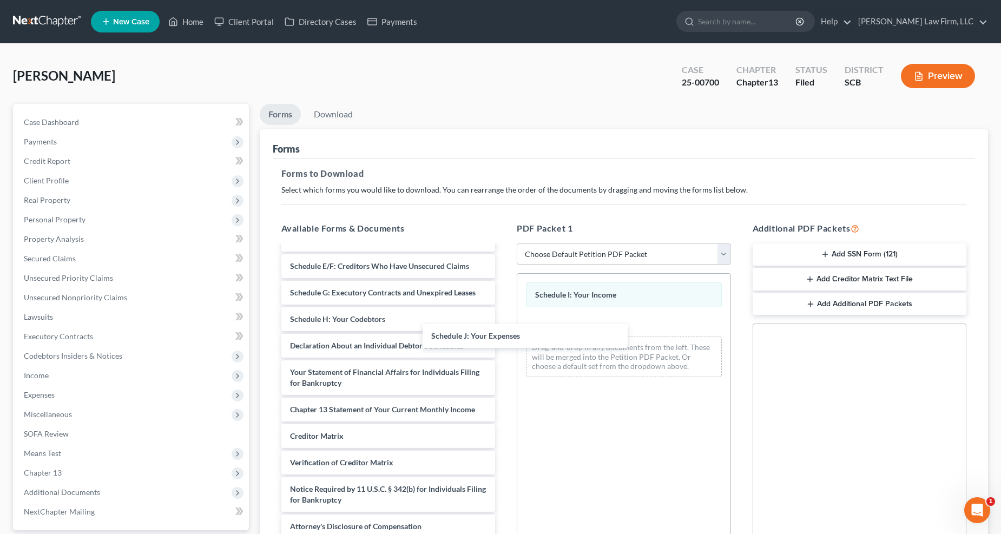
scroll to position [1032, 0]
drag, startPoint x: 412, startPoint y: 316, endPoint x: 457, endPoint y: 335, distance: 48.9
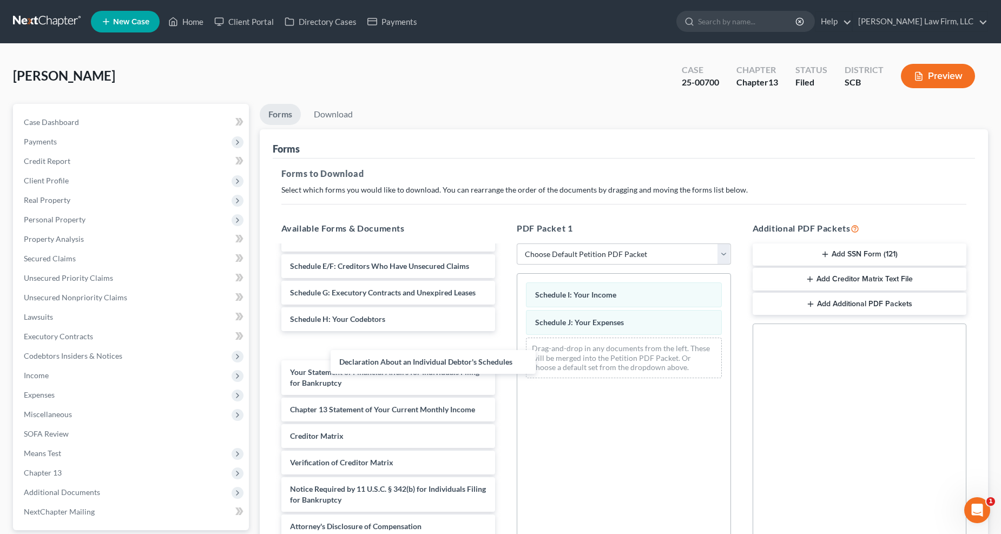
drag, startPoint x: 419, startPoint y: 348, endPoint x: 533, endPoint y: 327, distance: 116.6
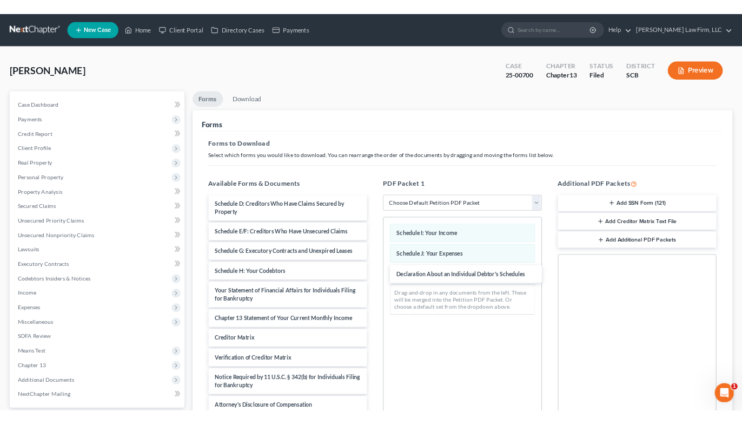
scroll to position [1005, 0]
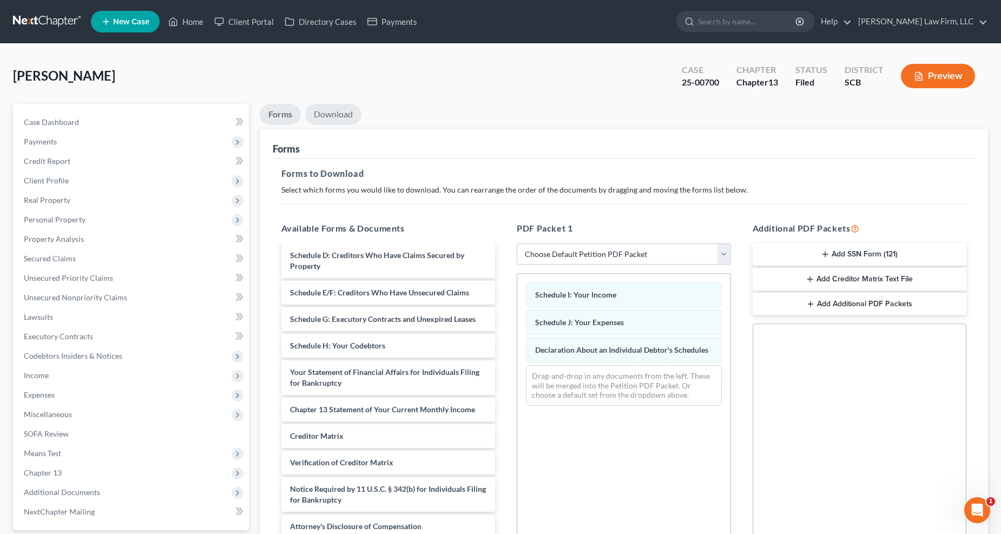
click at [341, 113] on link "Download" at bounding box center [333, 114] width 56 height 21
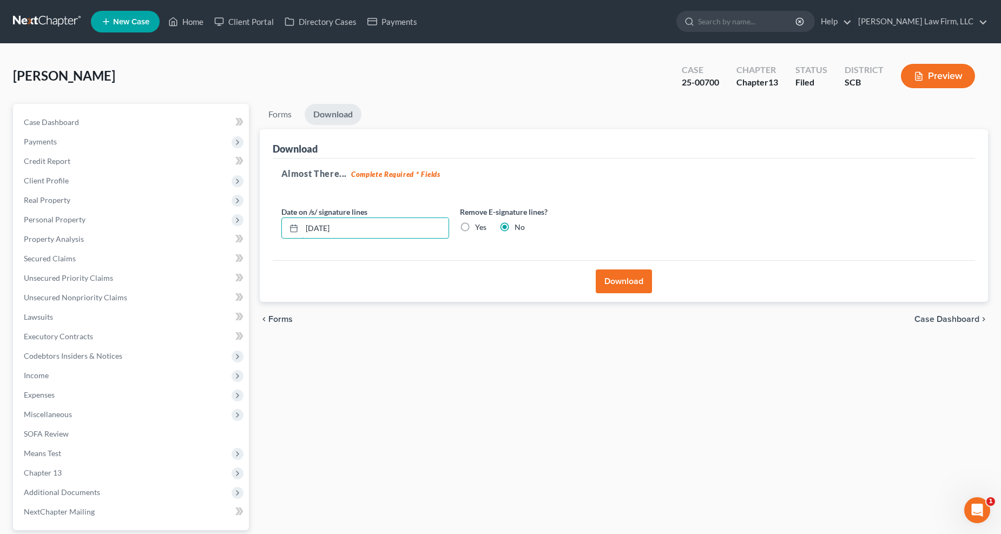
drag, startPoint x: 354, startPoint y: 229, endPoint x: 271, endPoint y: 240, distance: 83.4
click at [271, 240] on div "Download Almost There... Complete Required * Fields Date on /s/ signature lines…" at bounding box center [624, 215] width 729 height 173
click at [475, 226] on label "Yes" at bounding box center [480, 227] width 11 height 11
click at [479, 226] on input "Yes" at bounding box center [482, 225] width 7 height 7
radio input "true"
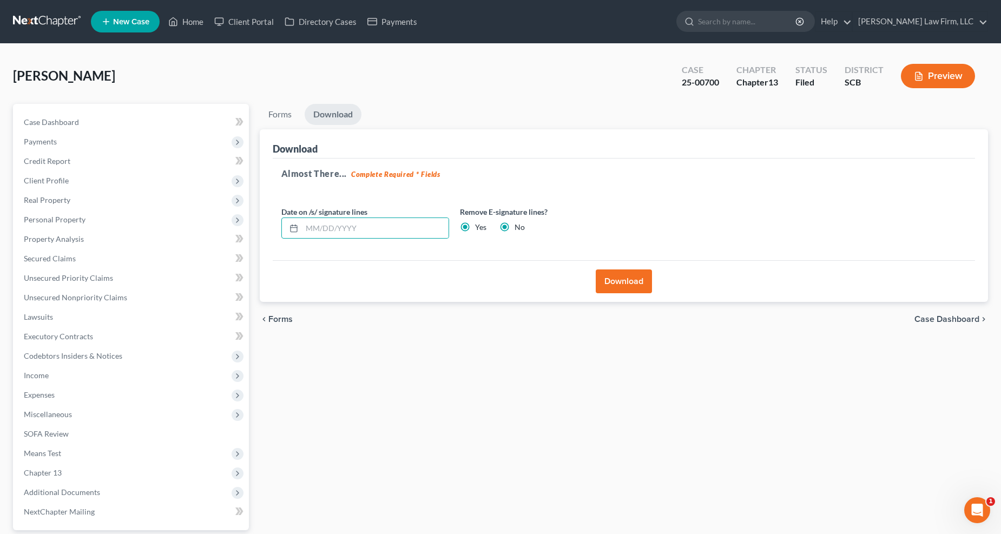
radio input "false"
click at [609, 274] on button "Download" at bounding box center [624, 281] width 56 height 24
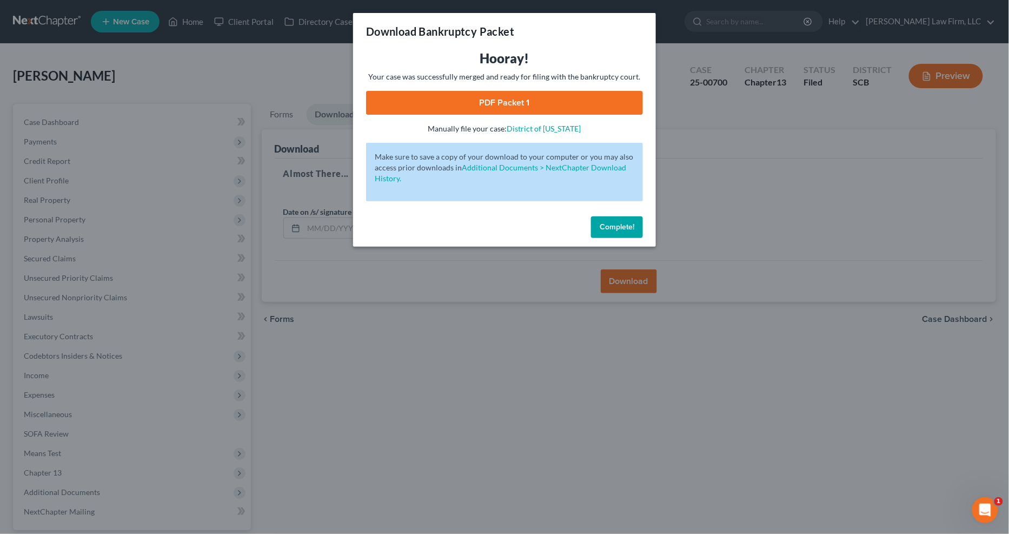
click at [543, 101] on link "PDF Packet 1" at bounding box center [504, 103] width 277 height 24
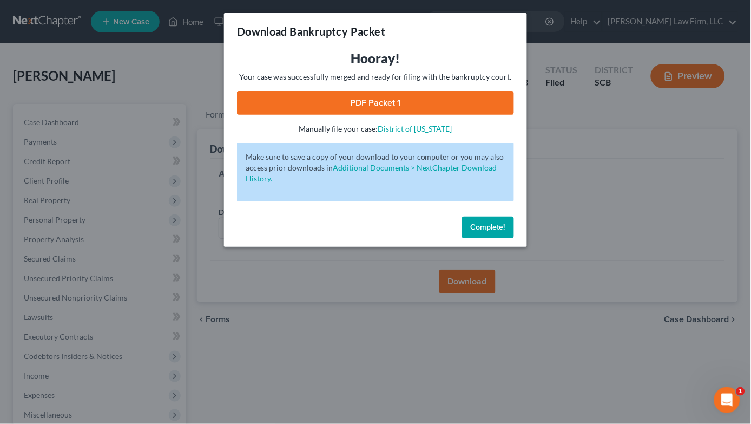
click at [191, 82] on div "Download Bankruptcy Packet Hooray! Your case was successfully merged and ready …" at bounding box center [375, 212] width 751 height 424
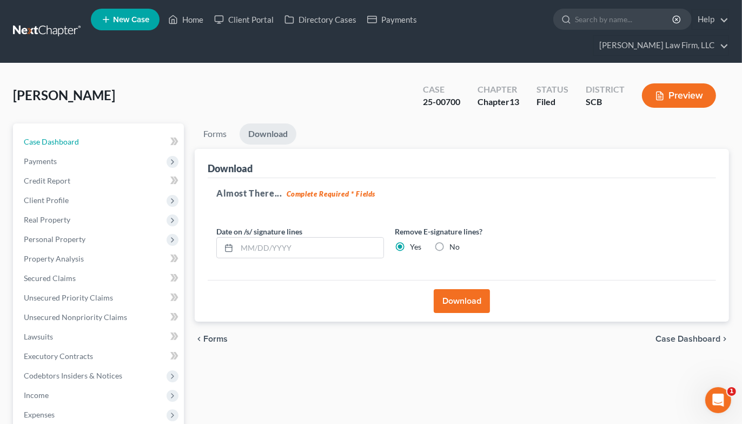
drag, startPoint x: 83, startPoint y: 122, endPoint x: 90, endPoint y: 128, distance: 8.8
click at [83, 132] on link "Case Dashboard" at bounding box center [99, 141] width 169 height 19
select select "1"
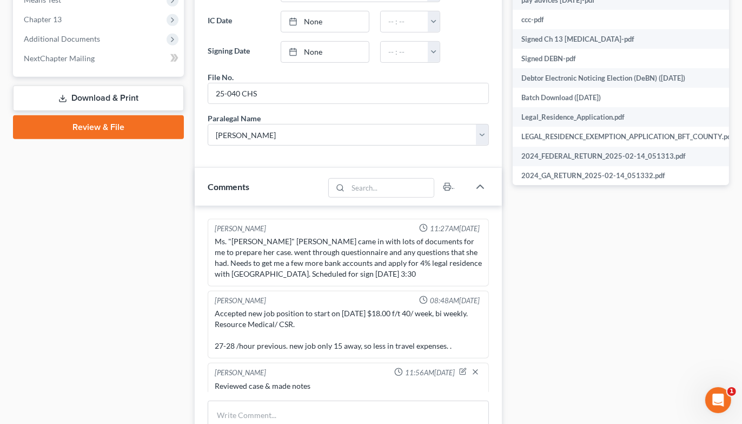
scroll to position [342, 0]
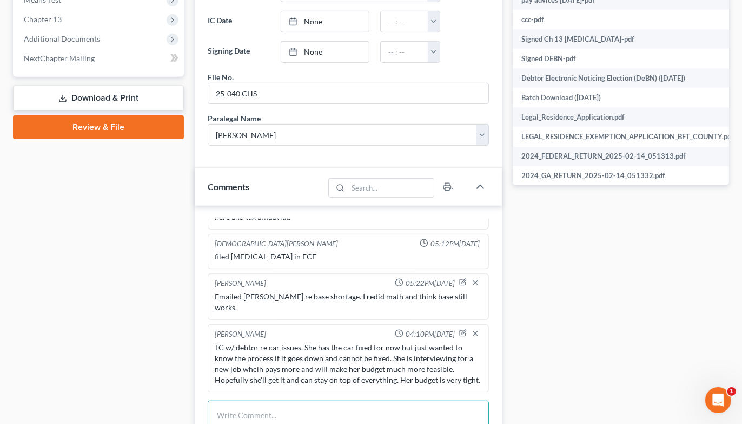
click at [261, 400] on textarea at bounding box center [348, 420] width 281 height 40
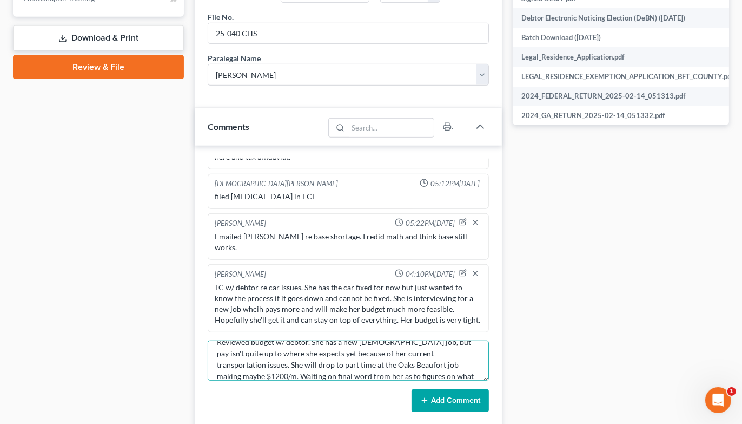
scroll to position [24, 0]
type textarea "Reviewed budget w/ debtor. She has a new [DEMOGRAPHIC_DATA] job, but pay isn't …"
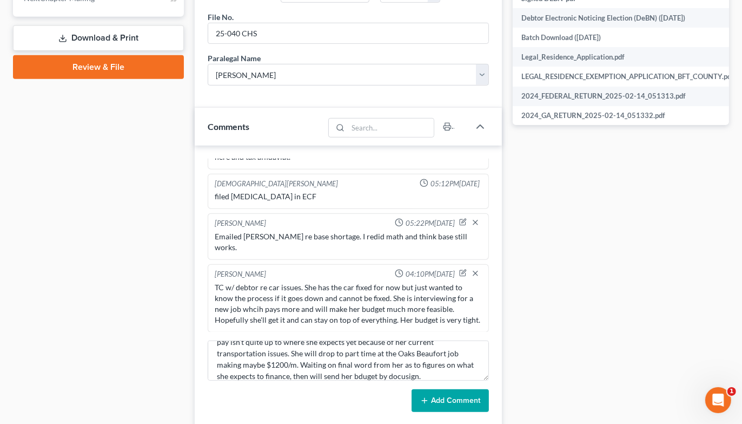
drag, startPoint x: 452, startPoint y: 381, endPoint x: 163, endPoint y: 353, distance: 290.3
click at [453, 389] on button "Add Comment" at bounding box center [450, 400] width 77 height 23
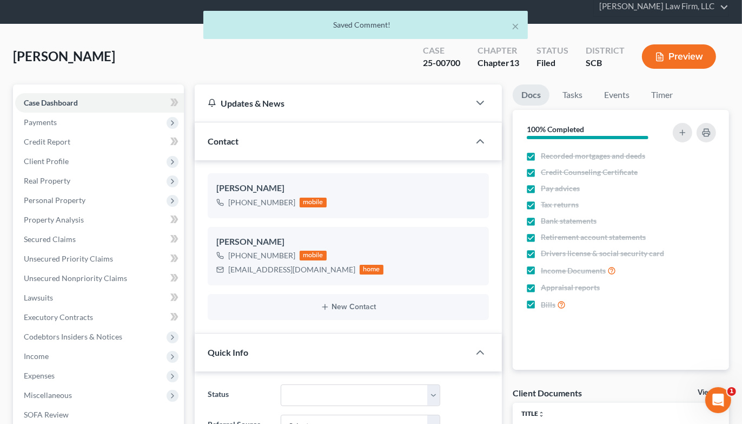
scroll to position [0, 0]
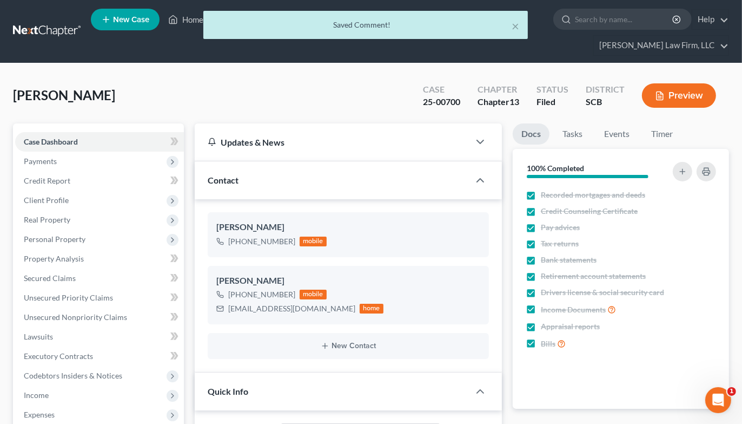
click at [52, 23] on div "× Saved Comment!" at bounding box center [366, 28] width 742 height 34
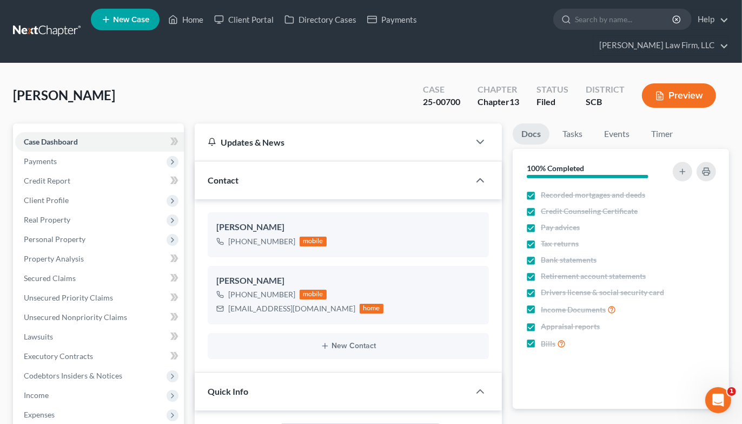
click at [68, 22] on link at bounding box center [47, 31] width 69 height 19
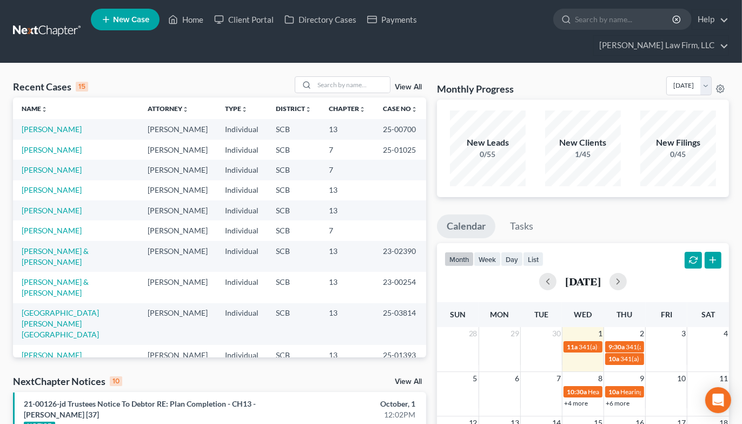
click at [336, 77] on input "search" at bounding box center [352, 85] width 76 height 16
type input "f"
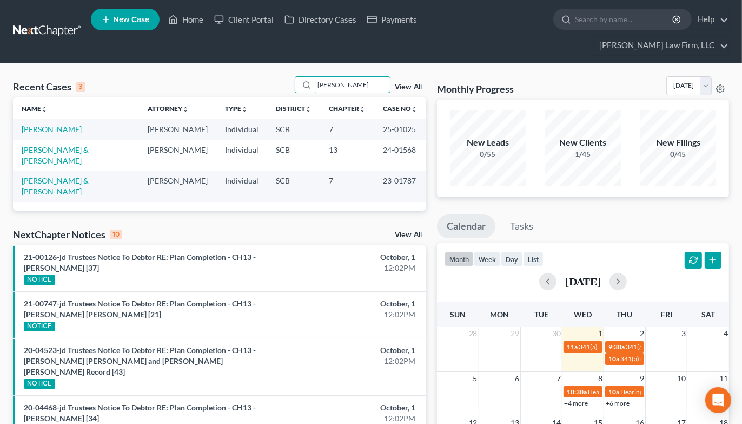
type input "forrest"
click at [38, 124] on link "Forrester, Ian" at bounding box center [52, 128] width 60 height 9
select select "2"
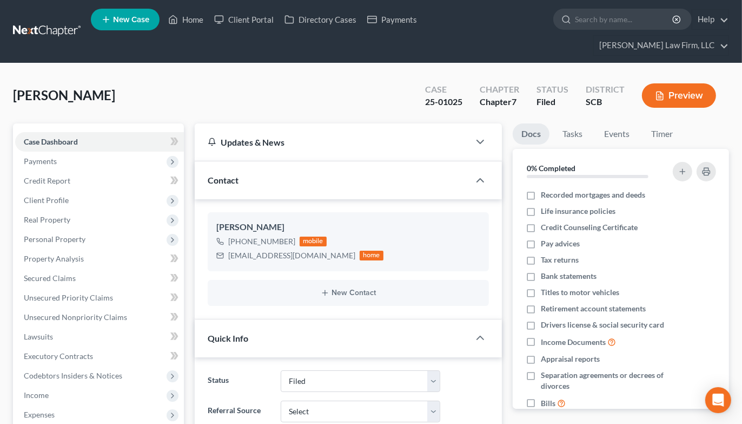
select select "2"
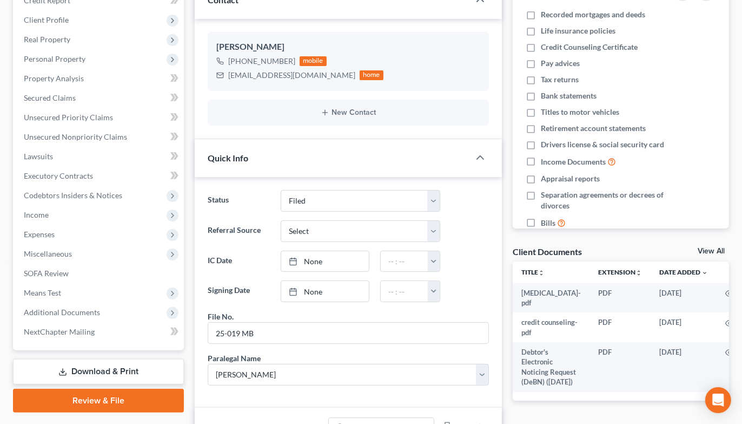
scroll to position [120, 0]
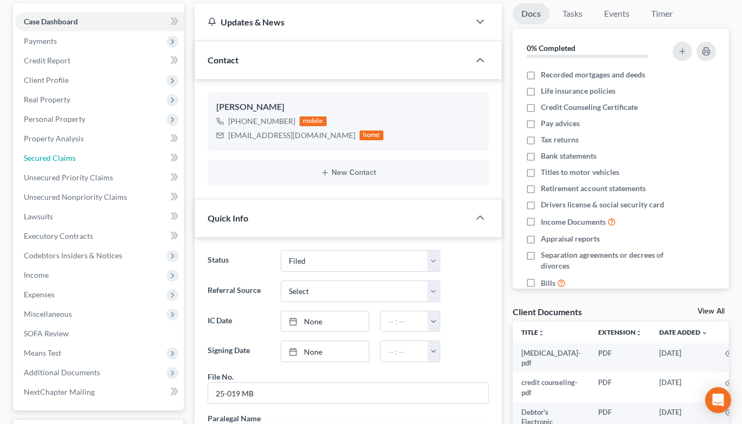
click at [72, 148] on link "Secured Claims" at bounding box center [99, 157] width 169 height 19
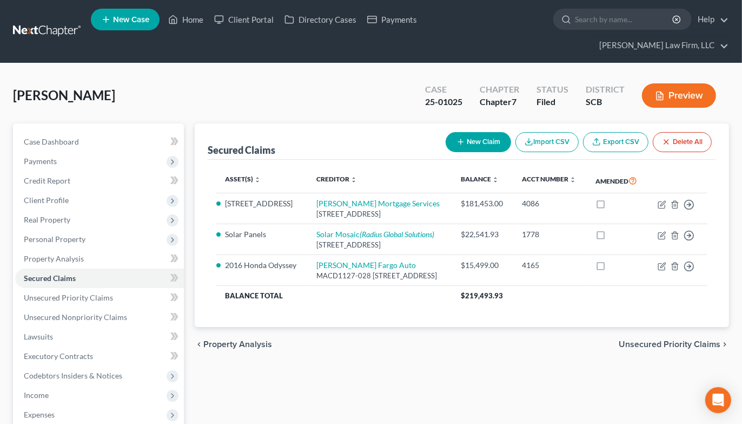
click at [648, 63] on div "Forrester, Ian Upgraded Case 25-01025 Chapter Chapter 7 Status Filed District S…" at bounding box center [371, 338] width 742 height 551
click at [41, 24] on link at bounding box center [47, 31] width 69 height 19
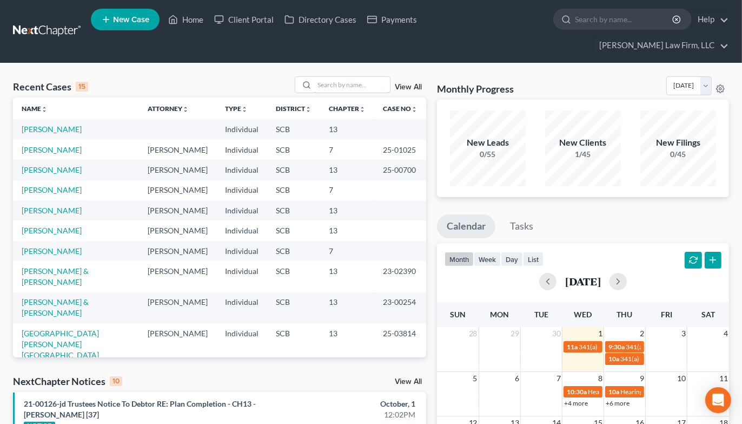
click at [330, 77] on input "search" at bounding box center [352, 85] width 76 height 16
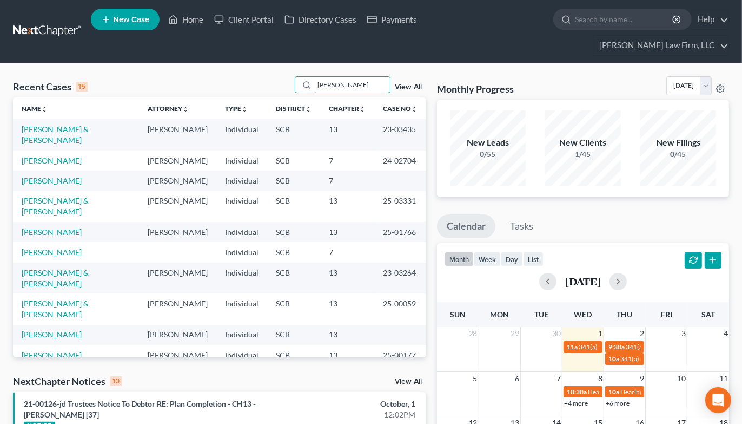
type input "smith"
